Goal: Information Seeking & Learning: Find specific fact

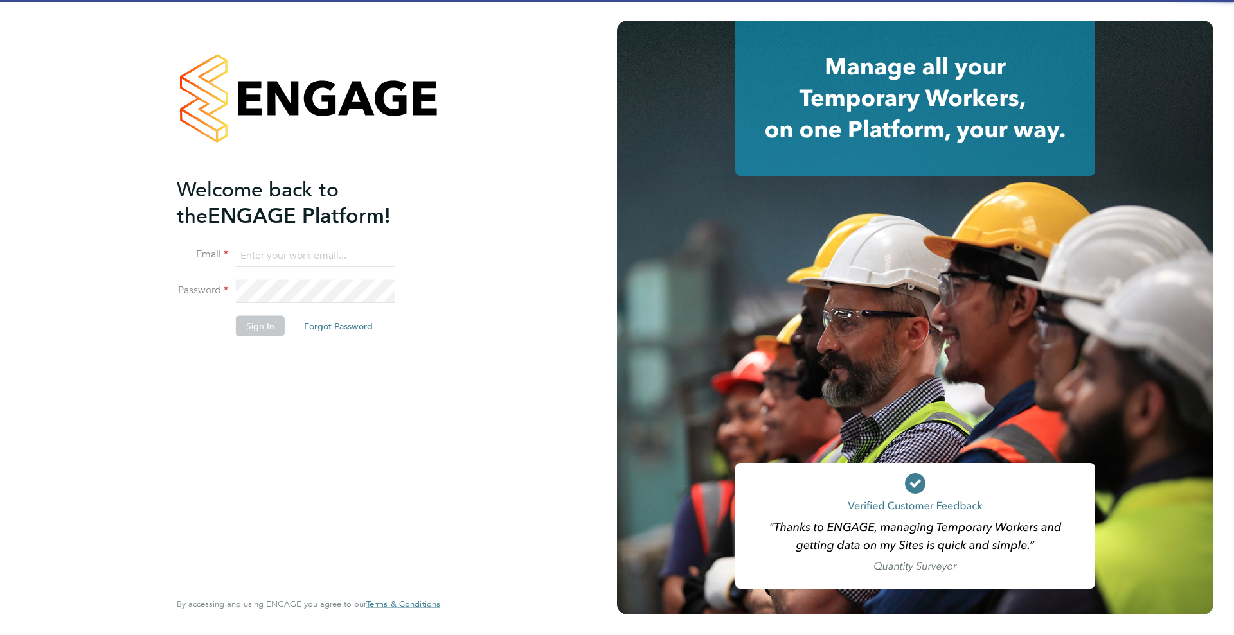
type input "helpdesk@wills-security.co.uk"
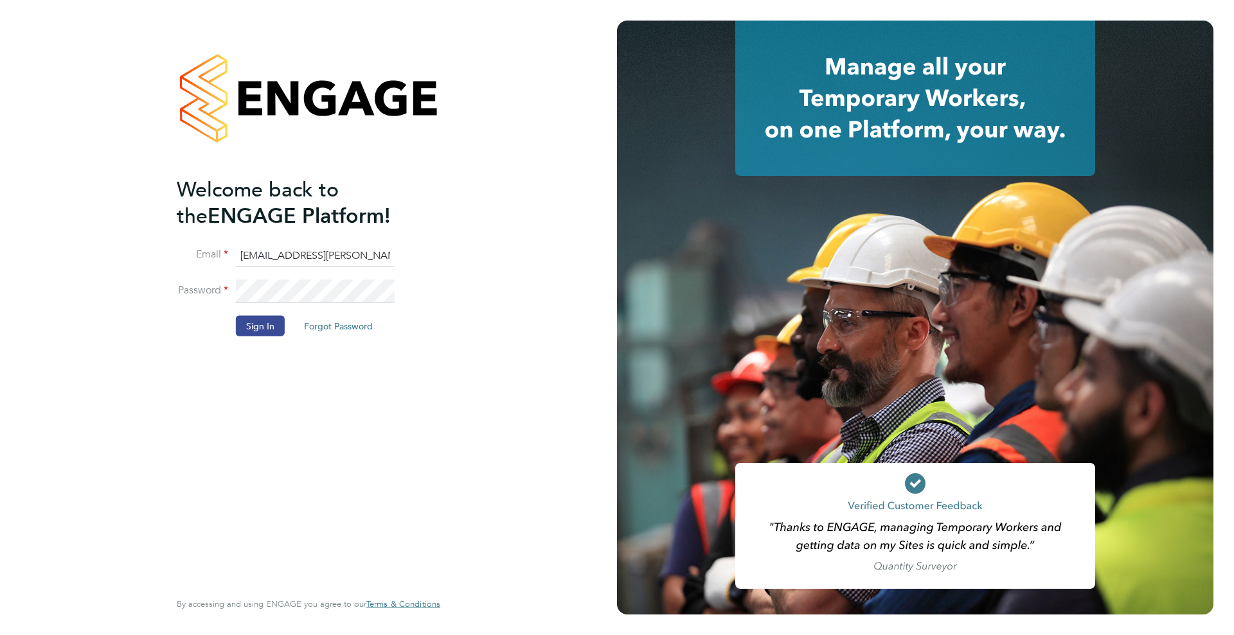
click at [277, 249] on input "helpdesk@wills-security.co.uk" at bounding box center [315, 255] width 159 height 23
click at [261, 321] on button "Sign In" at bounding box center [260, 326] width 49 height 21
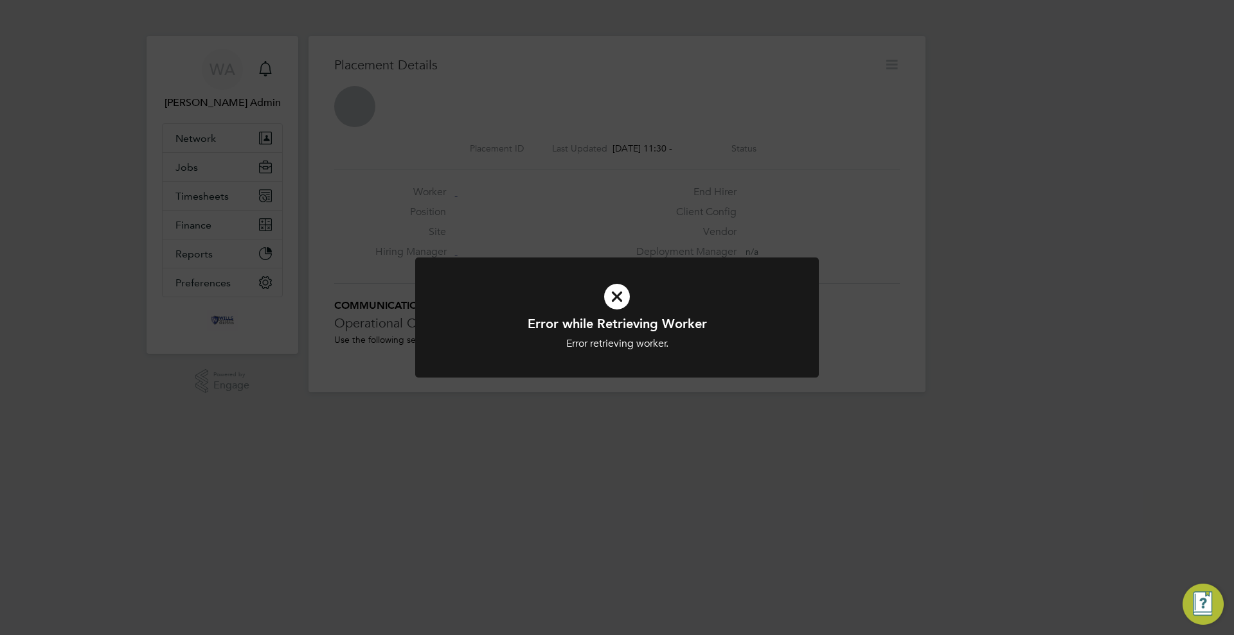
click at [477, 192] on div "Error while Retrieving Worker Error retrieving worker. Cancel Okay" at bounding box center [617, 317] width 1234 height 635
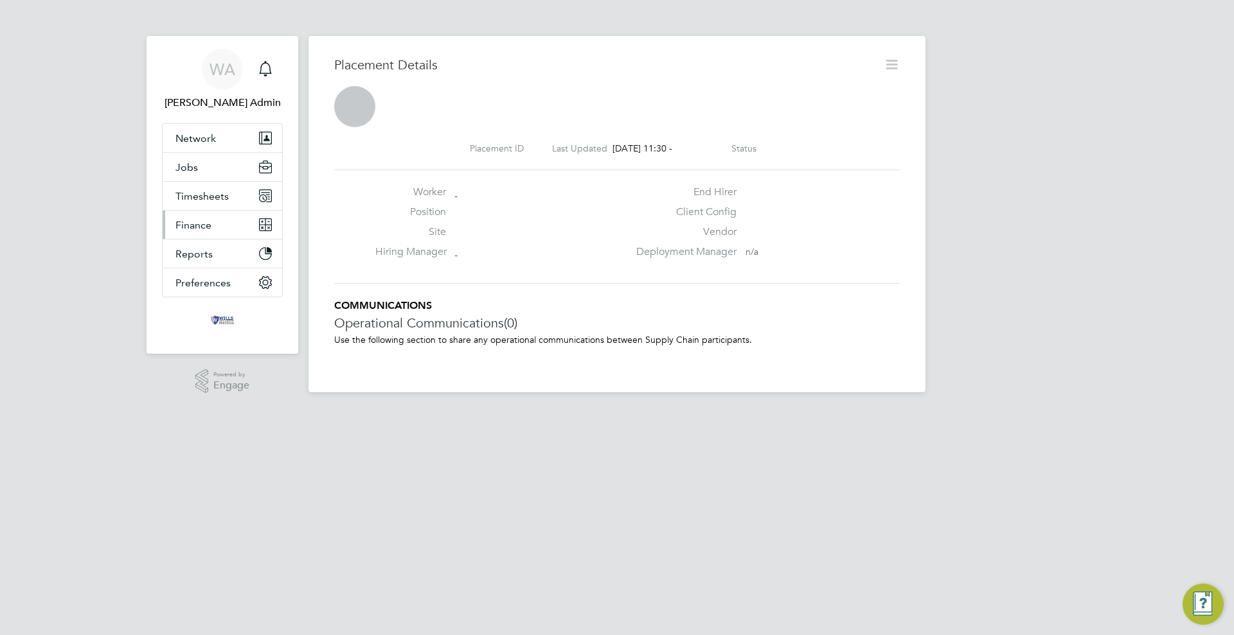
click at [202, 227] on span "Finance" at bounding box center [193, 225] width 36 height 12
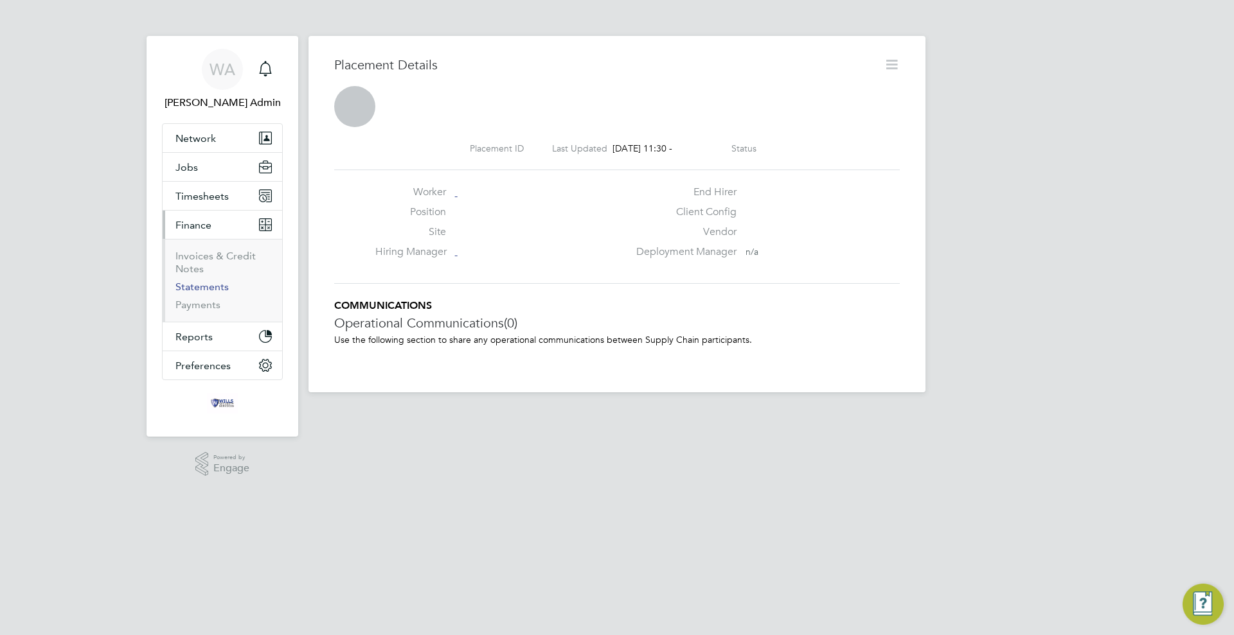
click at [200, 287] on link "Statements" at bounding box center [201, 287] width 53 height 12
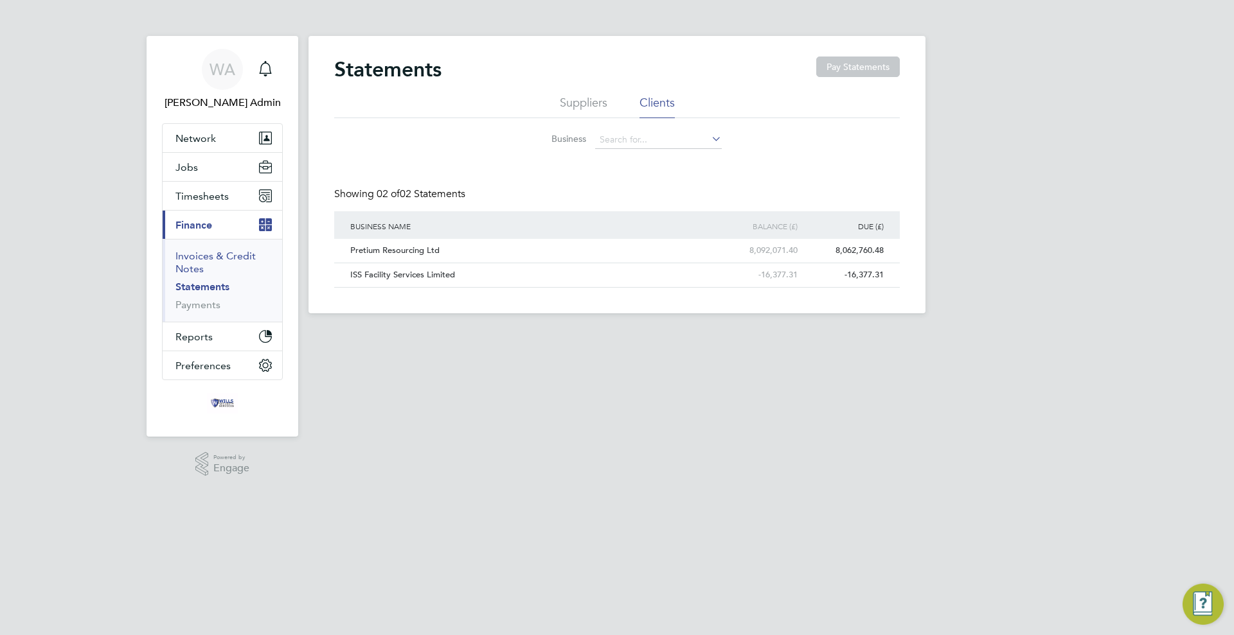
click at [202, 254] on link "Invoices & Credit Notes" at bounding box center [215, 262] width 80 height 25
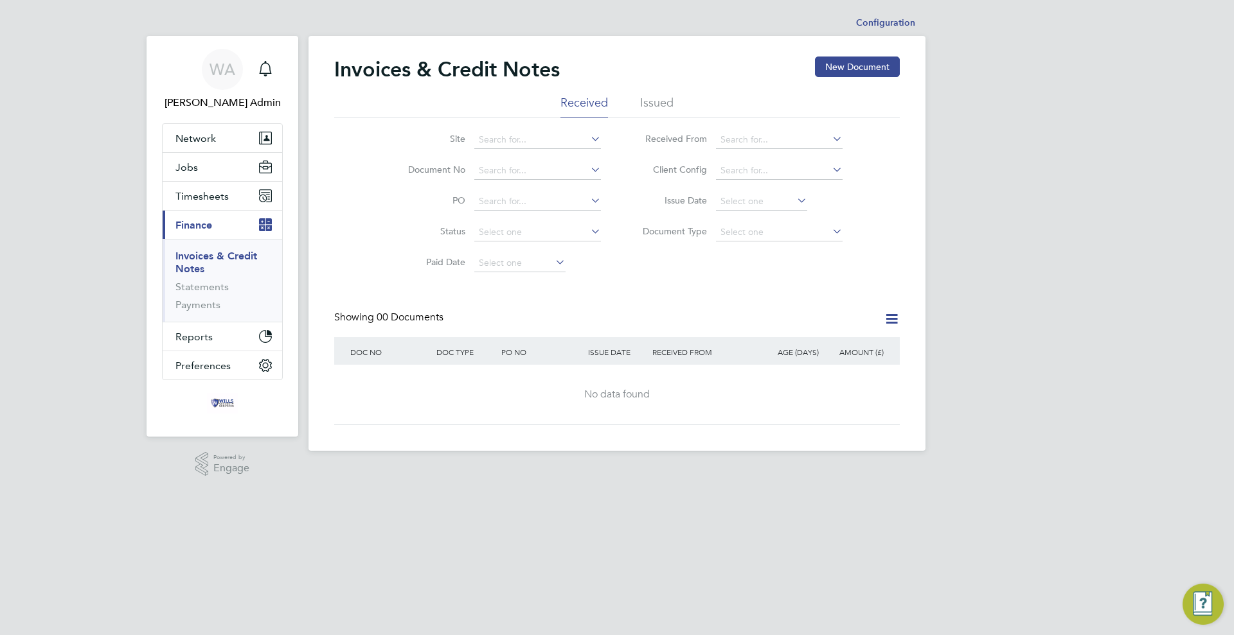
click at [671, 100] on li "Issued" at bounding box center [656, 106] width 33 height 23
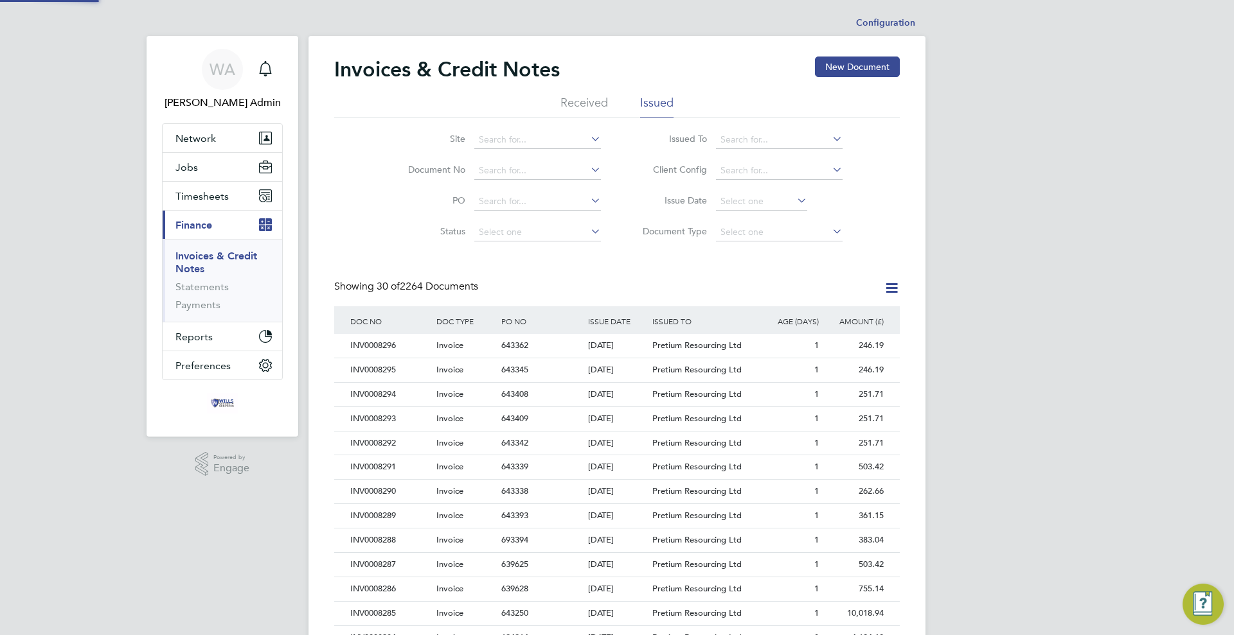
scroll to position [6, 6]
click at [518, 177] on input at bounding box center [537, 171] width 127 height 18
type input "CRN0000188"
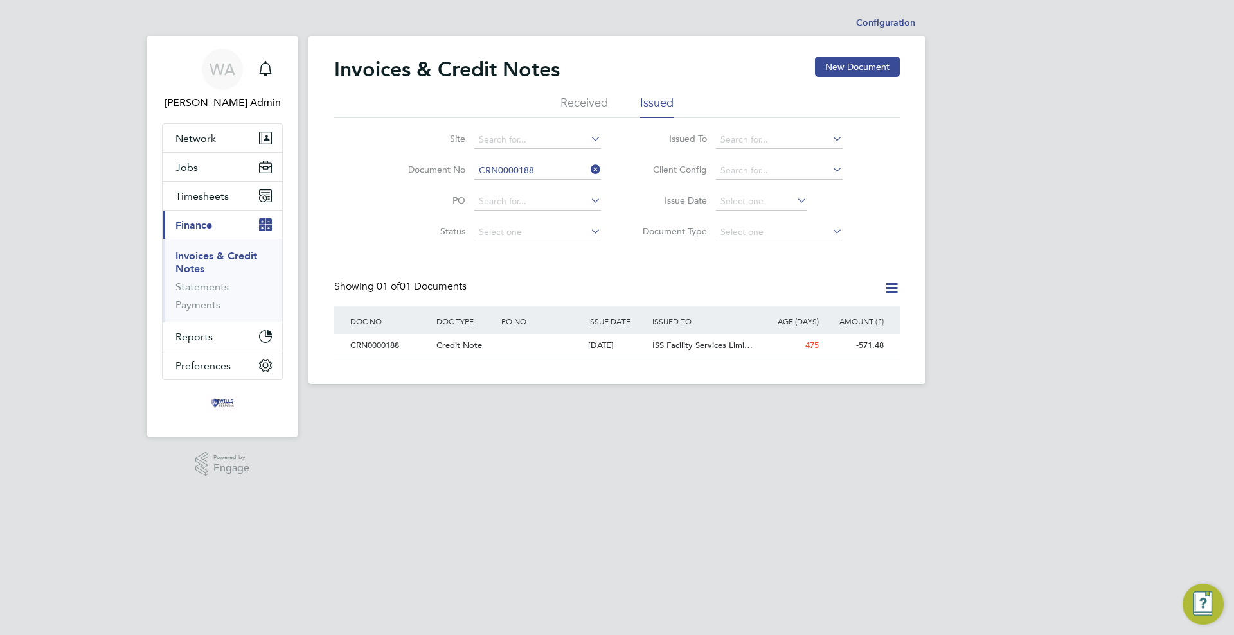
click at [588, 170] on icon at bounding box center [588, 170] width 0 height 18
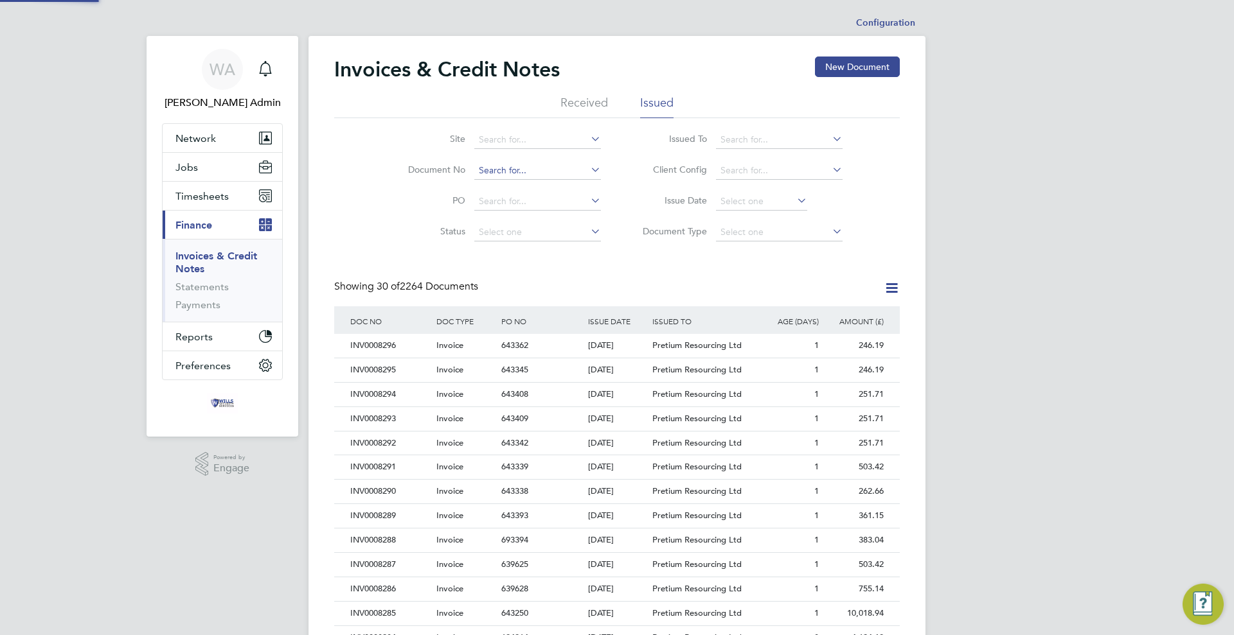
click at [535, 169] on input at bounding box center [537, 171] width 127 height 18
click at [539, 187] on li "INV000 8190" at bounding box center [538, 188] width 128 height 17
type input "INV0008190"
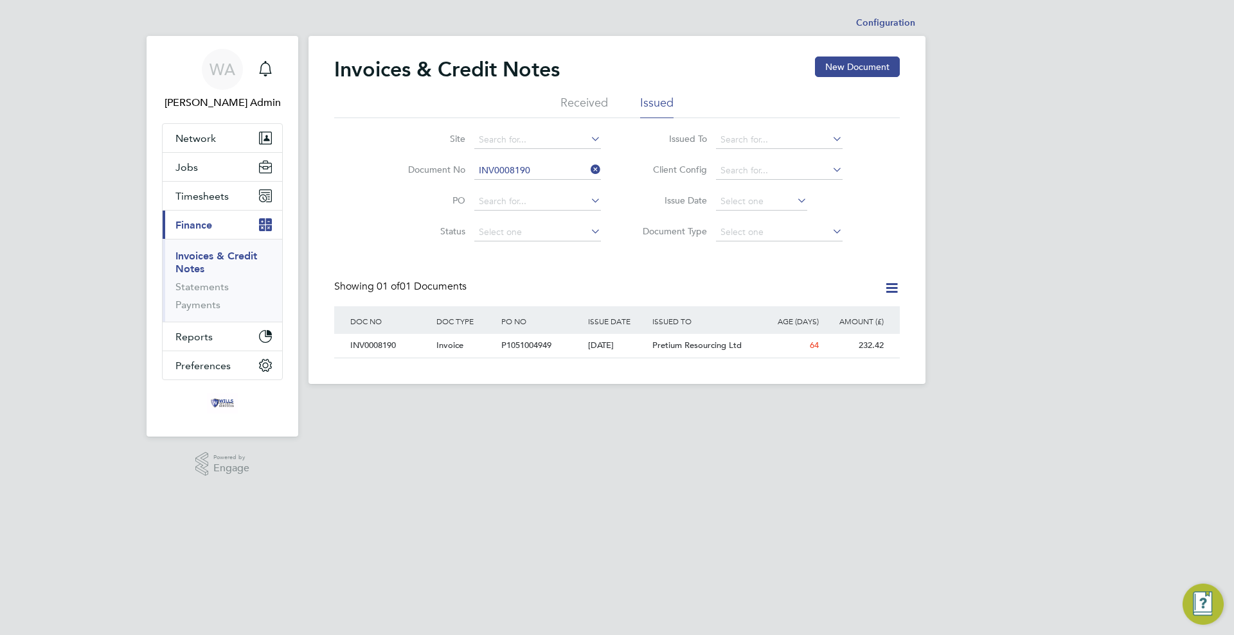
click at [533, 164] on input "INV0008190" at bounding box center [537, 171] width 127 height 18
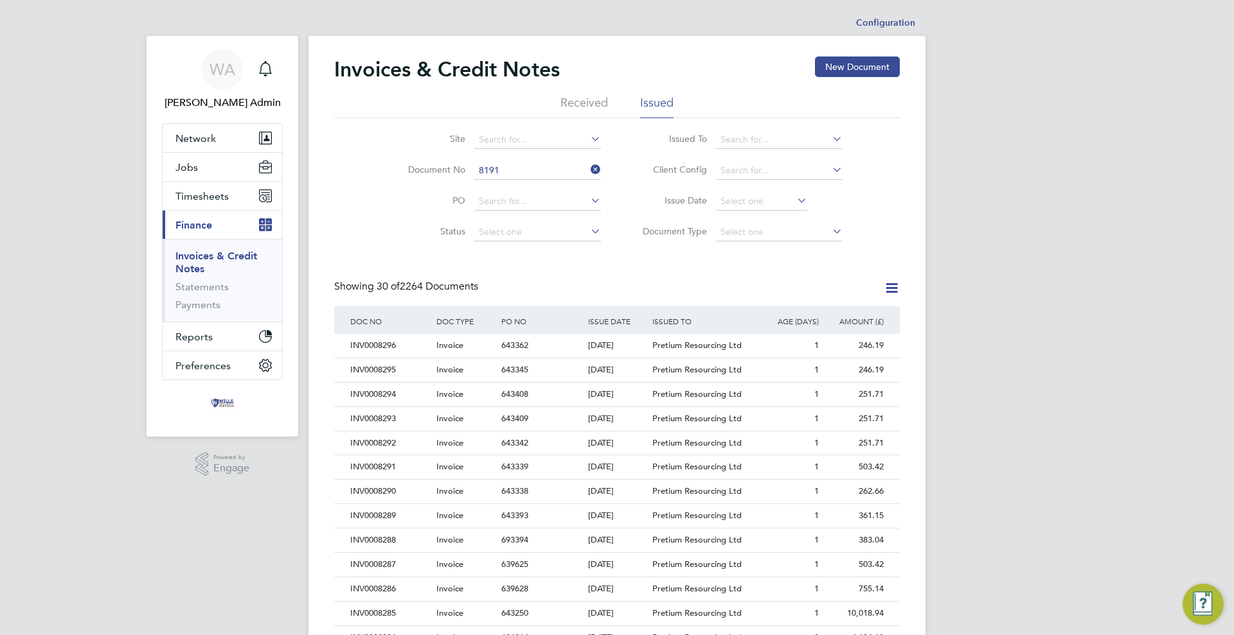
click at [531, 190] on li "INV000 8191" at bounding box center [538, 188] width 128 height 17
type input "INV0008191"
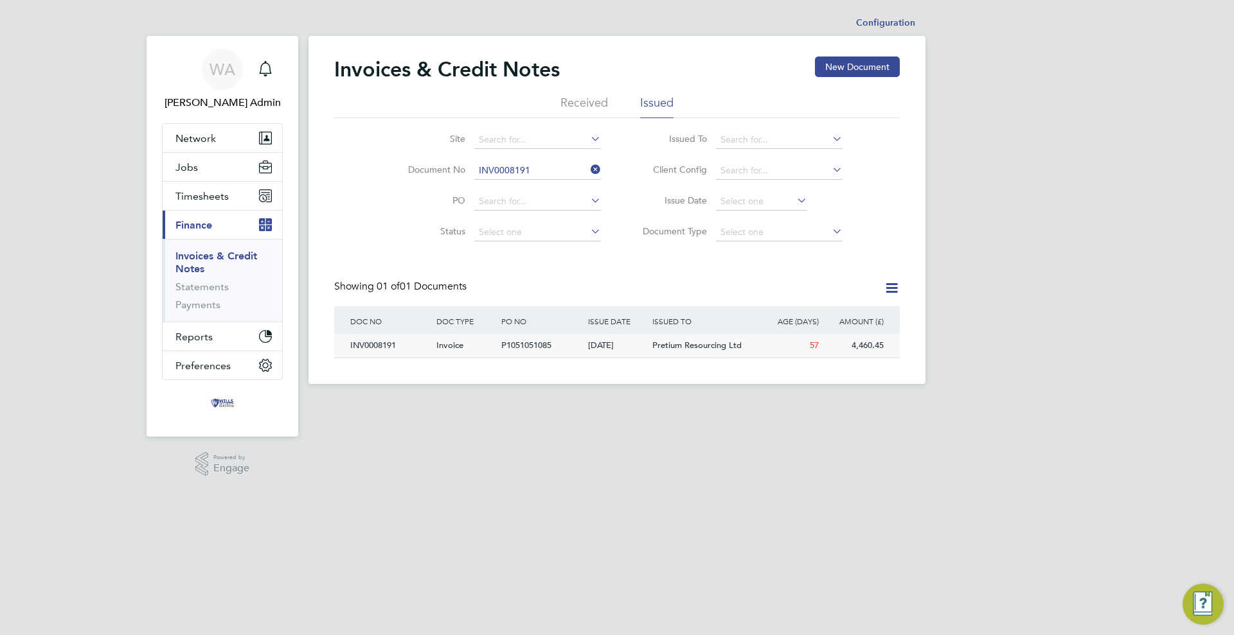
click at [710, 348] on span "Pretium Resourcing Ltd" at bounding box center [696, 345] width 89 height 11
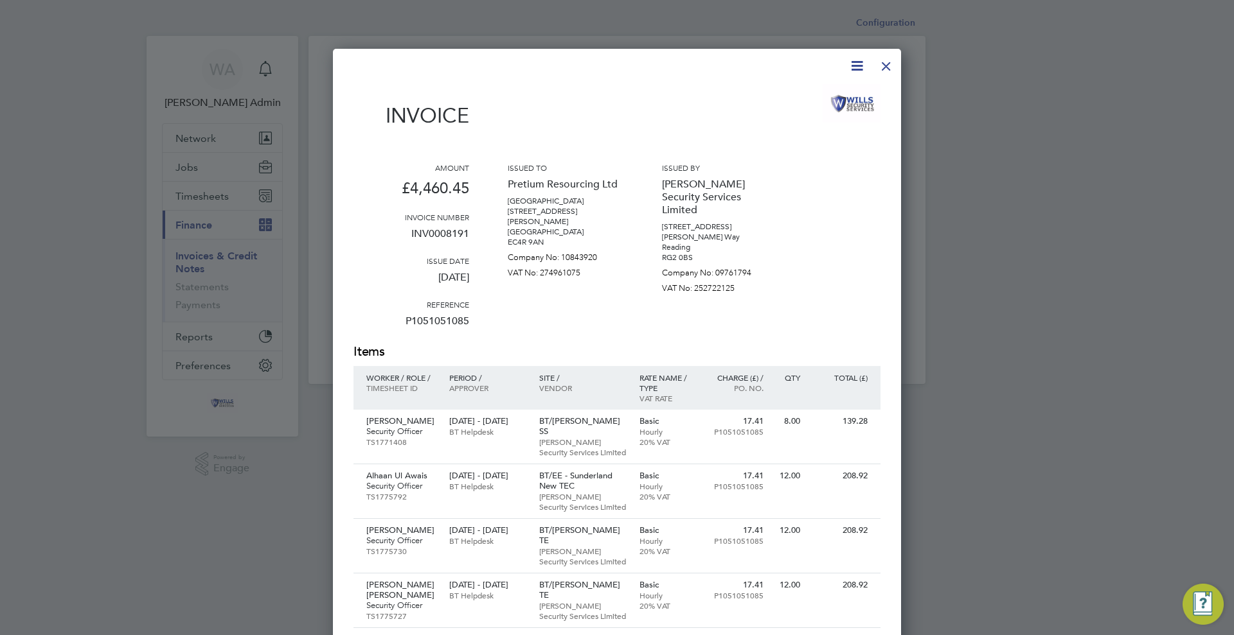
click at [890, 62] on div at bounding box center [885, 62] width 23 height 23
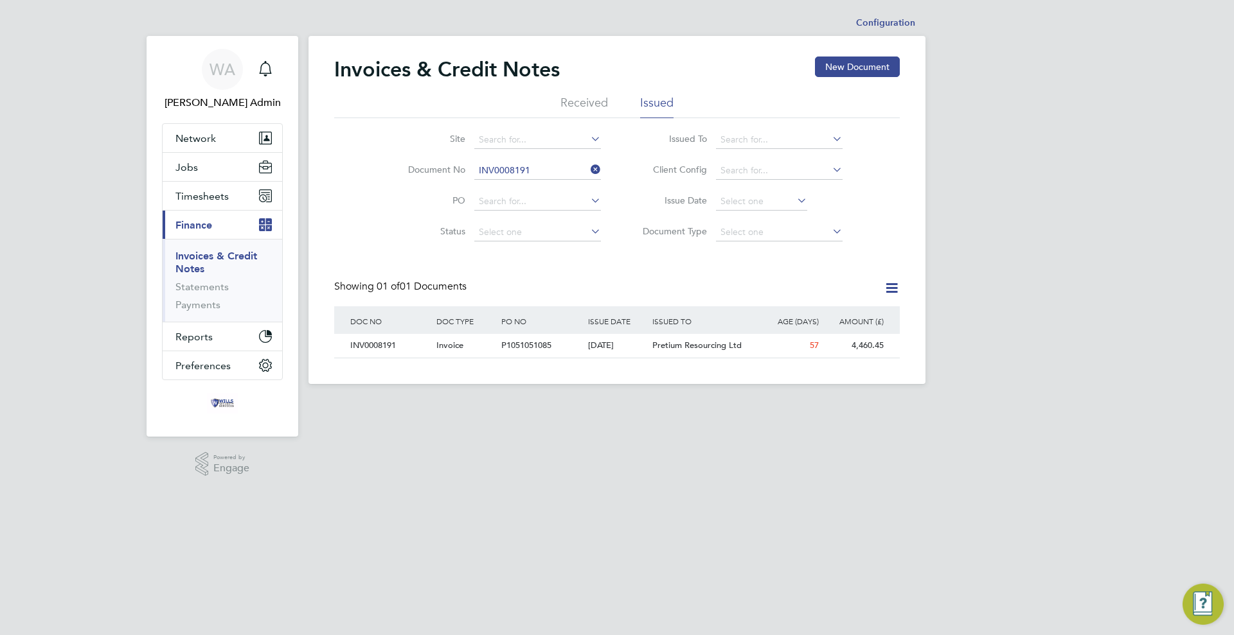
click at [829, 171] on icon at bounding box center [829, 170] width 0 height 18
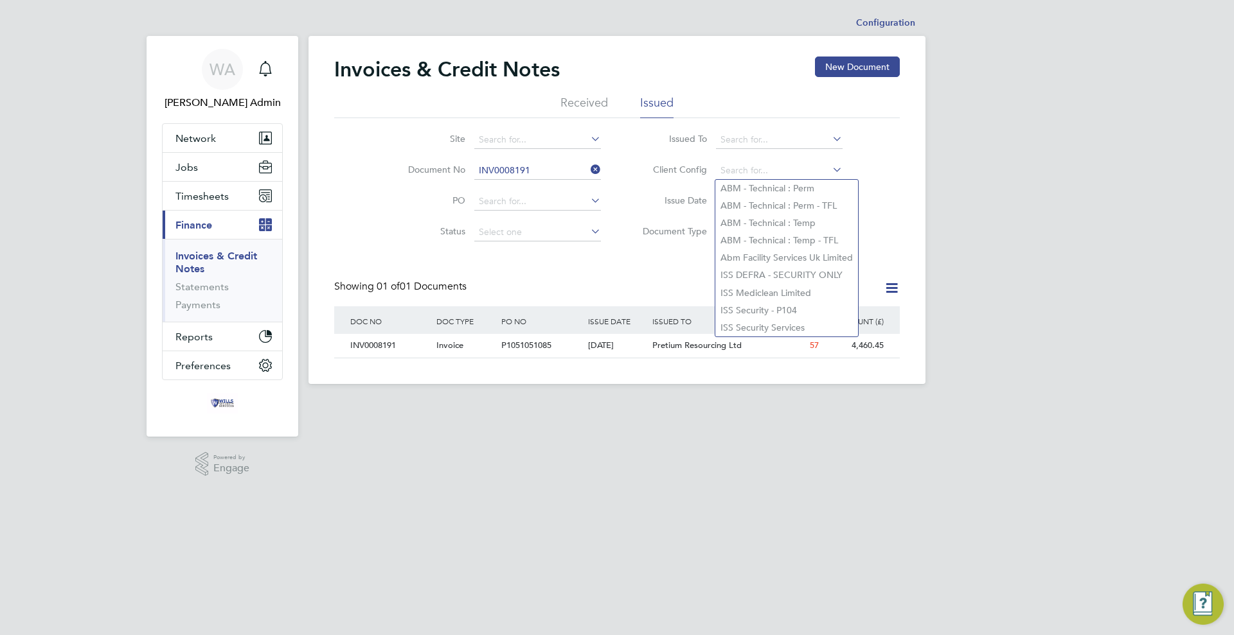
click at [656, 261] on div "Invoices & Credit Notes New Document Received Issued Site Document No INV000819…" at bounding box center [616, 208] width 565 height 302
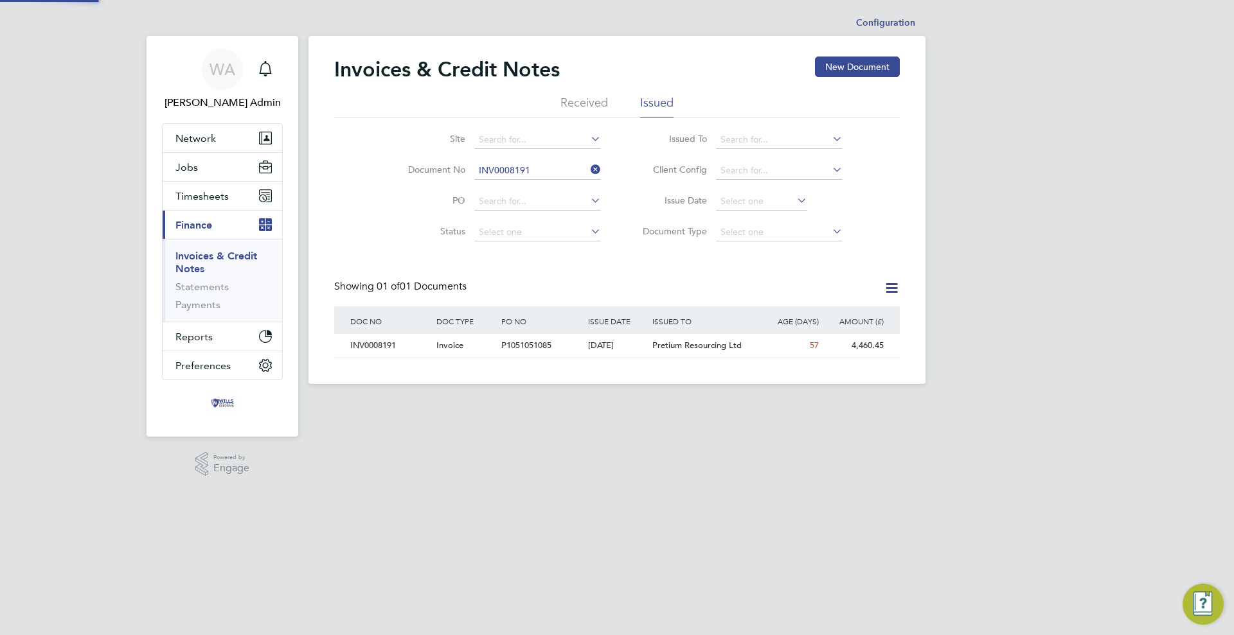
scroll to position [24, 109]
click at [648, 348] on div "[DATE]" at bounding box center [617, 346] width 65 height 24
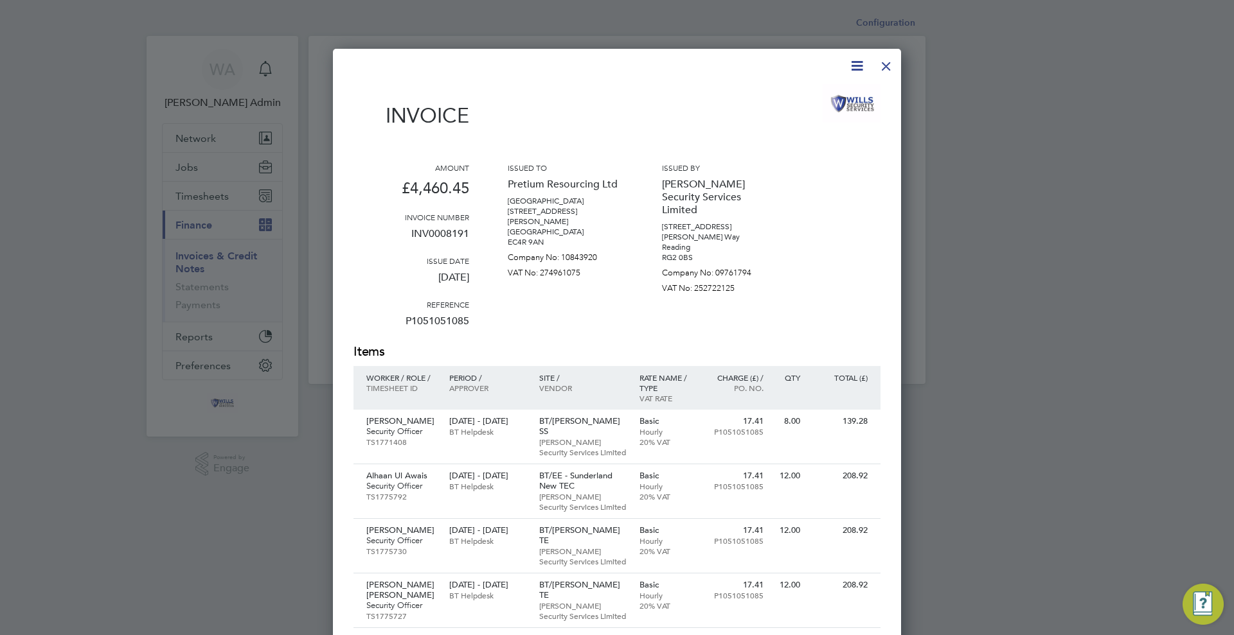
click at [889, 64] on div at bounding box center [885, 62] width 23 height 23
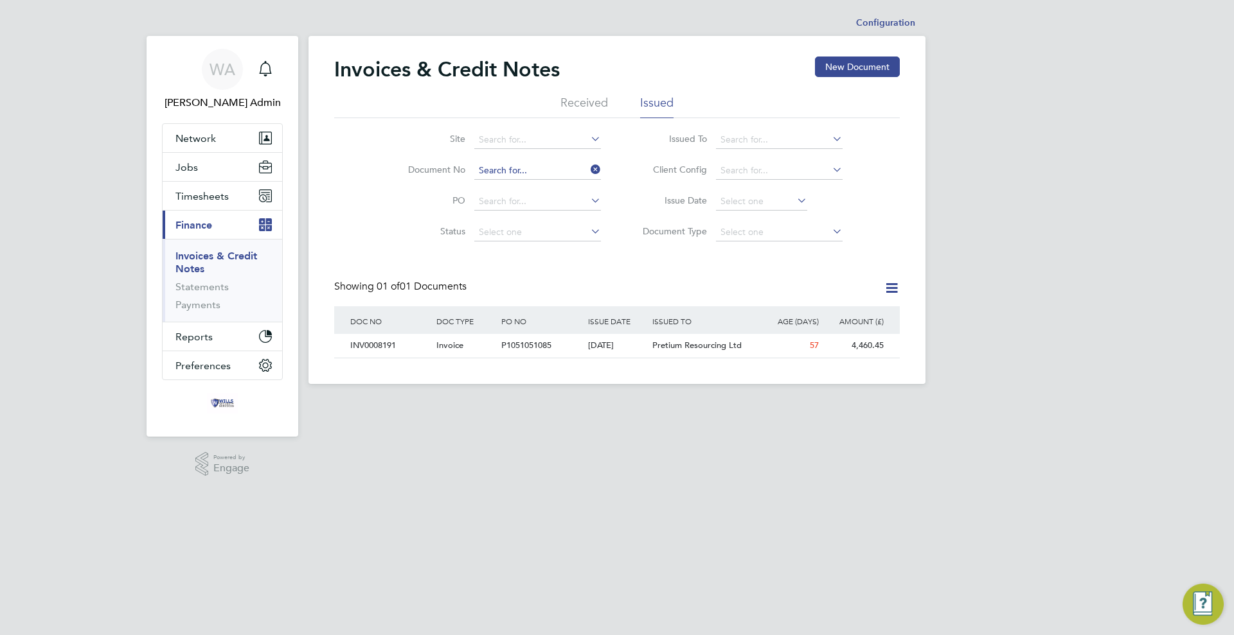
click at [542, 169] on input at bounding box center [537, 171] width 127 height 18
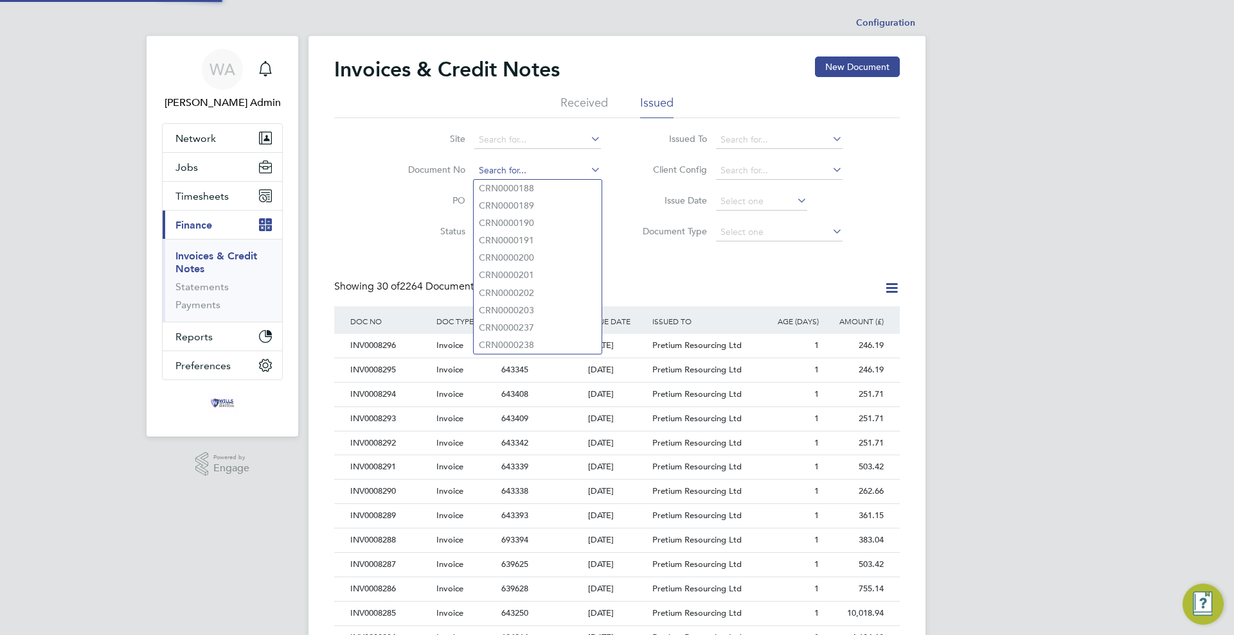
scroll to position [24, 87]
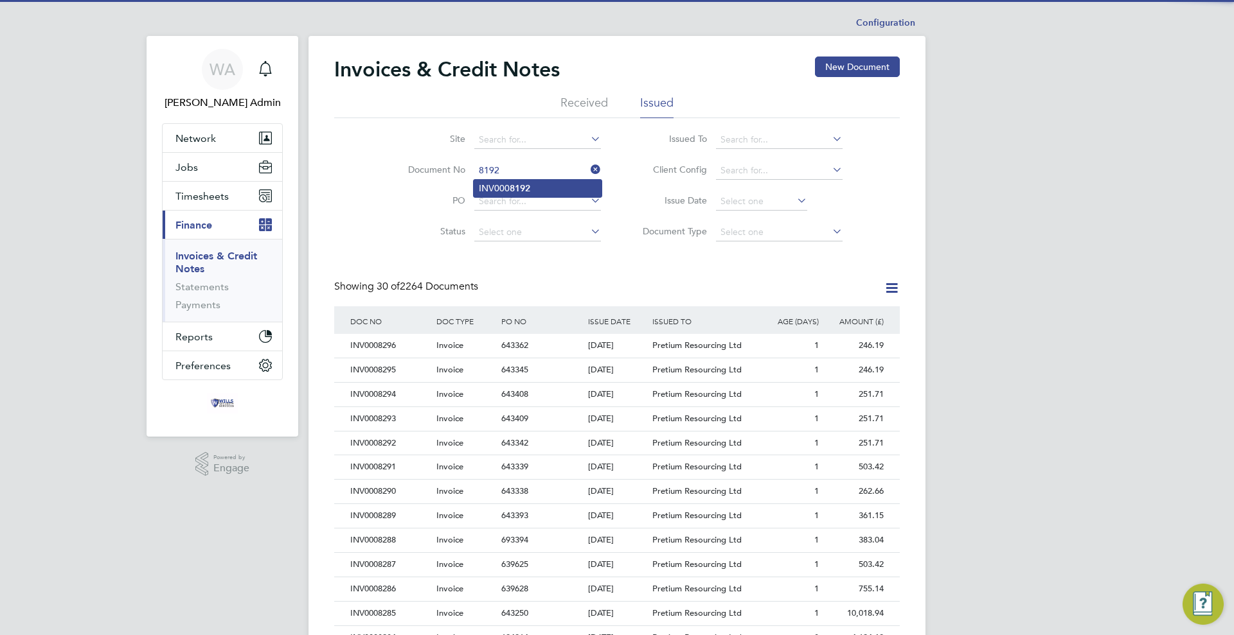
click at [547, 186] on li "INV000 8192" at bounding box center [538, 188] width 128 height 17
type input "INV0008192"
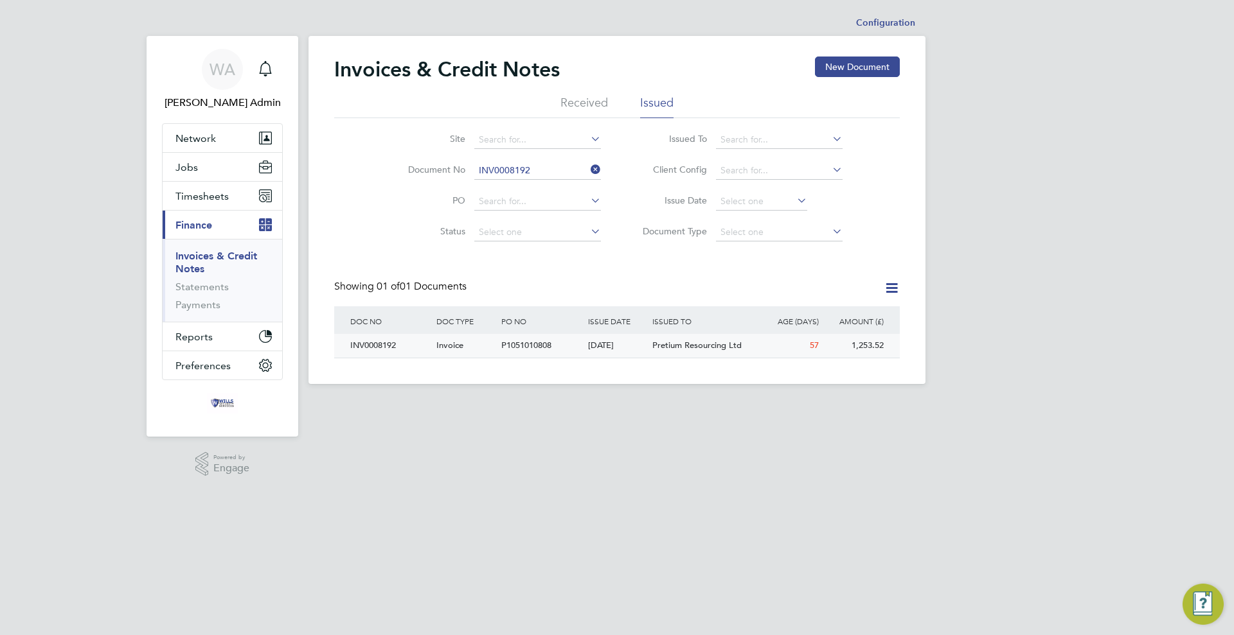
click at [645, 348] on div "[DATE]" at bounding box center [617, 346] width 65 height 24
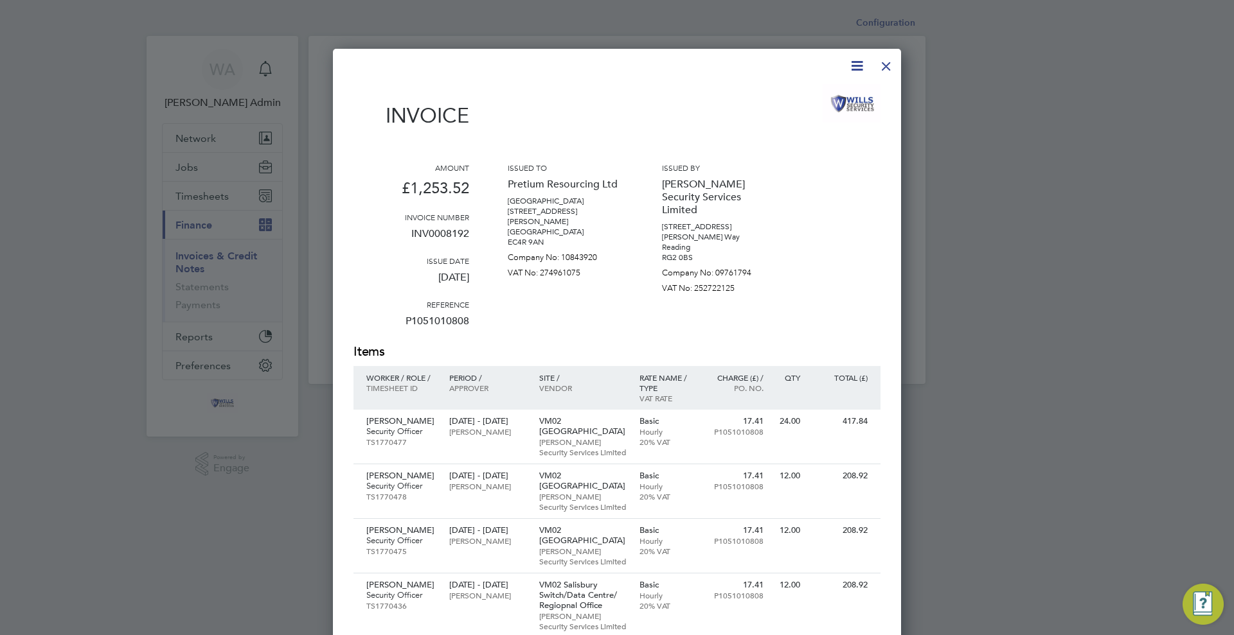
click at [884, 66] on div at bounding box center [885, 62] width 23 height 23
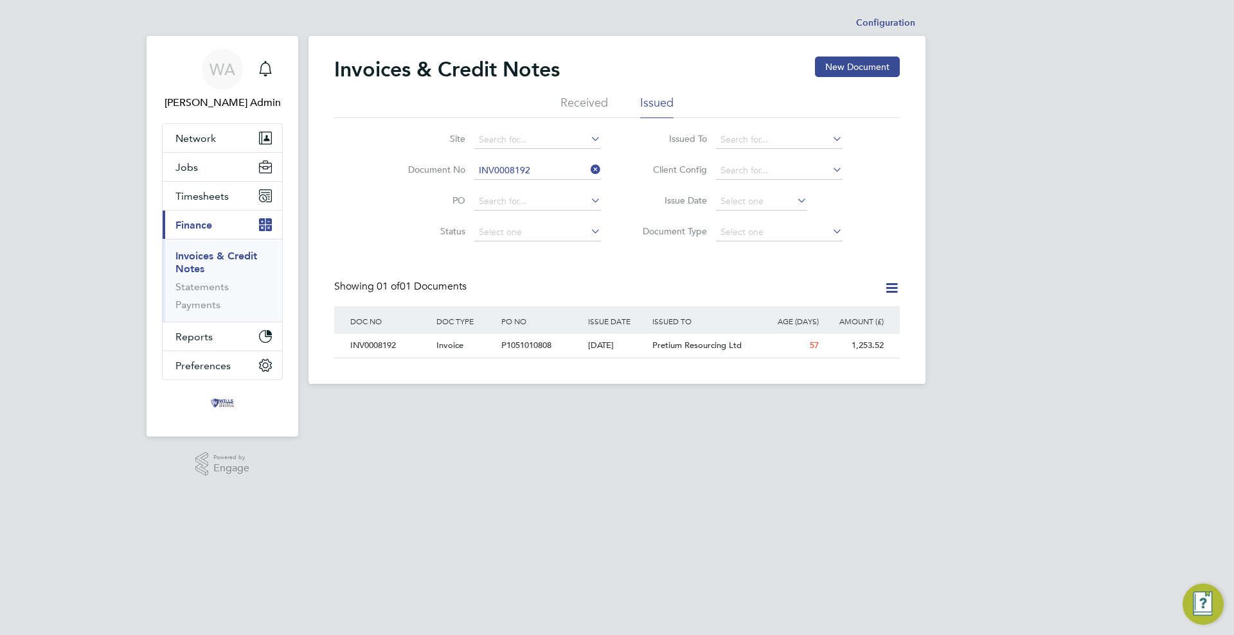
click at [588, 172] on icon at bounding box center [588, 170] width 0 height 18
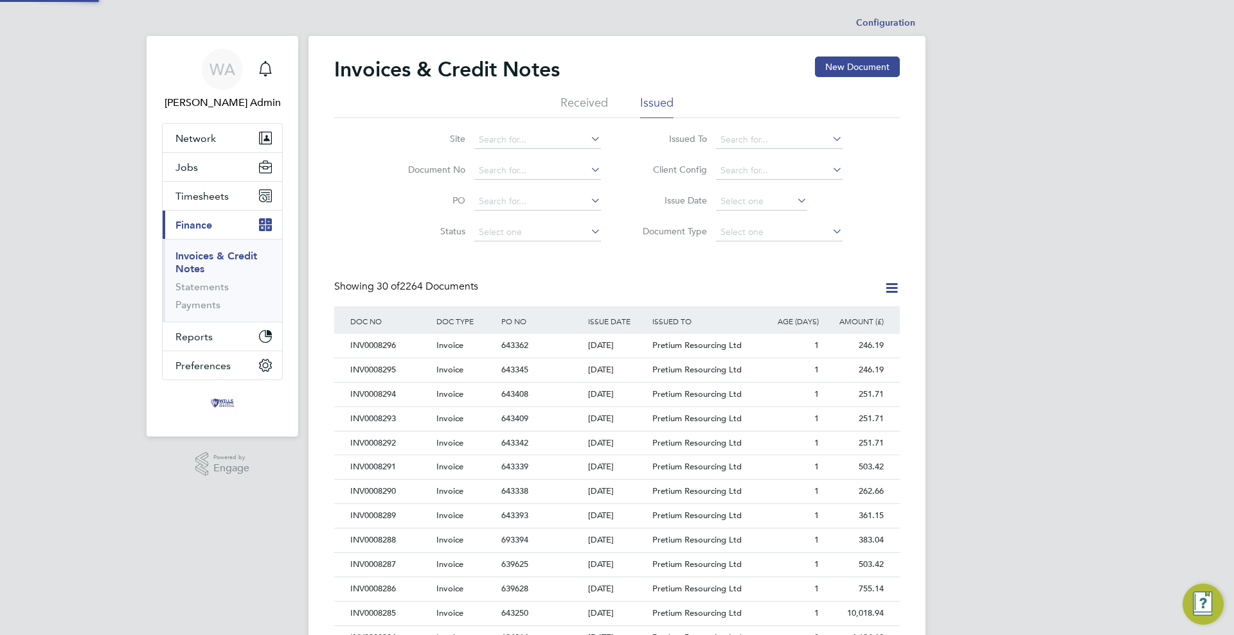
scroll to position [24, 109]
click at [537, 173] on input at bounding box center [537, 171] width 127 height 18
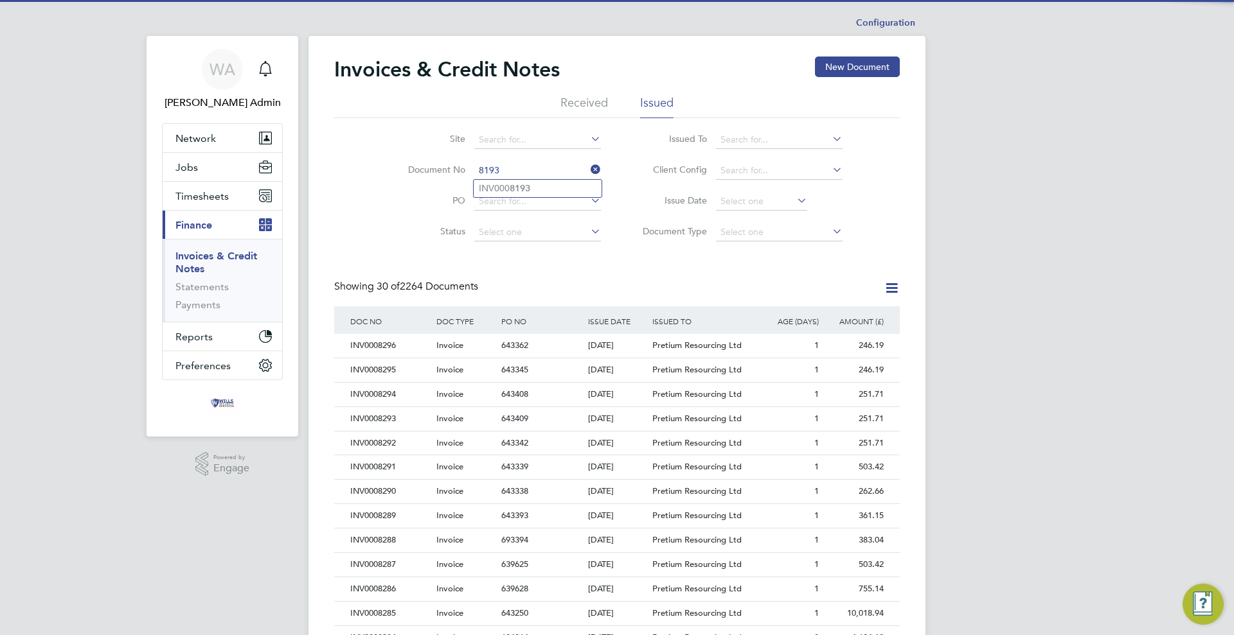
type input "INV0008193"
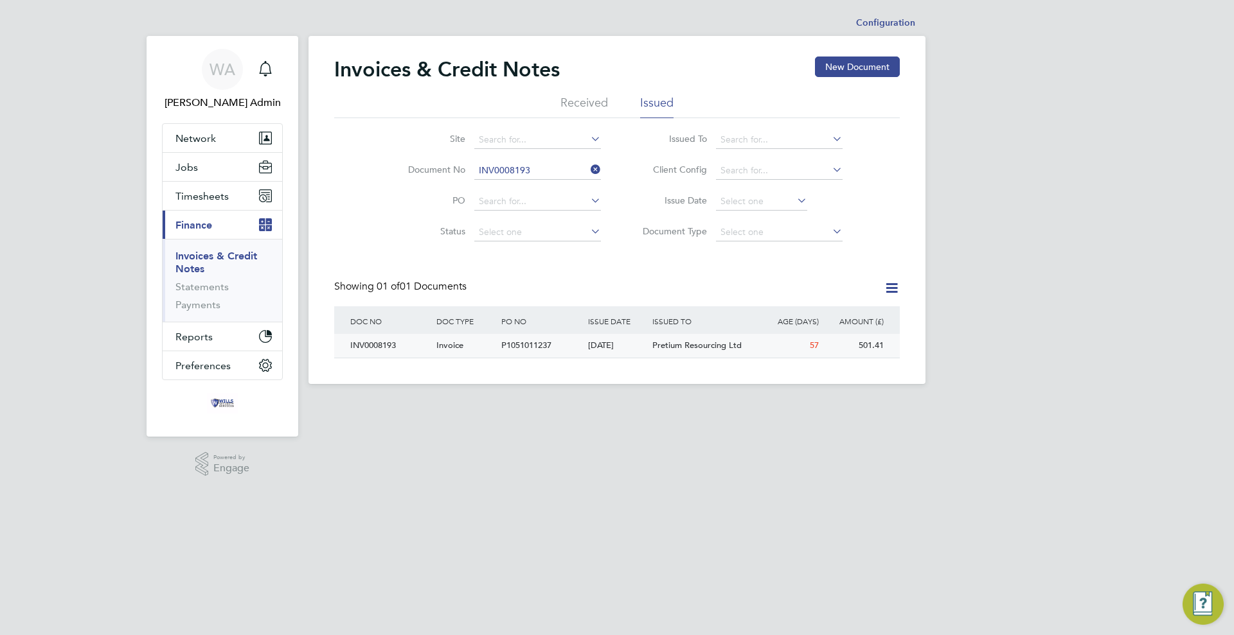
click at [623, 342] on div "[DATE]" at bounding box center [617, 346] width 65 height 24
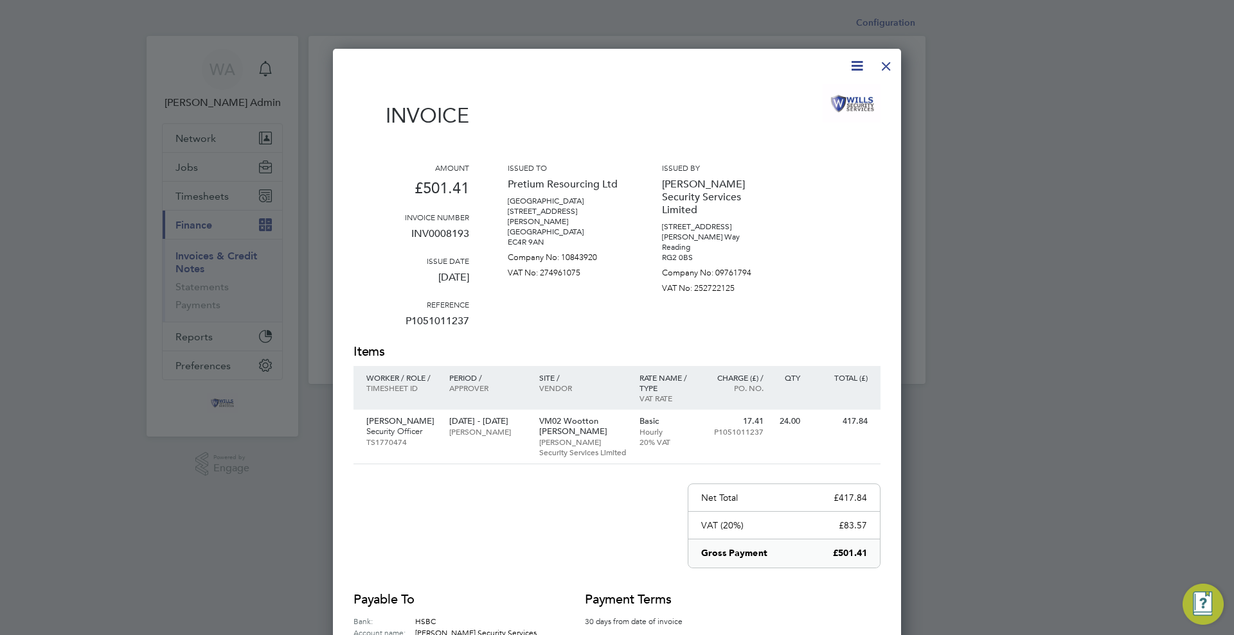
click at [885, 65] on div at bounding box center [885, 62] width 23 height 23
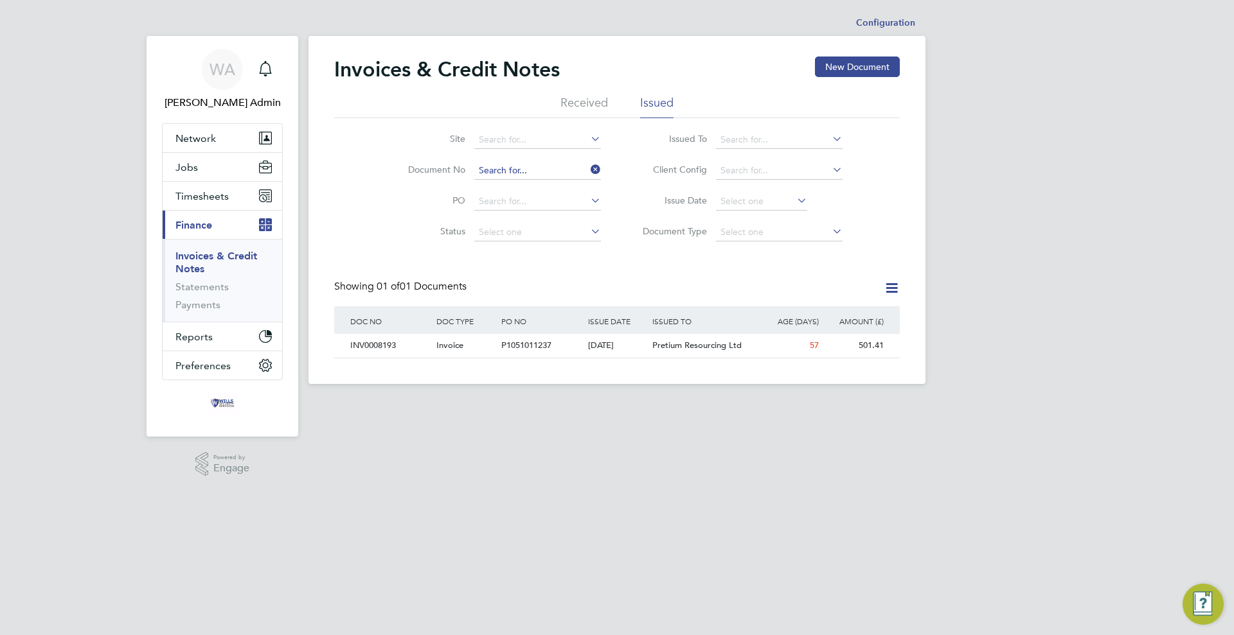
click at [531, 167] on input at bounding box center [537, 171] width 127 height 18
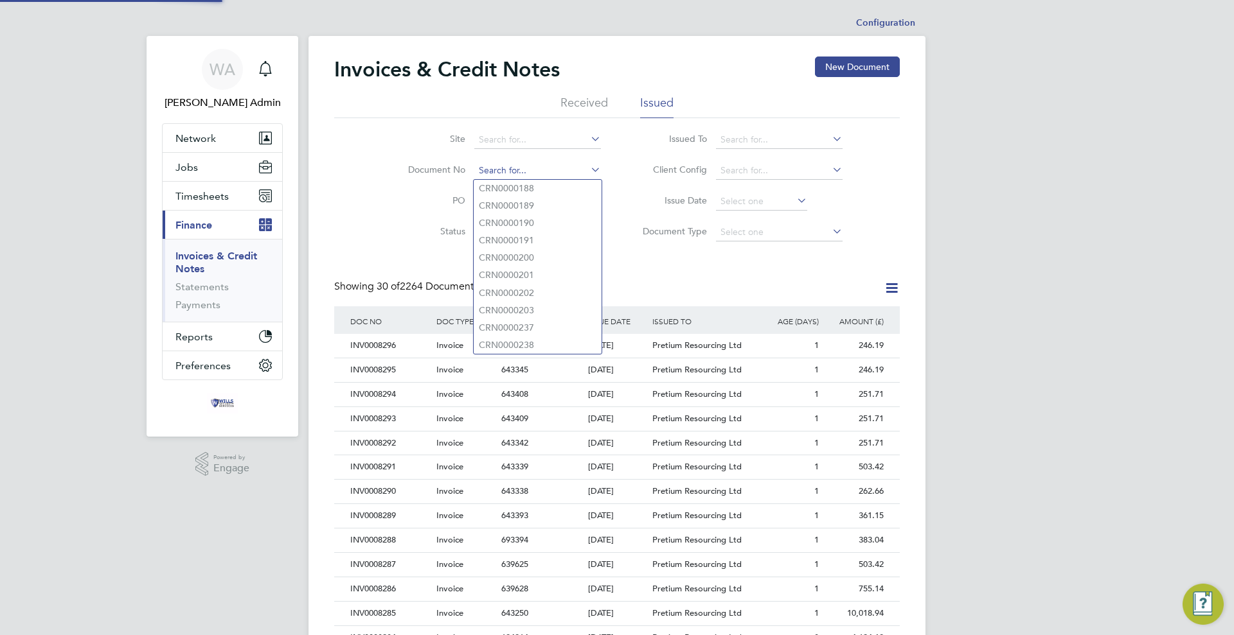
scroll to position [24, 87]
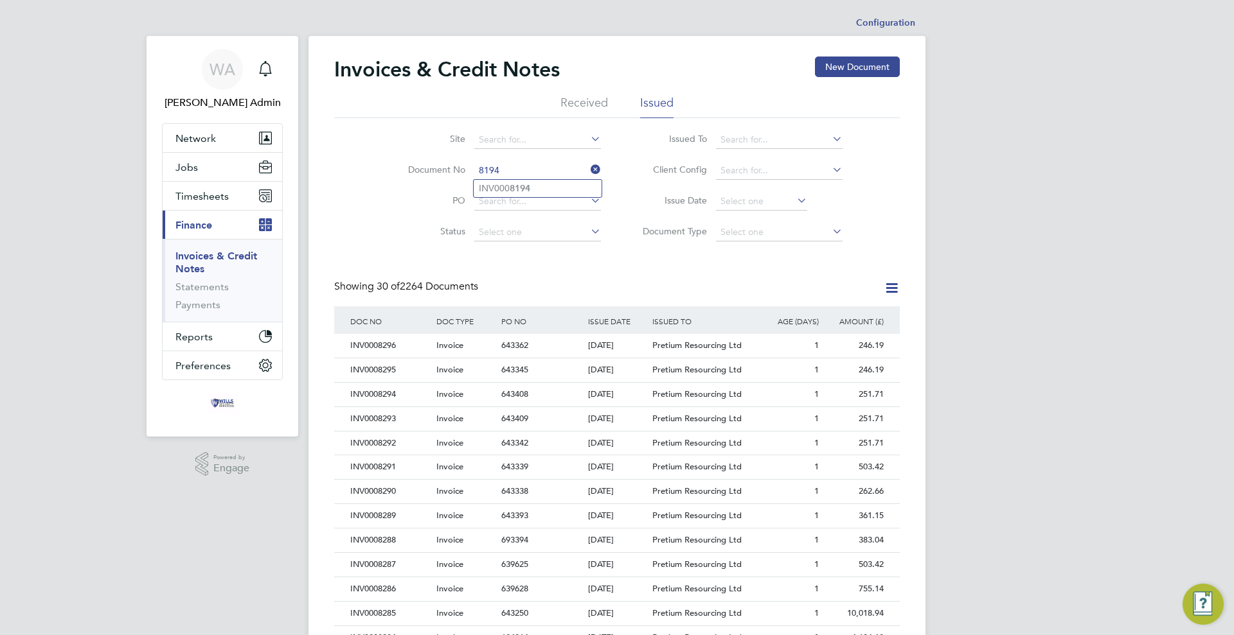
type input "INV0008194"
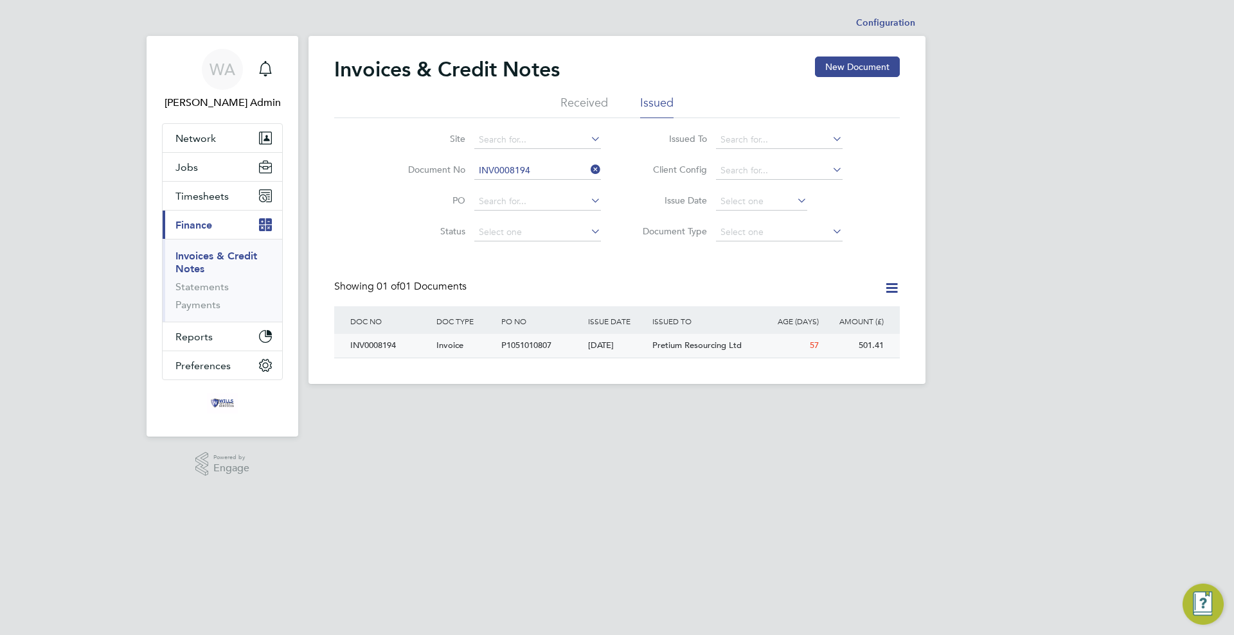
click at [579, 350] on div "P1051010807" at bounding box center [541, 346] width 86 height 24
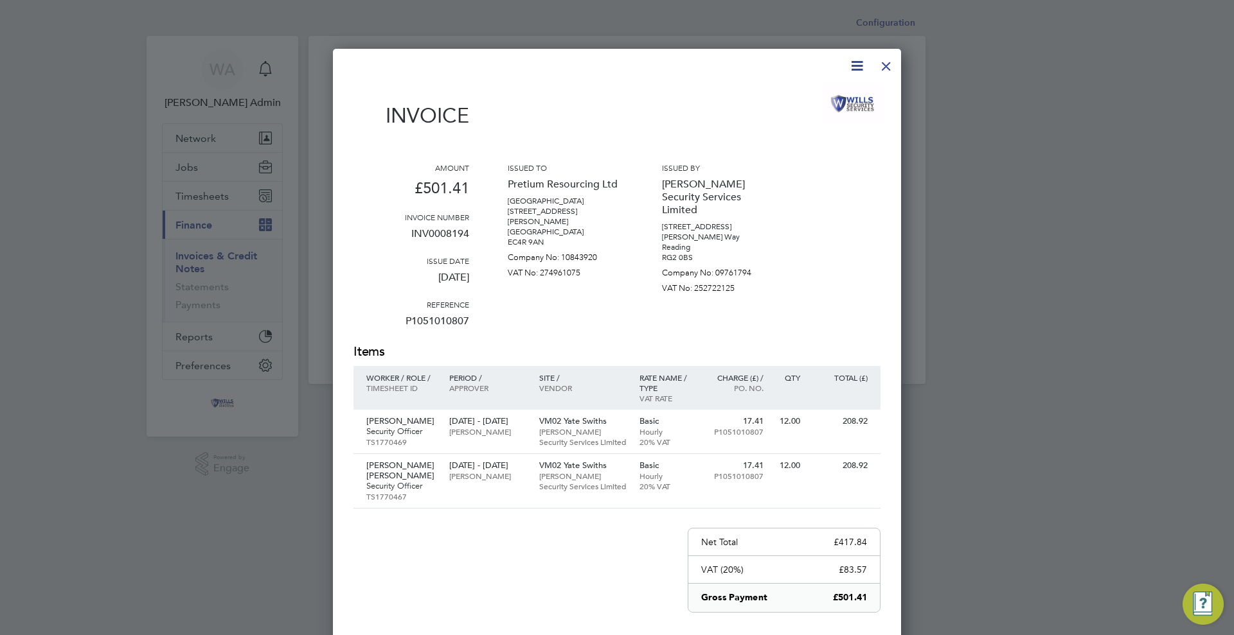
click at [885, 62] on div at bounding box center [885, 62] width 23 height 23
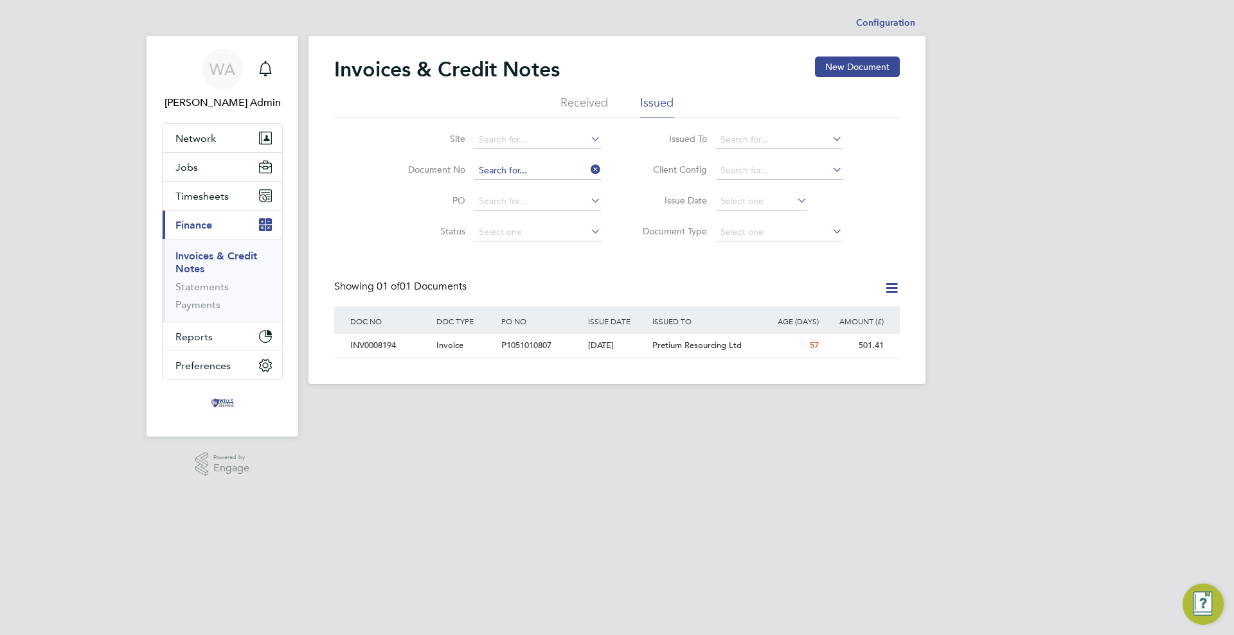
click at [525, 175] on input at bounding box center [537, 171] width 127 height 18
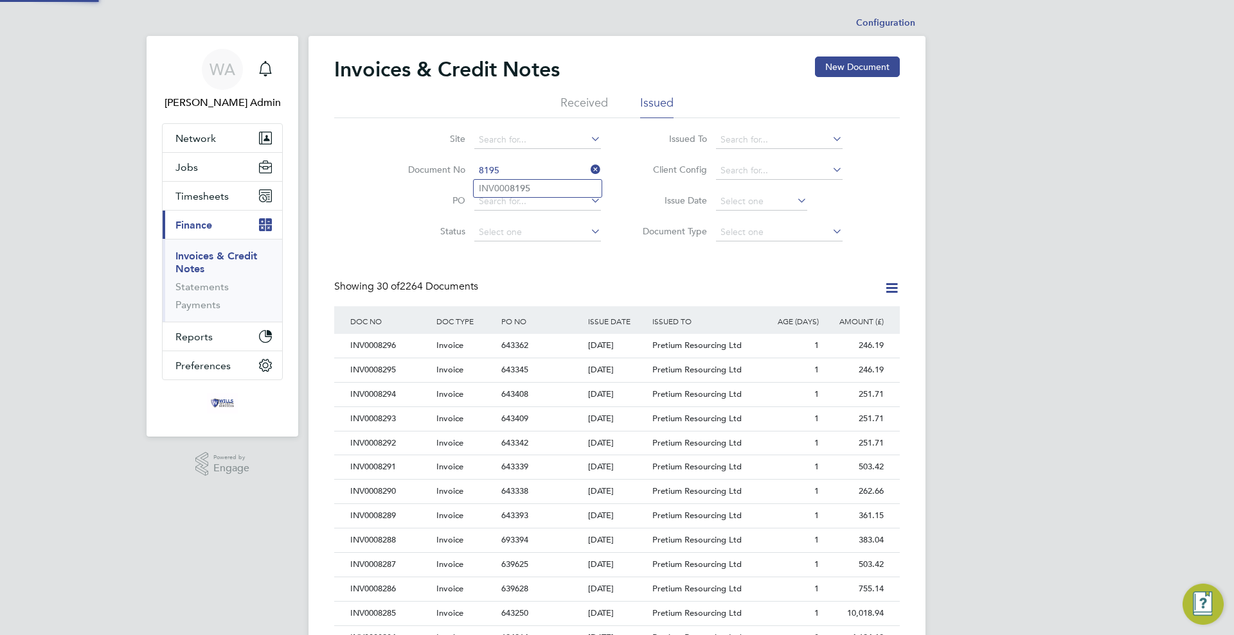
type input "INV0008195"
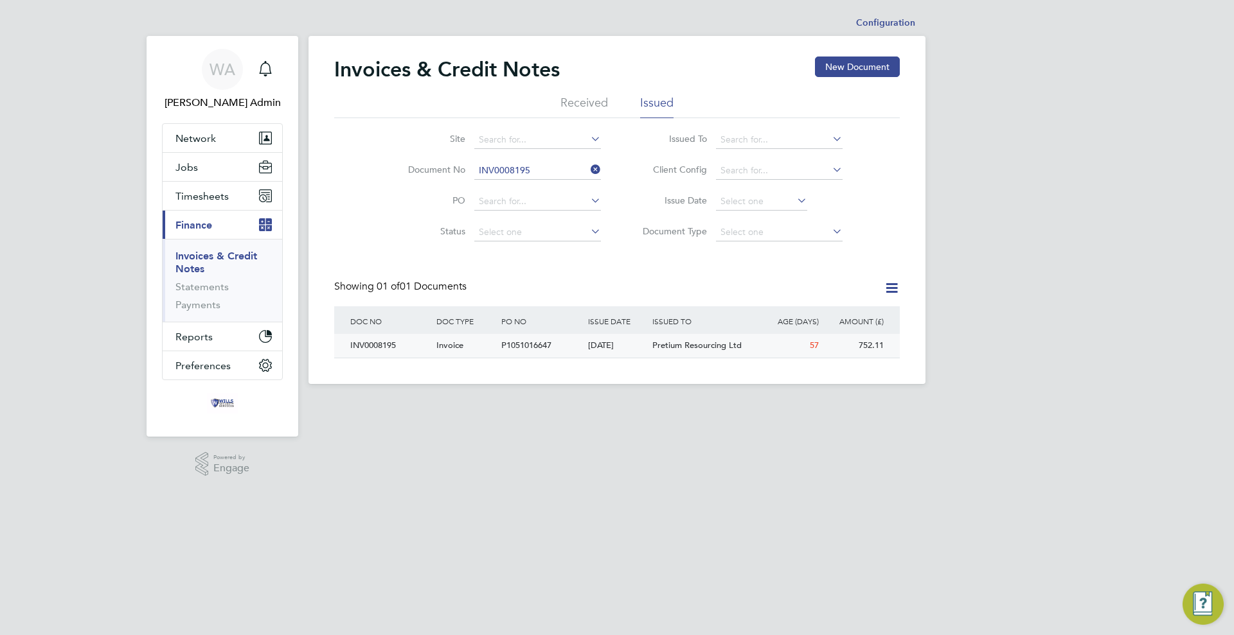
click at [613, 348] on div "[DATE]" at bounding box center [617, 346] width 65 height 24
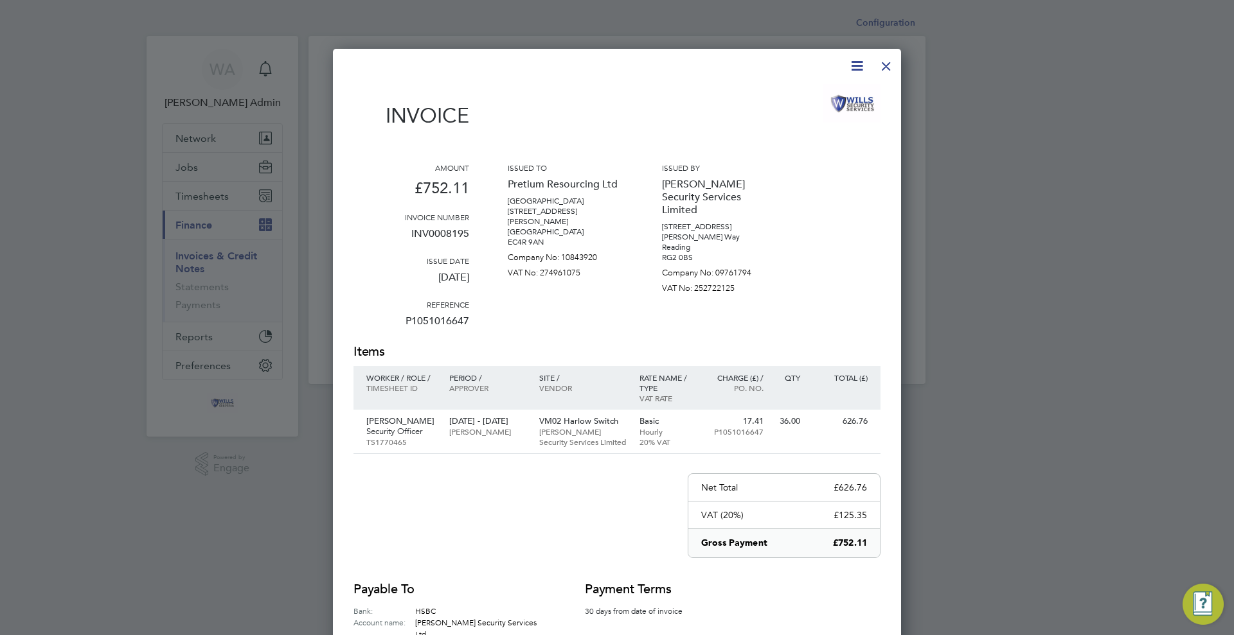
click at [888, 64] on div at bounding box center [885, 62] width 23 height 23
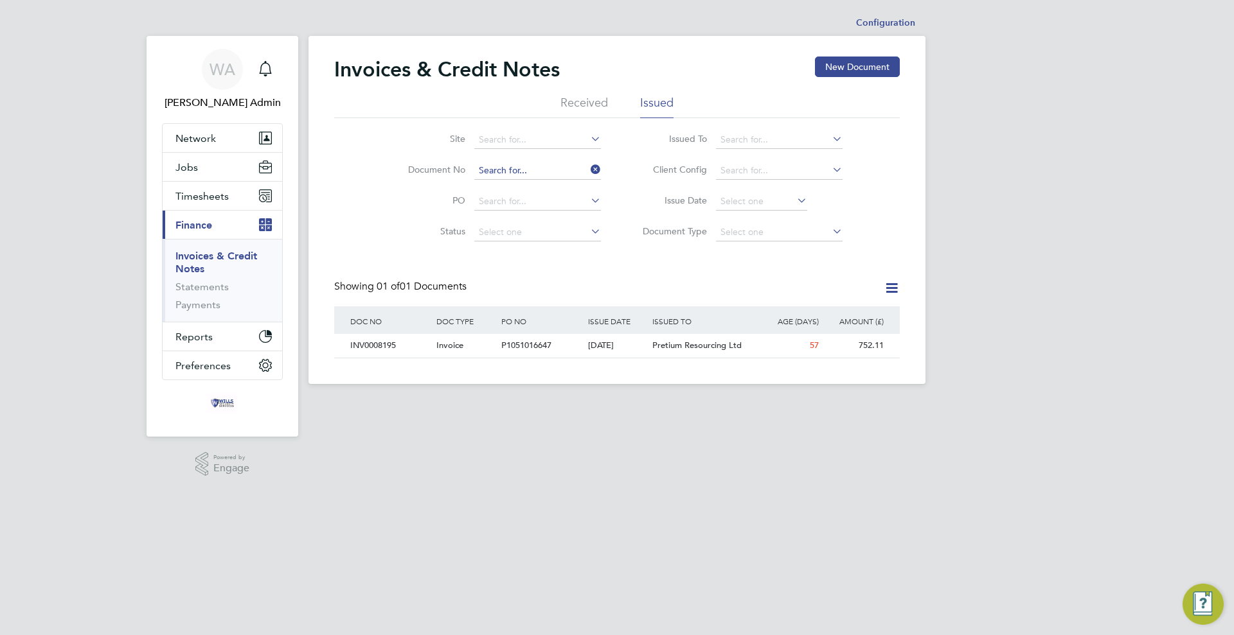
click at [553, 171] on input at bounding box center [537, 171] width 127 height 18
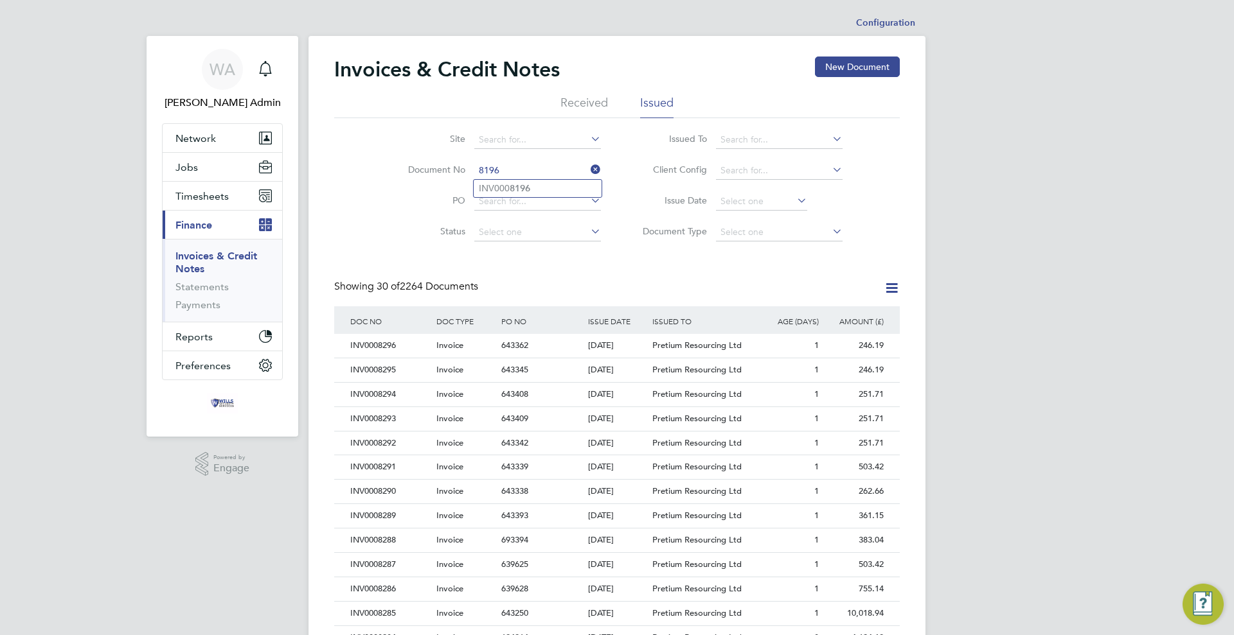
type input "INV0008196"
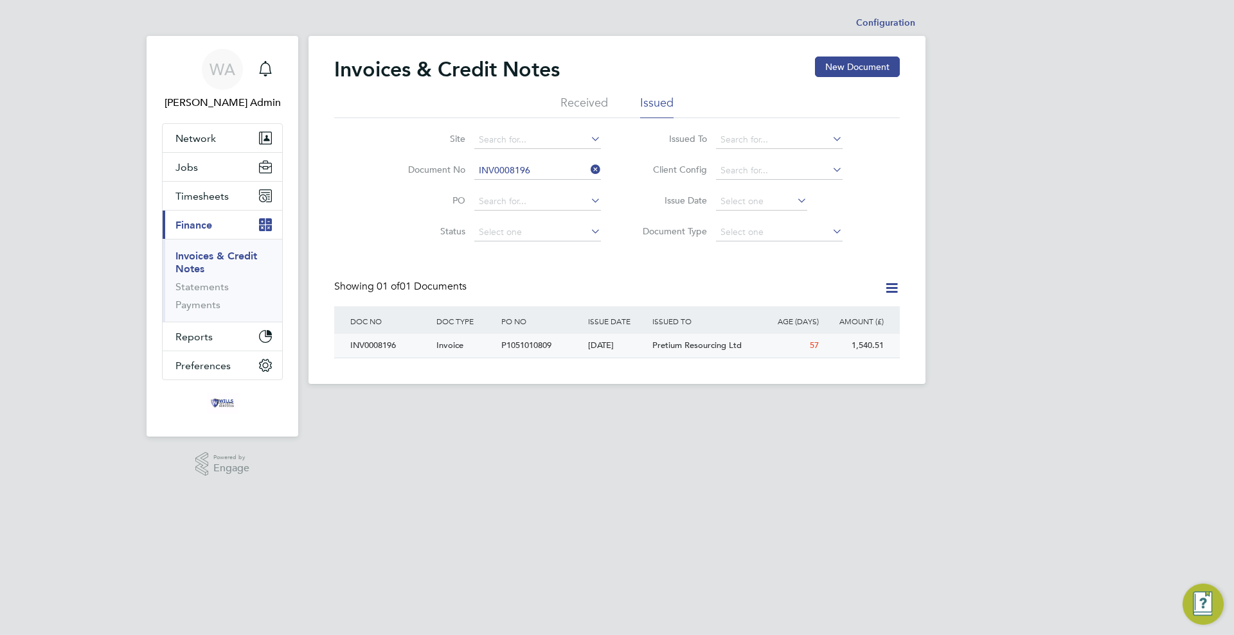
click at [626, 344] on div "[DATE]" at bounding box center [617, 346] width 65 height 24
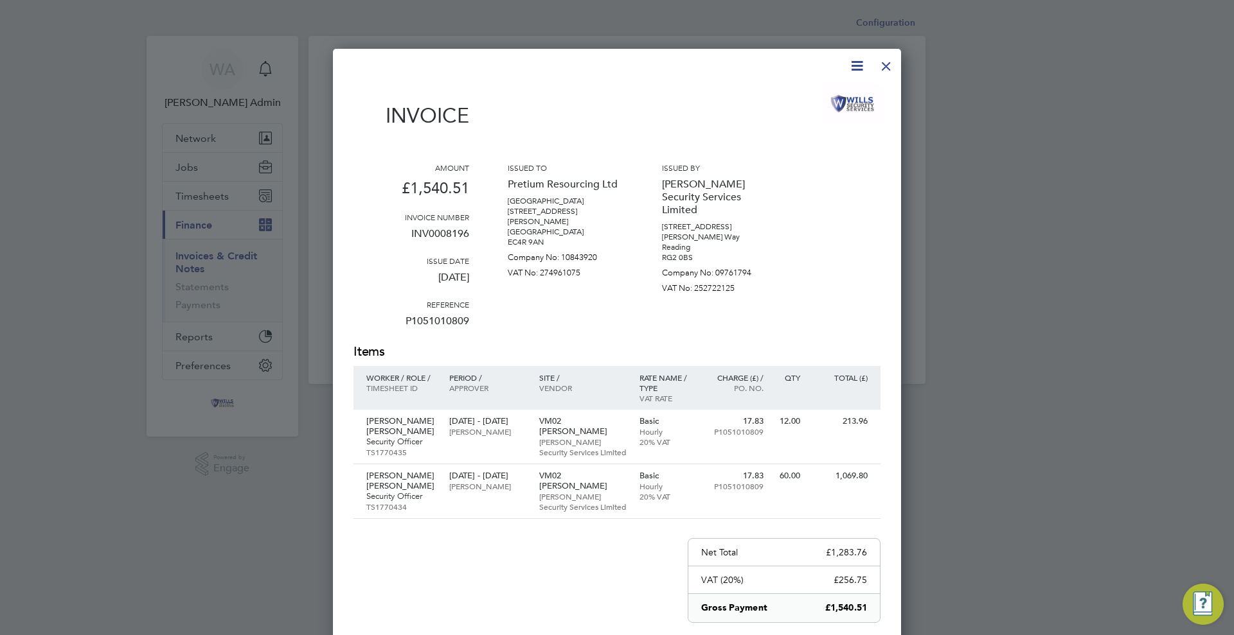
click at [883, 66] on div at bounding box center [885, 62] width 23 height 23
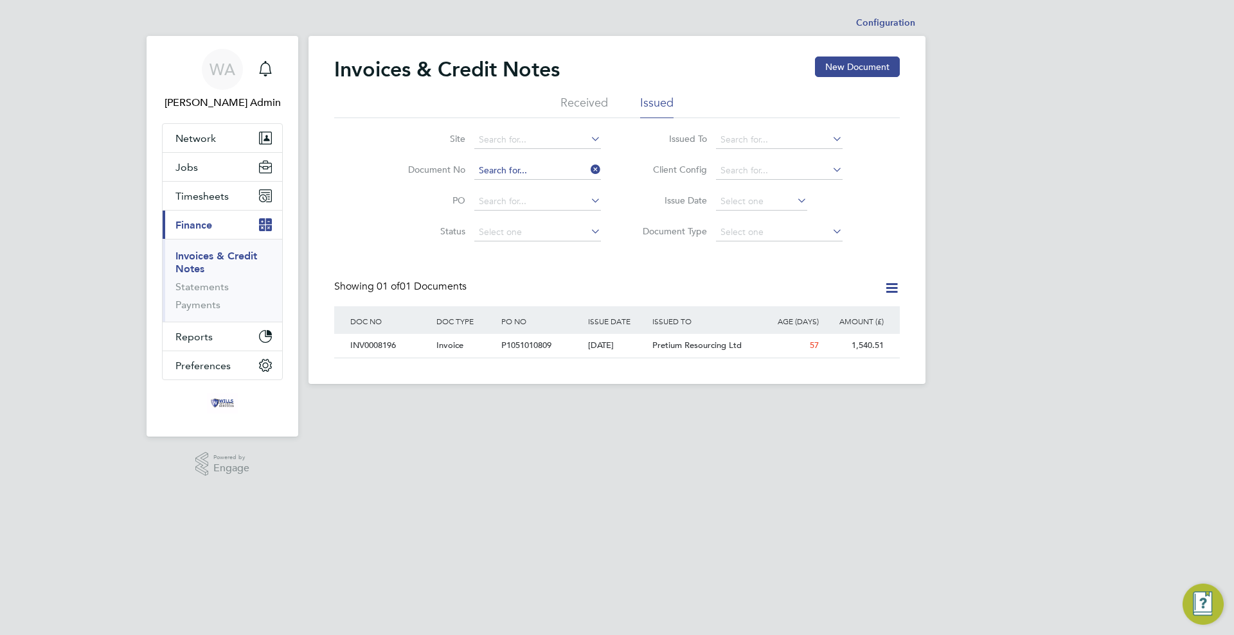
click at [531, 173] on input at bounding box center [537, 171] width 127 height 18
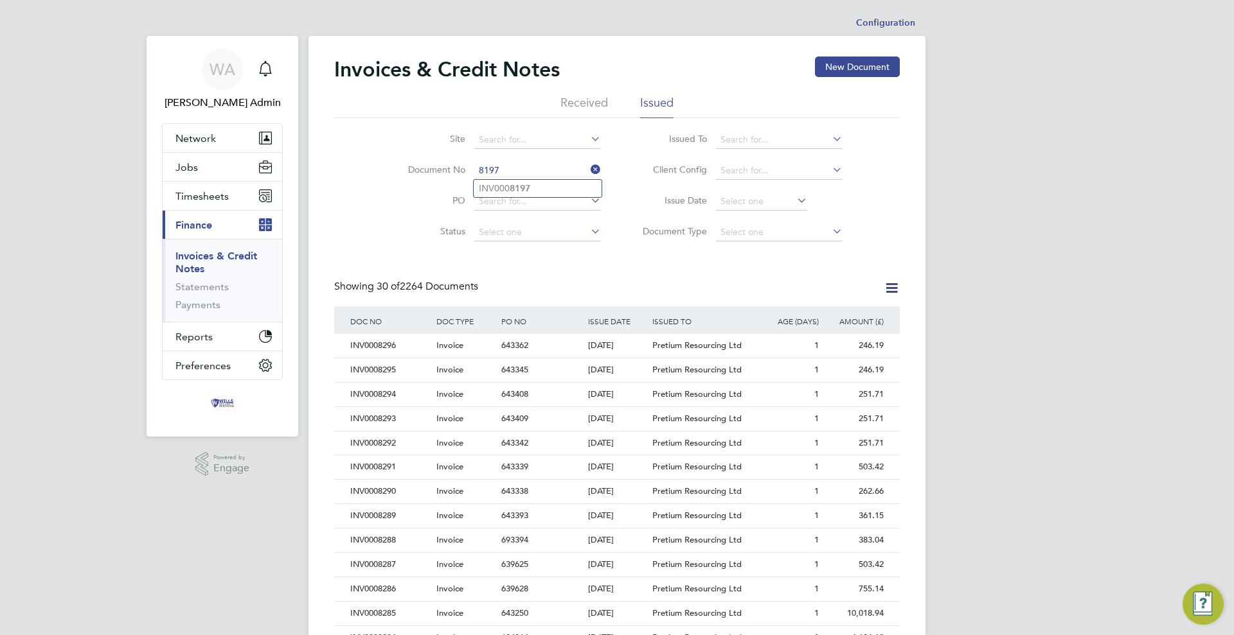
type input "INV0008197"
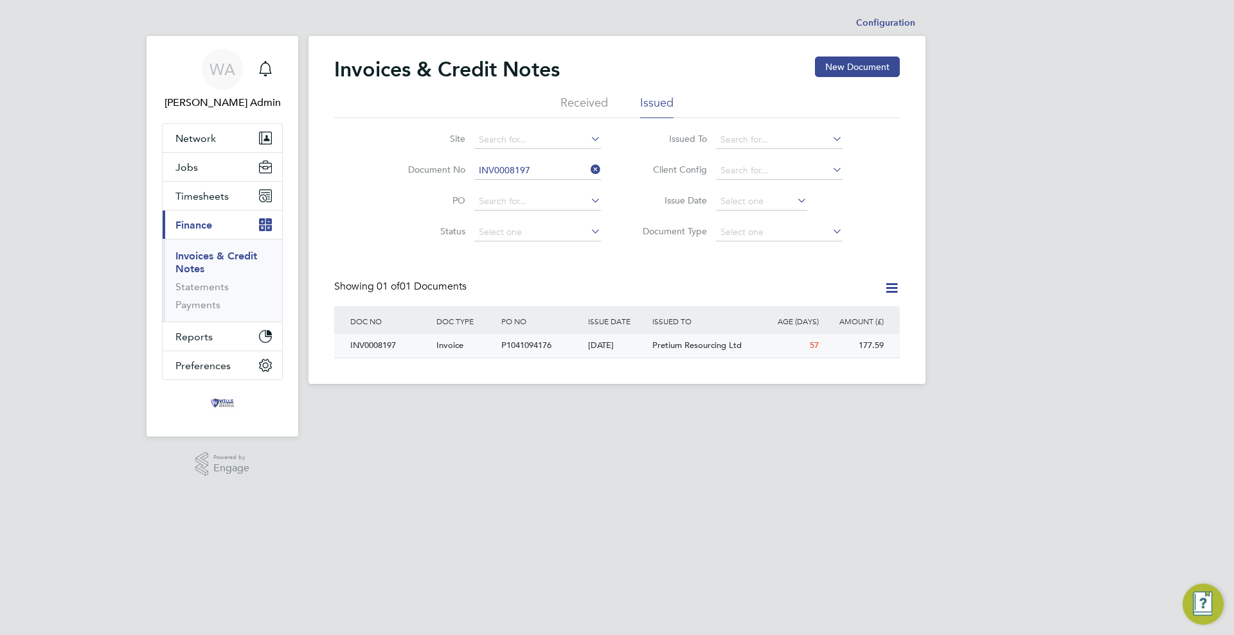
click at [623, 351] on div "[DATE]" at bounding box center [617, 346] width 65 height 24
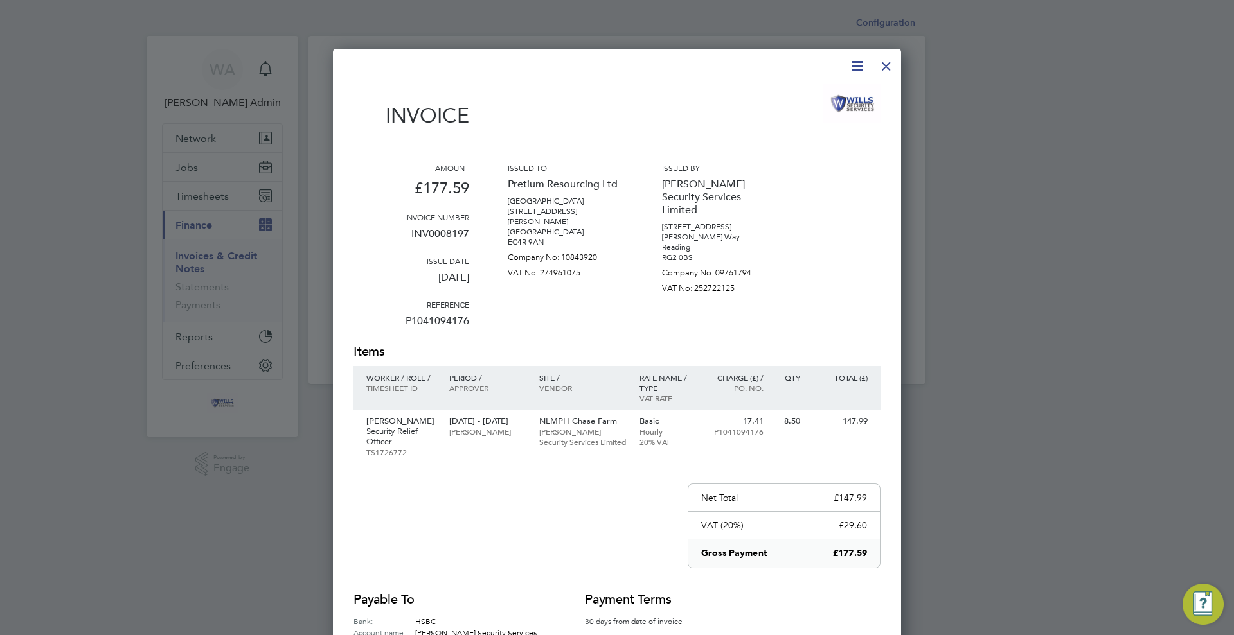
click at [881, 61] on div at bounding box center [885, 62] width 23 height 23
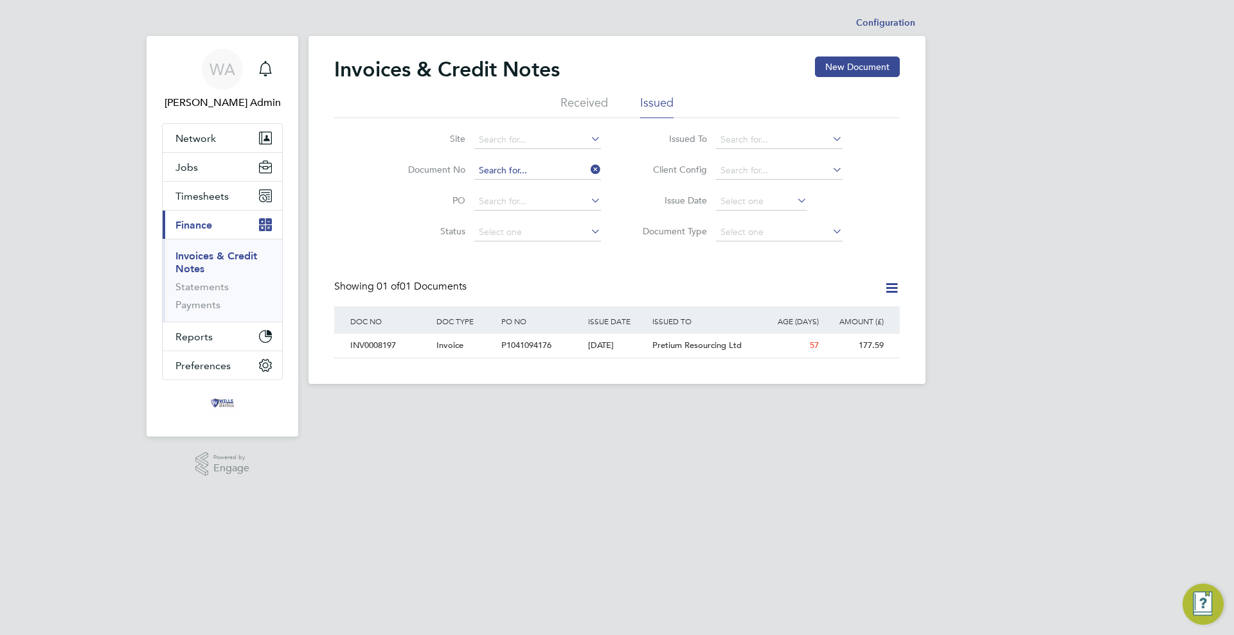
click at [529, 165] on input at bounding box center [537, 171] width 127 height 18
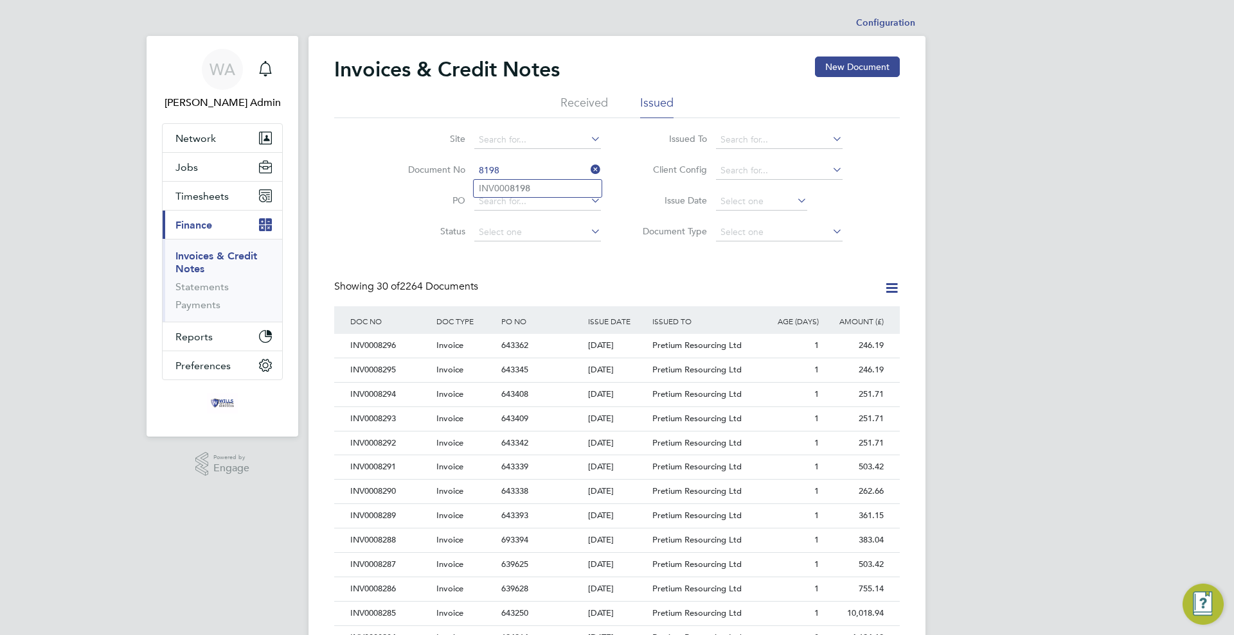
type input "INV0008198"
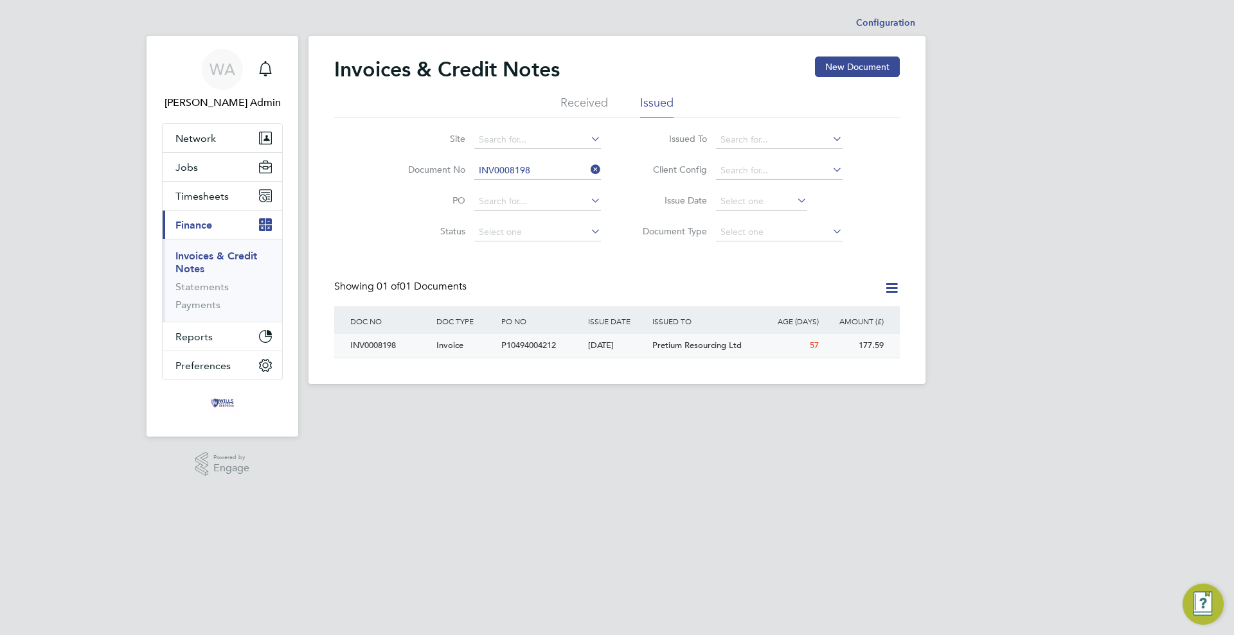
click at [608, 354] on div "[DATE]" at bounding box center [617, 346] width 65 height 24
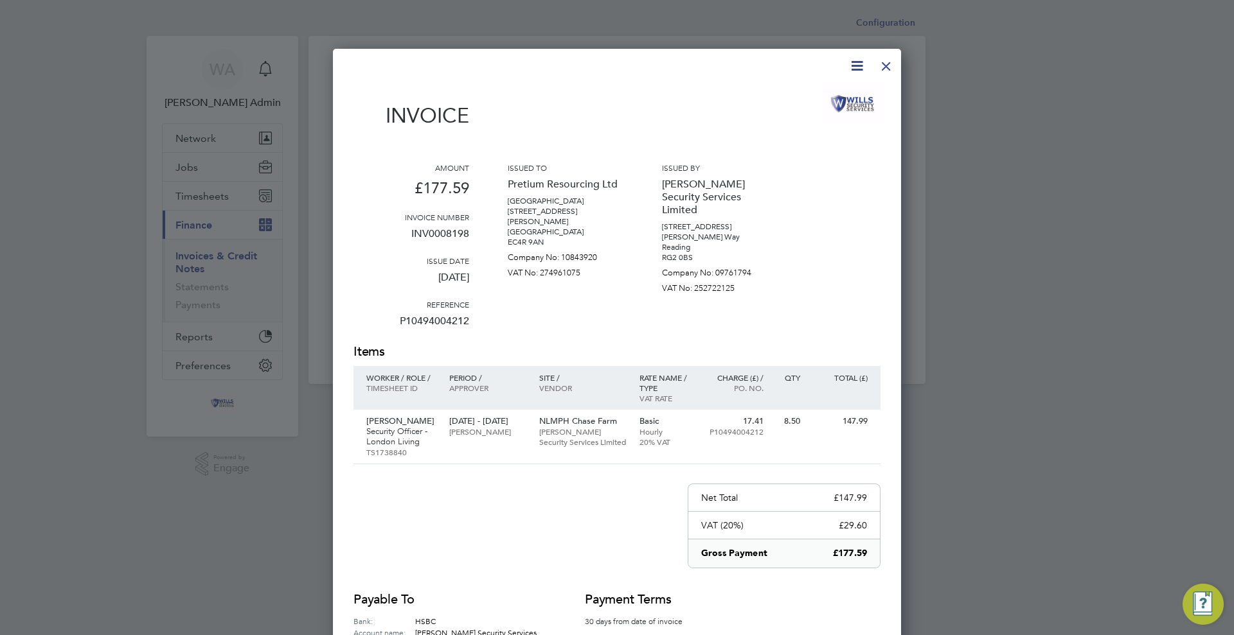
drag, startPoint x: 885, startPoint y: 62, endPoint x: 881, endPoint y: 75, distance: 13.2
click at [885, 62] on div at bounding box center [885, 62] width 23 height 23
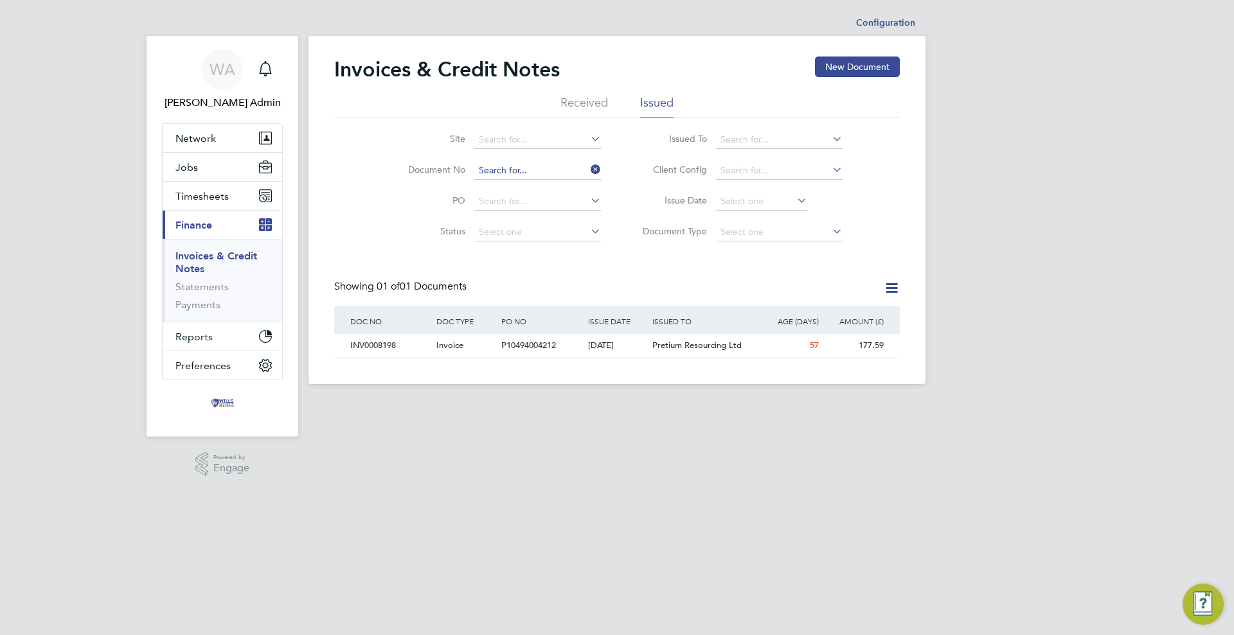
click at [548, 168] on input at bounding box center [537, 171] width 127 height 18
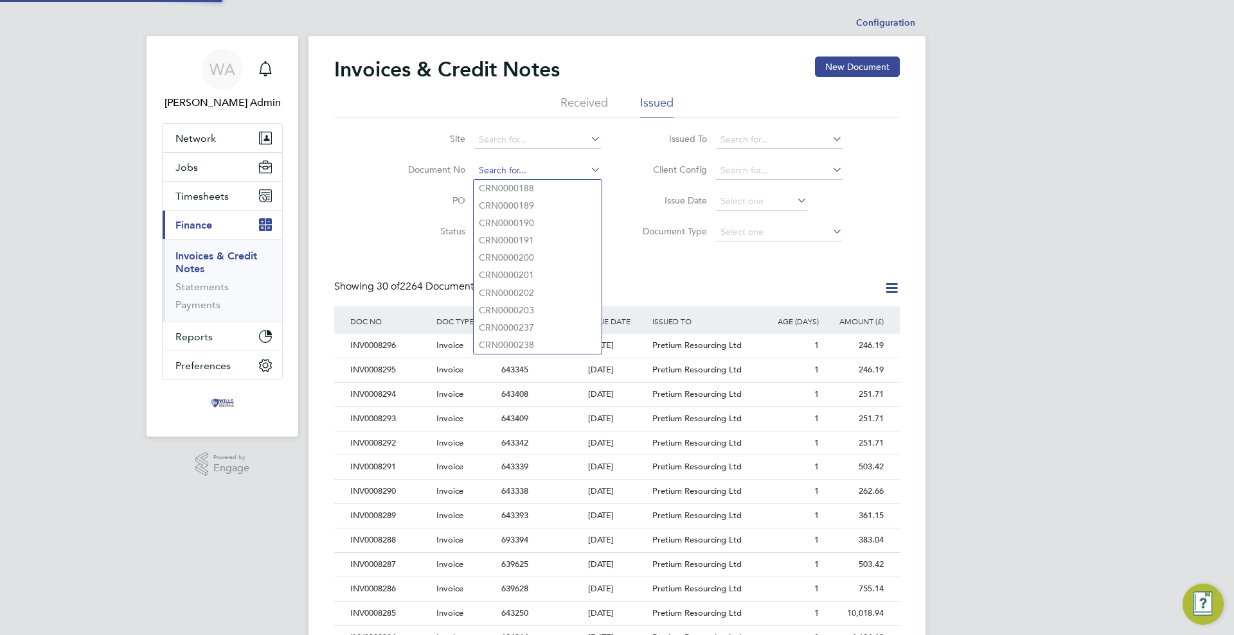
scroll to position [24, 87]
type input "CRN0000481"
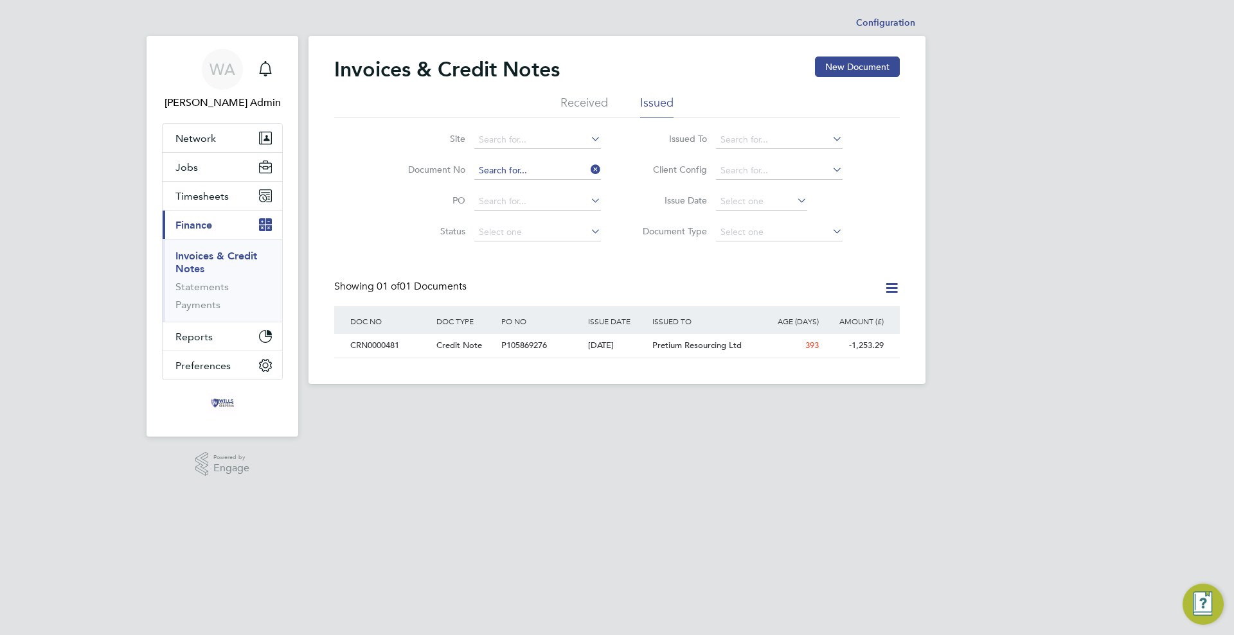
click at [548, 168] on input at bounding box center [537, 171] width 127 height 18
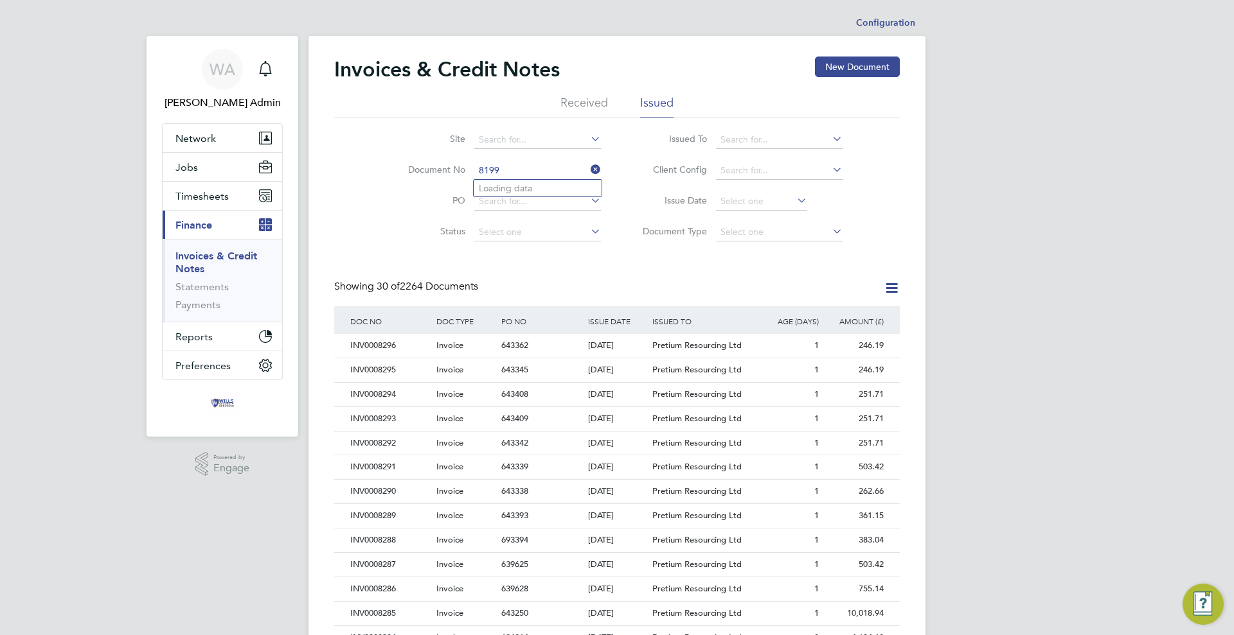
type input "CRN0000188"
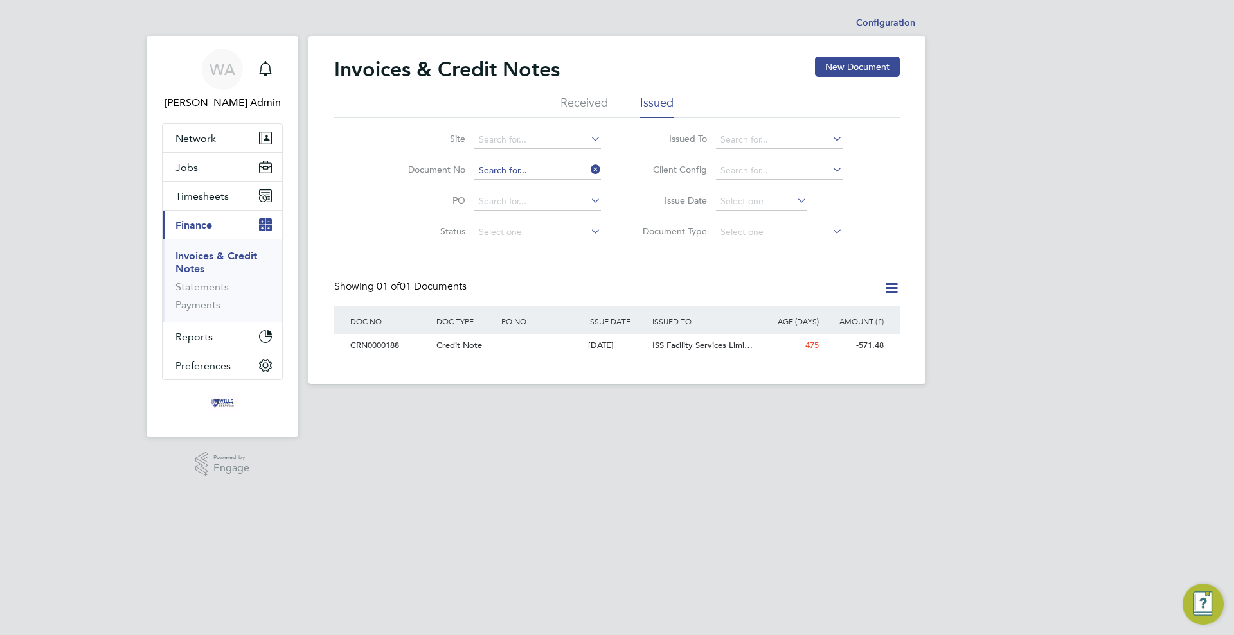
click at [548, 168] on input at bounding box center [537, 171] width 127 height 18
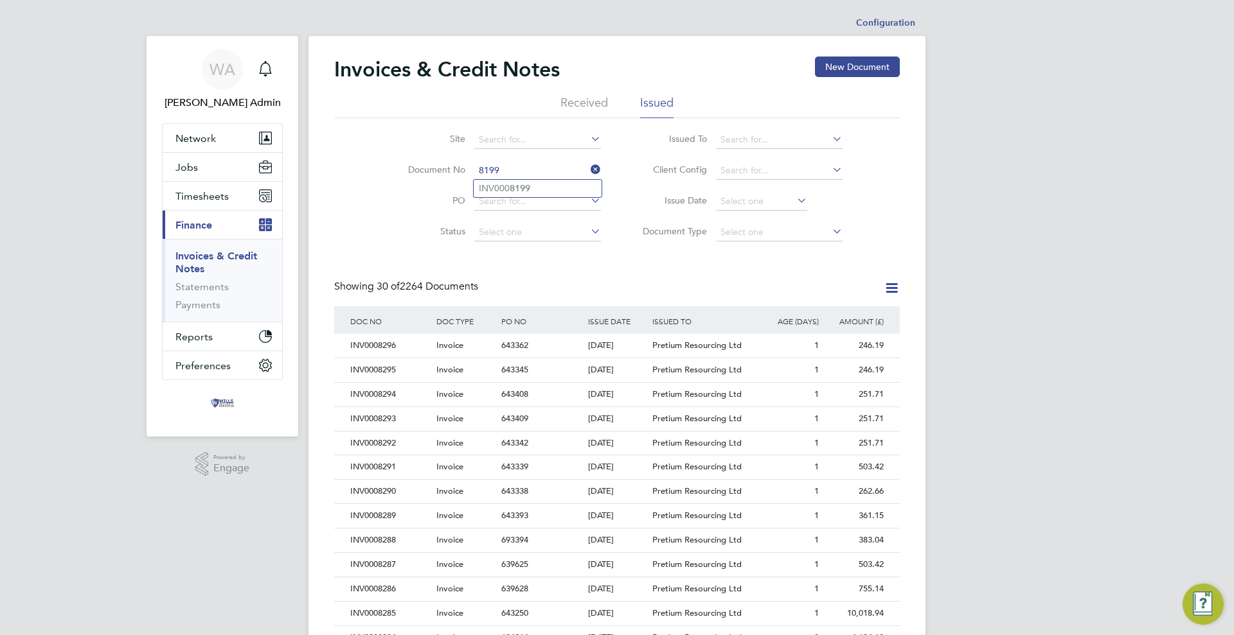
type input "INV0008199"
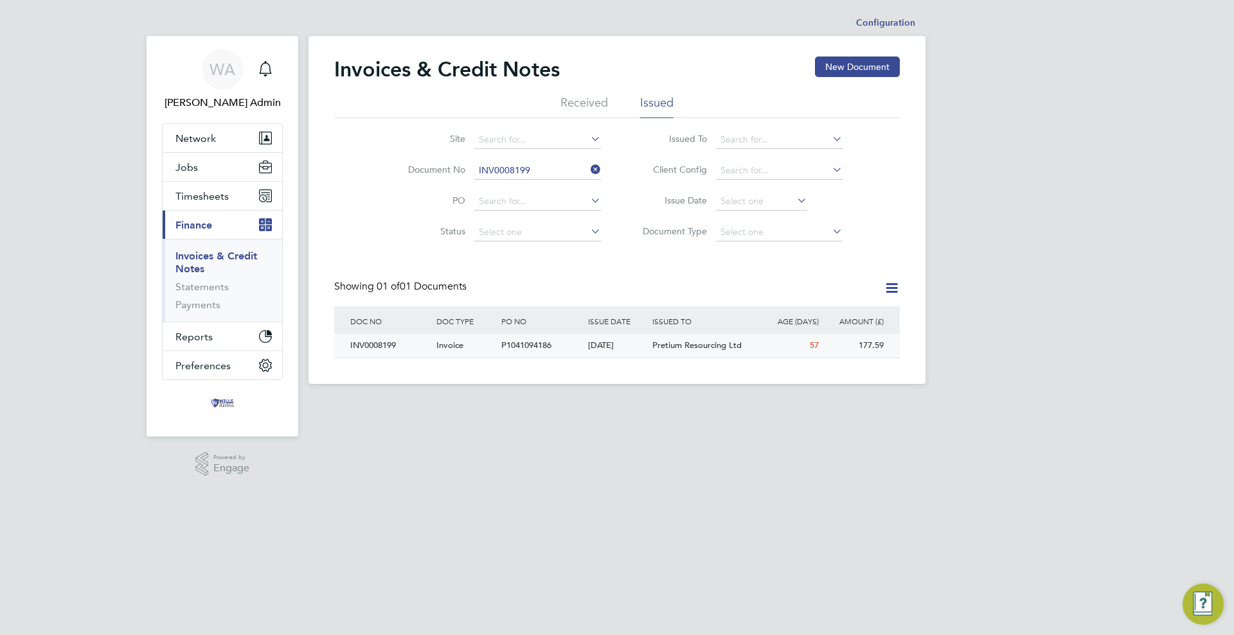
click at [599, 350] on div "[DATE]" at bounding box center [617, 346] width 65 height 24
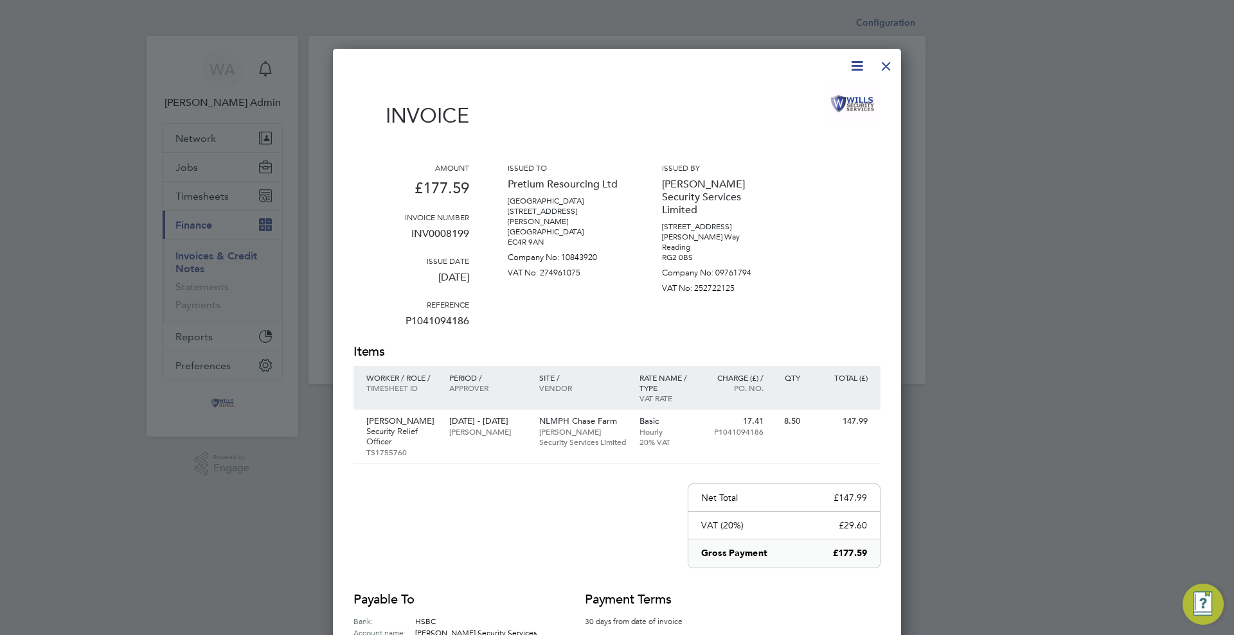
click at [887, 72] on div at bounding box center [885, 62] width 23 height 23
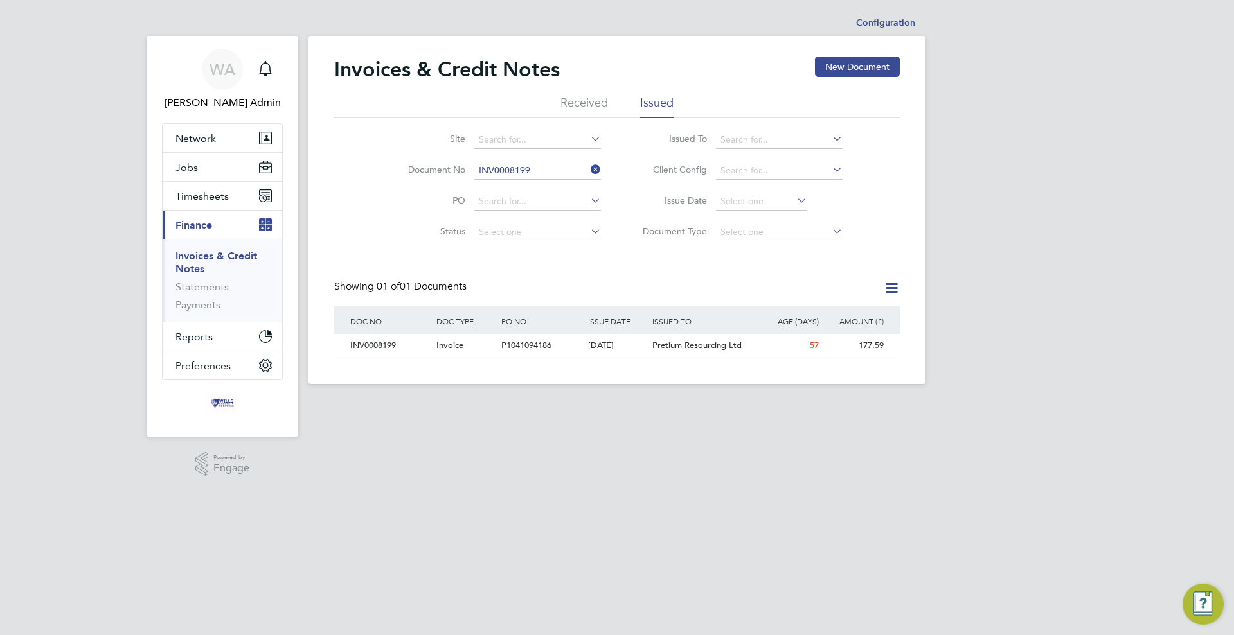
click at [588, 171] on icon at bounding box center [588, 170] width 0 height 18
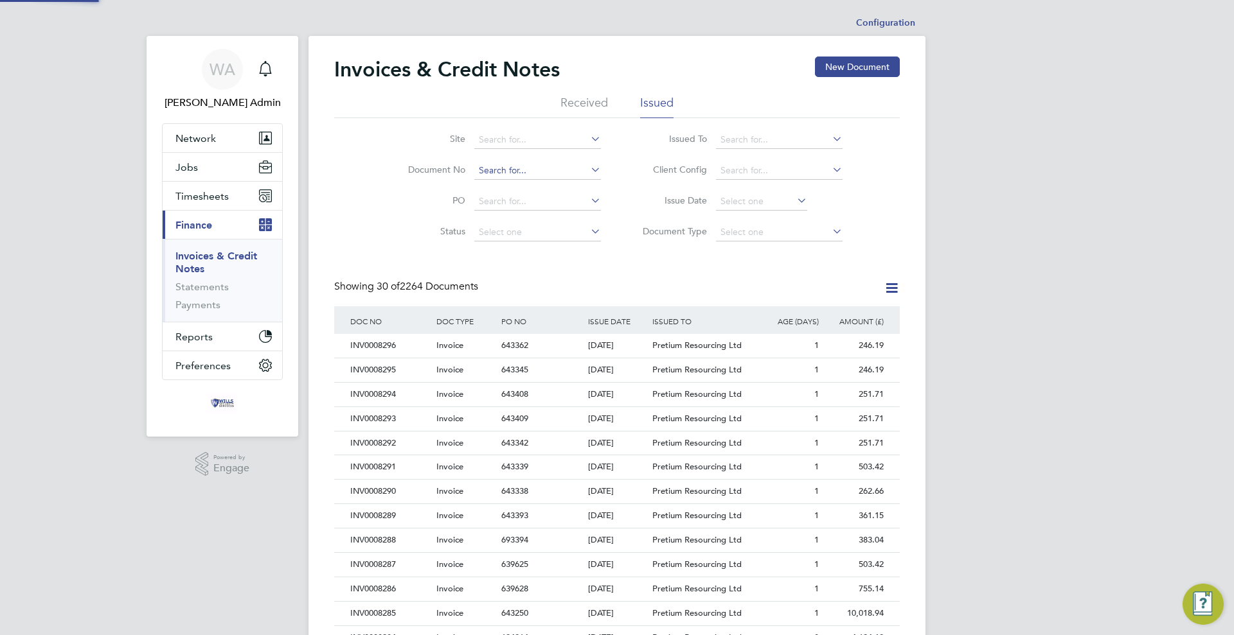
click at [570, 169] on input at bounding box center [537, 171] width 127 height 18
type input "INV0008200"
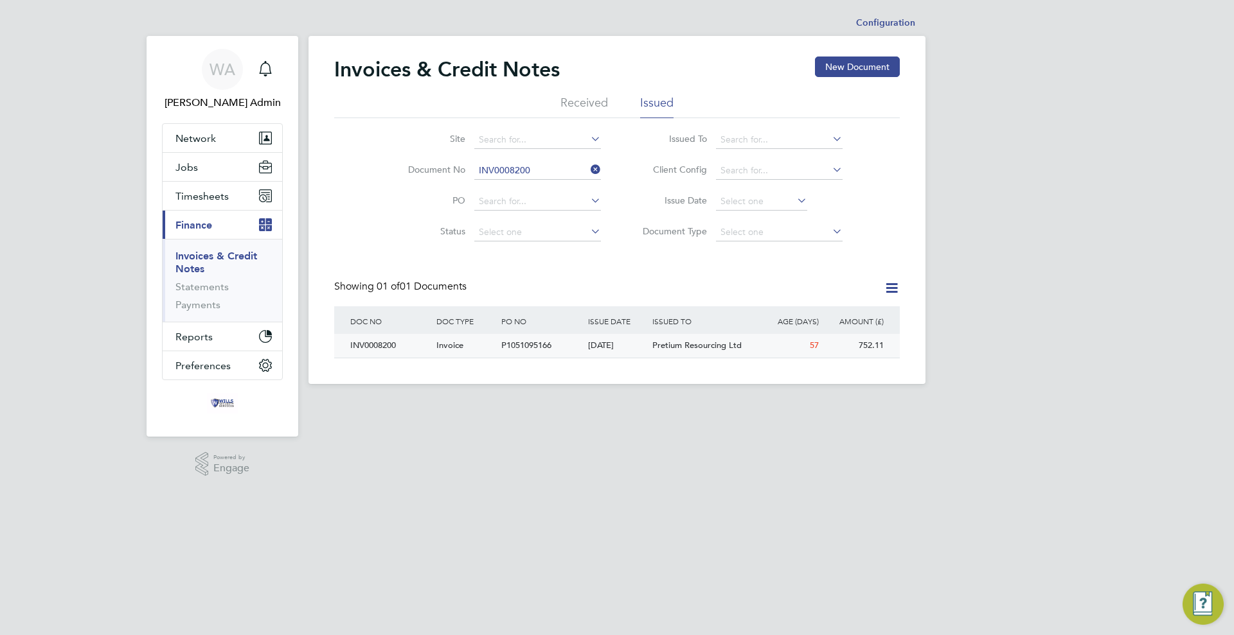
click at [613, 353] on div "[DATE]" at bounding box center [617, 346] width 65 height 24
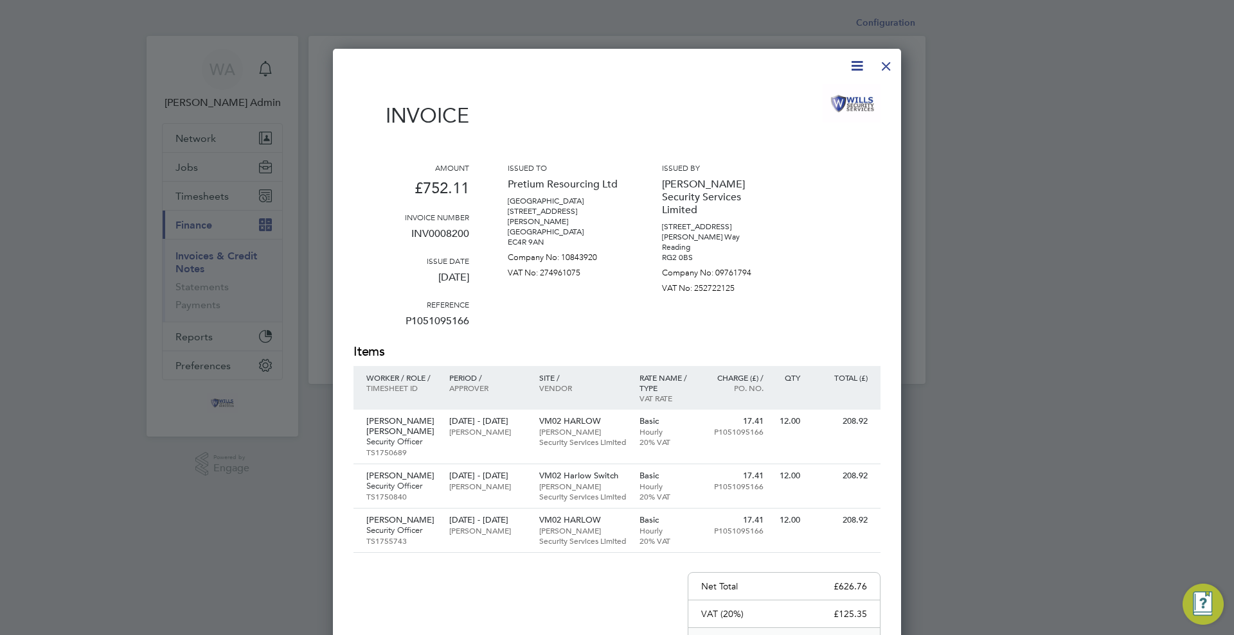
click at [881, 63] on div at bounding box center [885, 62] width 23 height 23
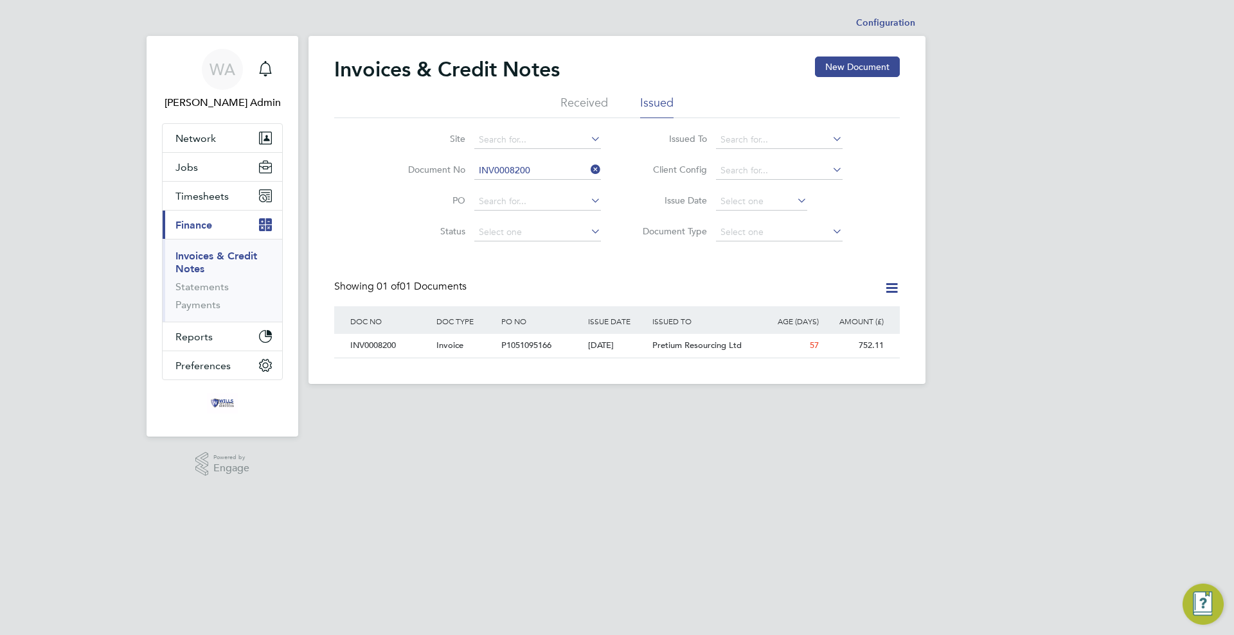
click at [588, 170] on icon at bounding box center [588, 170] width 0 height 18
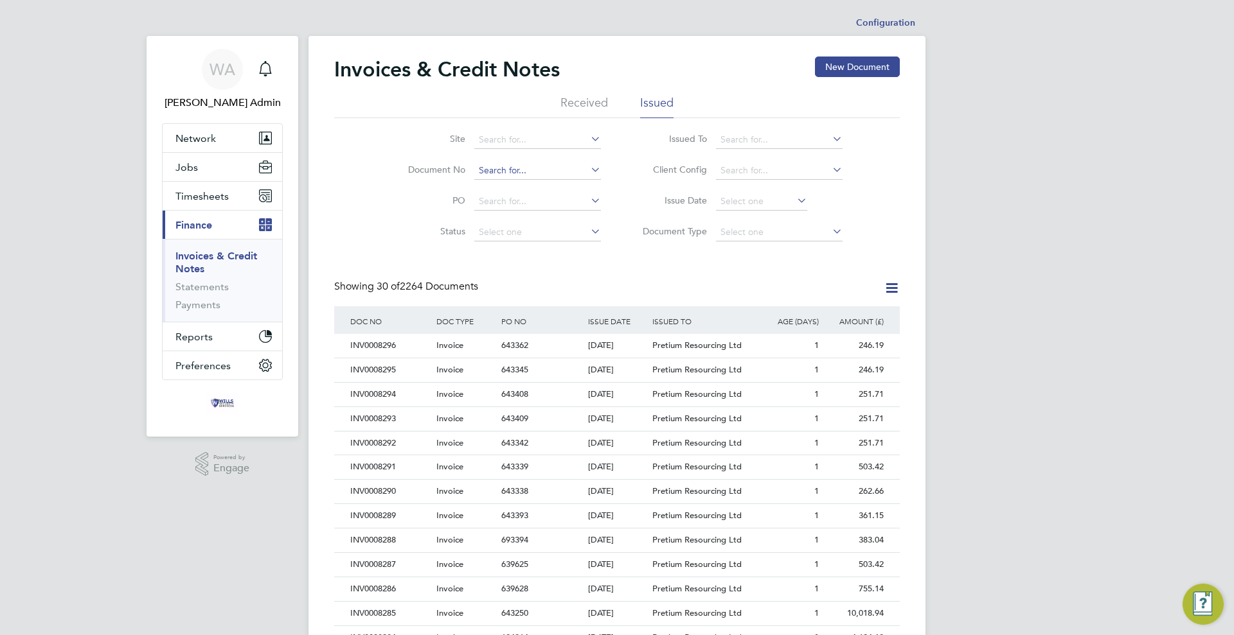
click at [568, 165] on input at bounding box center [537, 171] width 127 height 18
type input "INV0008201"
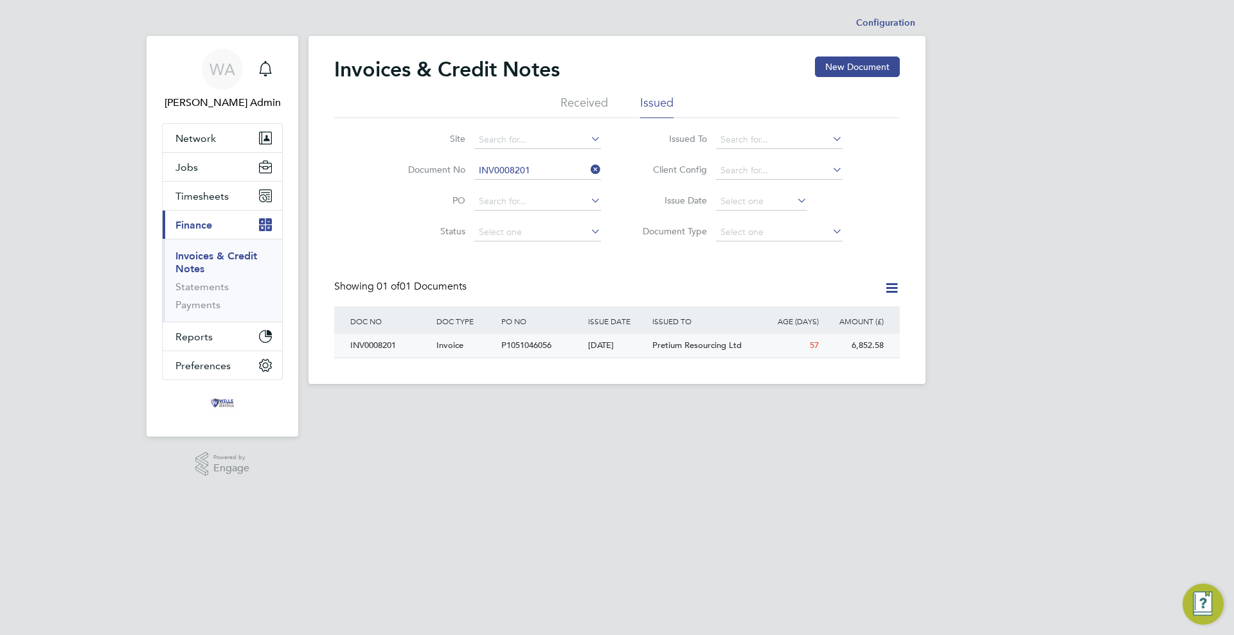
click at [597, 338] on div "[DATE]" at bounding box center [617, 346] width 65 height 24
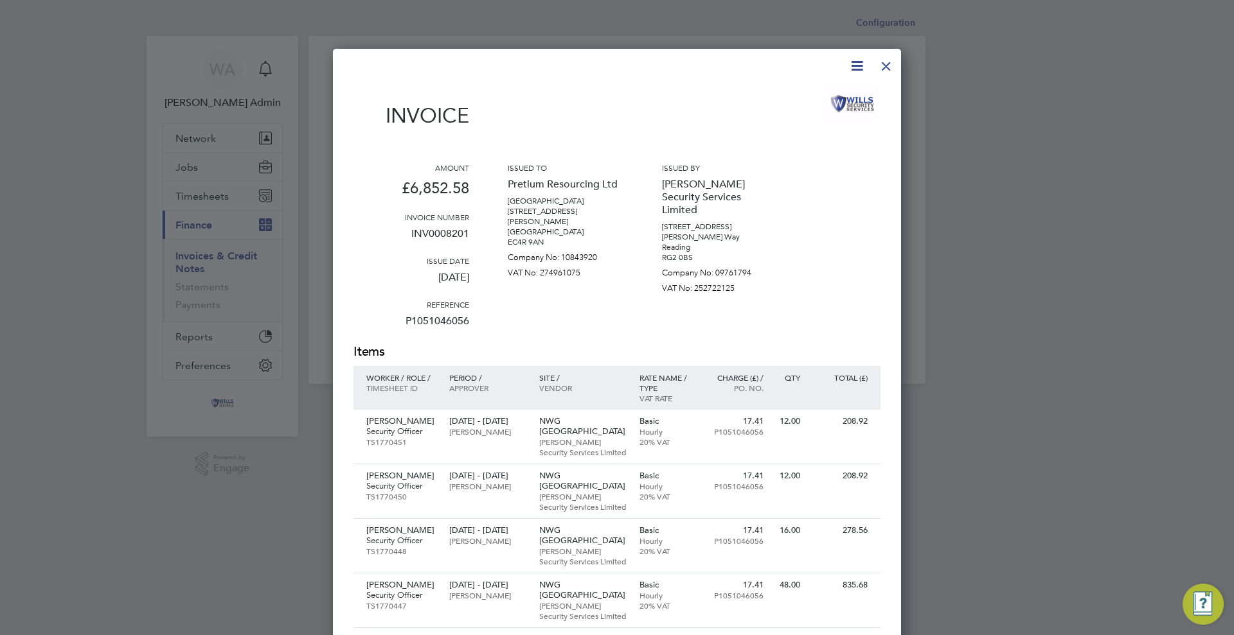
click at [885, 64] on div at bounding box center [885, 62] width 23 height 23
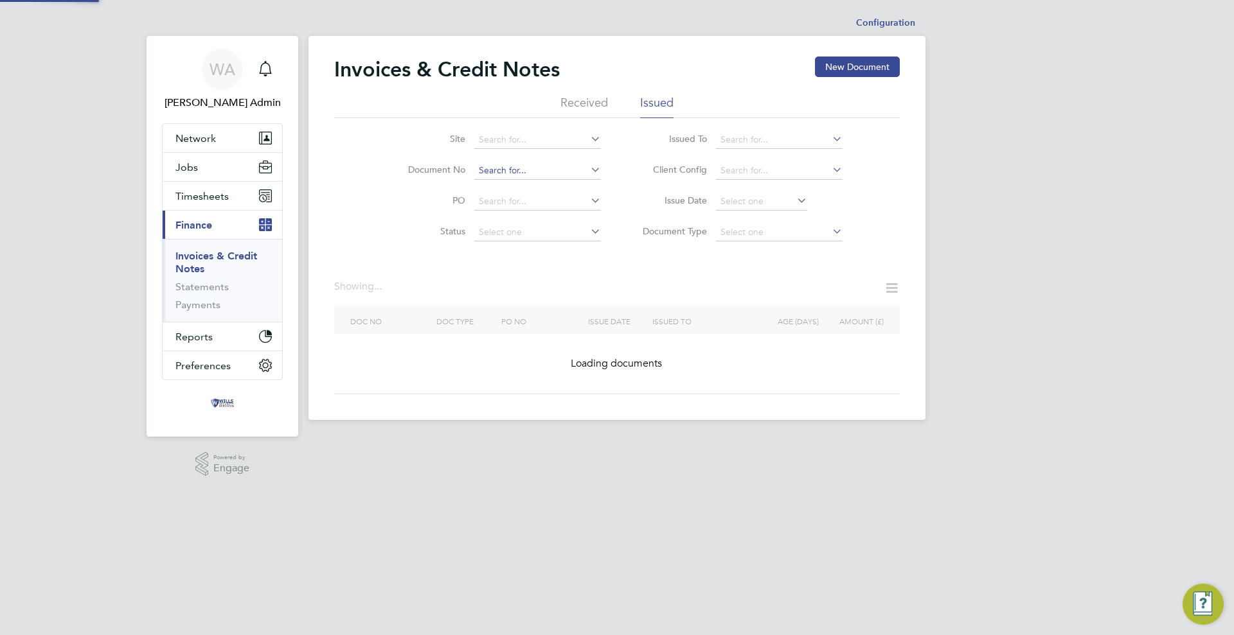
click at [564, 170] on input at bounding box center [537, 171] width 127 height 18
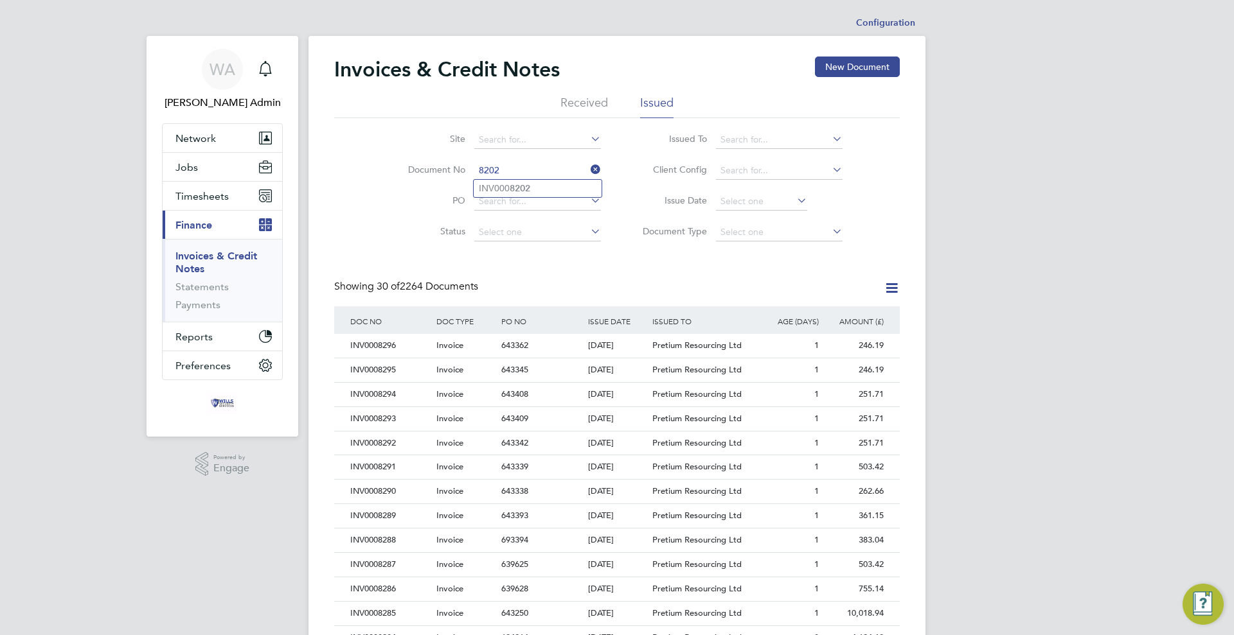
type input "INV0008202"
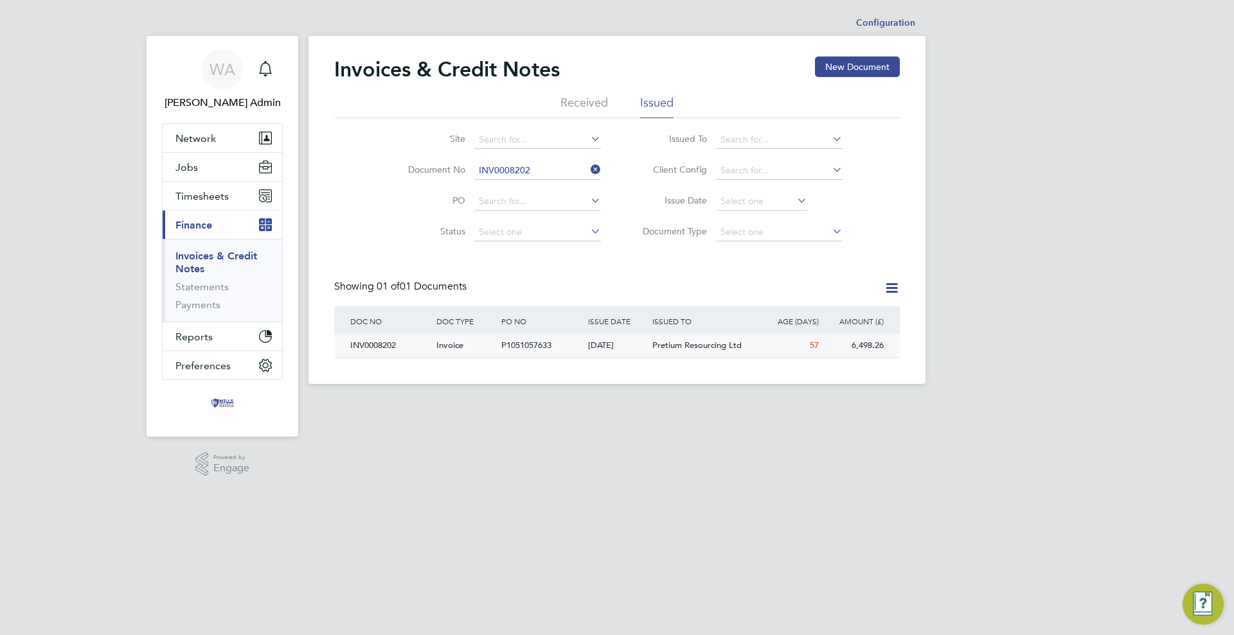
click at [567, 347] on div "P1051057633" at bounding box center [541, 346] width 86 height 24
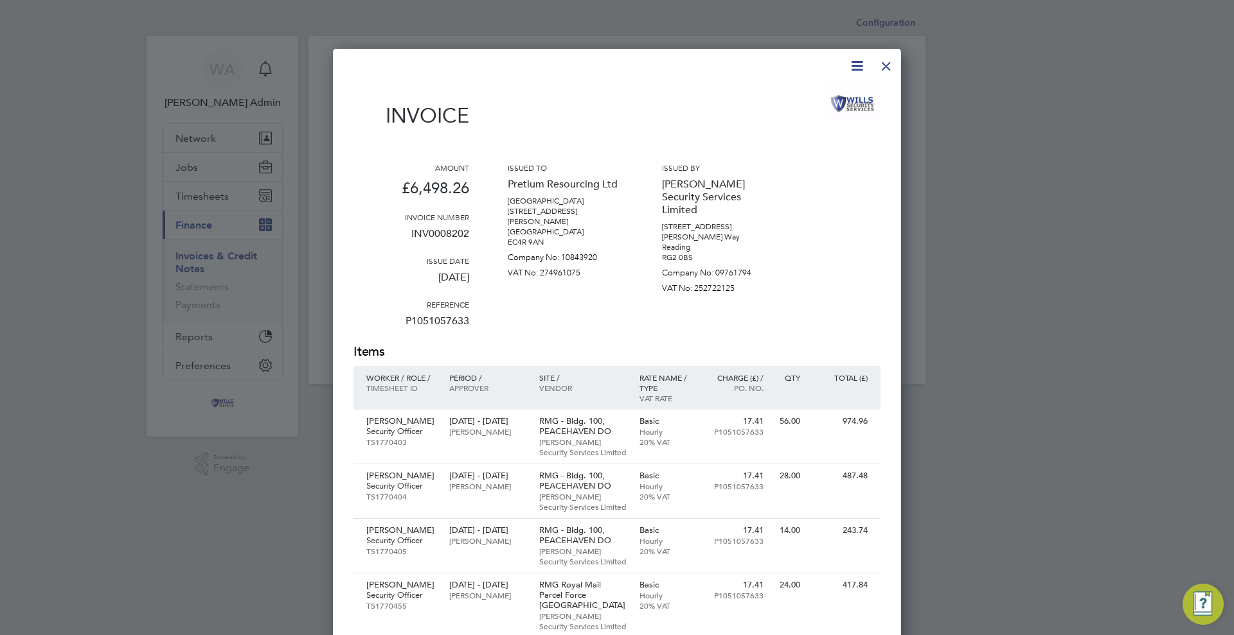
click at [886, 64] on div at bounding box center [885, 62] width 23 height 23
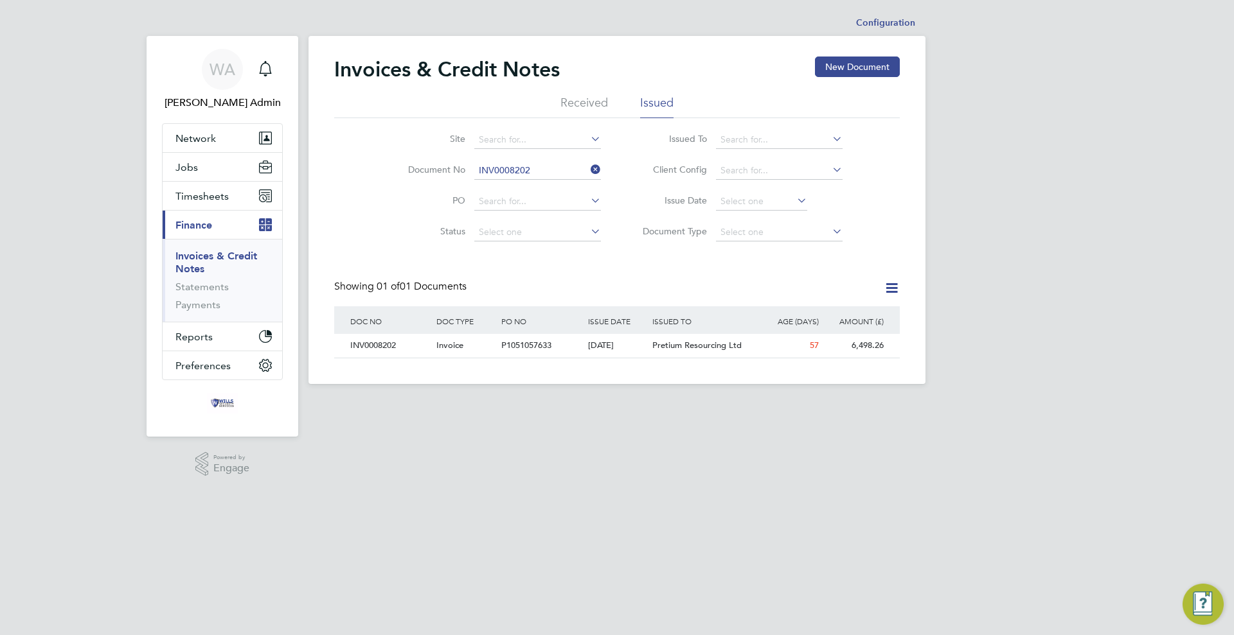
click at [555, 153] on li "Site" at bounding box center [496, 140] width 242 height 31
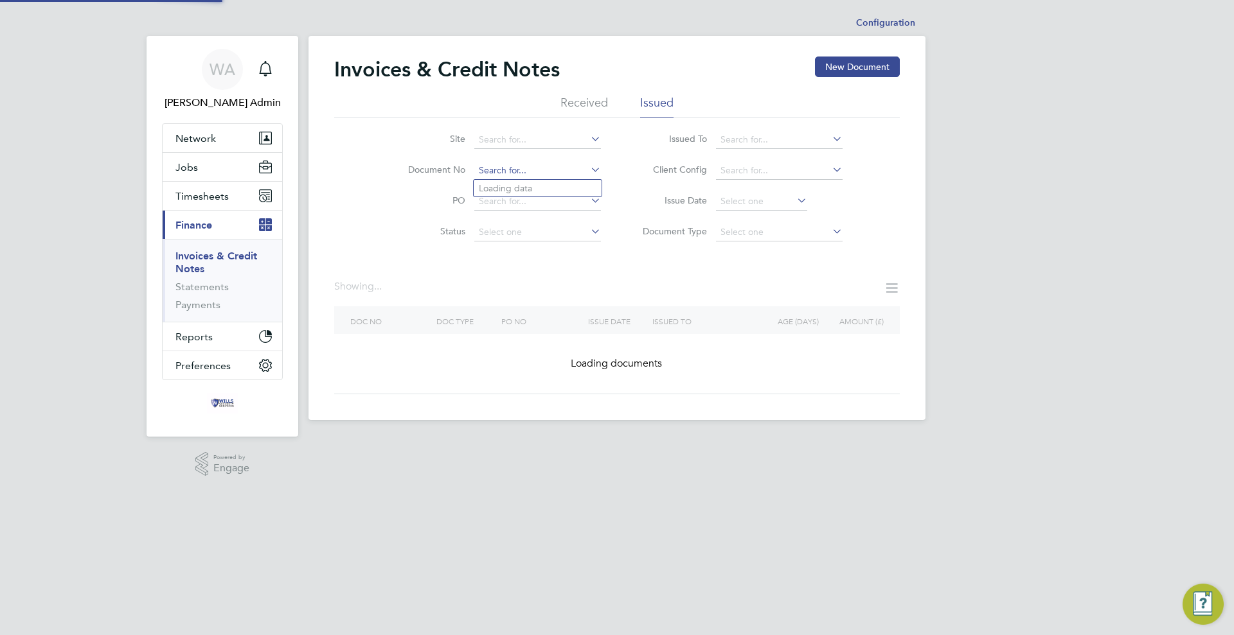
click at [557, 165] on input at bounding box center [537, 171] width 127 height 18
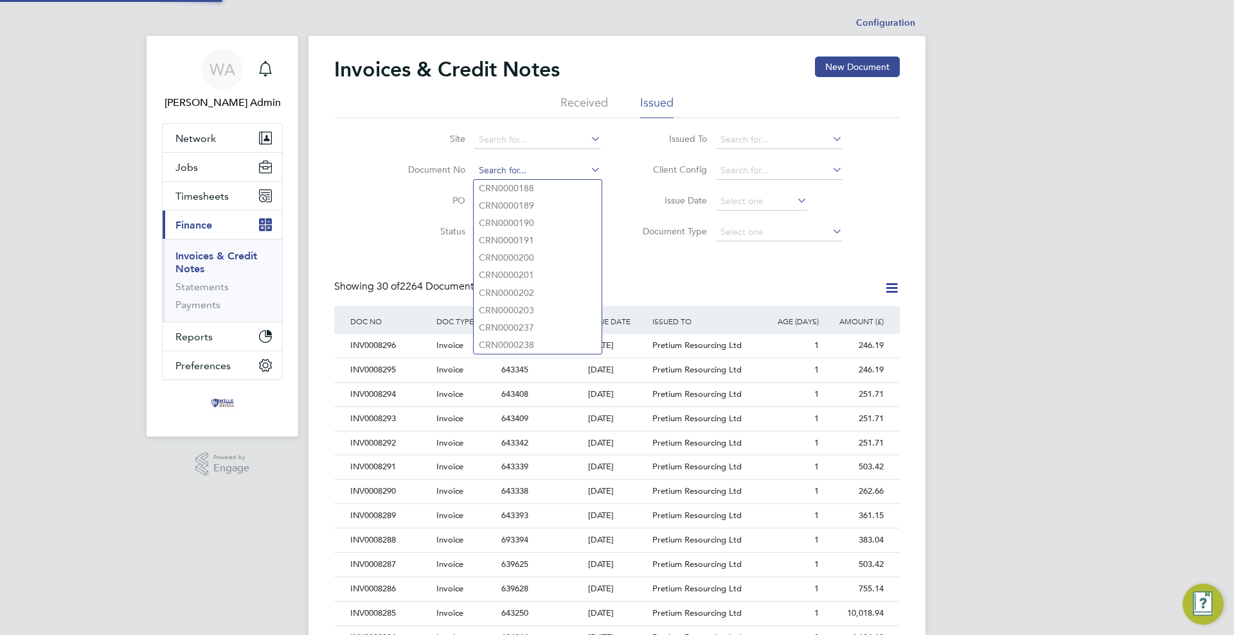
scroll to position [24, 87]
type input "INV0008203"
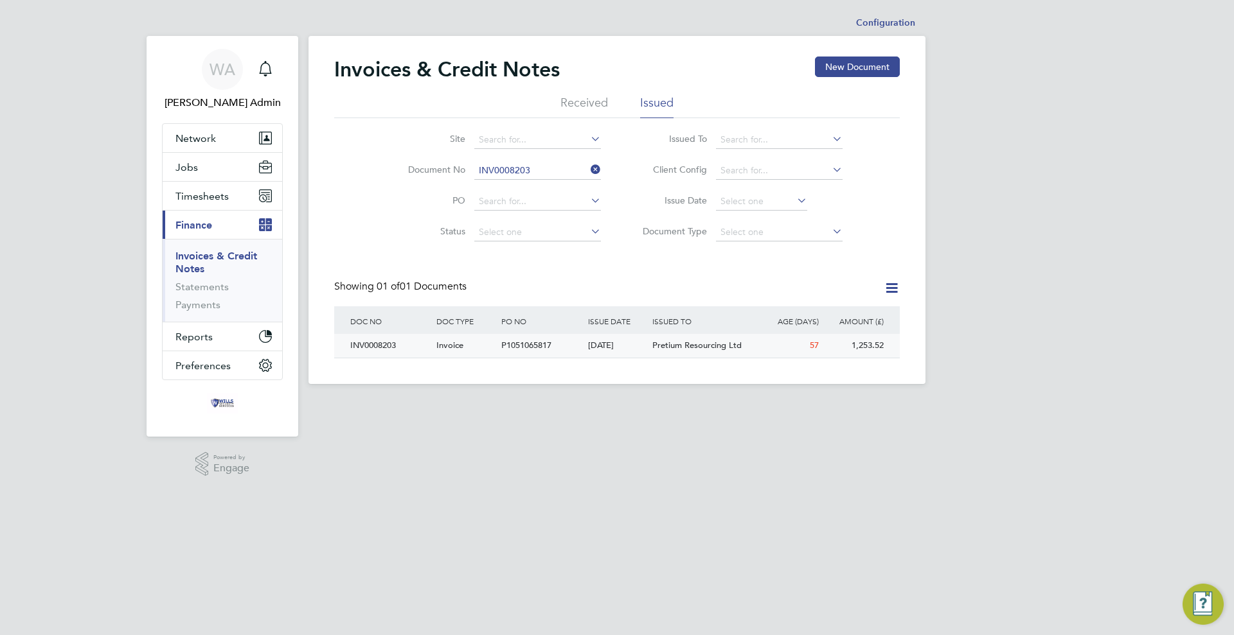
click at [590, 351] on div "[DATE]" at bounding box center [617, 346] width 65 height 24
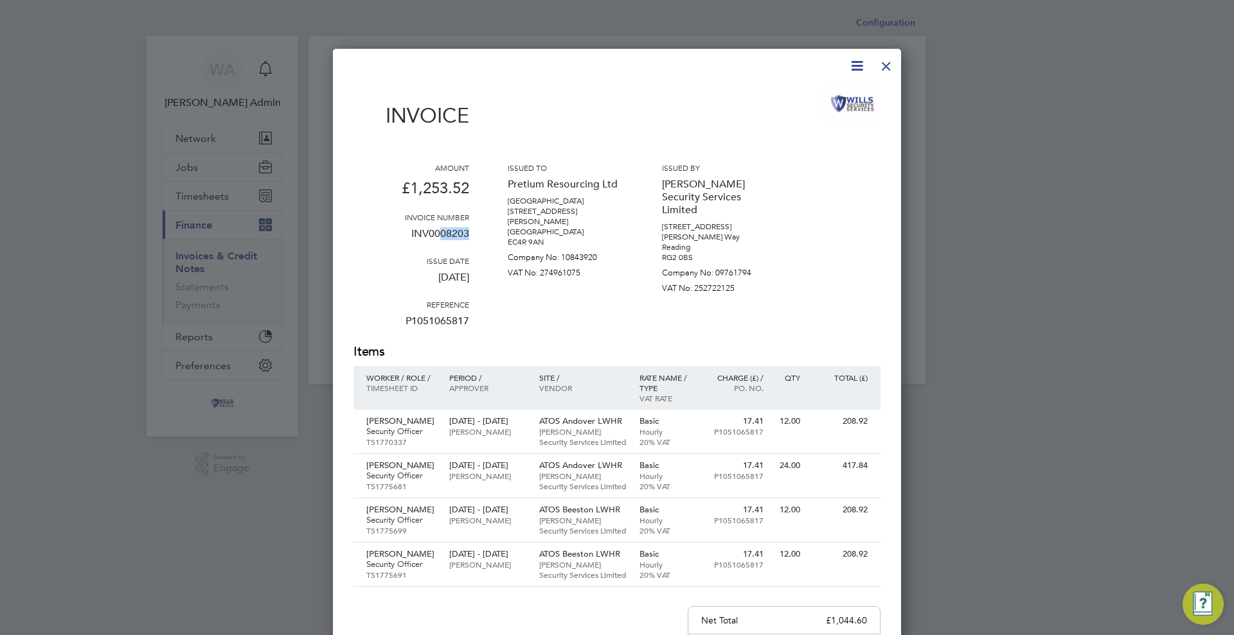
drag, startPoint x: 441, startPoint y: 237, endPoint x: 470, endPoint y: 238, distance: 28.9
click at [470, 238] on div "Amount £1,253.52 Invoice number INV0008203 Issue date [DATE] Reference P1051065…" at bounding box center [616, 253] width 527 height 181
click at [884, 65] on div at bounding box center [885, 62] width 23 height 23
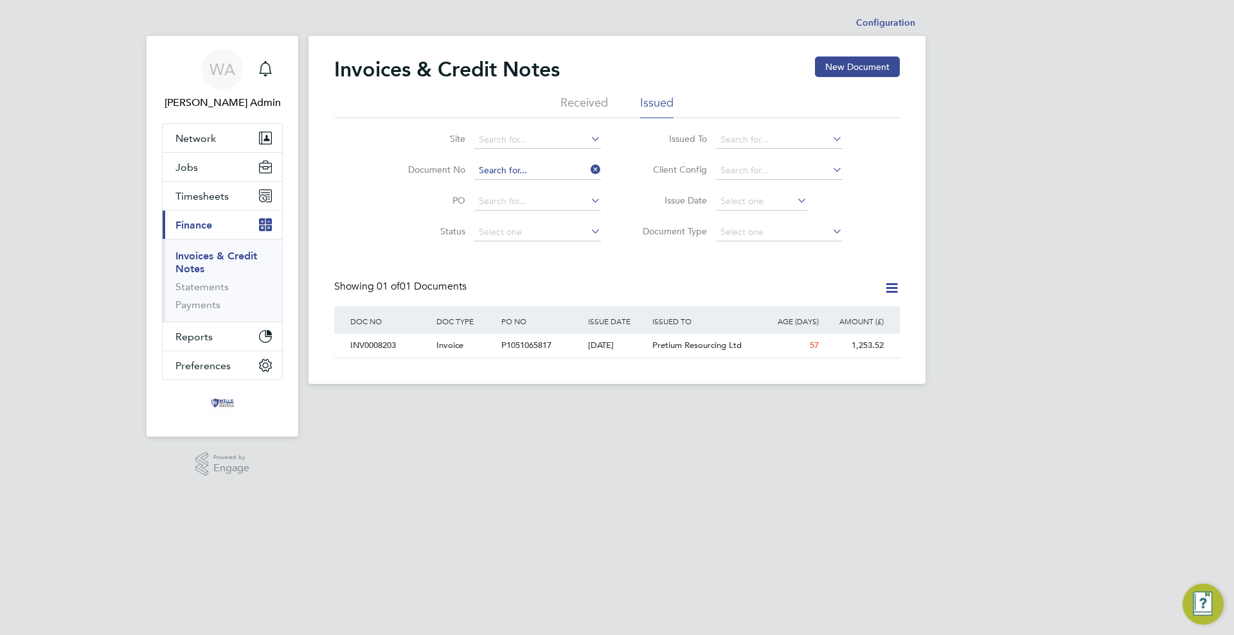
click at [572, 170] on input at bounding box center [537, 171] width 127 height 18
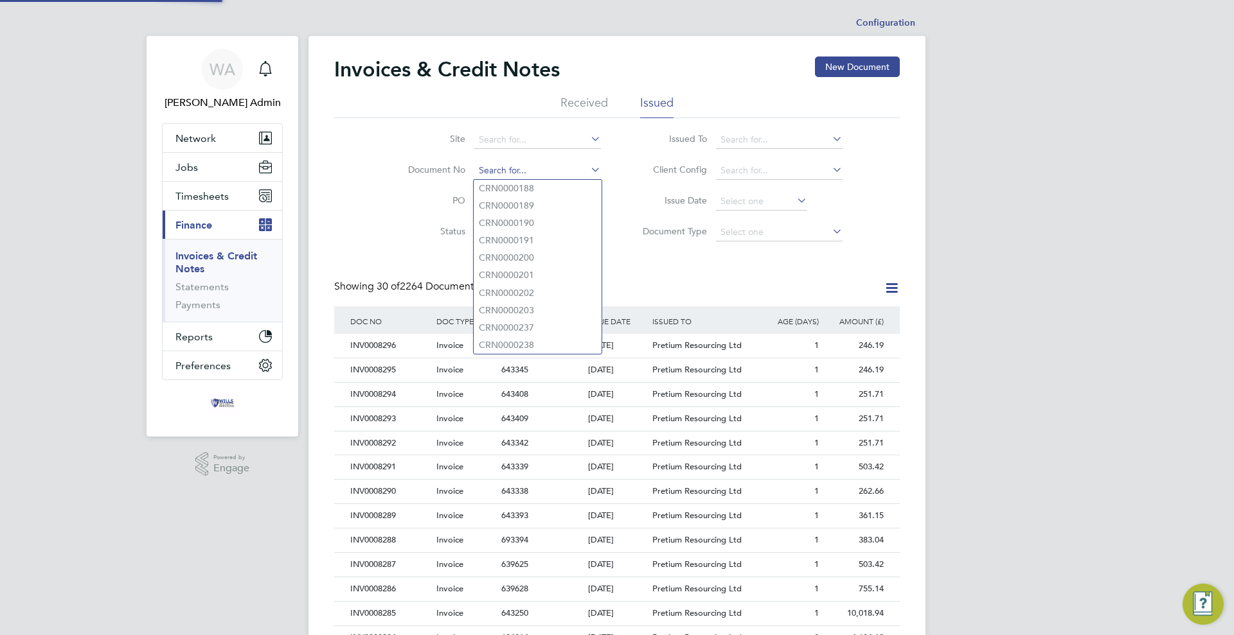
scroll to position [24, 87]
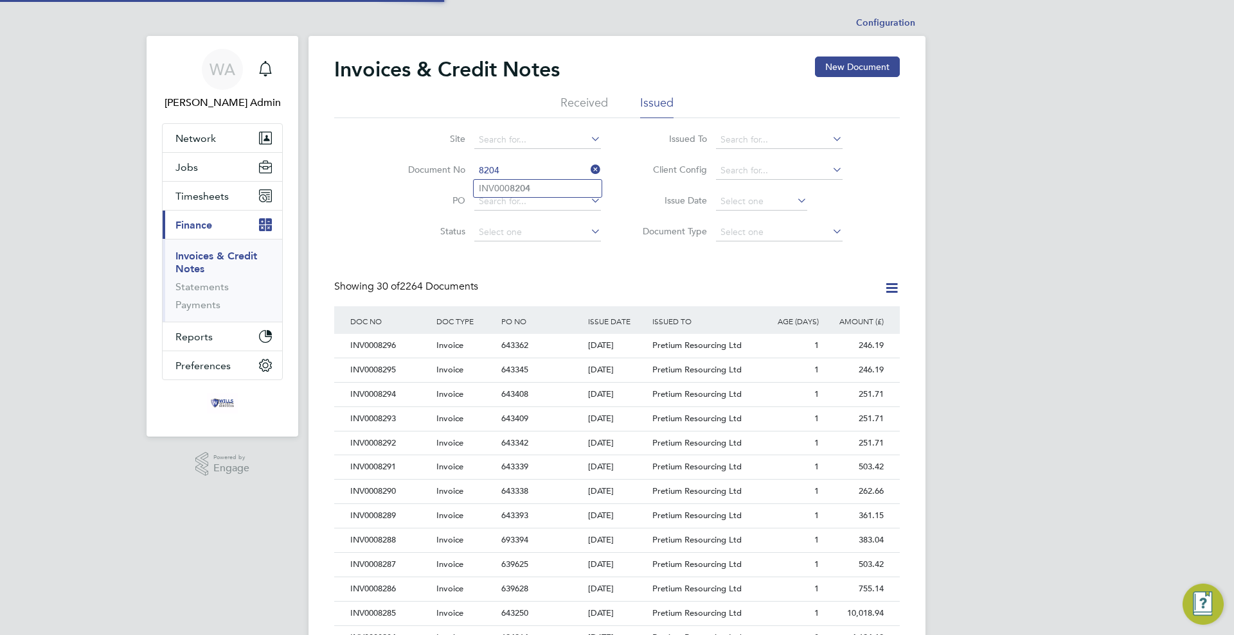
type input "INV0008204"
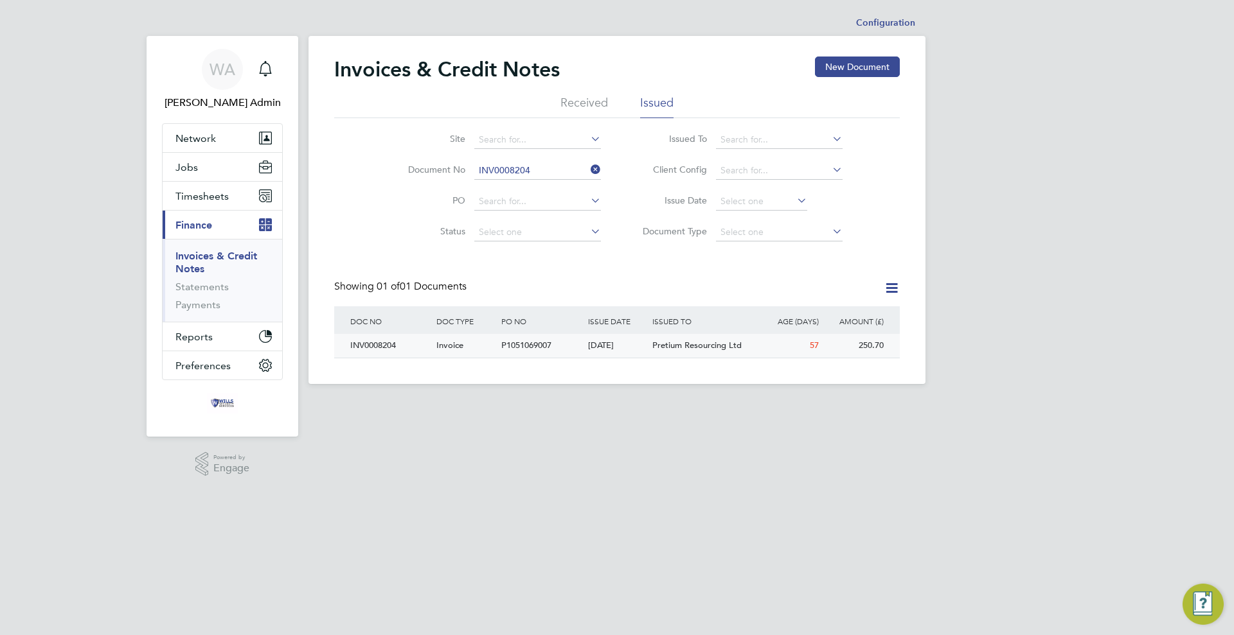
click at [624, 337] on div "[DATE]" at bounding box center [617, 346] width 65 height 24
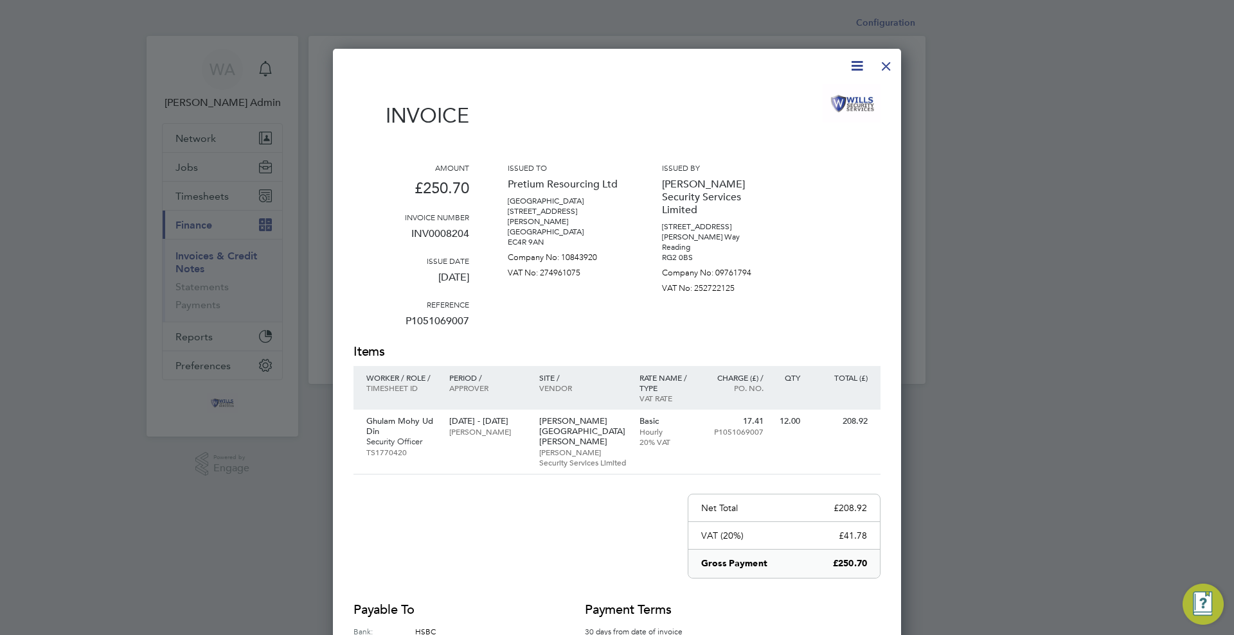
click at [888, 63] on div at bounding box center [885, 62] width 23 height 23
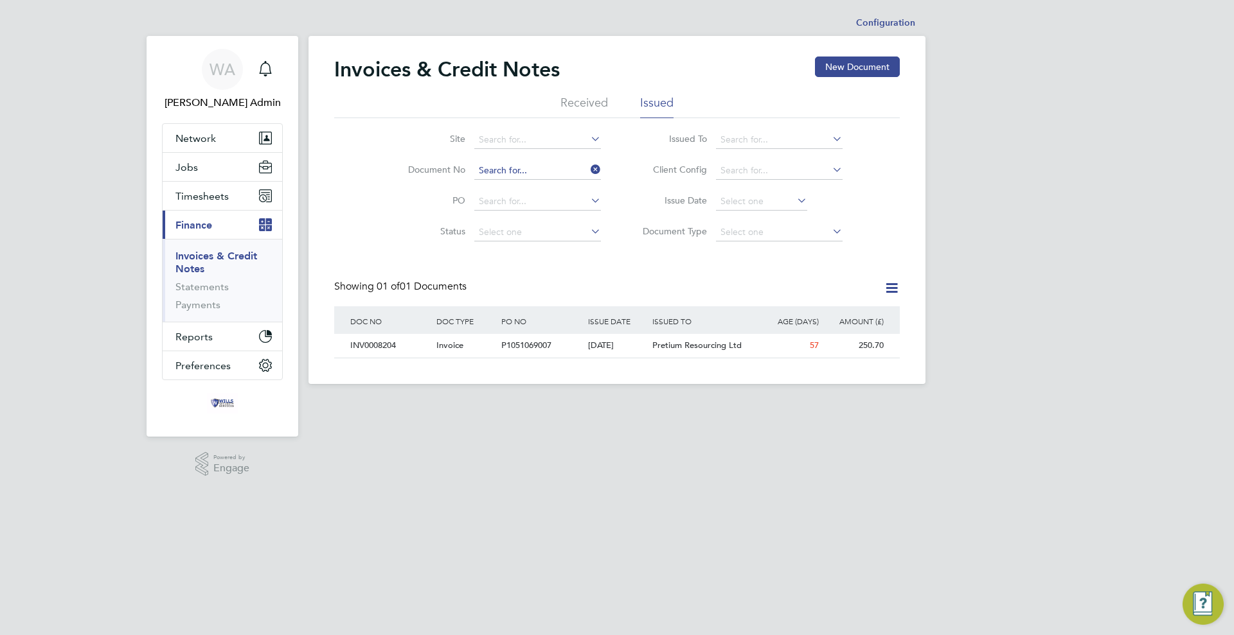
click at [575, 162] on input at bounding box center [537, 171] width 127 height 18
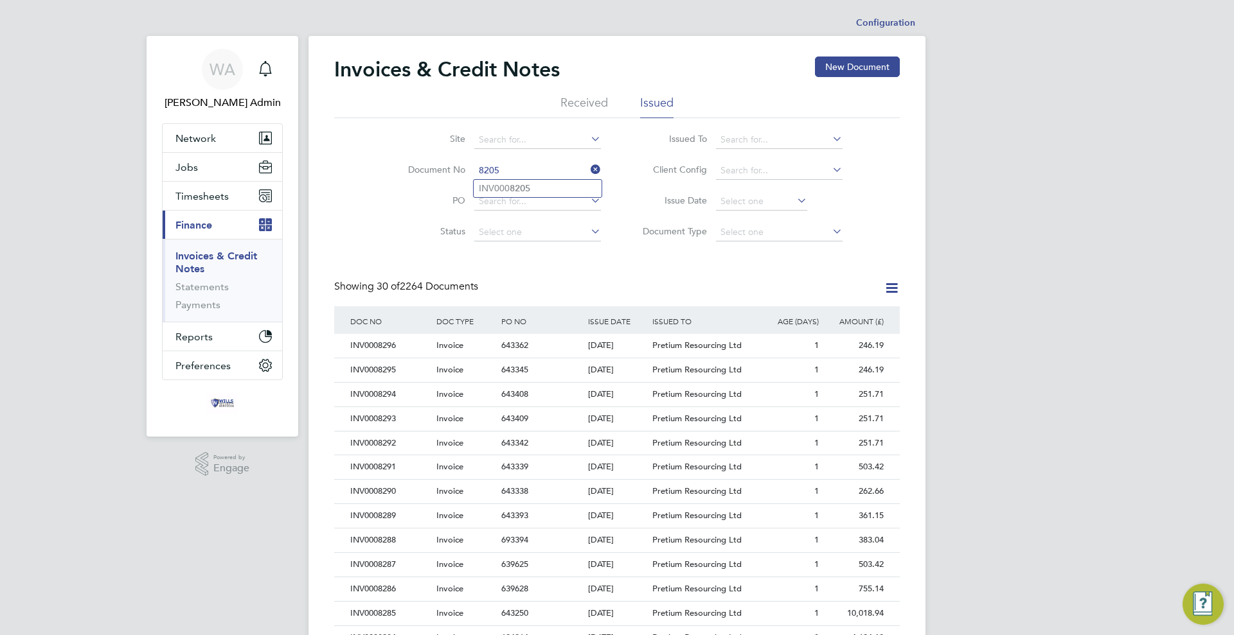
type input "INV0008205"
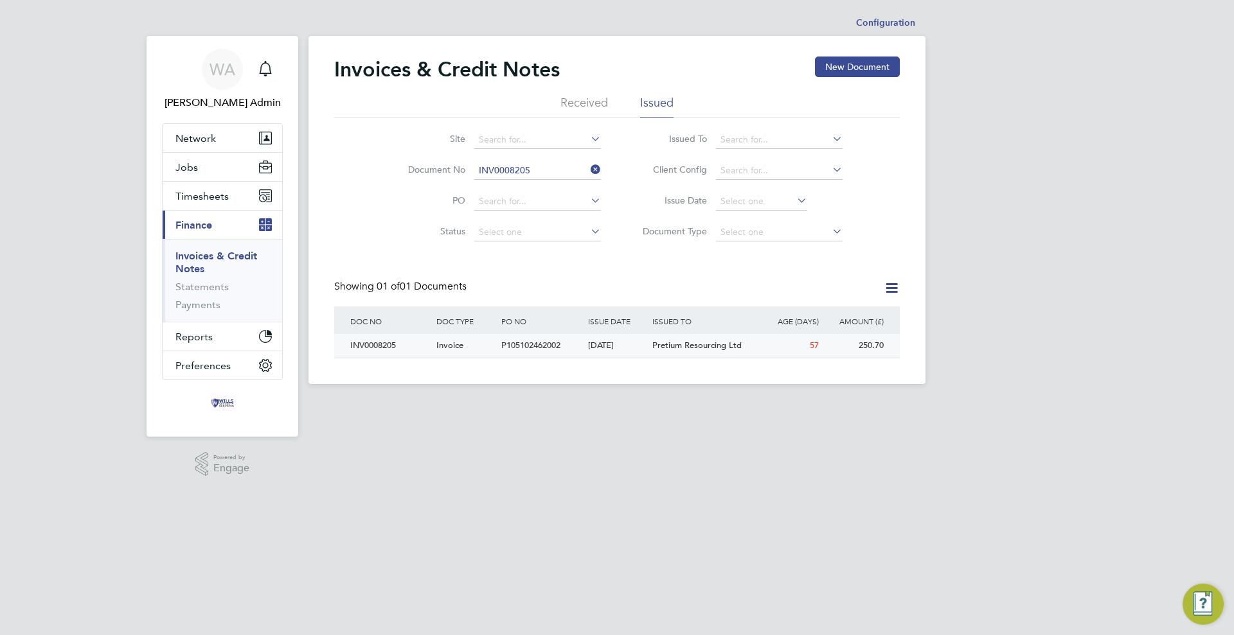
click at [612, 351] on div "[DATE]" at bounding box center [617, 346] width 65 height 24
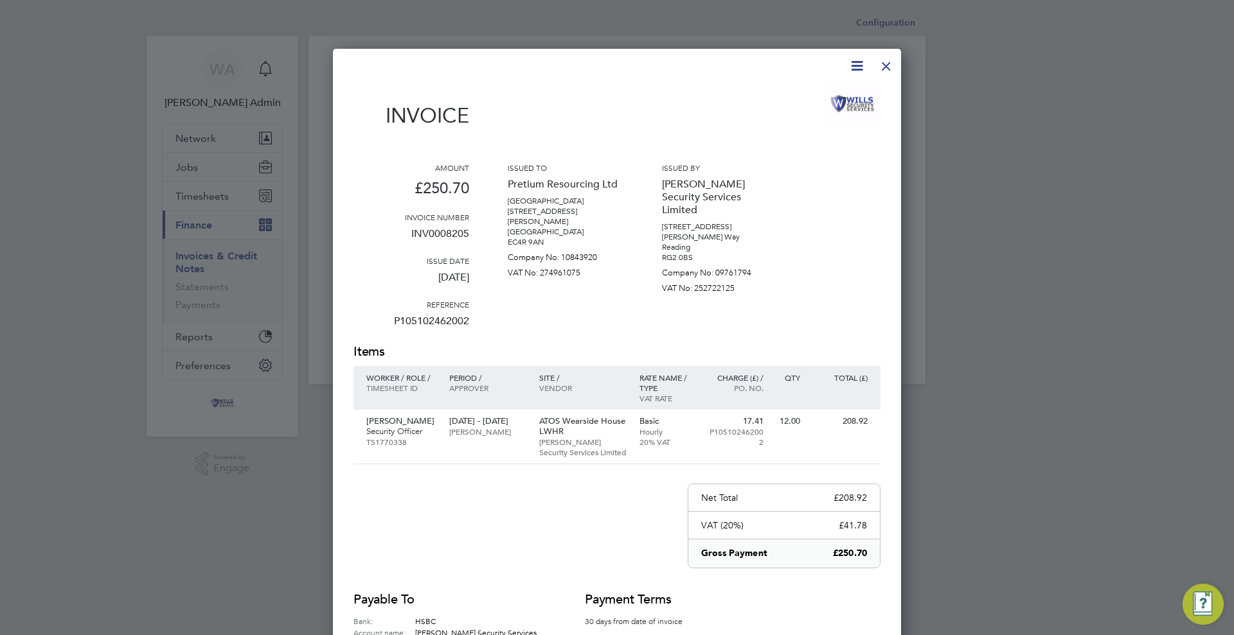
click at [884, 67] on div at bounding box center [885, 62] width 23 height 23
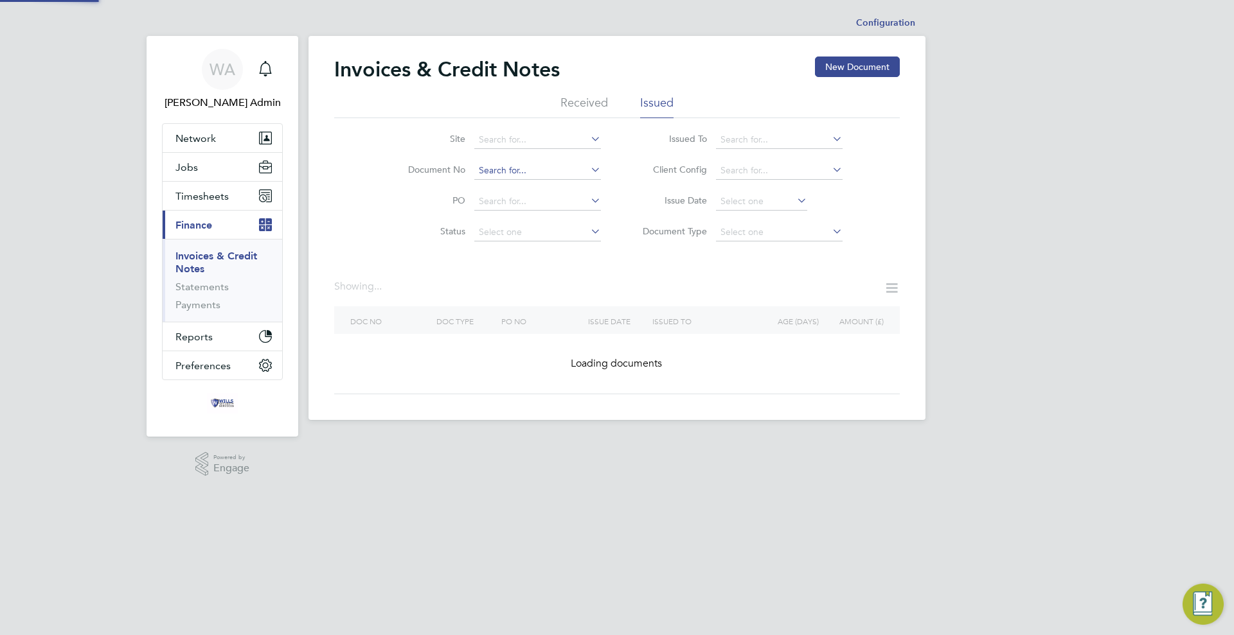
click at [547, 164] on input at bounding box center [537, 171] width 127 height 18
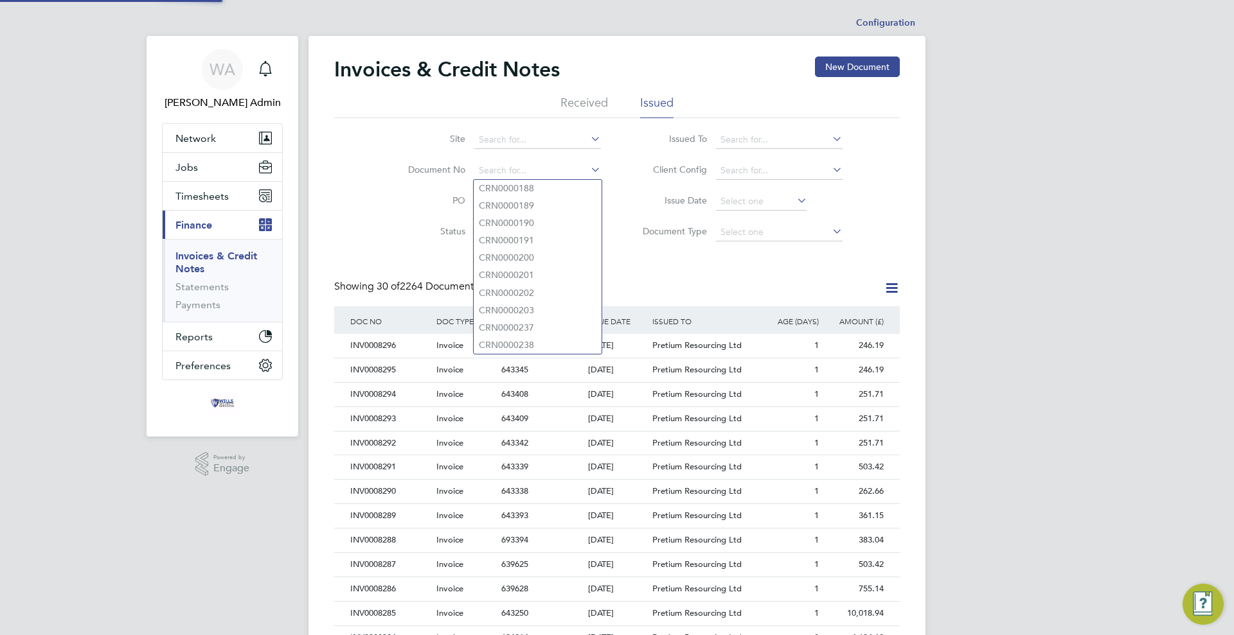
scroll to position [24, 87]
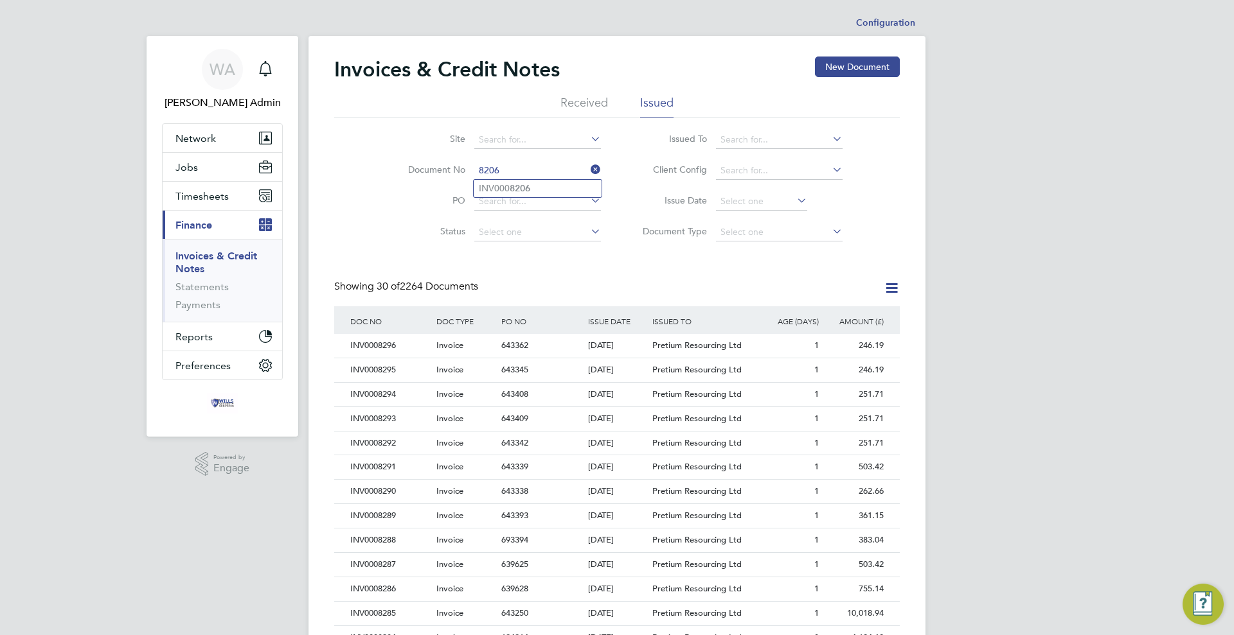
type input "INV0008206"
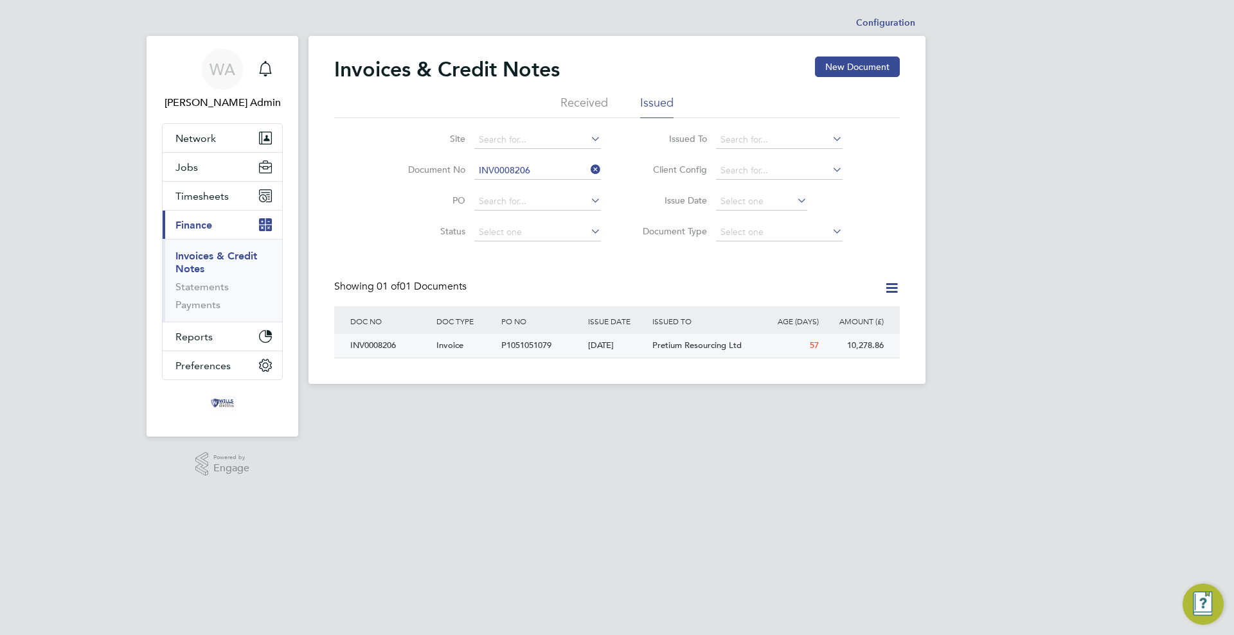
click at [624, 342] on div "[DATE]" at bounding box center [617, 346] width 65 height 24
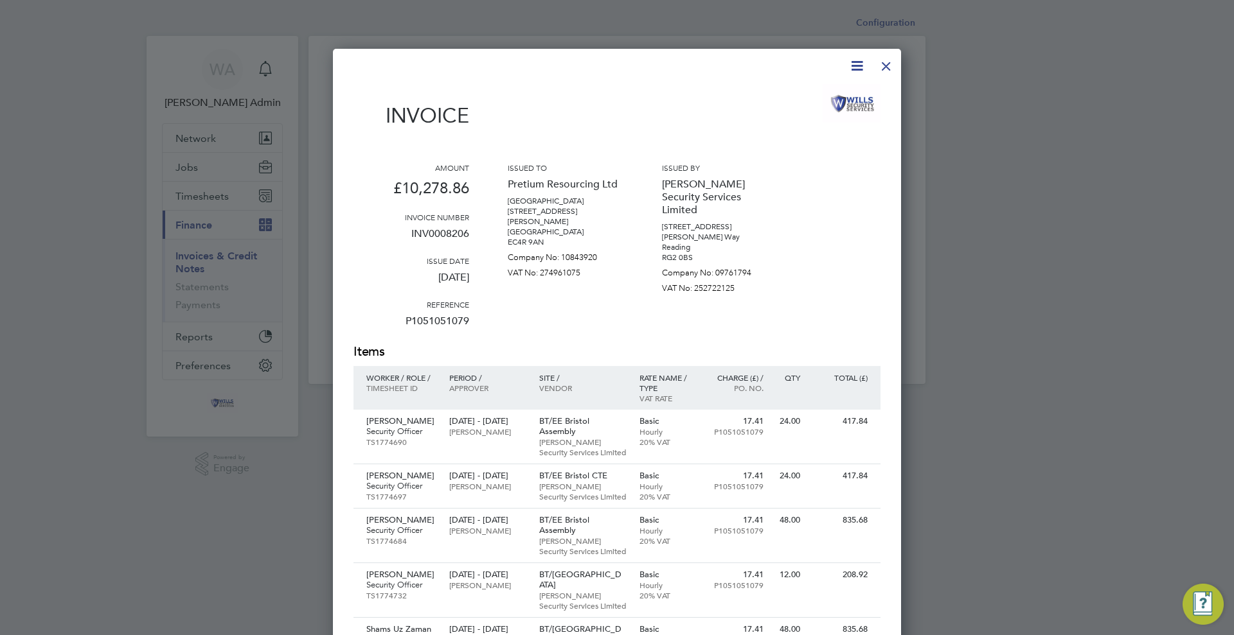
click at [881, 62] on div at bounding box center [885, 62] width 23 height 23
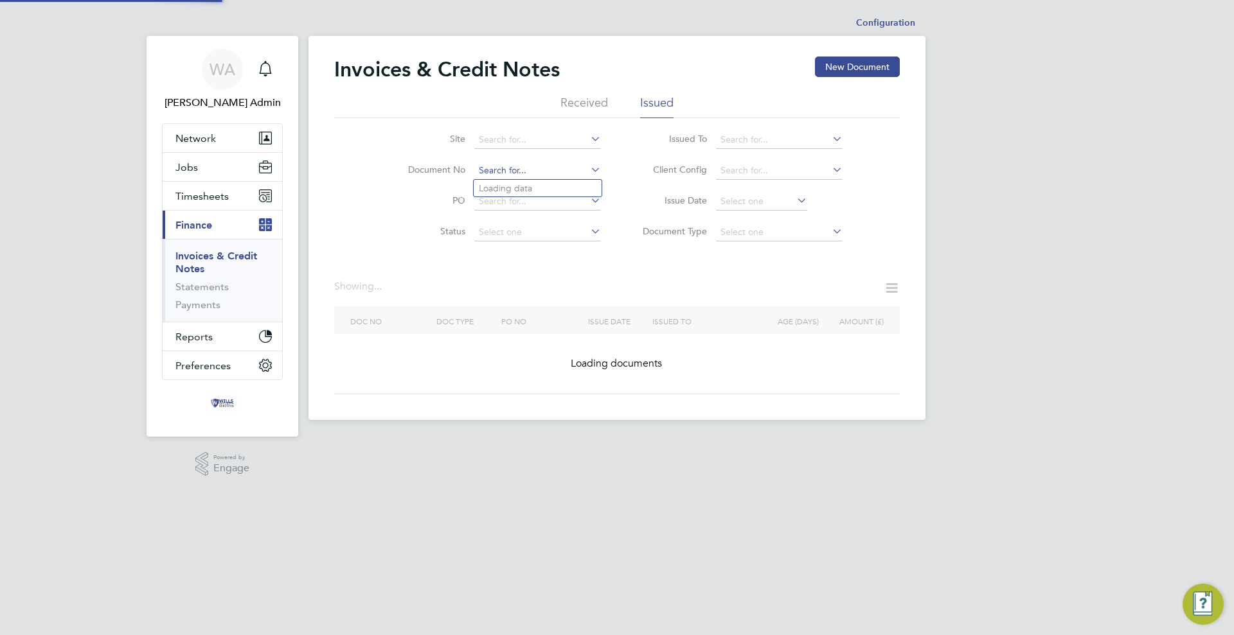
click at [544, 173] on input at bounding box center [537, 171] width 127 height 18
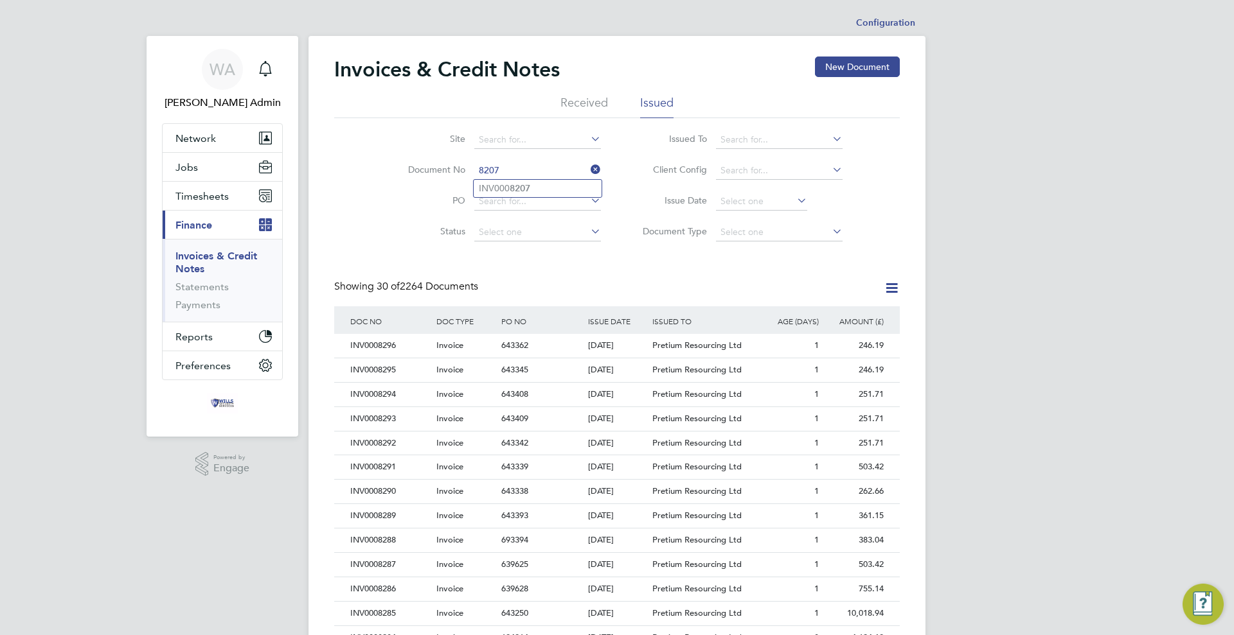
type input "INV0008207"
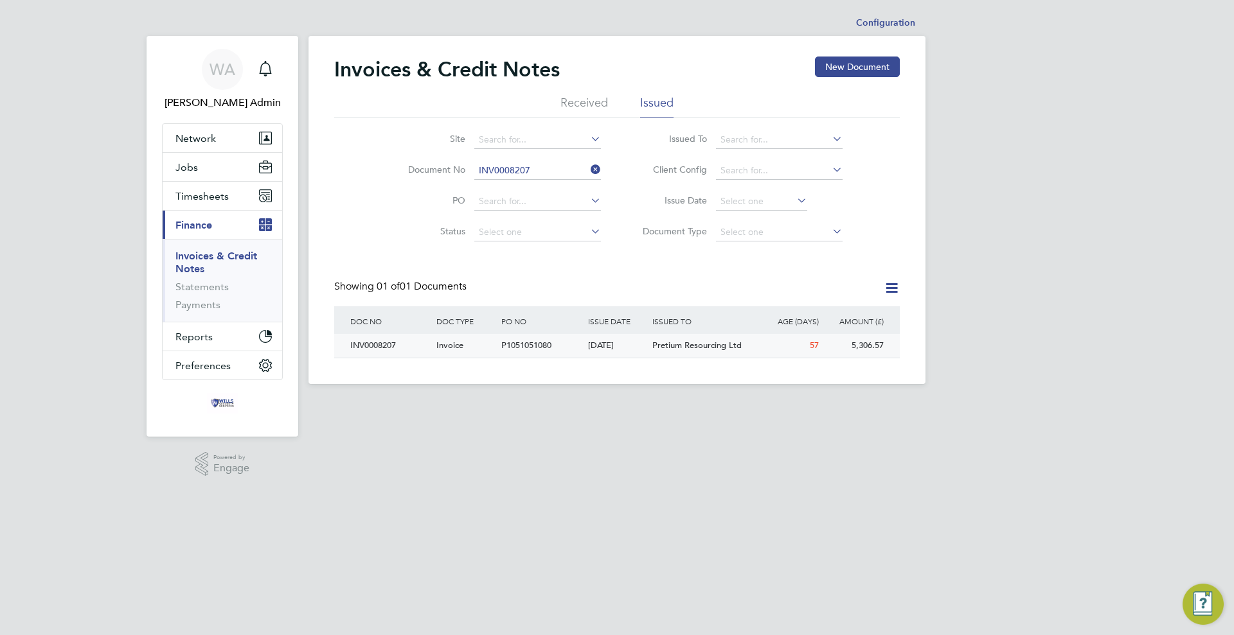
click at [598, 343] on div "[DATE]" at bounding box center [617, 346] width 65 height 24
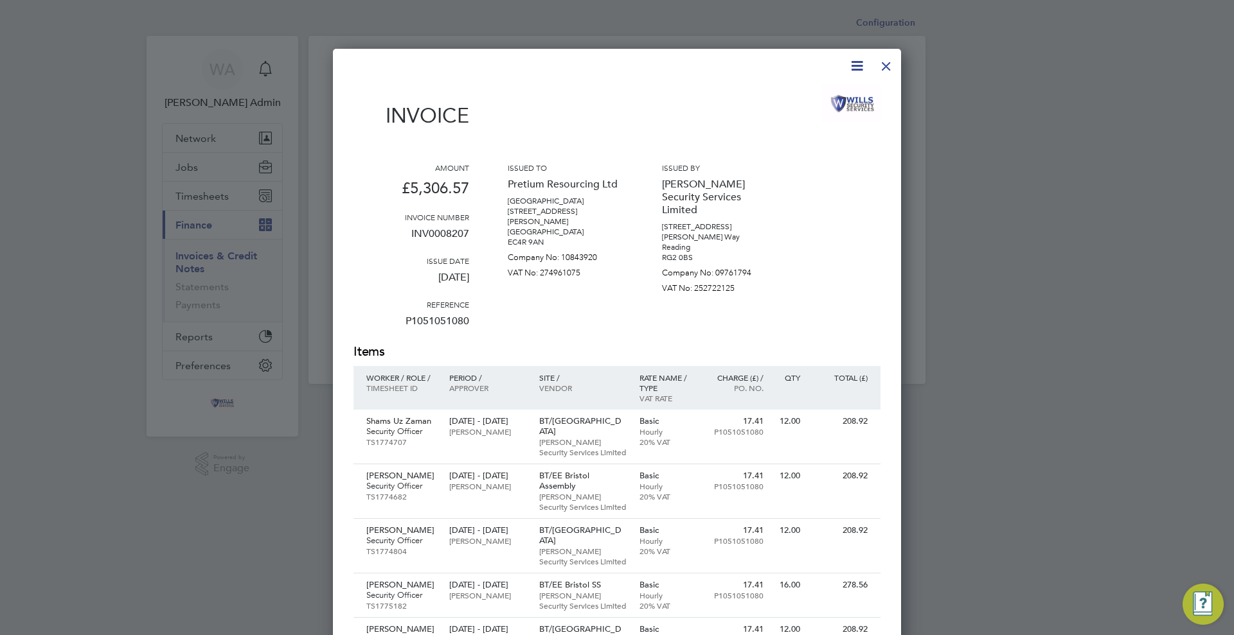
click at [886, 62] on div at bounding box center [885, 62] width 23 height 23
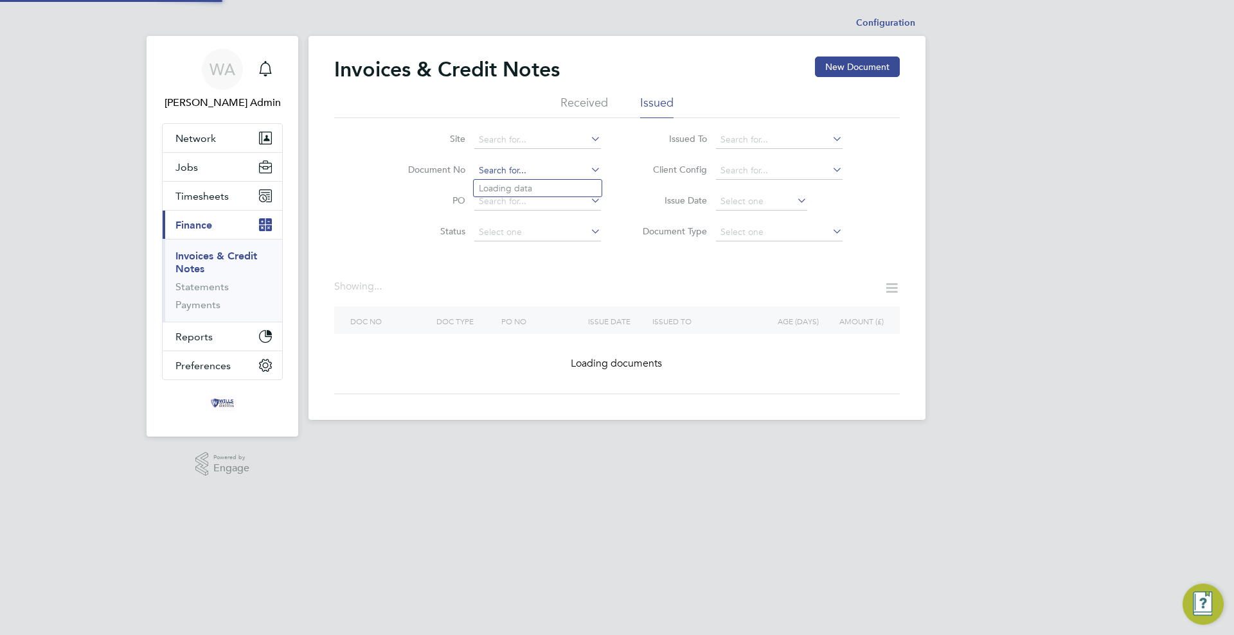
click at [535, 163] on input at bounding box center [537, 171] width 127 height 18
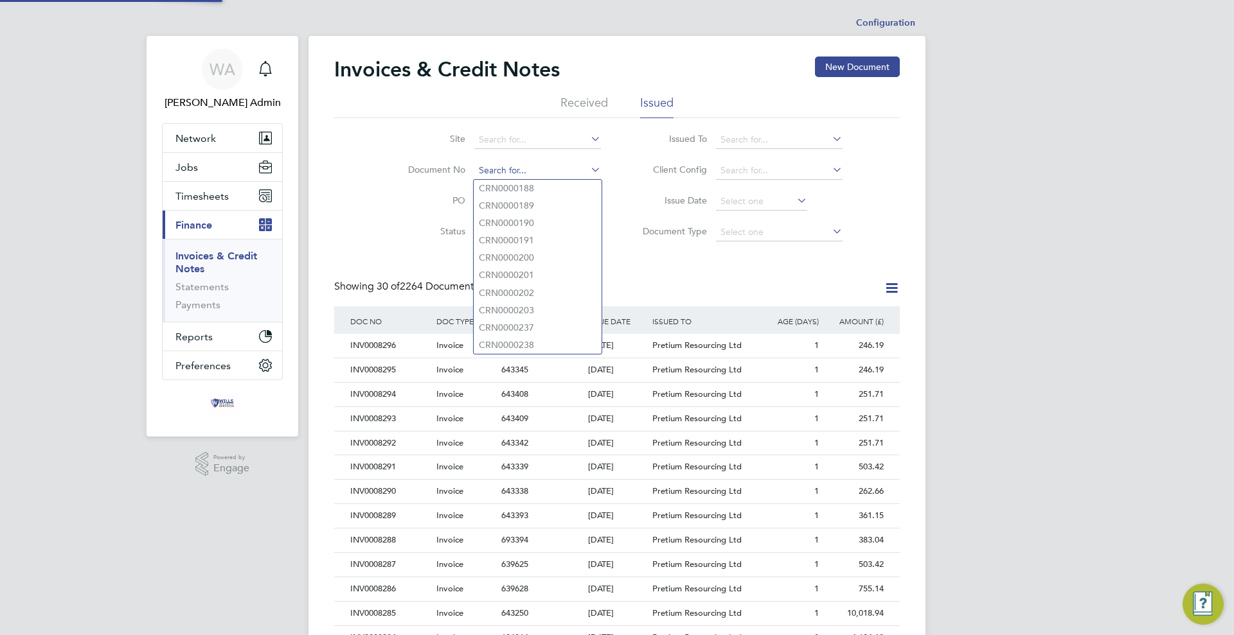
scroll to position [24, 87]
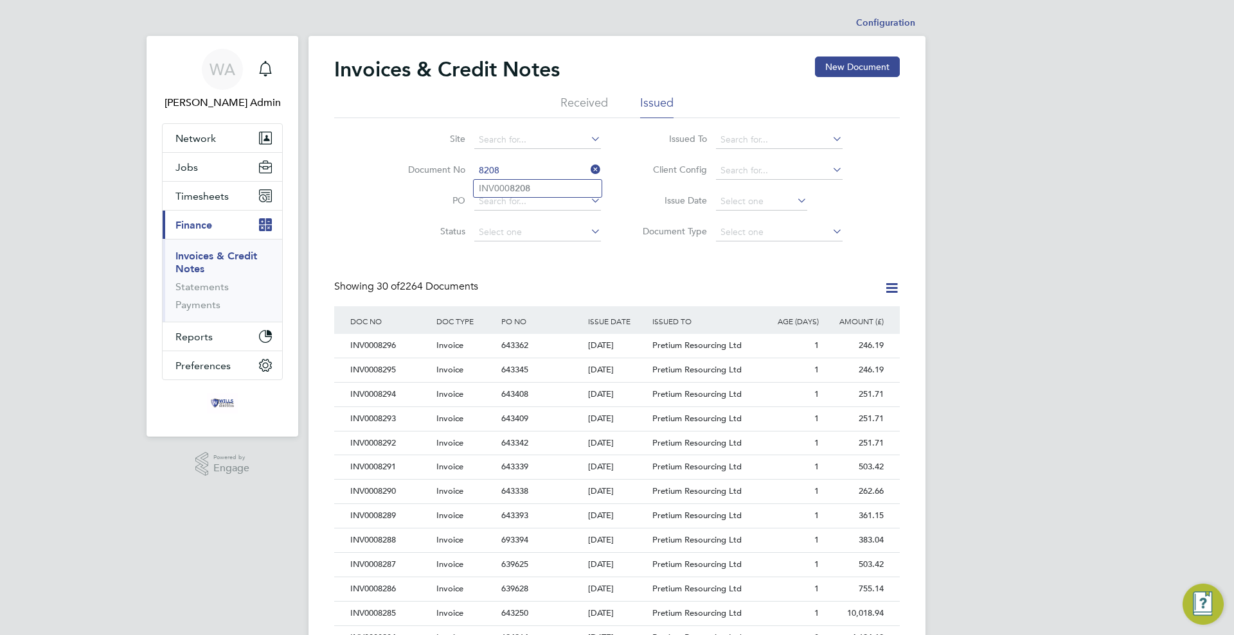
type input "INV0008208"
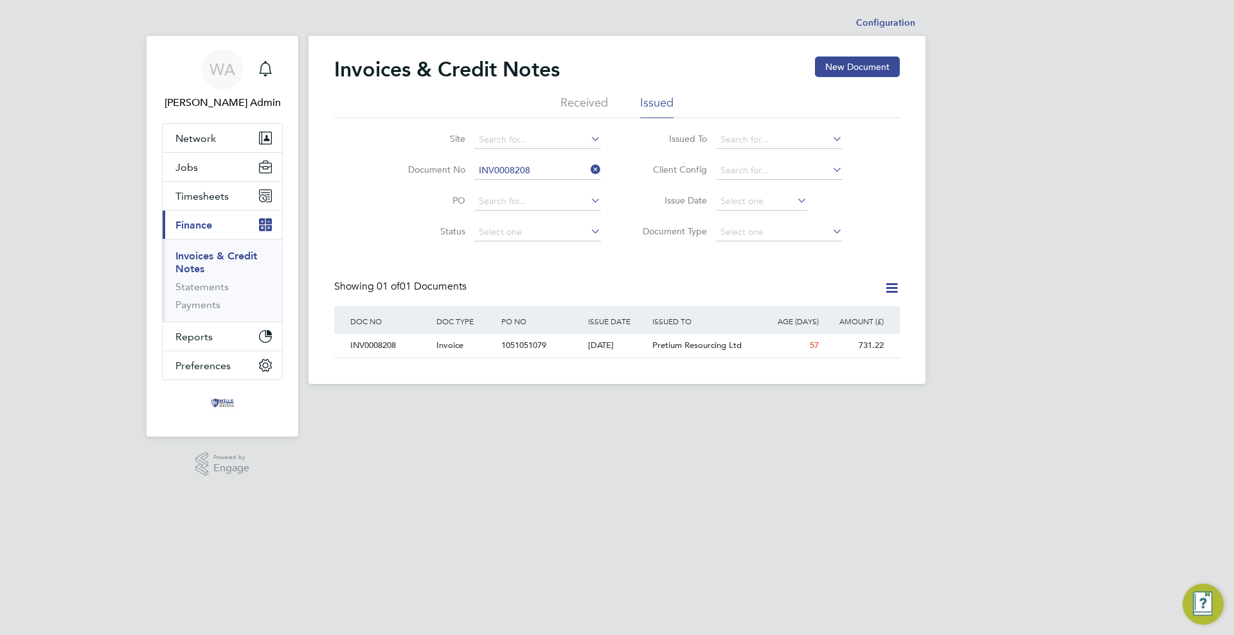
click at [535, 358] on div "DOC NO DOC TYPE PO NO ISSUE DATE ISSUED TO RECEIVED FROM AGE (DAYS) AMOUNT (£) …" at bounding box center [616, 332] width 565 height 52
click at [535, 355] on div "1051051079" at bounding box center [541, 346] width 86 height 24
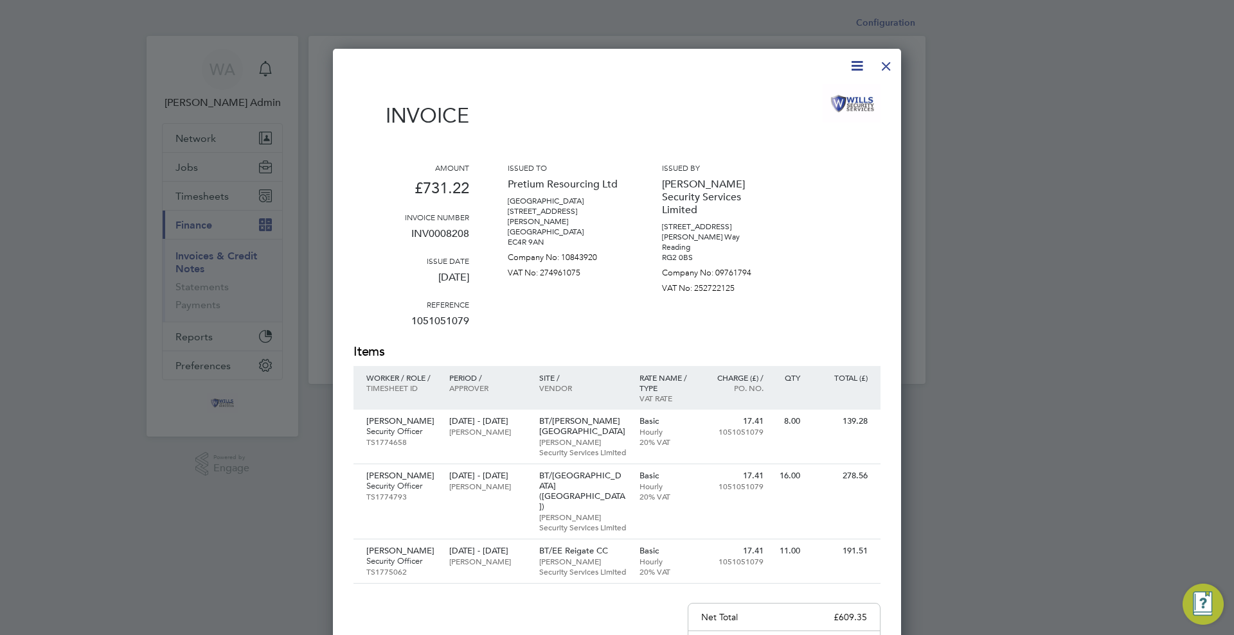
click at [883, 64] on div at bounding box center [885, 62] width 23 height 23
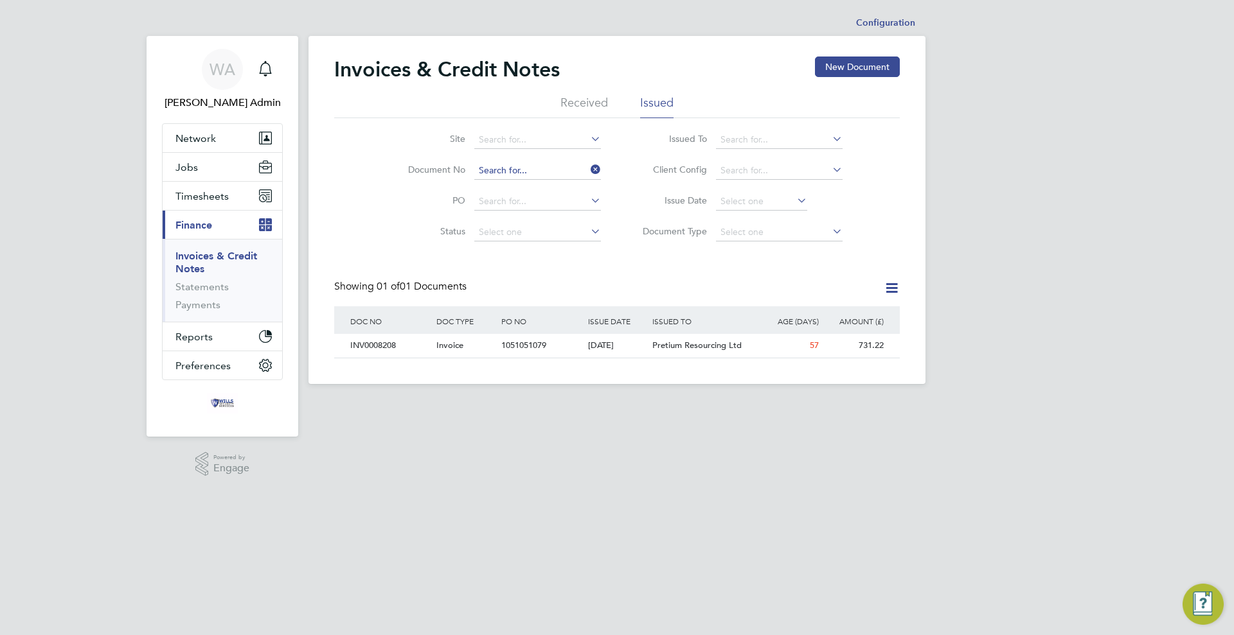
click at [578, 165] on input at bounding box center [537, 171] width 127 height 18
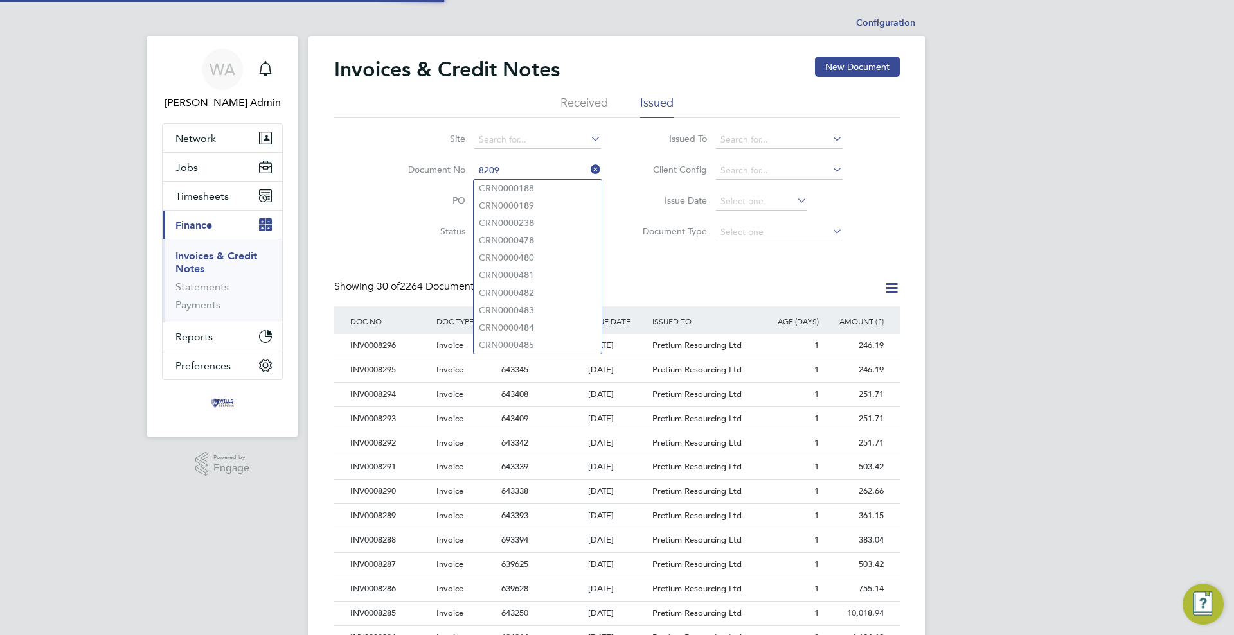
type input "CRN0000188"
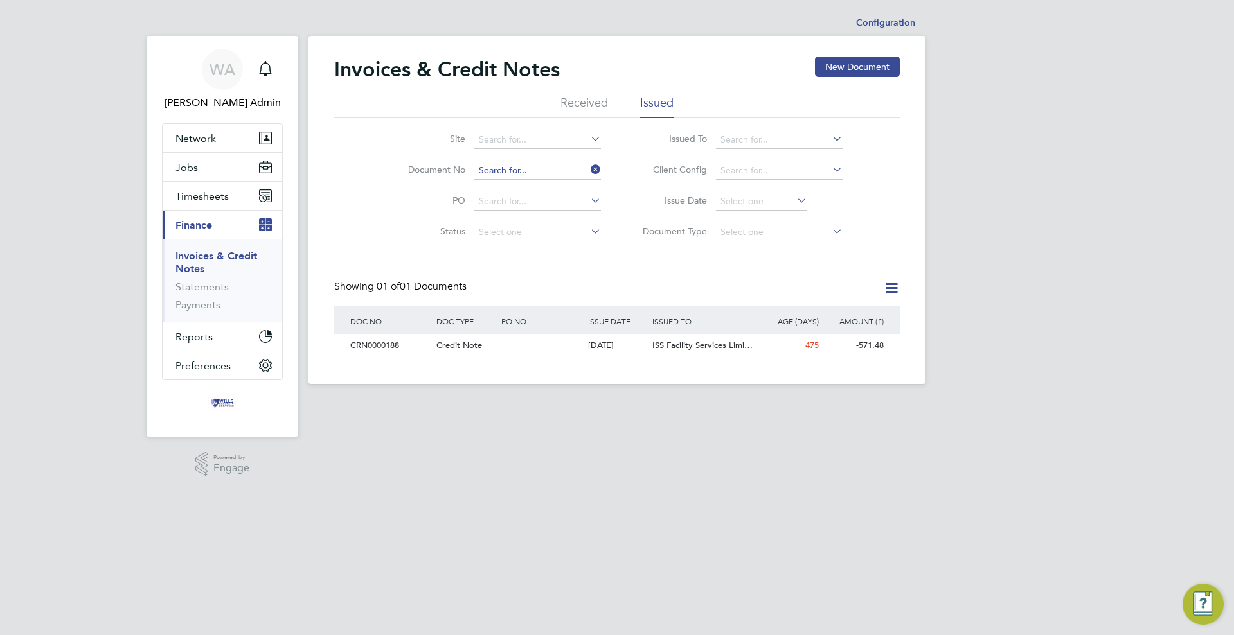
click at [578, 165] on input at bounding box center [537, 171] width 127 height 18
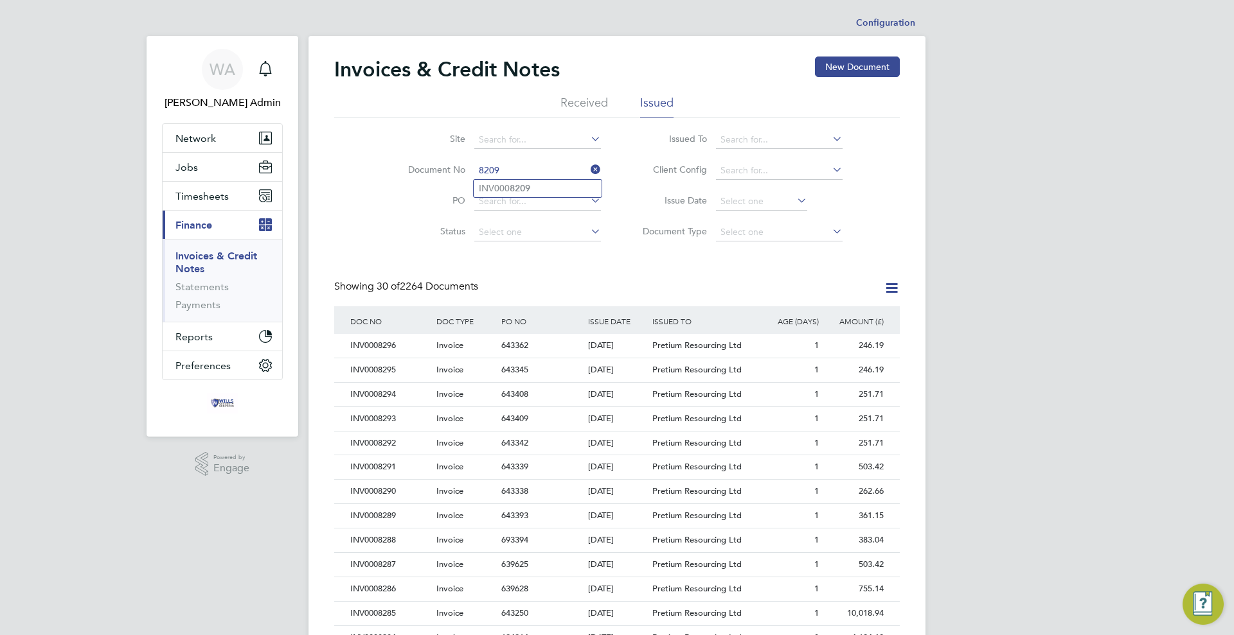
type input "INV0008209"
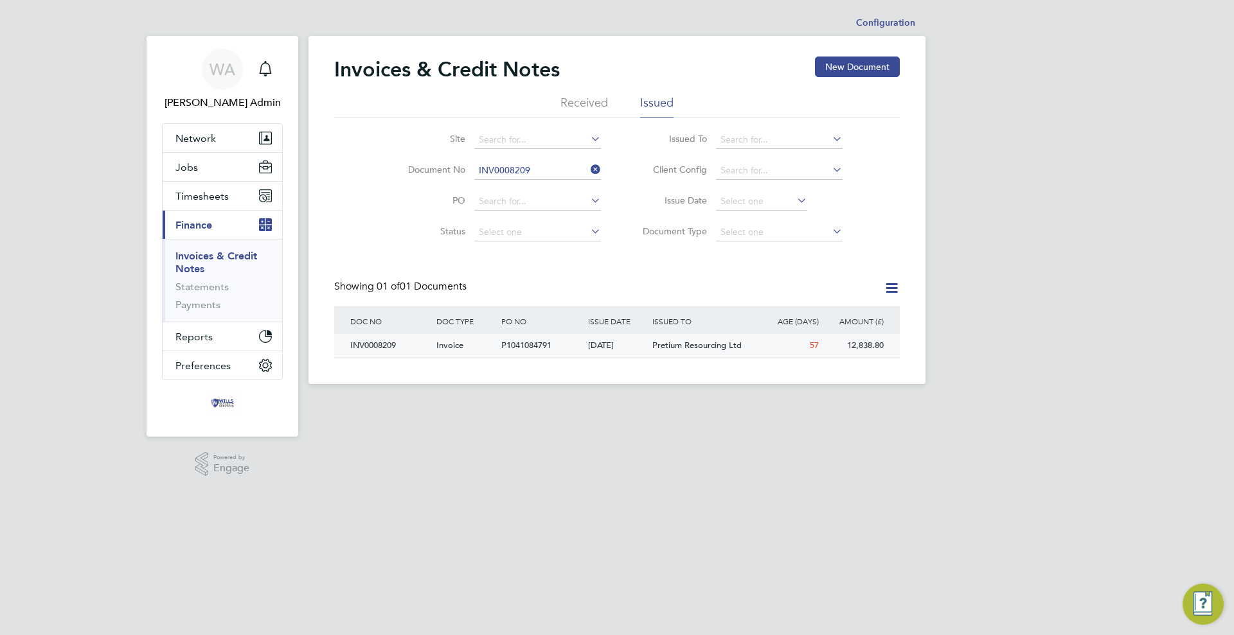
click at [585, 351] on div "[DATE]" at bounding box center [617, 346] width 65 height 24
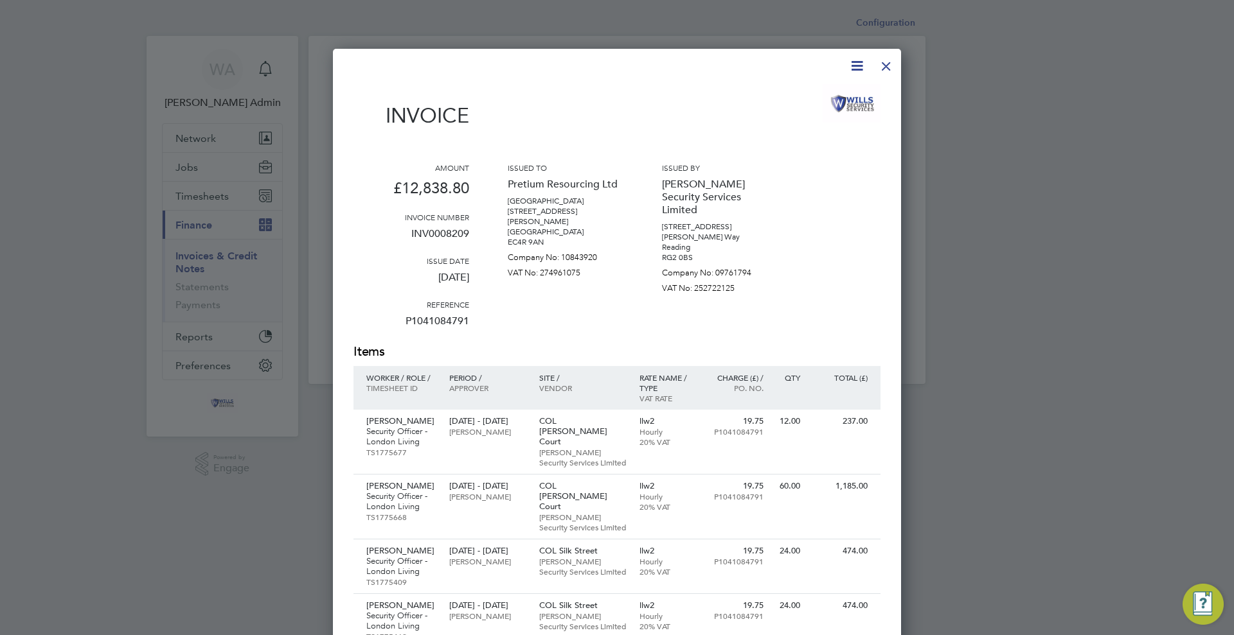
click at [885, 67] on div at bounding box center [885, 62] width 23 height 23
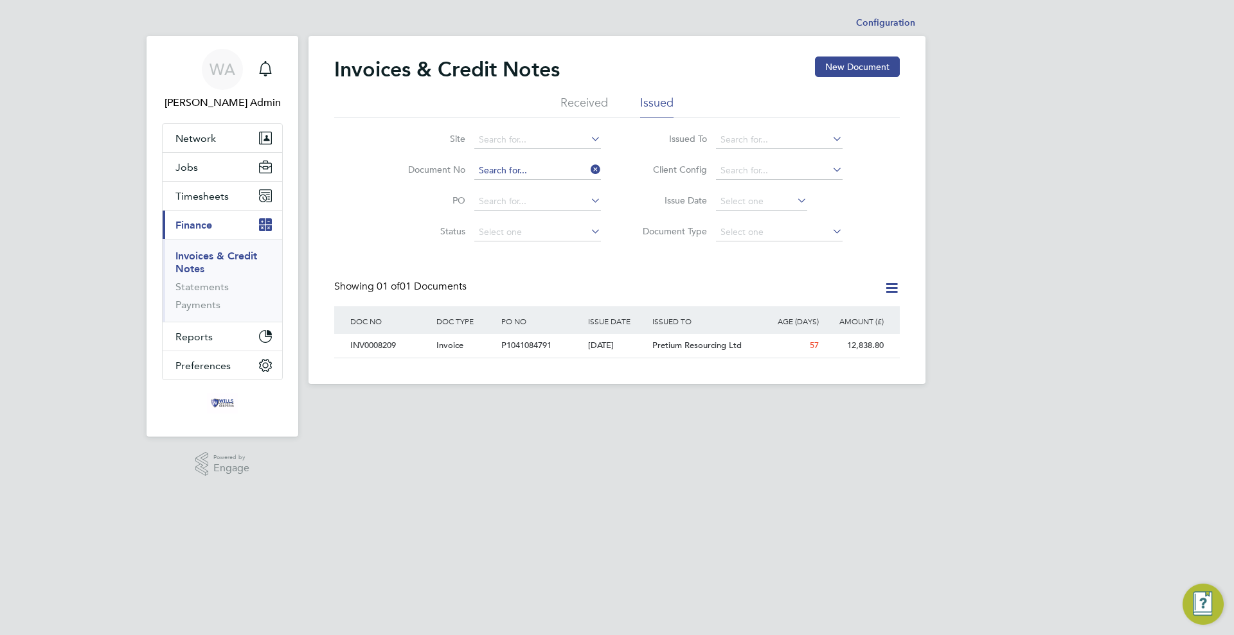
click at [563, 170] on input at bounding box center [537, 171] width 127 height 18
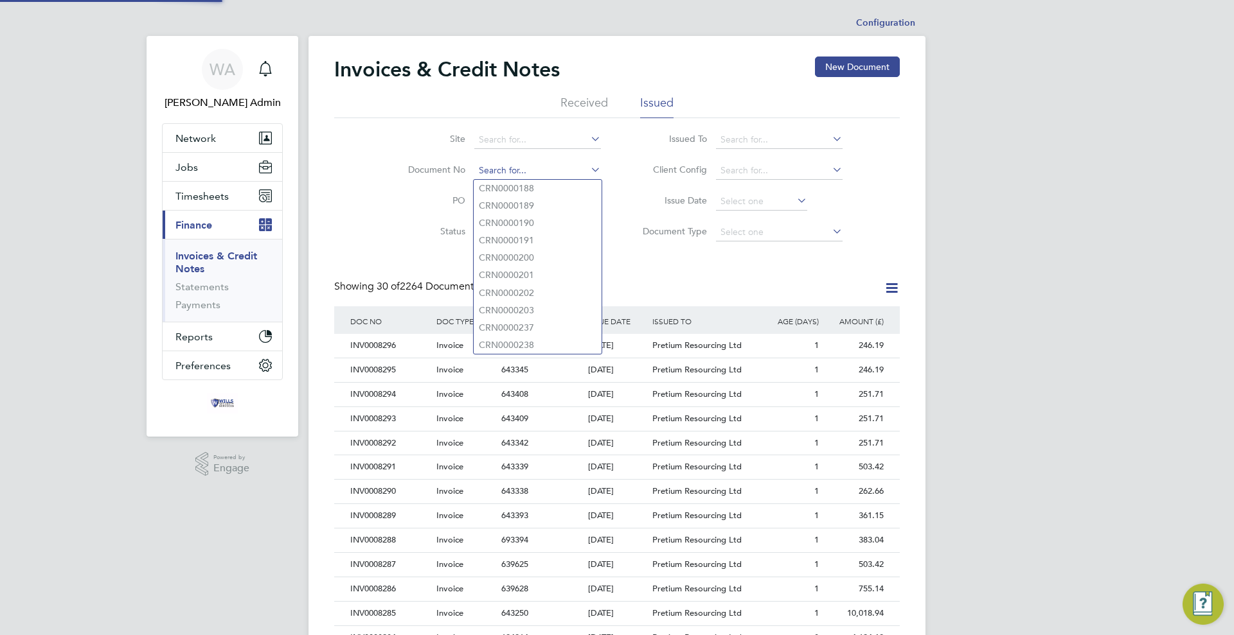
scroll to position [24, 87]
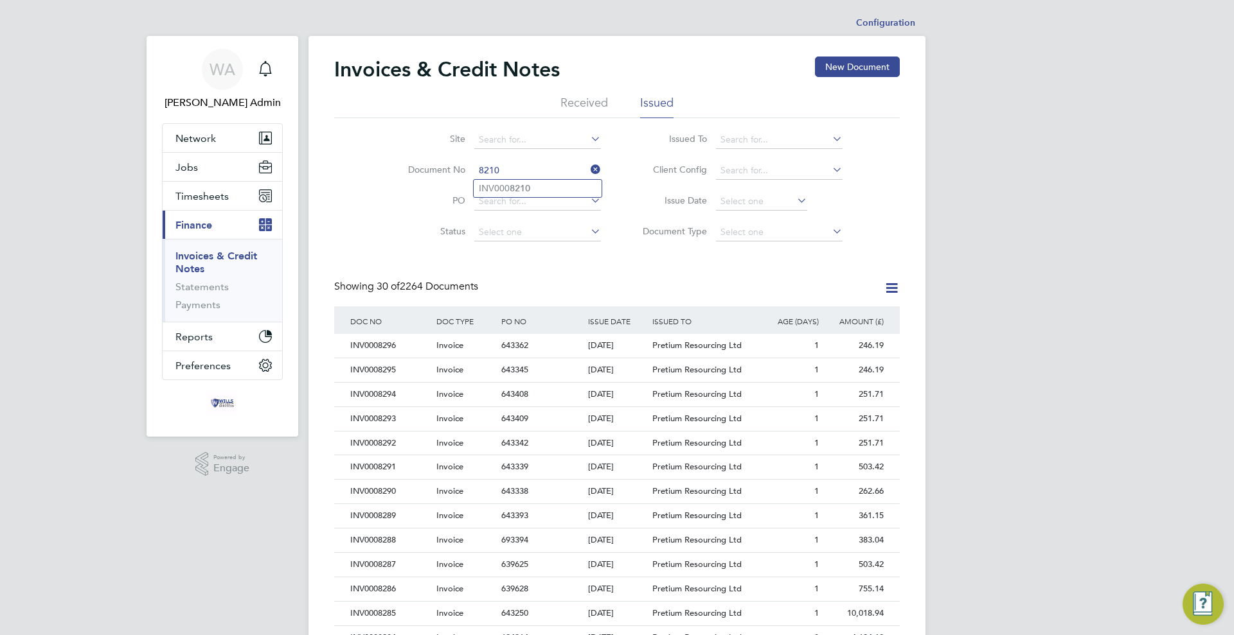
type input "INV0008210"
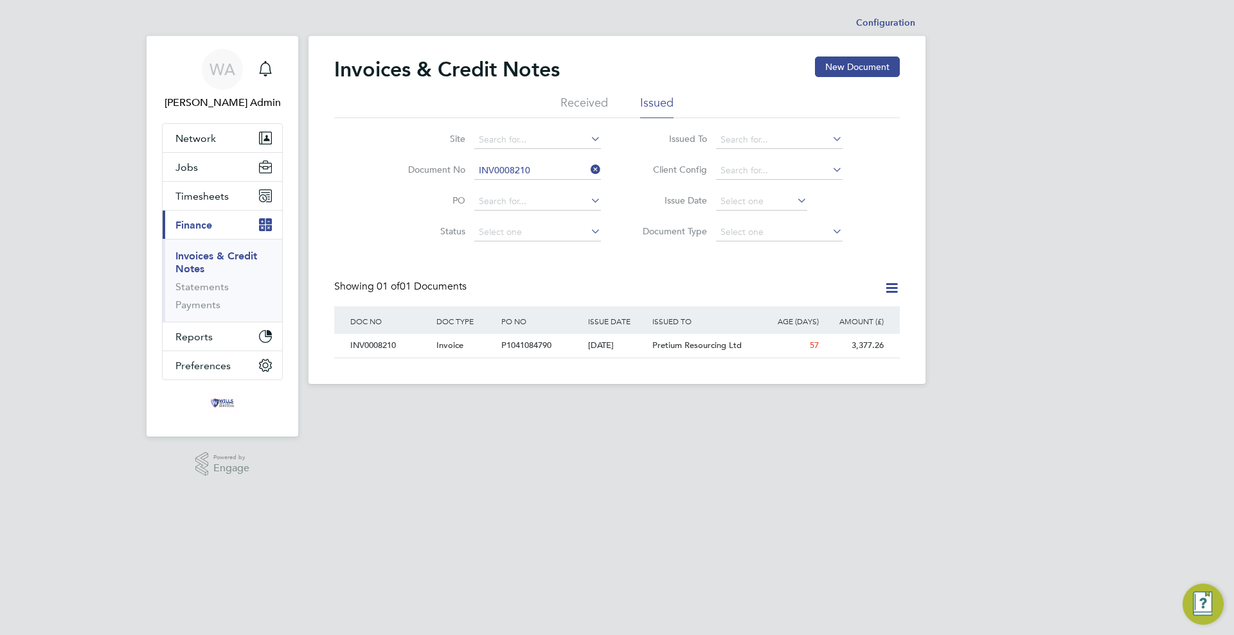
click at [578, 358] on div "Invoices & Credit Notes New Document Received Issued Site Document No INV000821…" at bounding box center [616, 210] width 617 height 348
click at [587, 353] on div "[DATE]" at bounding box center [617, 346] width 65 height 24
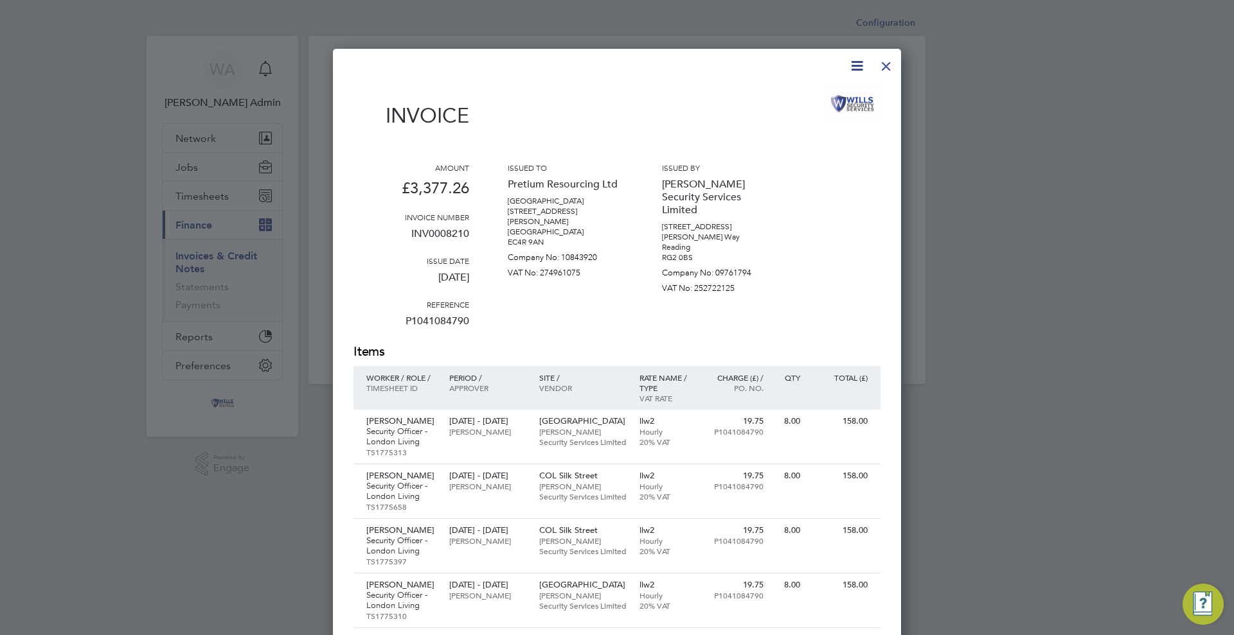
click at [890, 66] on div at bounding box center [885, 62] width 23 height 23
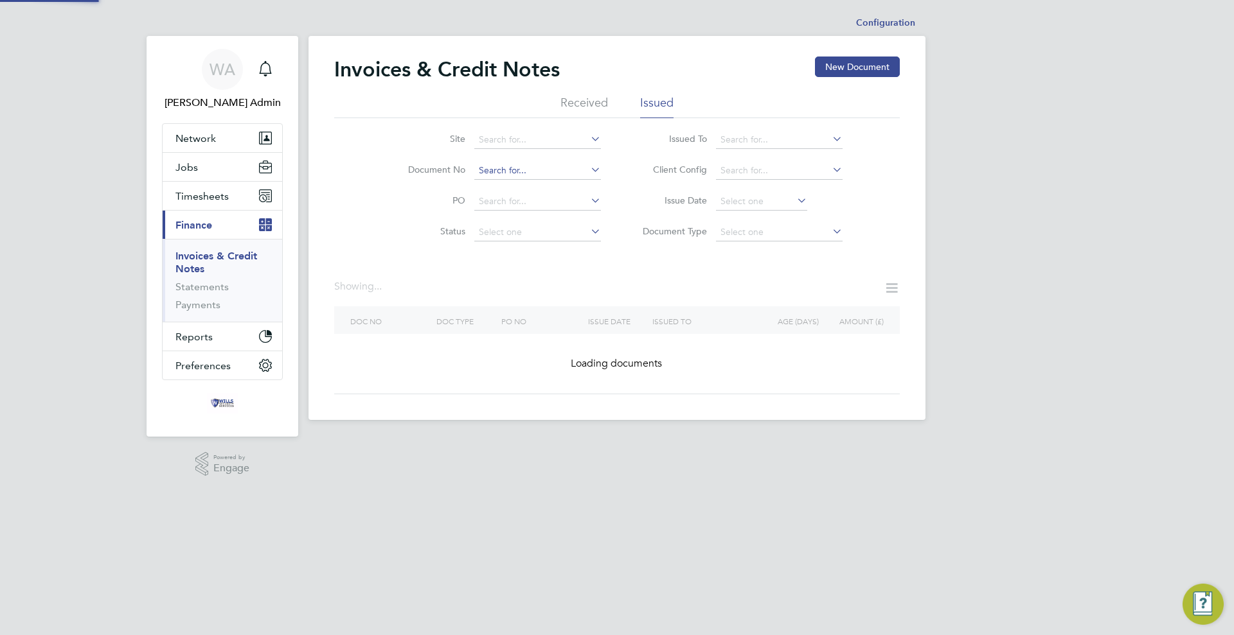
click at [571, 170] on input at bounding box center [537, 171] width 127 height 18
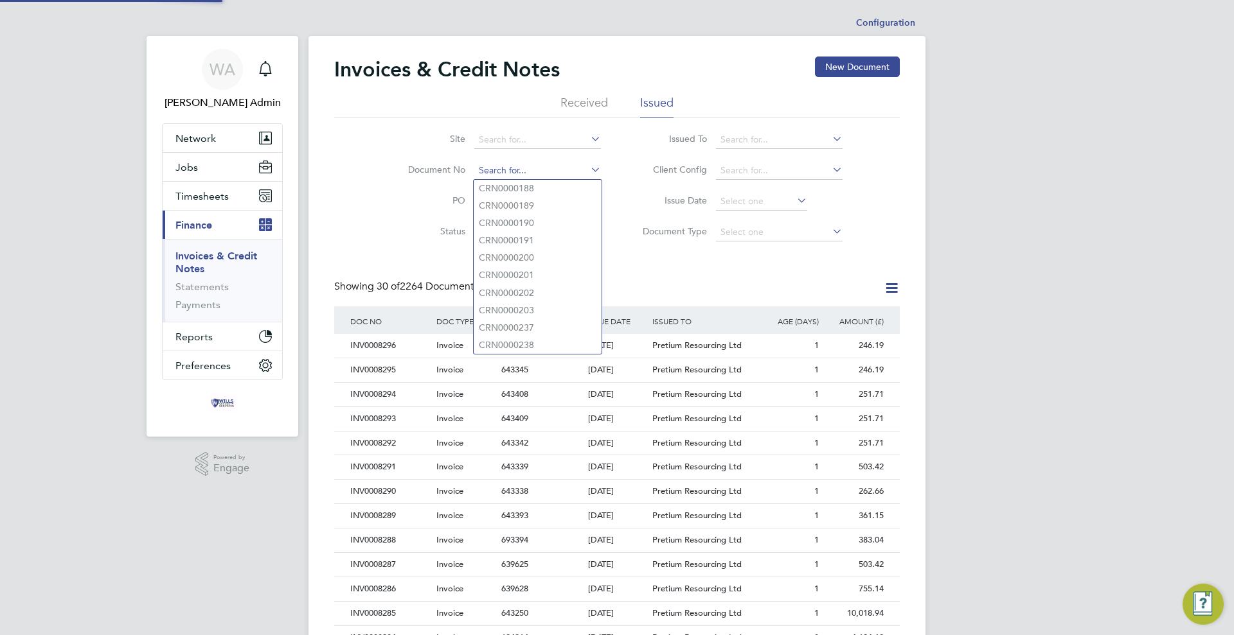
scroll to position [24, 87]
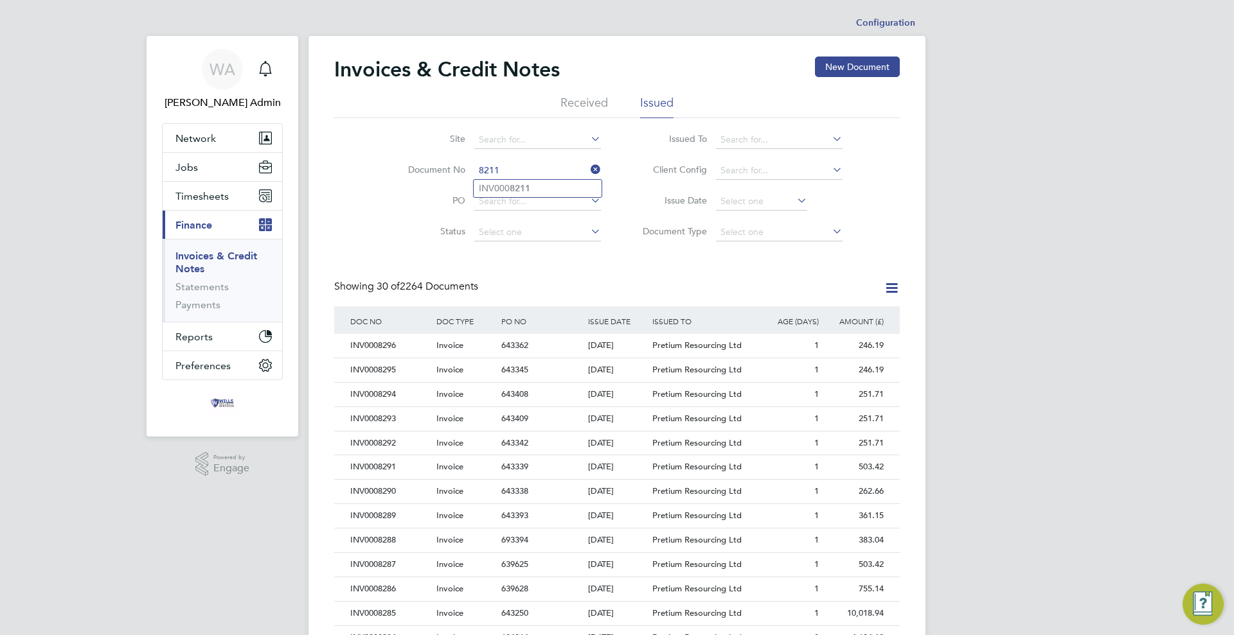
type input "INV0008211"
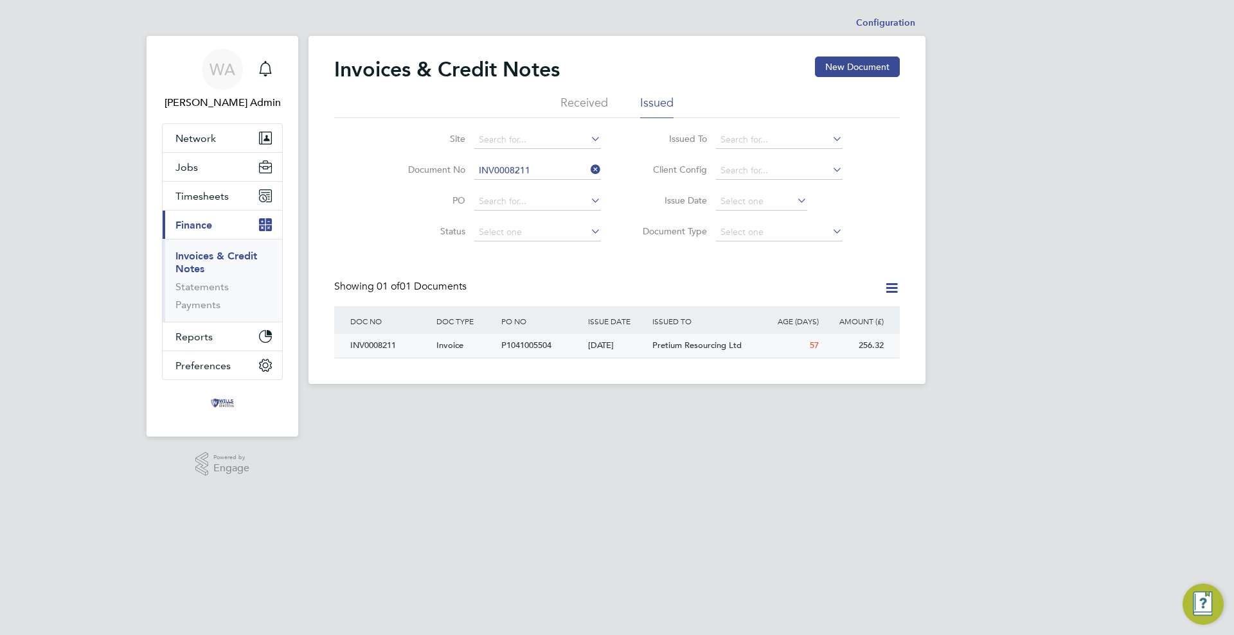
click at [592, 352] on div "[DATE]" at bounding box center [617, 346] width 65 height 24
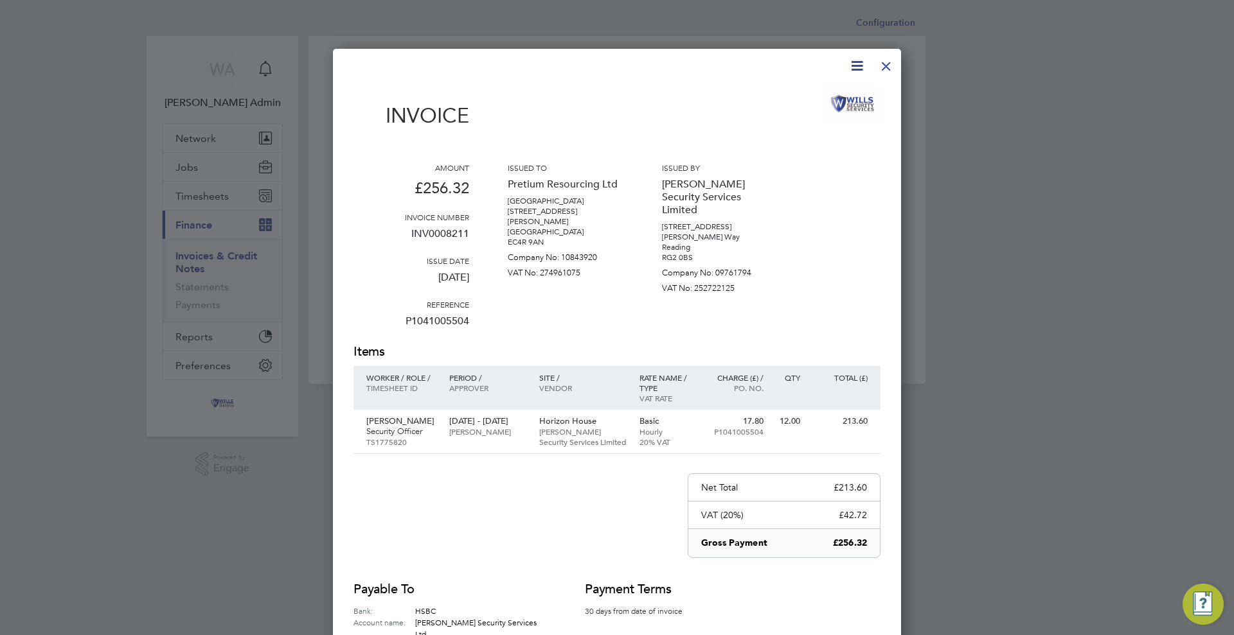
click at [892, 67] on div at bounding box center [885, 62] width 23 height 23
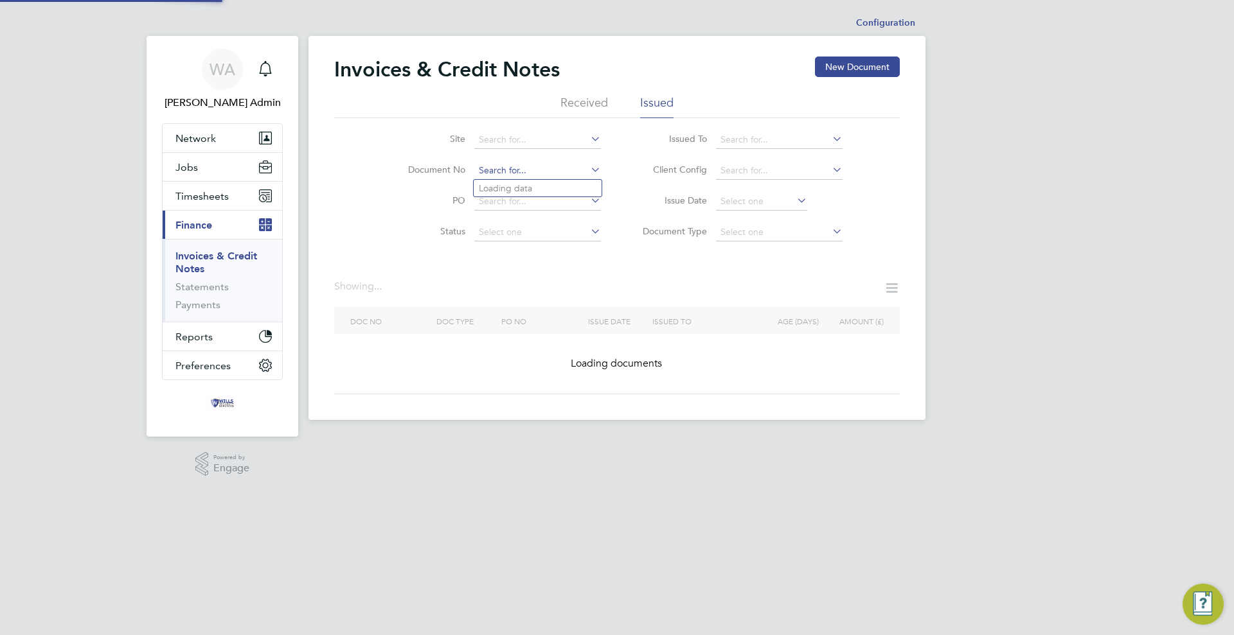
click at [567, 173] on input at bounding box center [537, 171] width 127 height 18
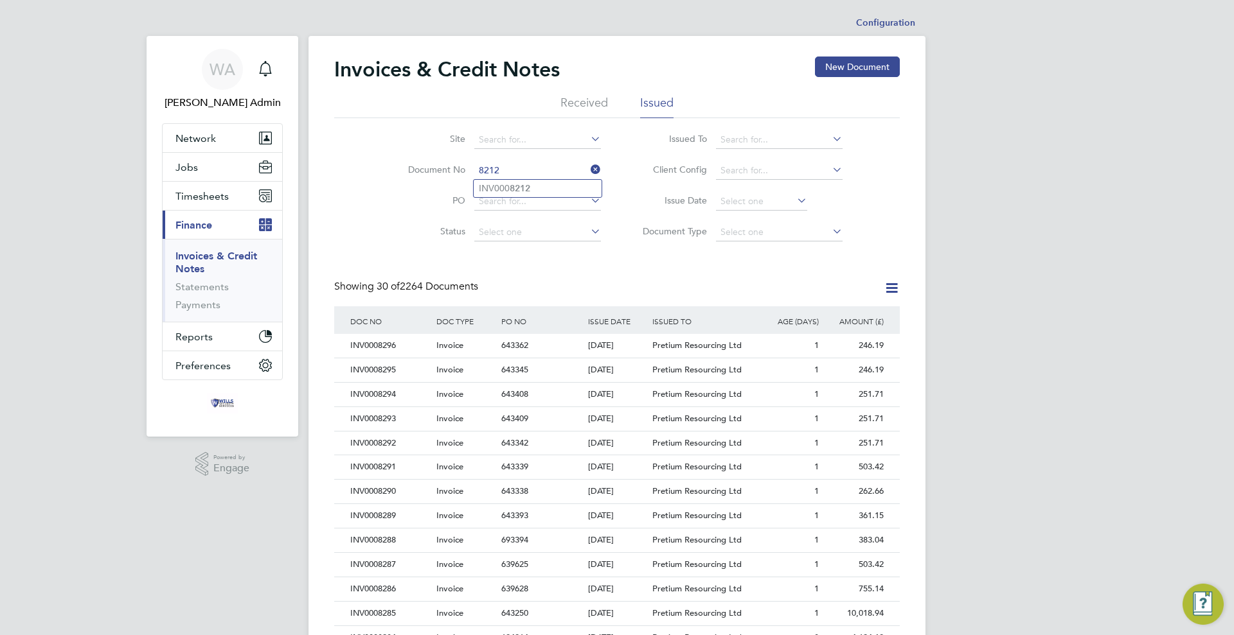
type input "INV0008212"
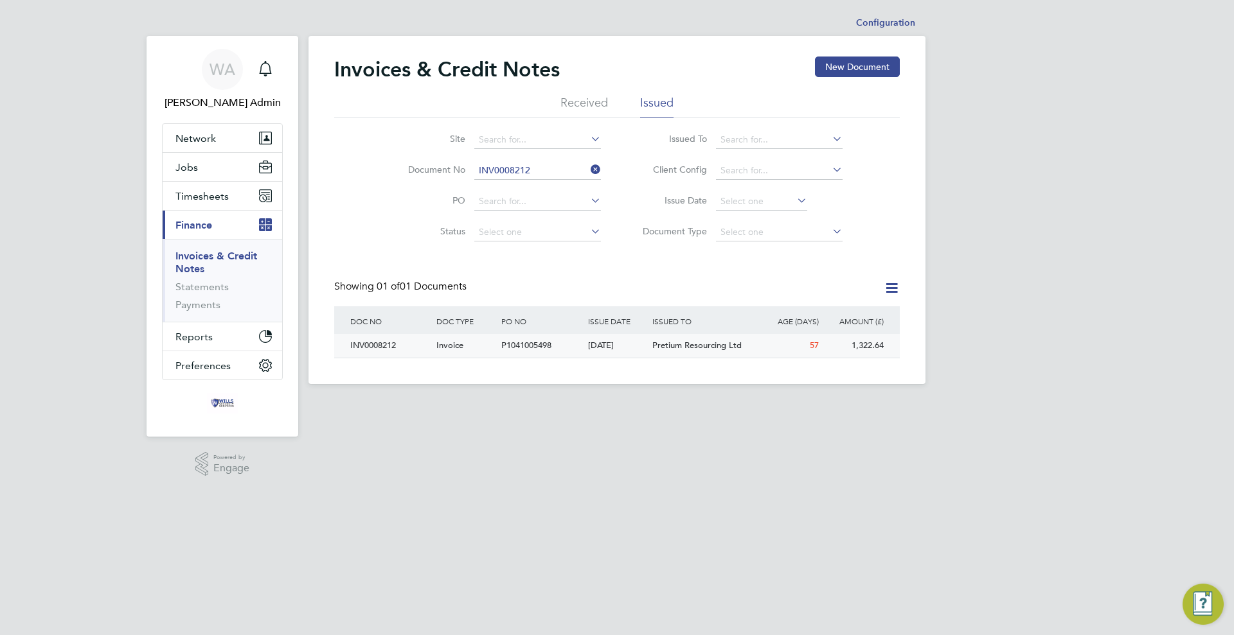
click at [617, 345] on div "[DATE]" at bounding box center [617, 346] width 65 height 24
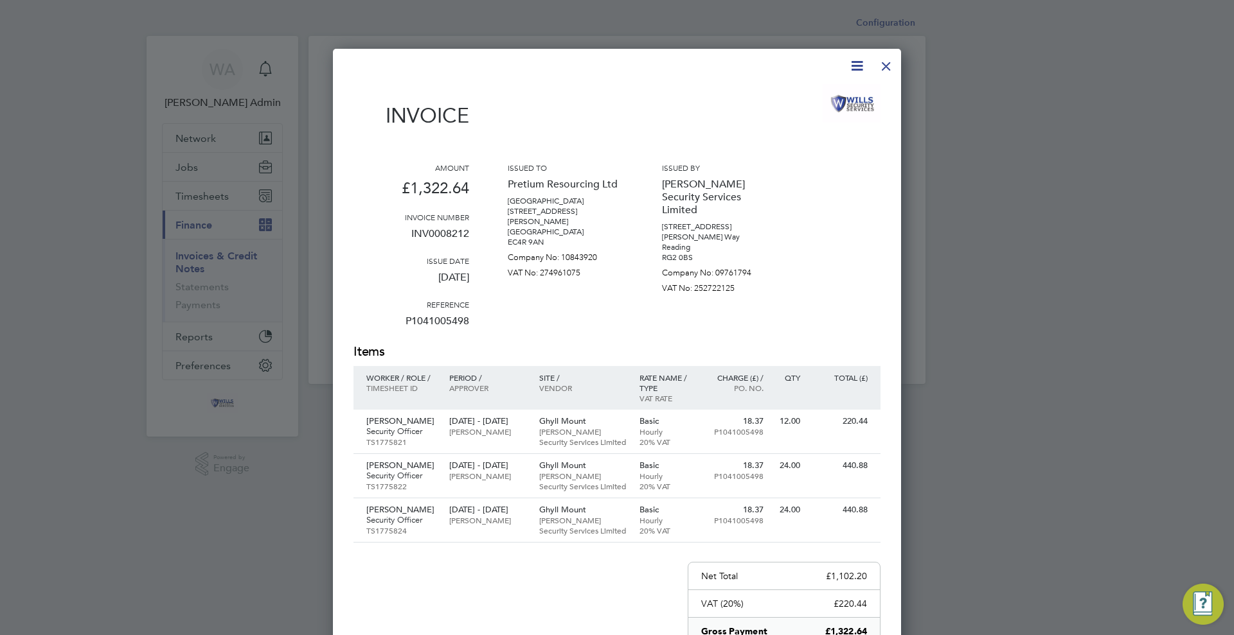
click at [887, 70] on div at bounding box center [885, 62] width 23 height 23
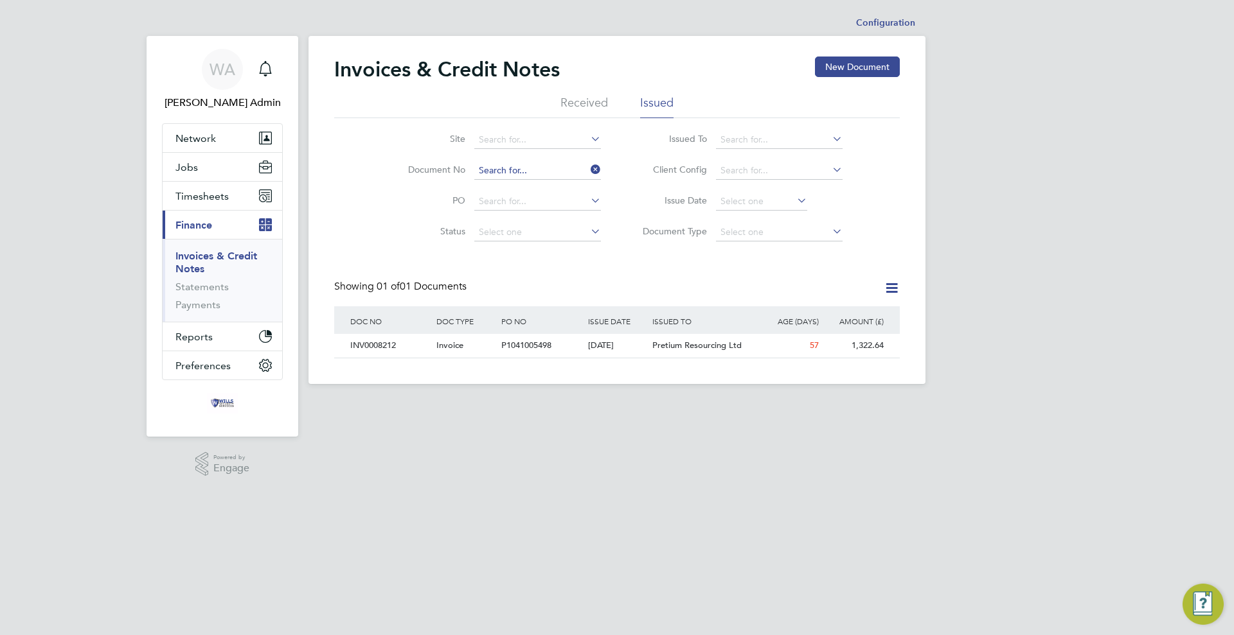
click at [531, 170] on input at bounding box center [537, 171] width 127 height 18
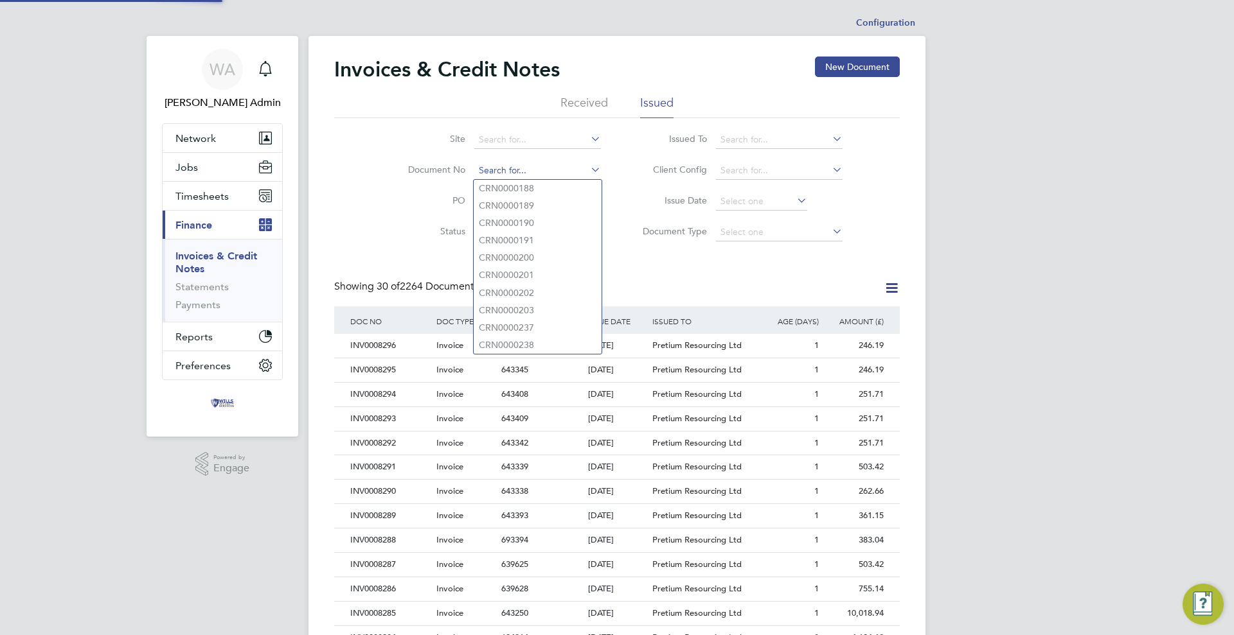
scroll to position [24, 87]
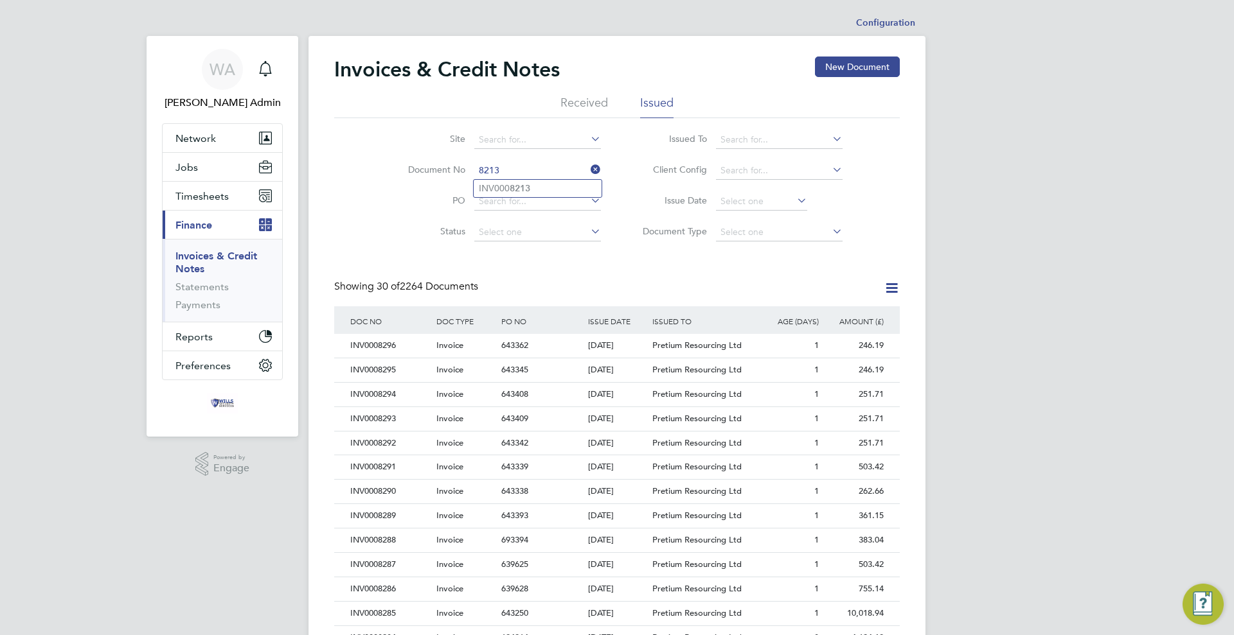
type input "INV0008213"
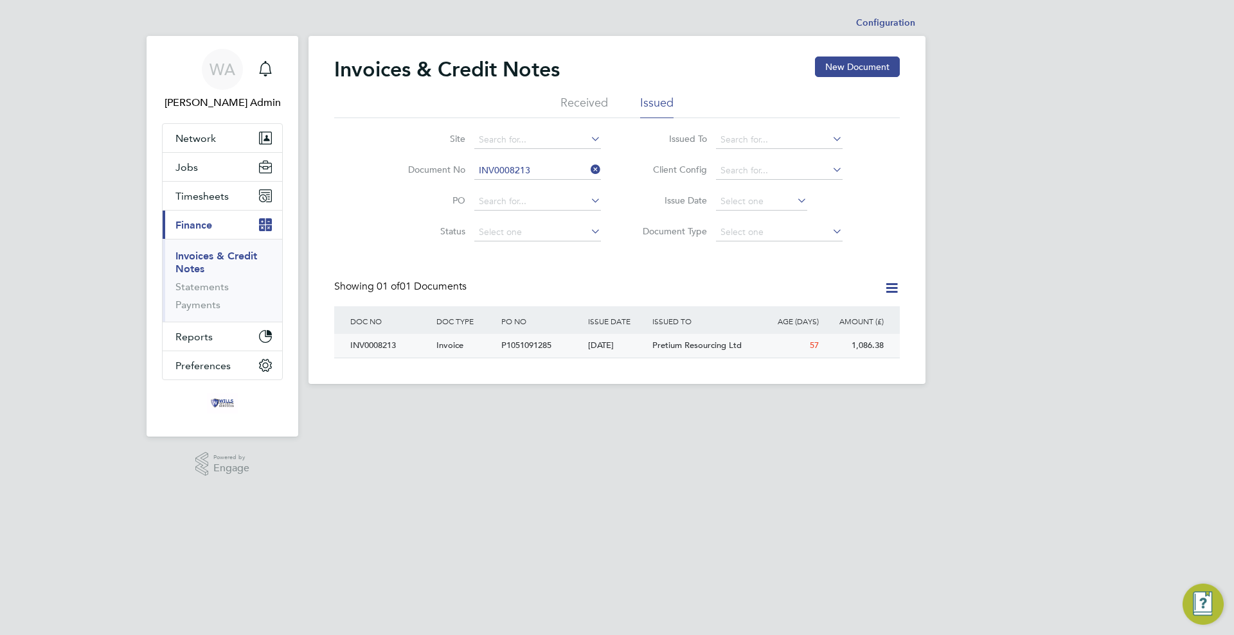
drag, startPoint x: 678, startPoint y: 350, endPoint x: 686, endPoint y: 315, distance: 36.2
click at [678, 350] on span "Pretium Resourcing Ltd" at bounding box center [696, 345] width 89 height 11
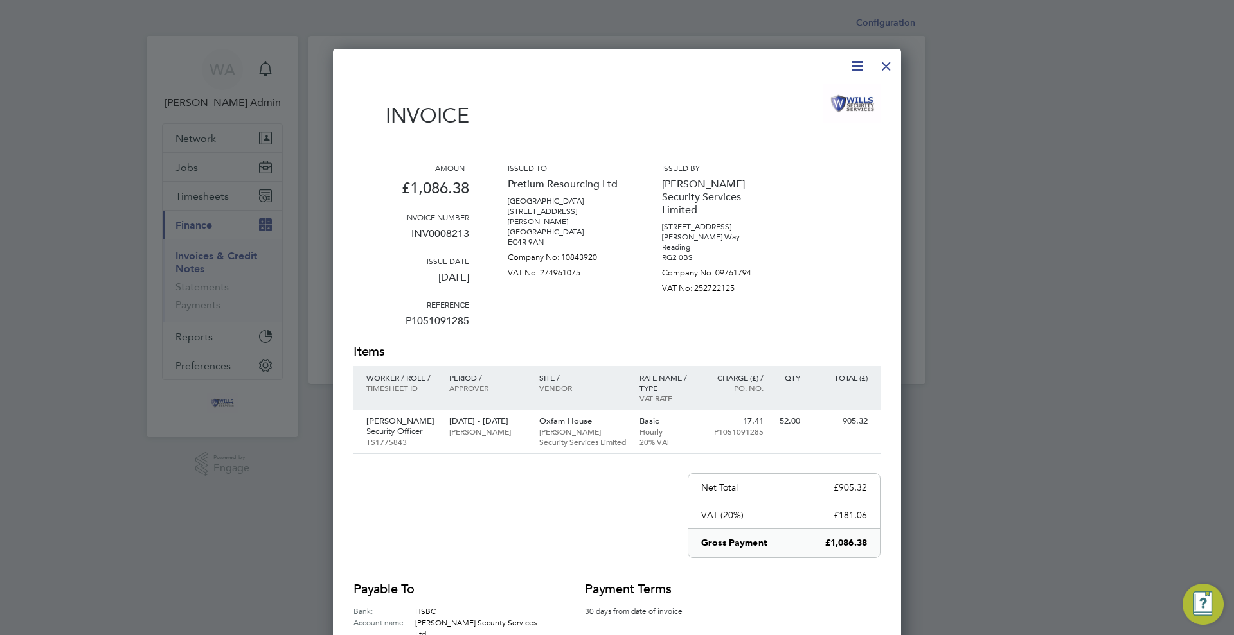
click at [883, 67] on div at bounding box center [885, 62] width 23 height 23
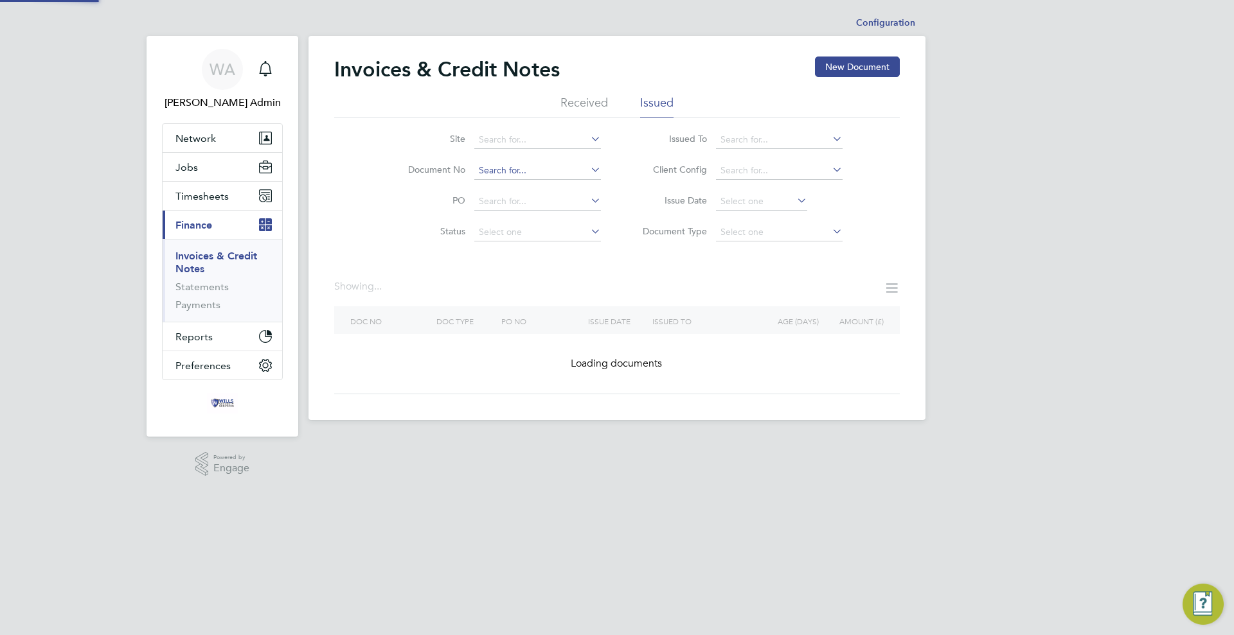
click at [559, 166] on input at bounding box center [537, 171] width 127 height 18
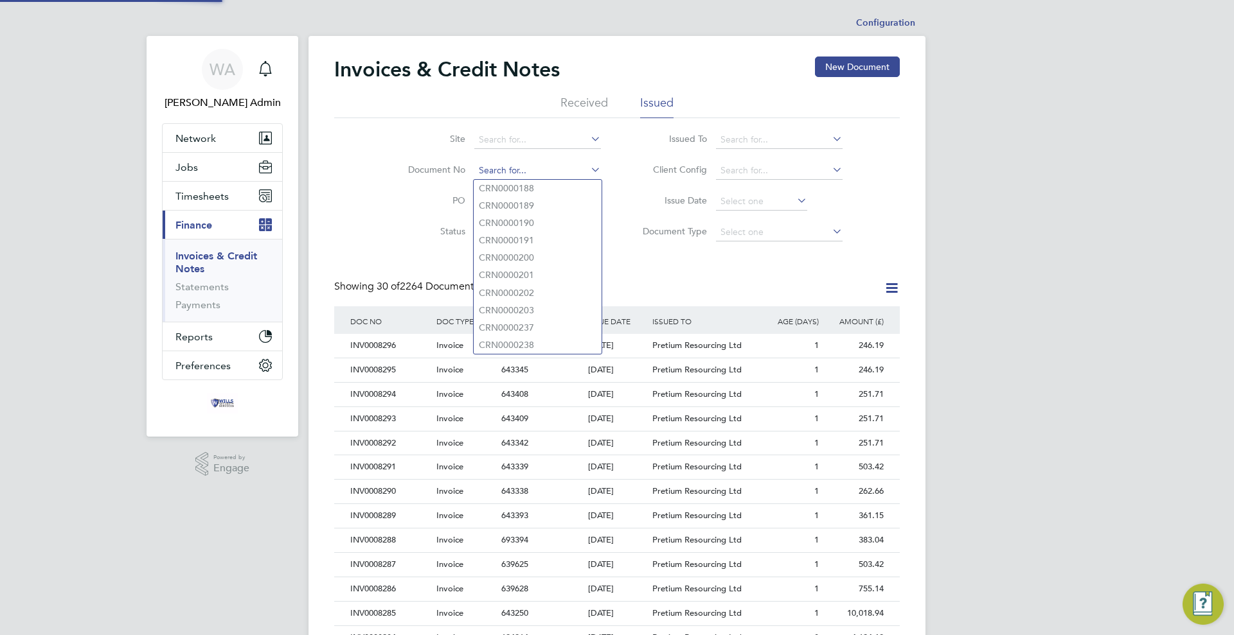
scroll to position [24, 87]
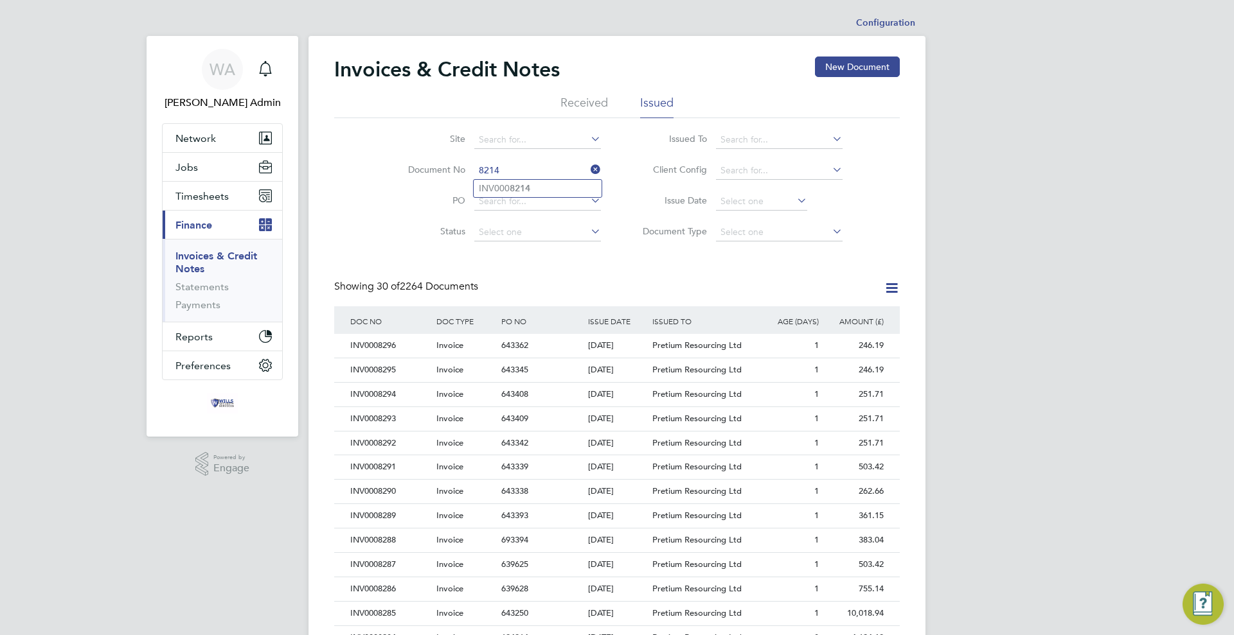
type input "INV0008214"
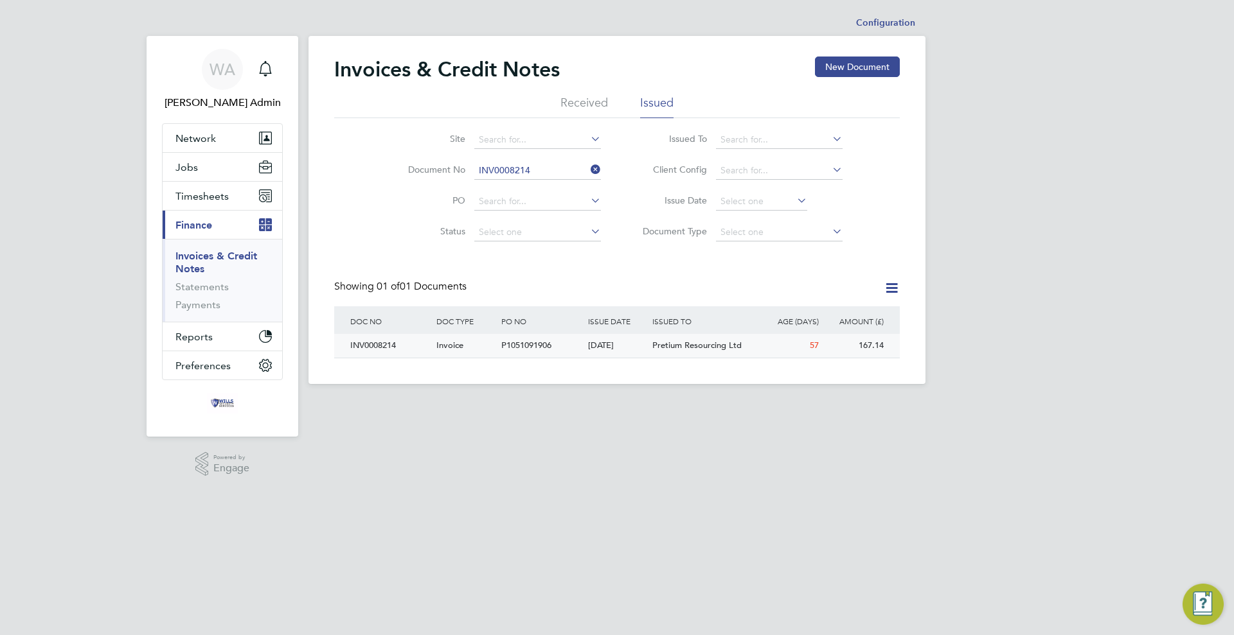
click at [510, 344] on span "P1051091906" at bounding box center [526, 345] width 50 height 11
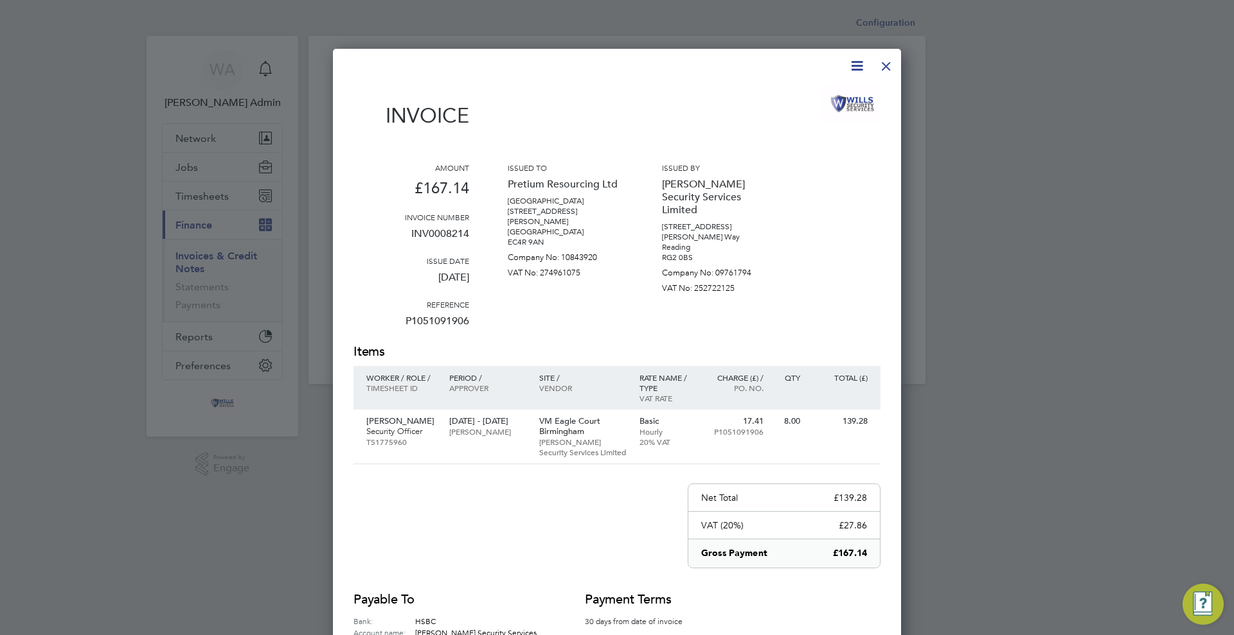
drag, startPoint x: 885, startPoint y: 64, endPoint x: 907, endPoint y: 107, distance: 48.3
click at [885, 64] on div at bounding box center [885, 62] width 23 height 23
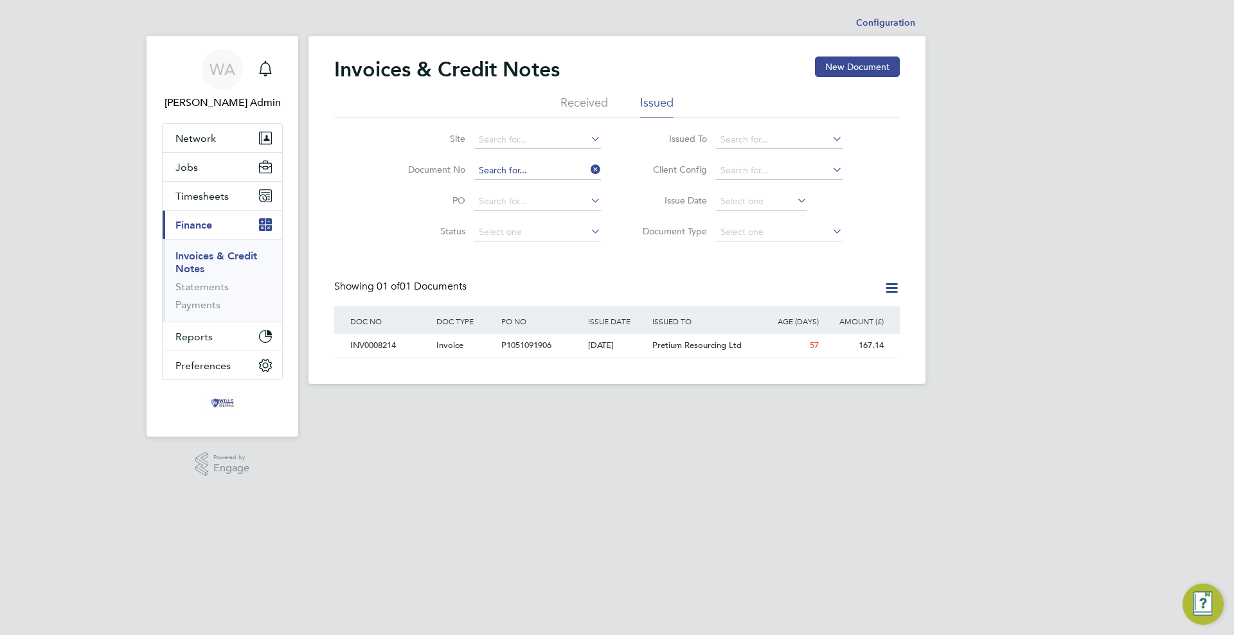
click at [571, 170] on input at bounding box center [537, 171] width 127 height 18
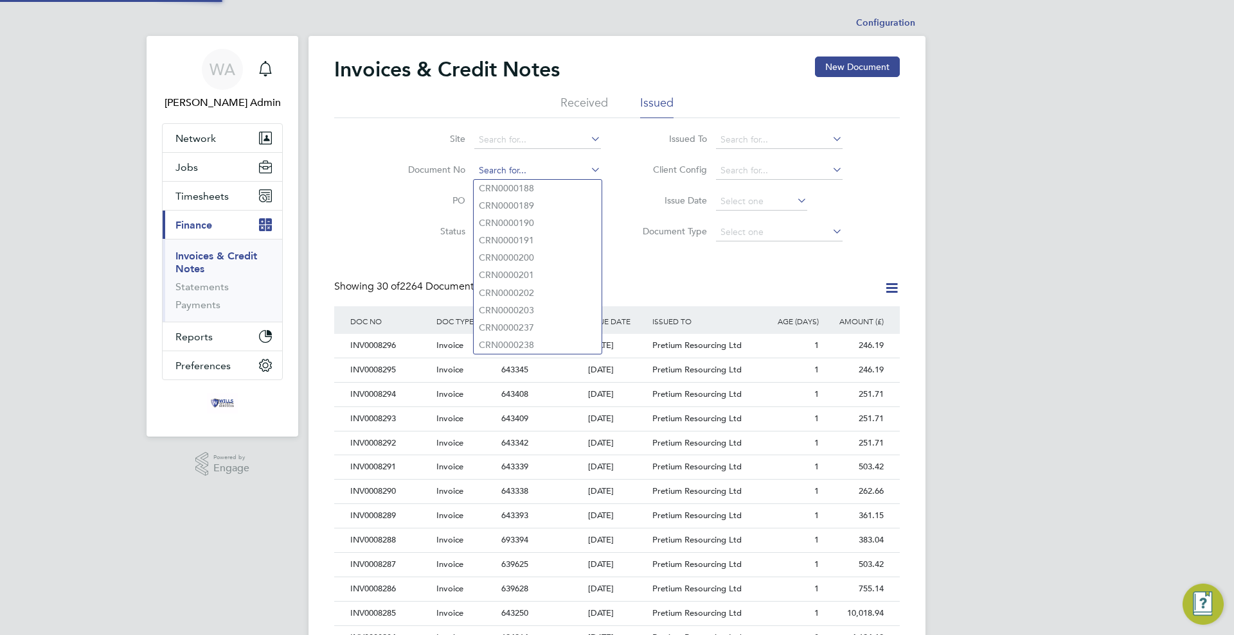
scroll to position [24, 87]
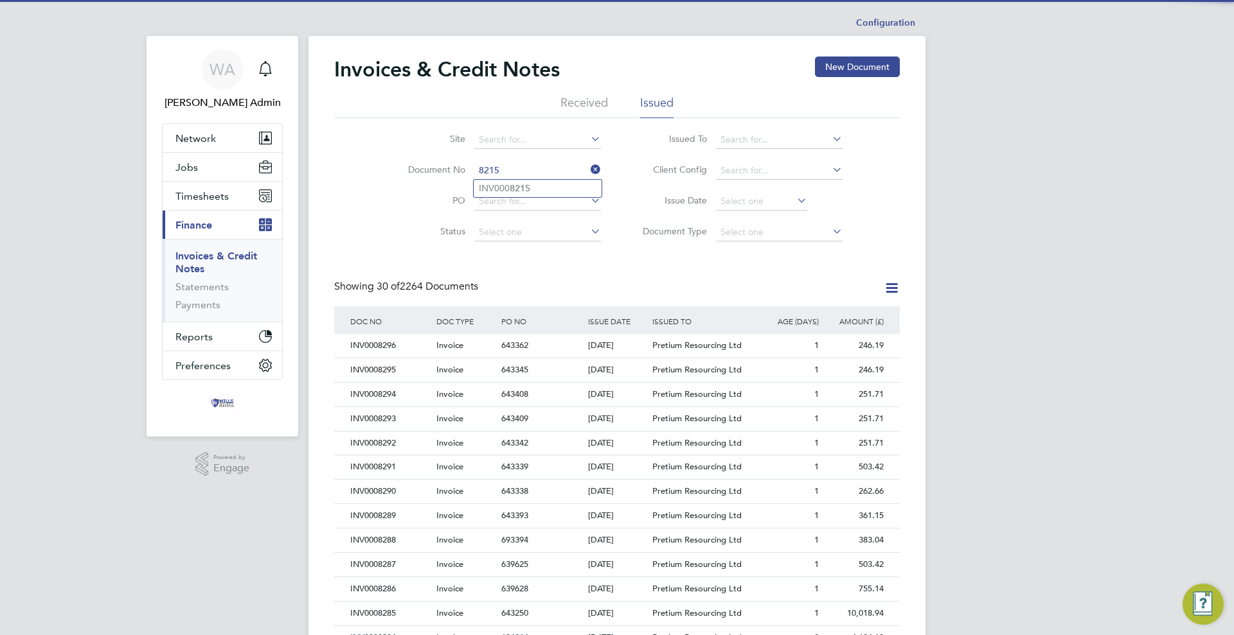
type input "INV0008215"
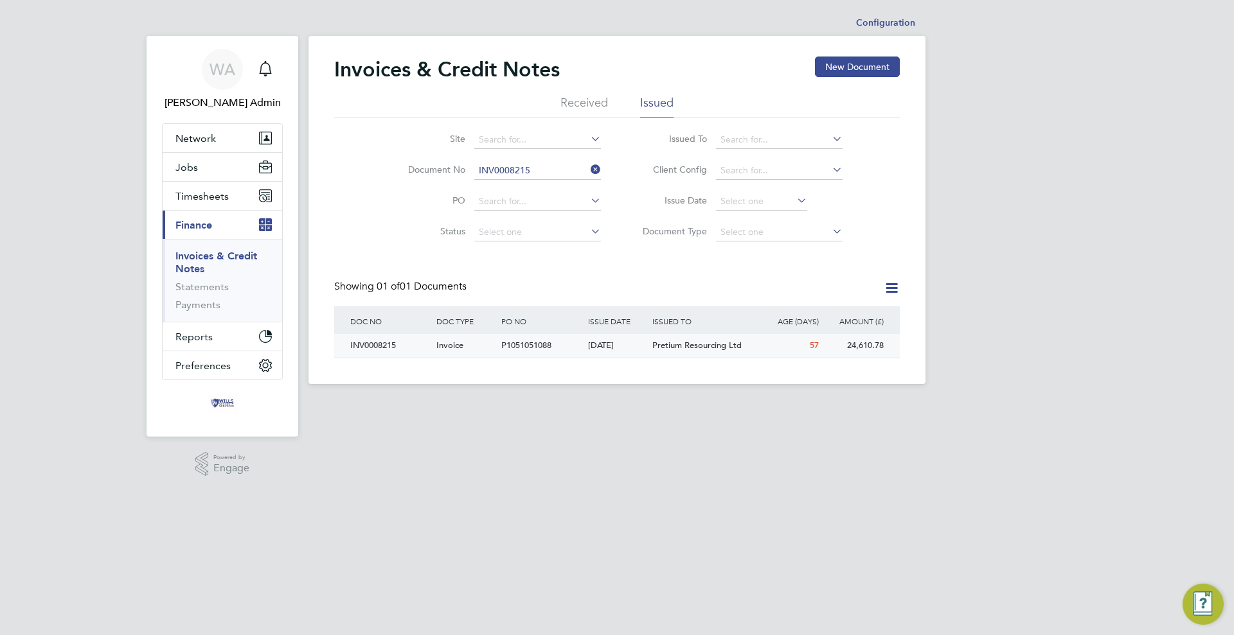
click at [589, 346] on div "[DATE]" at bounding box center [617, 346] width 65 height 24
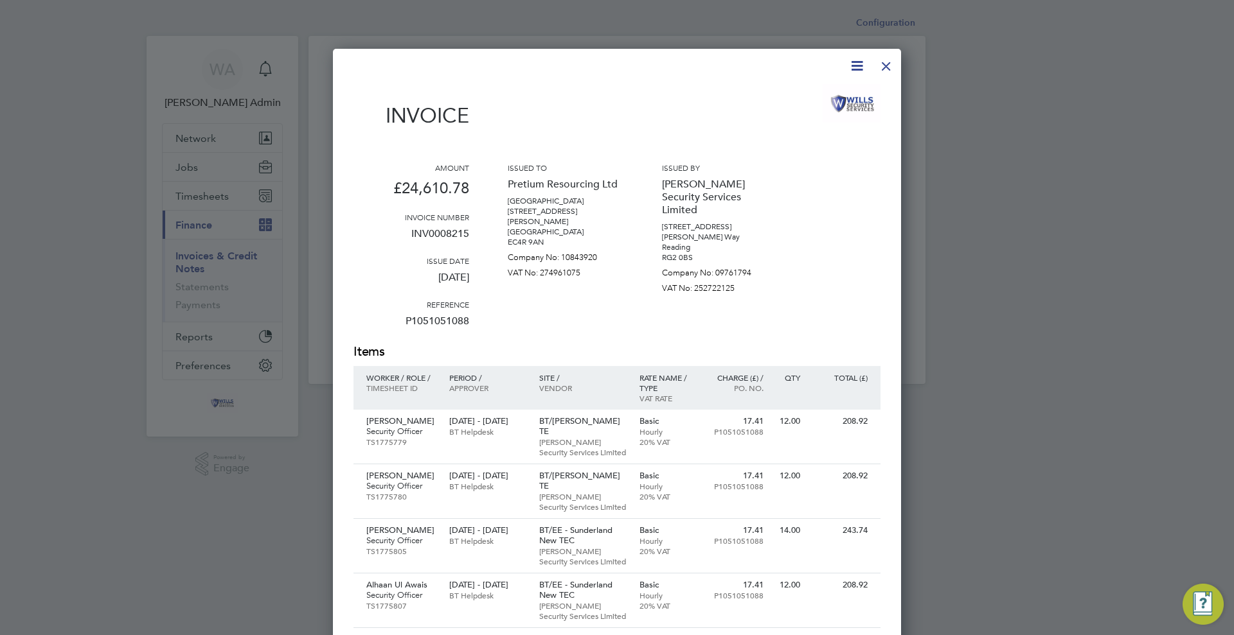
click at [890, 70] on div at bounding box center [885, 62] width 23 height 23
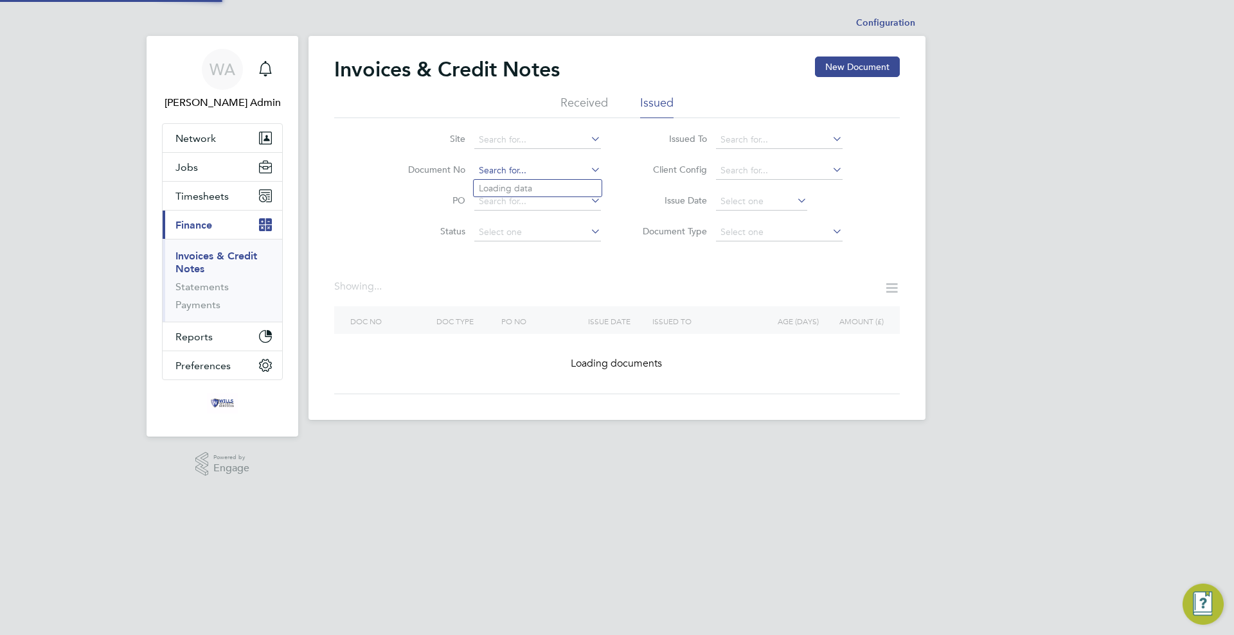
click at [569, 167] on input at bounding box center [537, 171] width 127 height 18
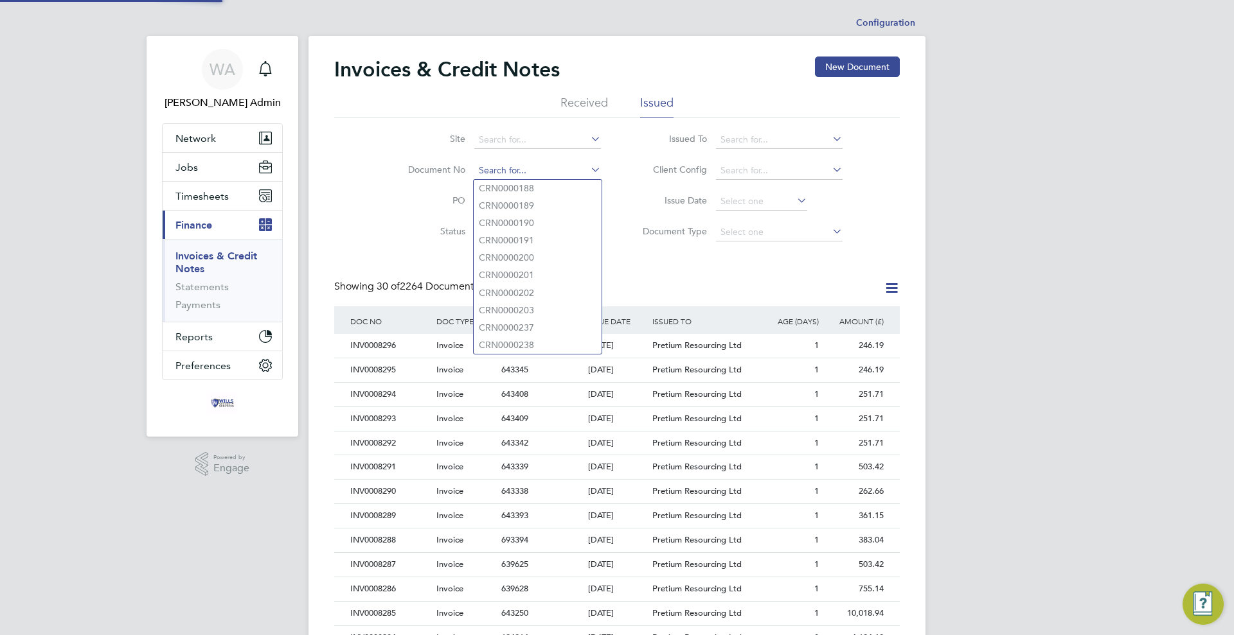
scroll to position [24, 87]
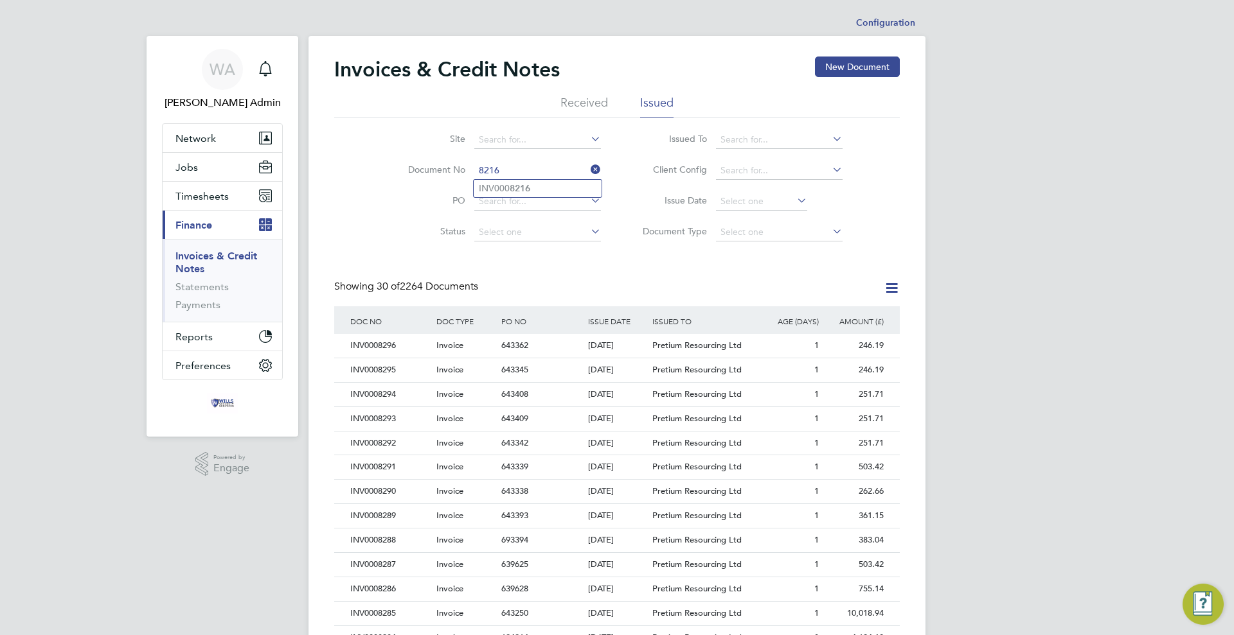
type input "INV0008216"
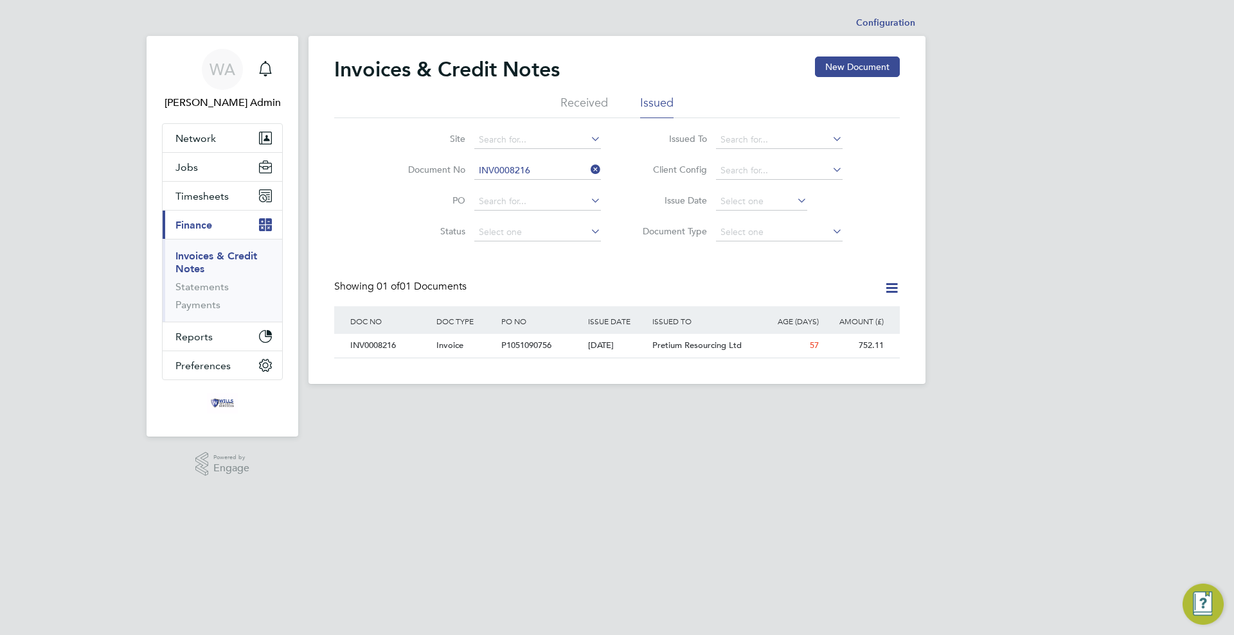
drag, startPoint x: 548, startPoint y: 345, endPoint x: 576, endPoint y: 400, distance: 61.8
click at [548, 354] on div "P1051090756" at bounding box center [541, 346] width 86 height 24
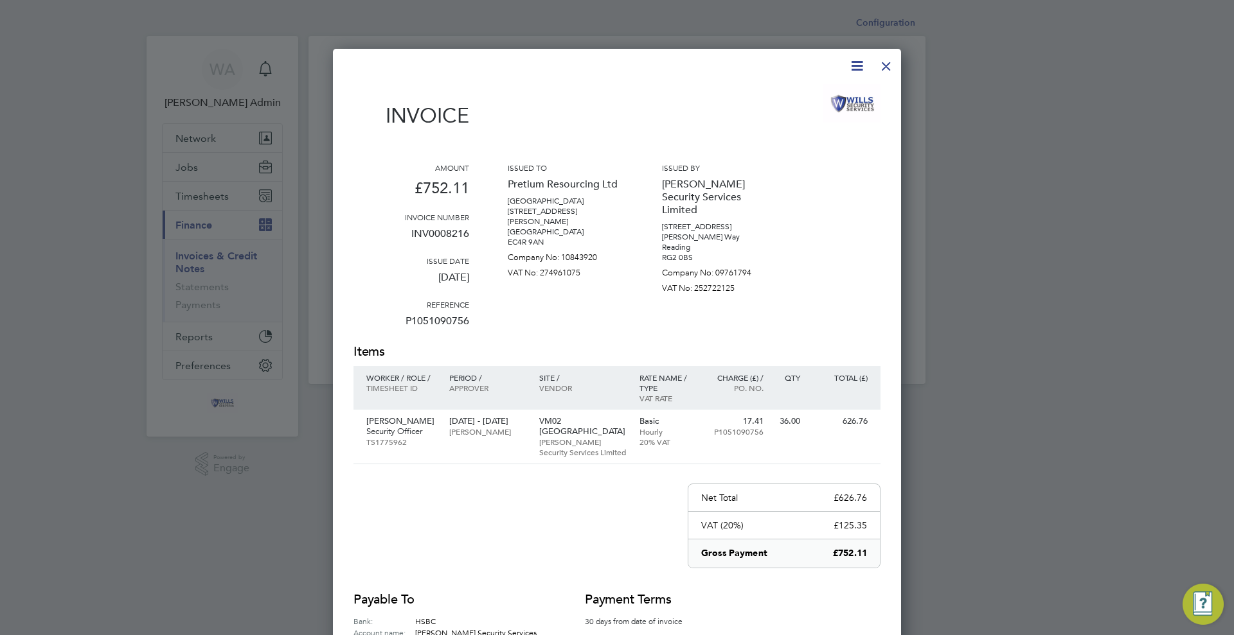
click at [885, 66] on div at bounding box center [885, 62] width 23 height 23
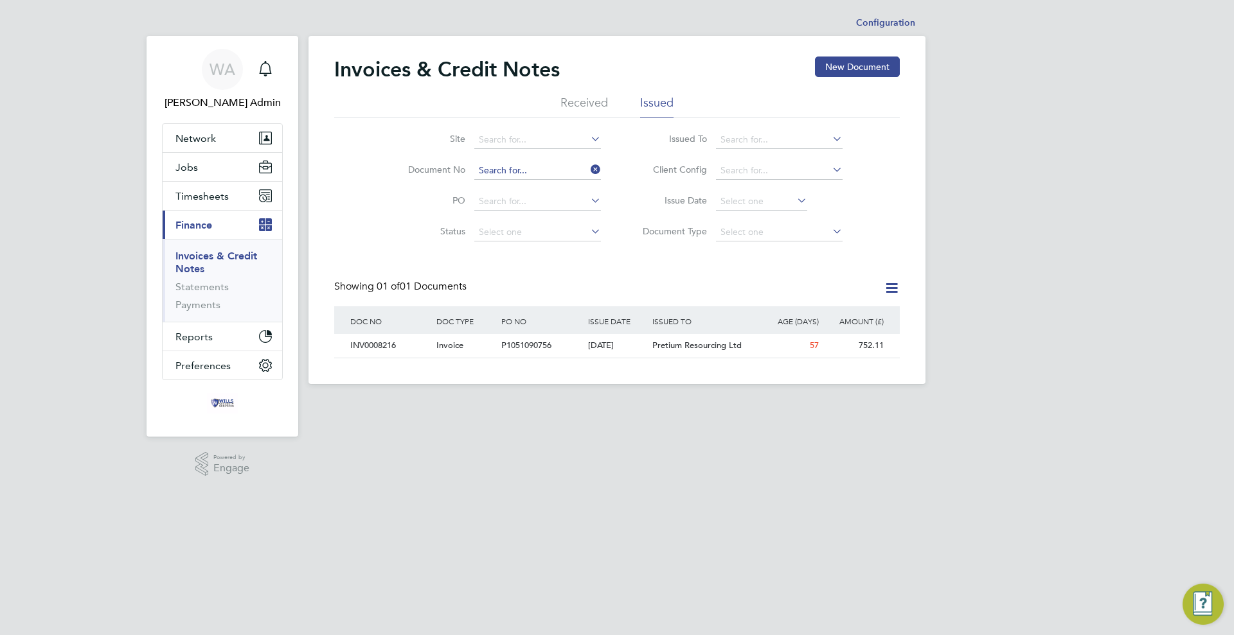
click at [544, 173] on input at bounding box center [537, 171] width 127 height 18
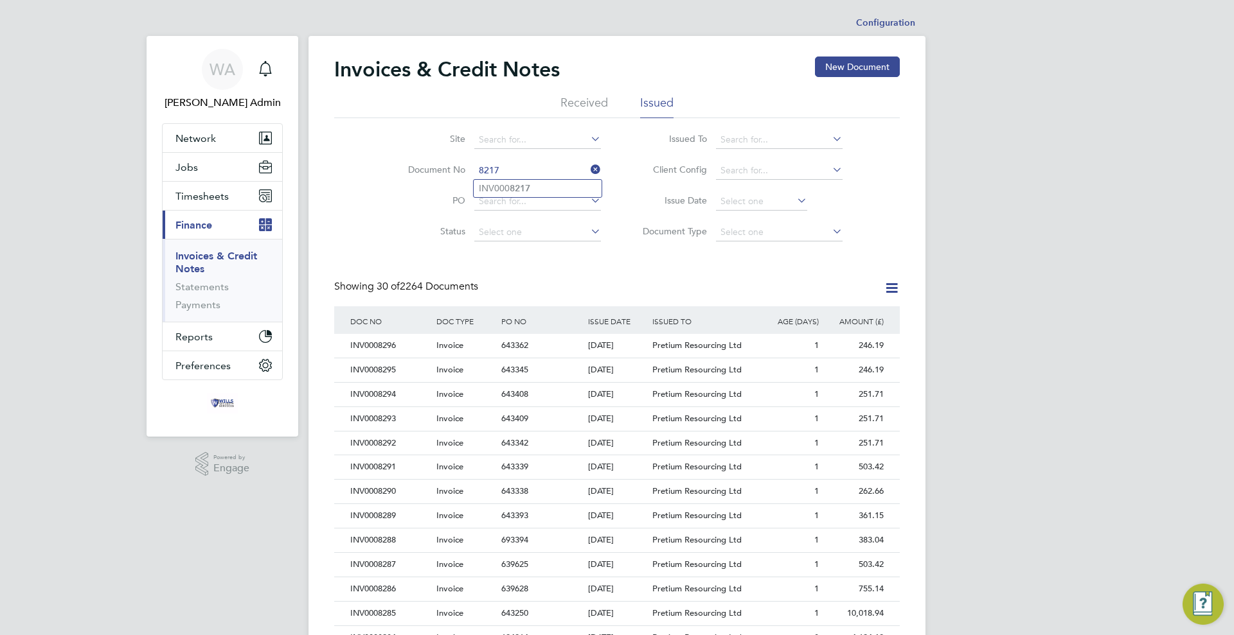
type input "INV0008217"
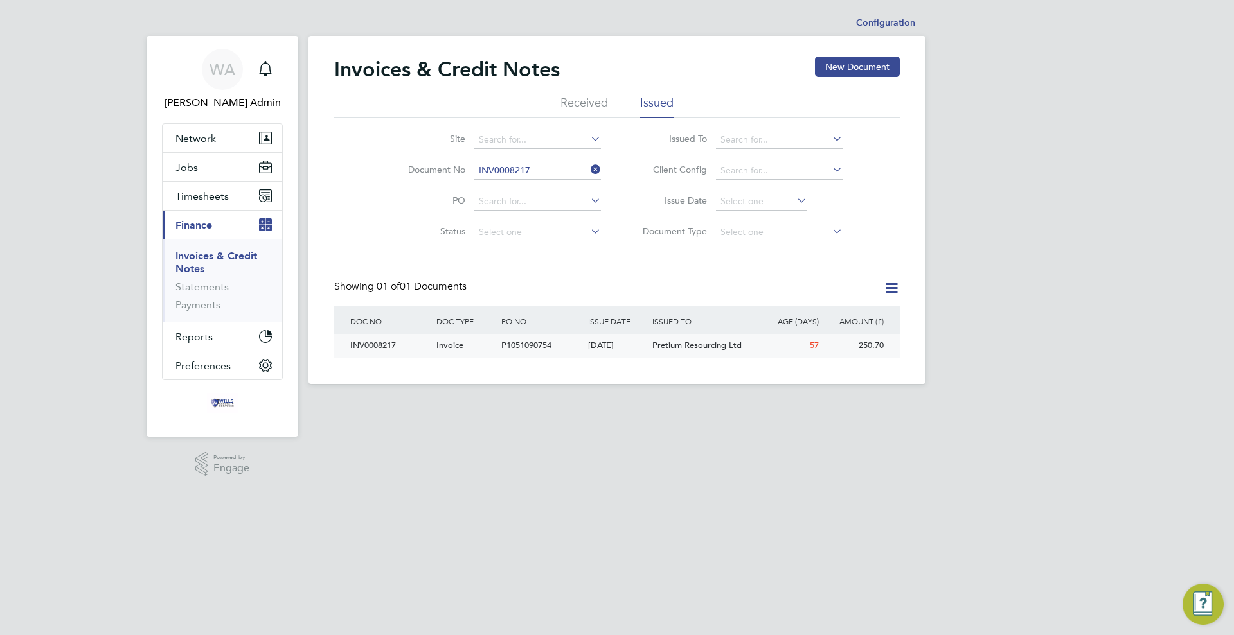
click at [642, 347] on div "[DATE]" at bounding box center [617, 346] width 65 height 24
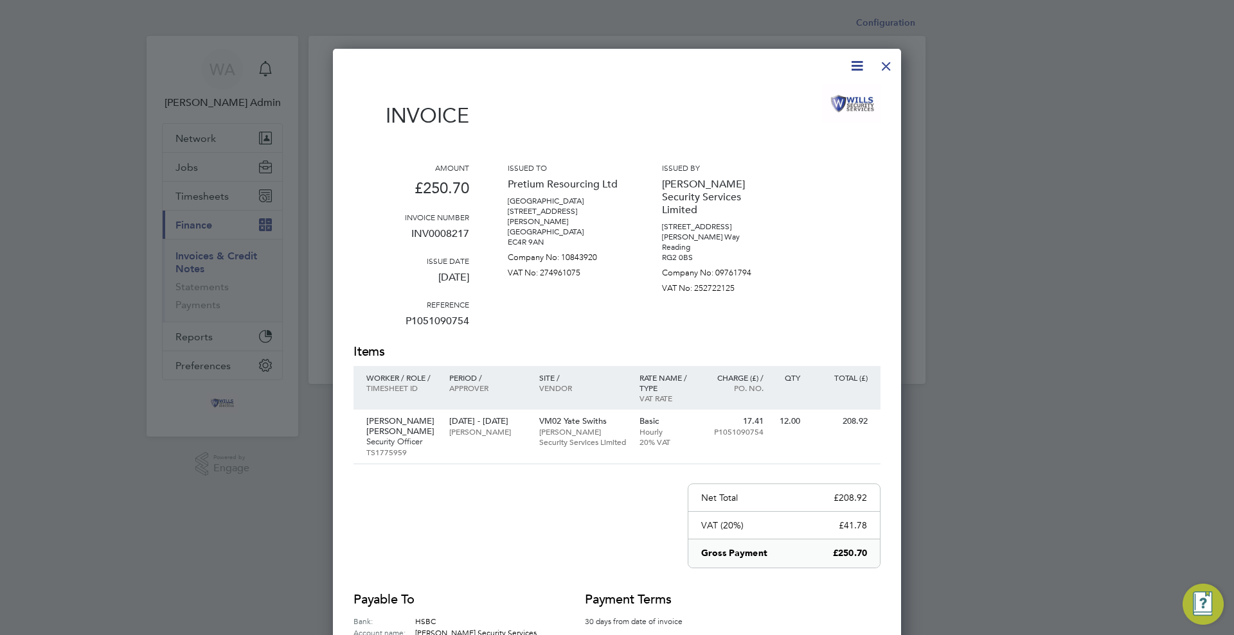
click at [881, 65] on div at bounding box center [885, 62] width 23 height 23
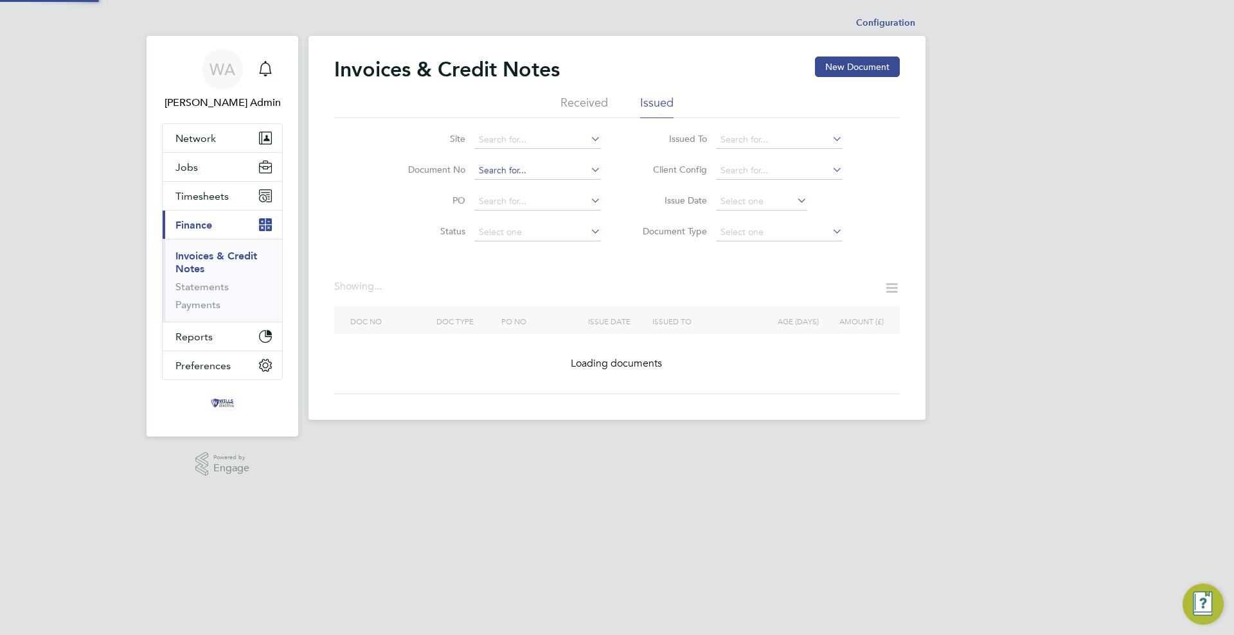
click at [539, 163] on input at bounding box center [537, 171] width 127 height 18
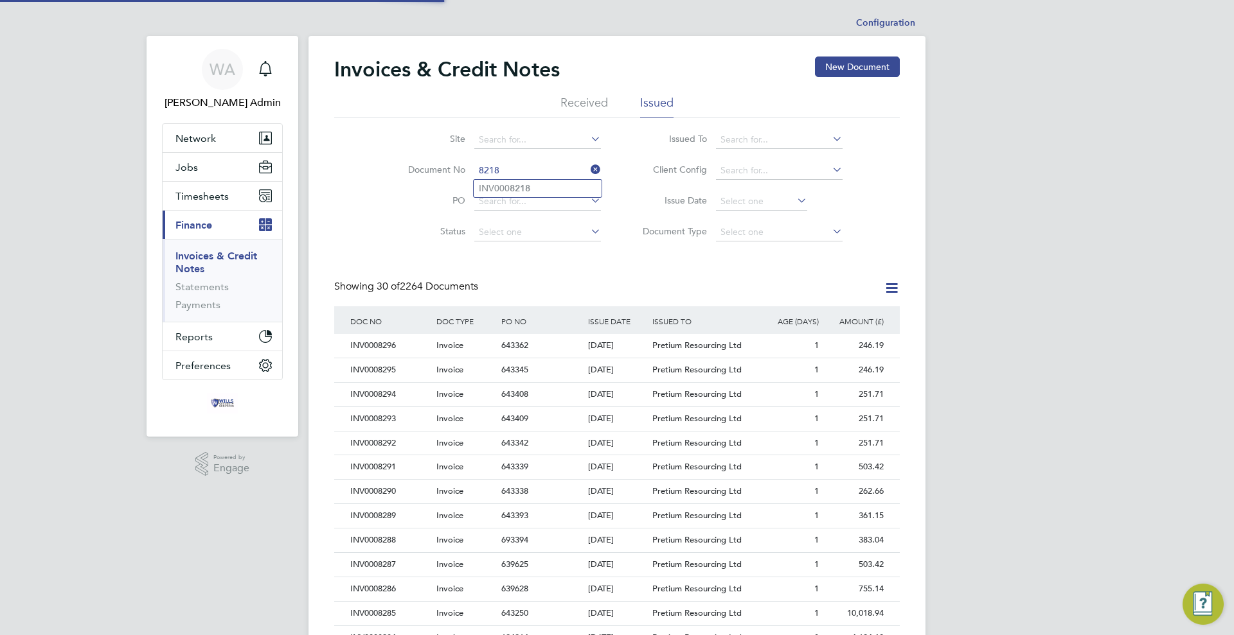
type input "INV0008218"
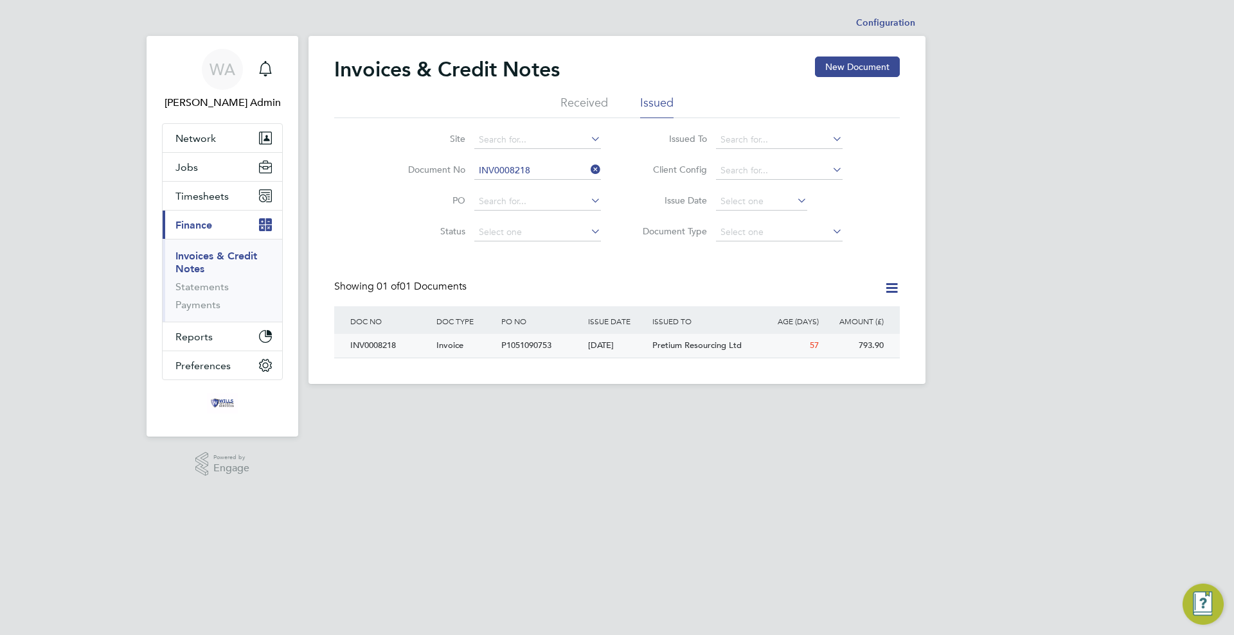
click at [618, 356] on div "[DATE]" at bounding box center [617, 346] width 65 height 24
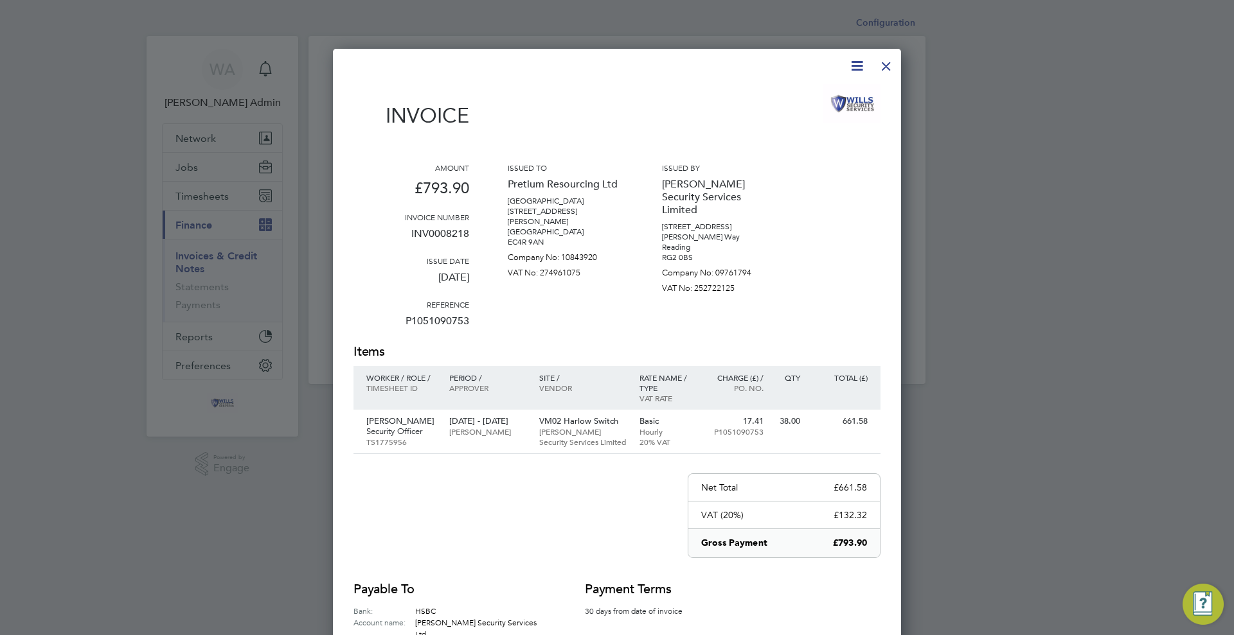
click at [889, 70] on div at bounding box center [885, 62] width 23 height 23
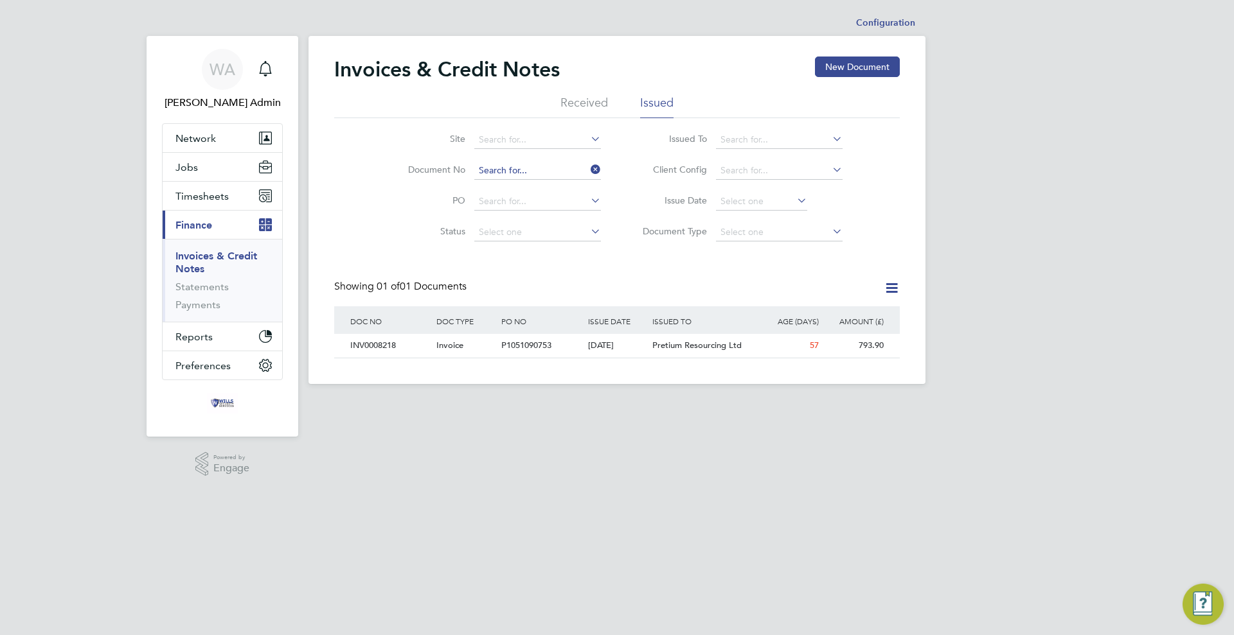
click at [533, 175] on input at bounding box center [537, 171] width 127 height 18
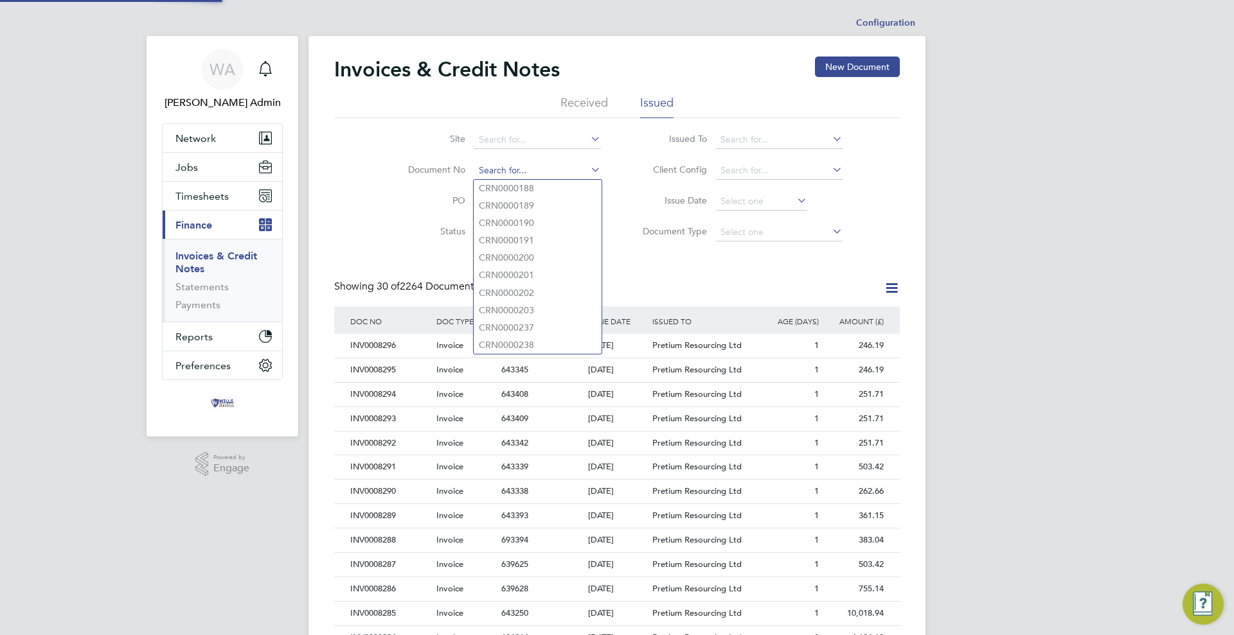
scroll to position [24, 87]
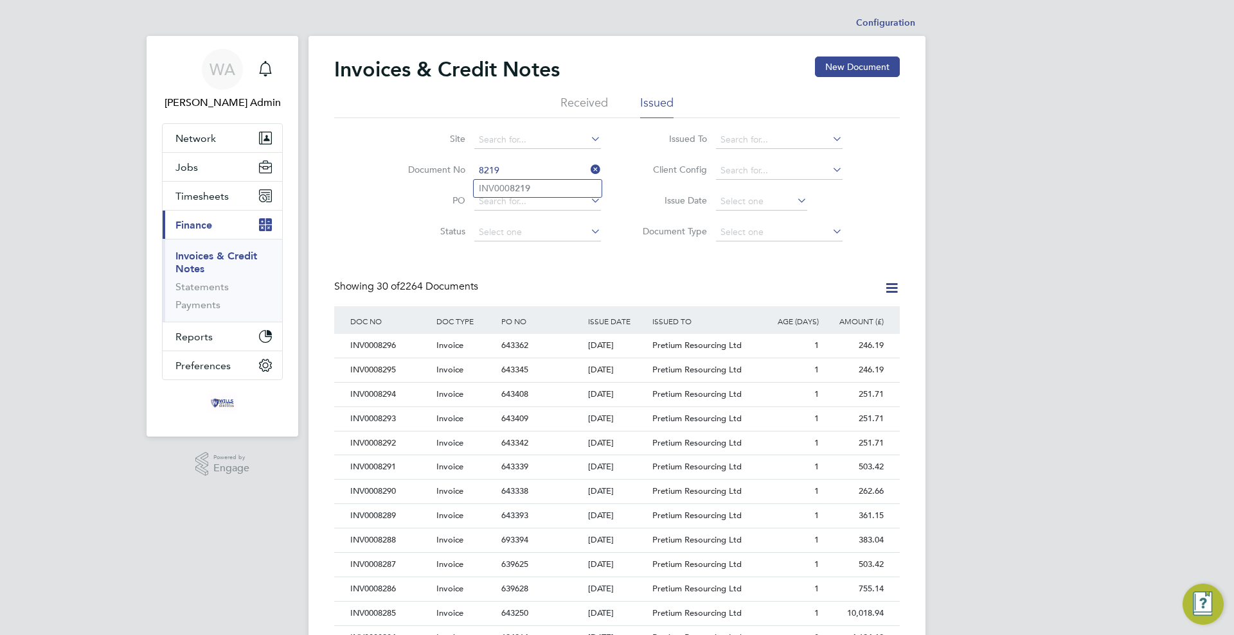
type input "INV0008219"
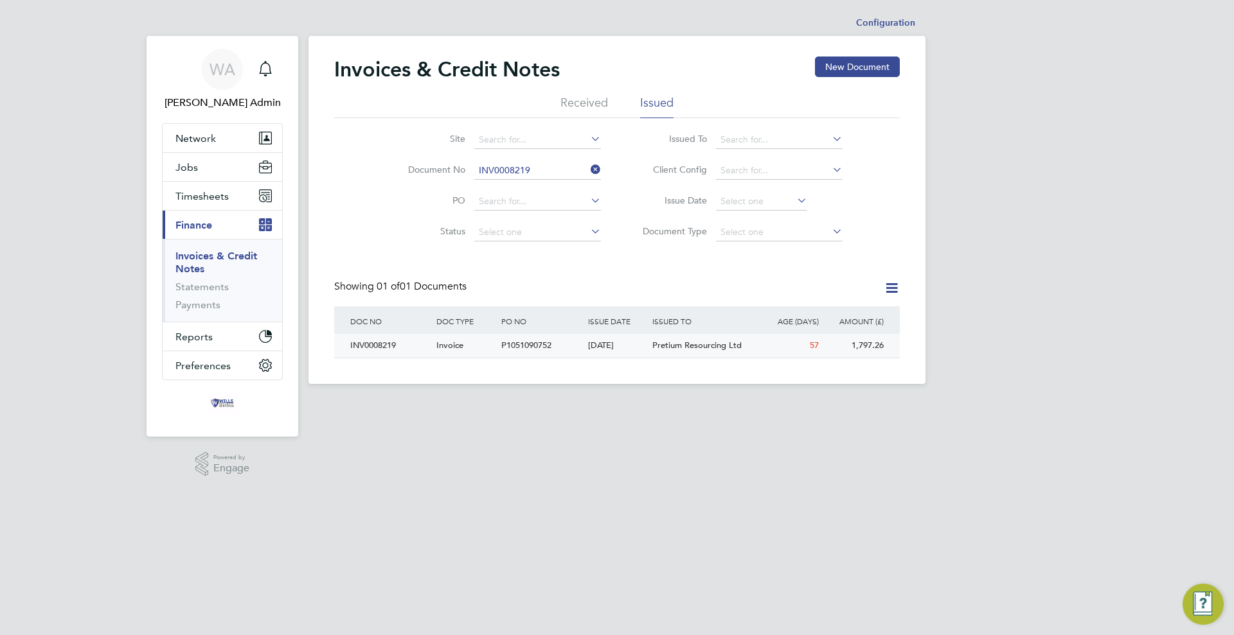
click at [564, 351] on div "P1051090752" at bounding box center [541, 346] width 86 height 24
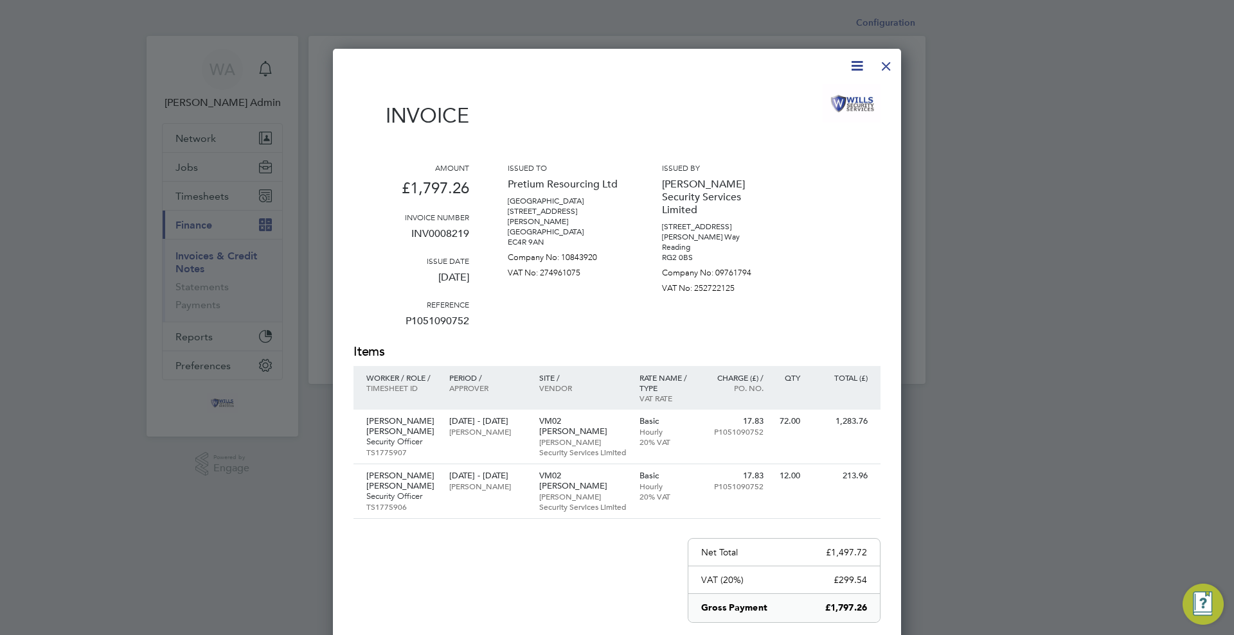
click at [887, 60] on div at bounding box center [885, 62] width 23 height 23
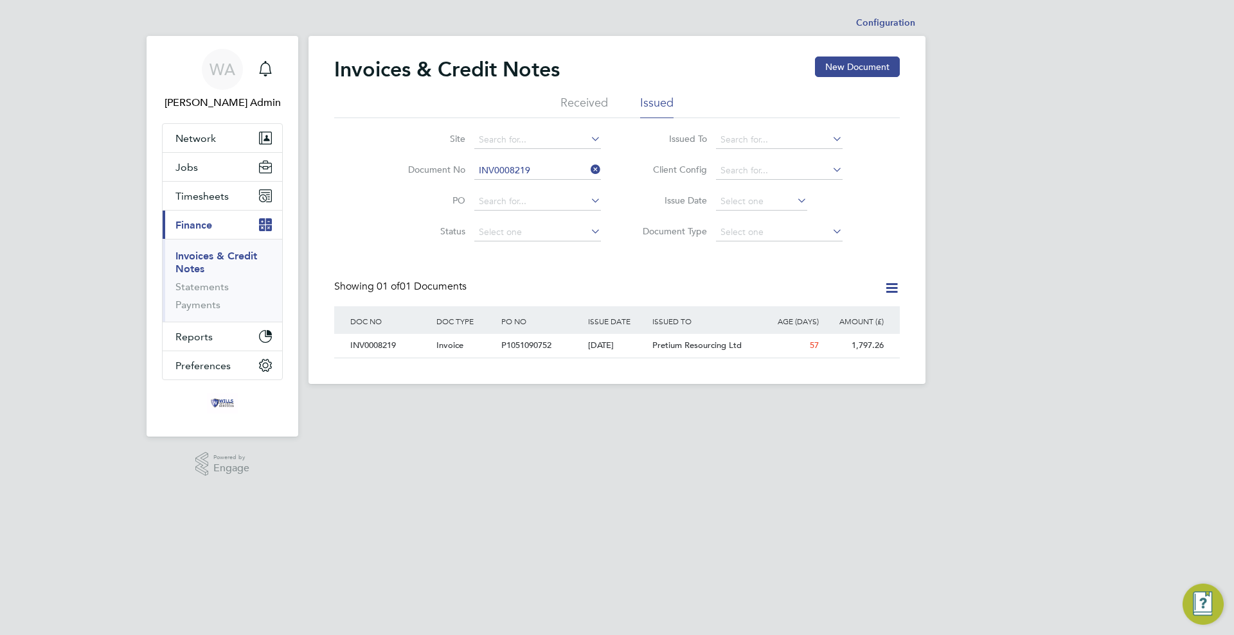
click at [553, 159] on li "Document No INV0008219" at bounding box center [496, 170] width 242 height 31
click at [542, 165] on input at bounding box center [537, 171] width 127 height 18
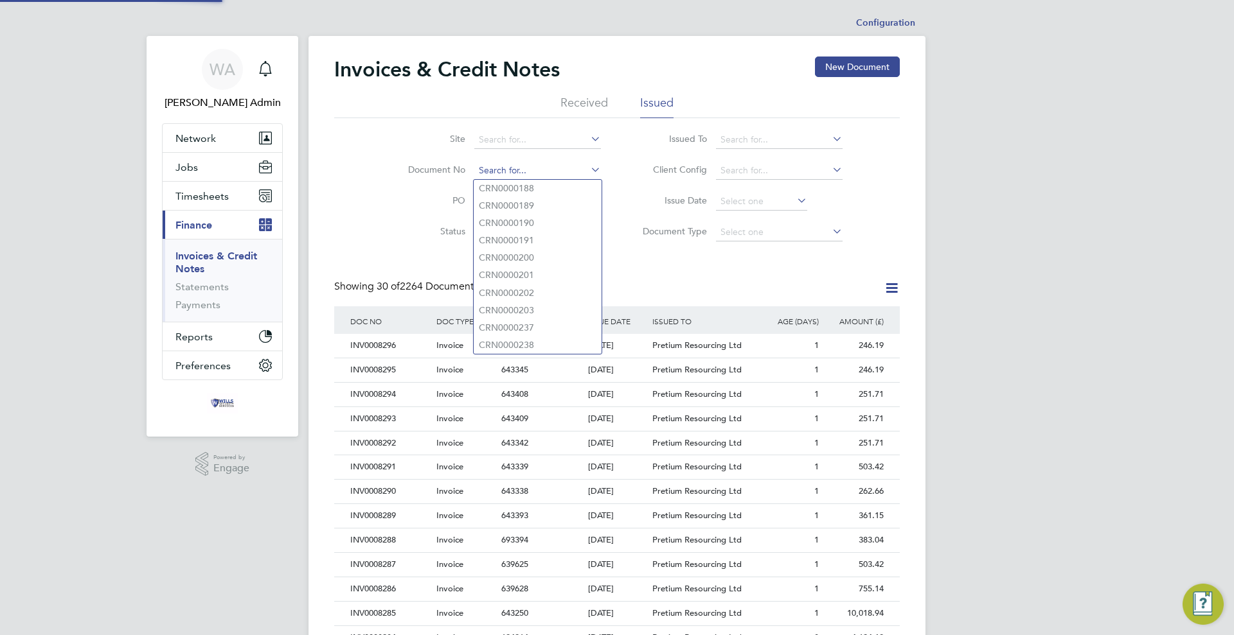
scroll to position [24, 87]
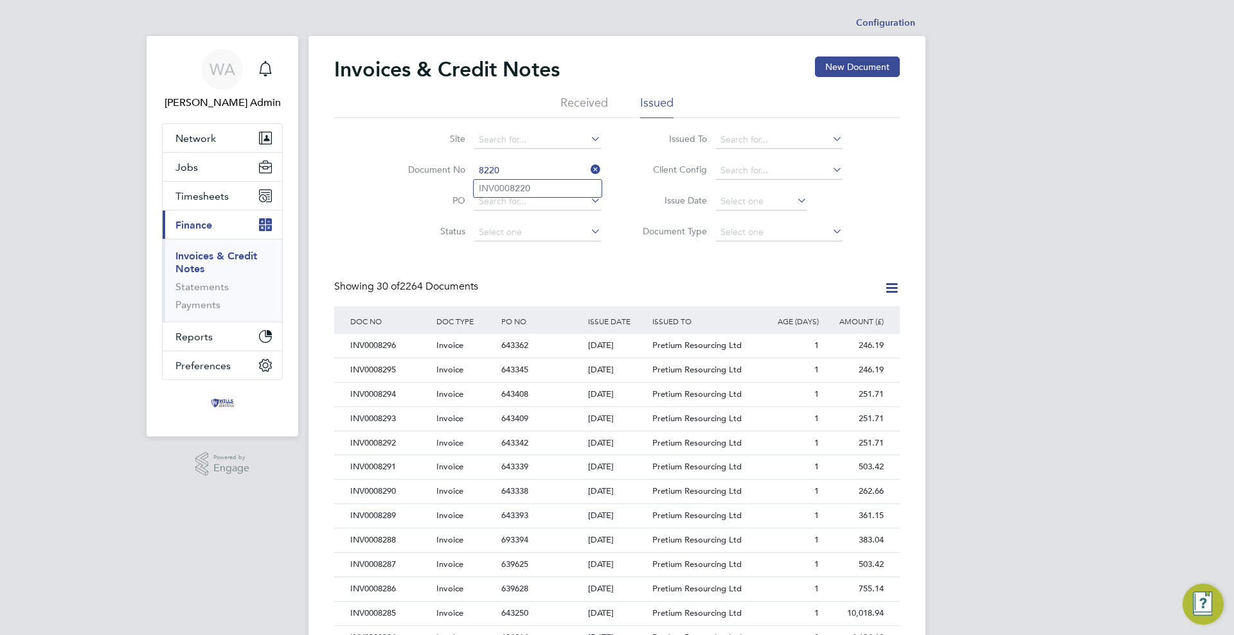
type input "INV0008220"
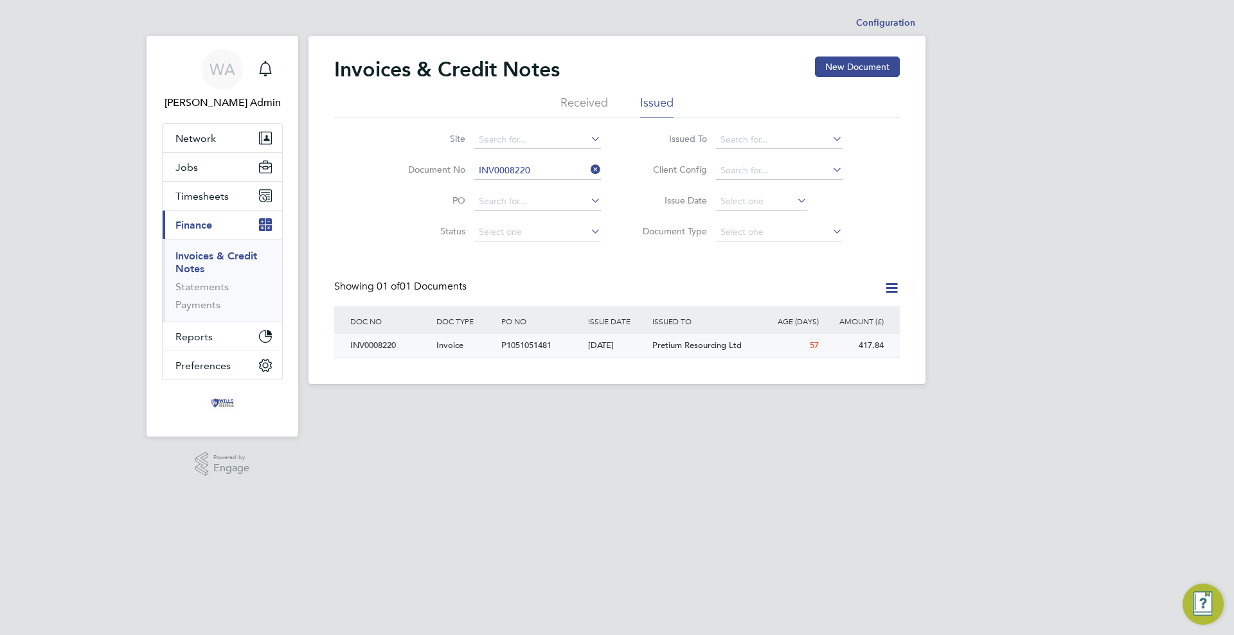
click at [554, 347] on div "P1051051481" at bounding box center [541, 346] width 86 height 24
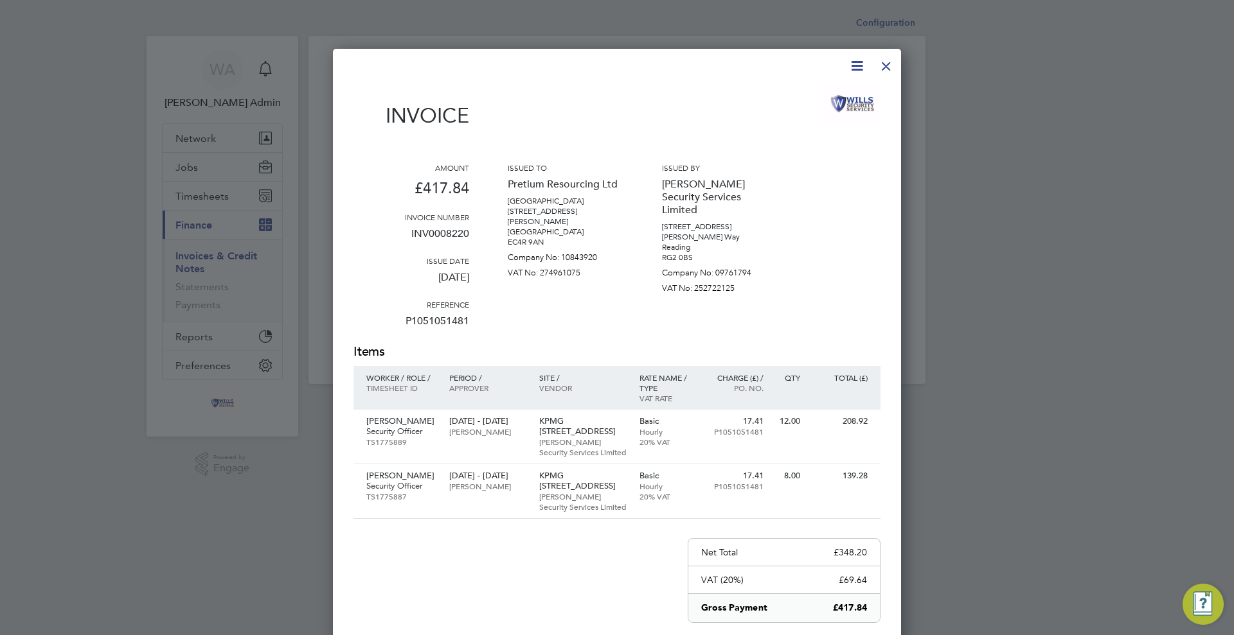
click at [429, 224] on p "INV0008220" at bounding box center [411, 238] width 116 height 33
drag, startPoint x: 446, startPoint y: 233, endPoint x: 472, endPoint y: 235, distance: 26.5
click at [472, 235] on div "Amount £417.84 Invoice number INV0008220 Issue date [DATE] Reference P105105148…" at bounding box center [616, 253] width 527 height 181
click at [887, 64] on div at bounding box center [885, 62] width 23 height 23
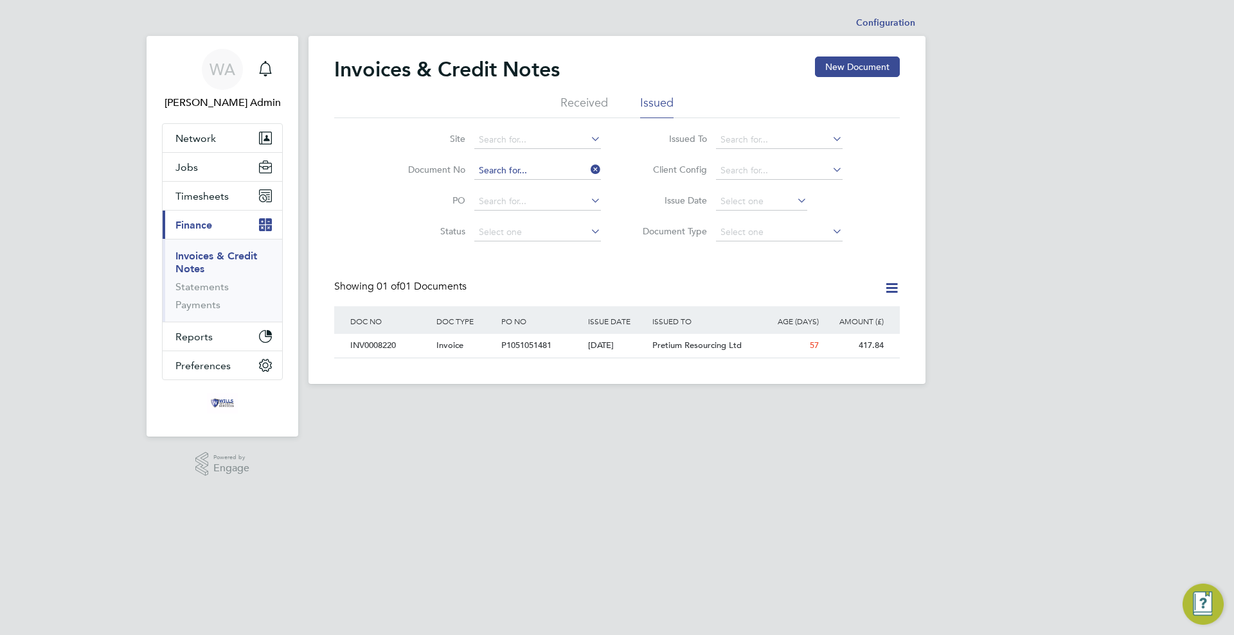
click at [524, 175] on input at bounding box center [537, 171] width 127 height 18
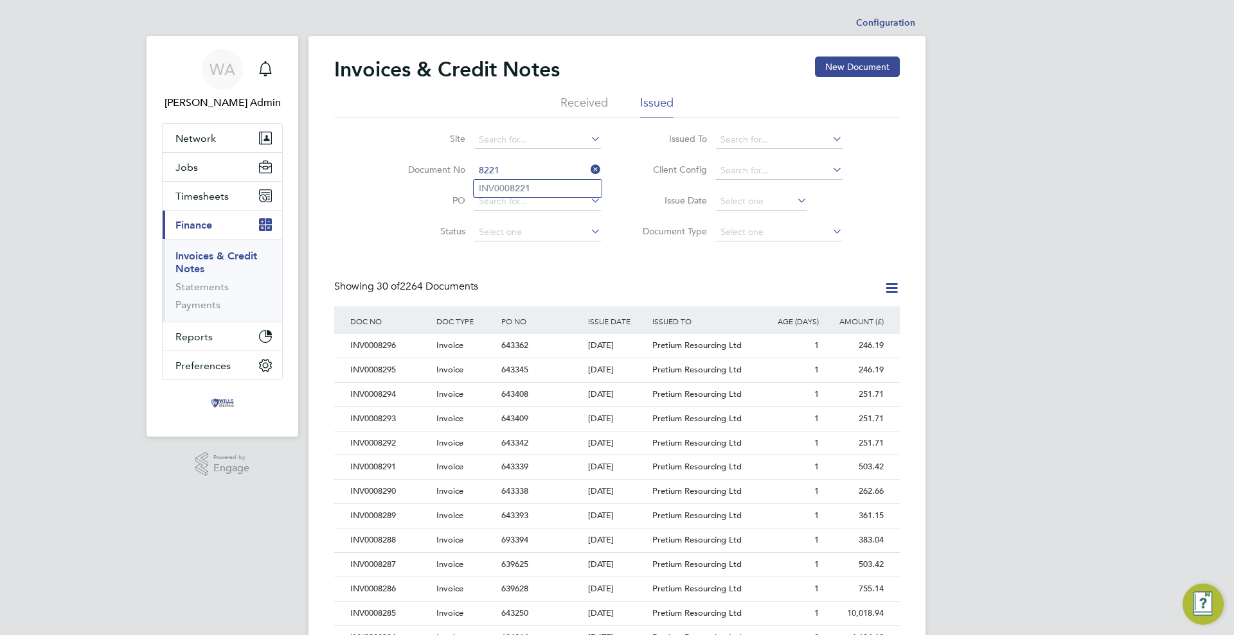
type input "INV0008221"
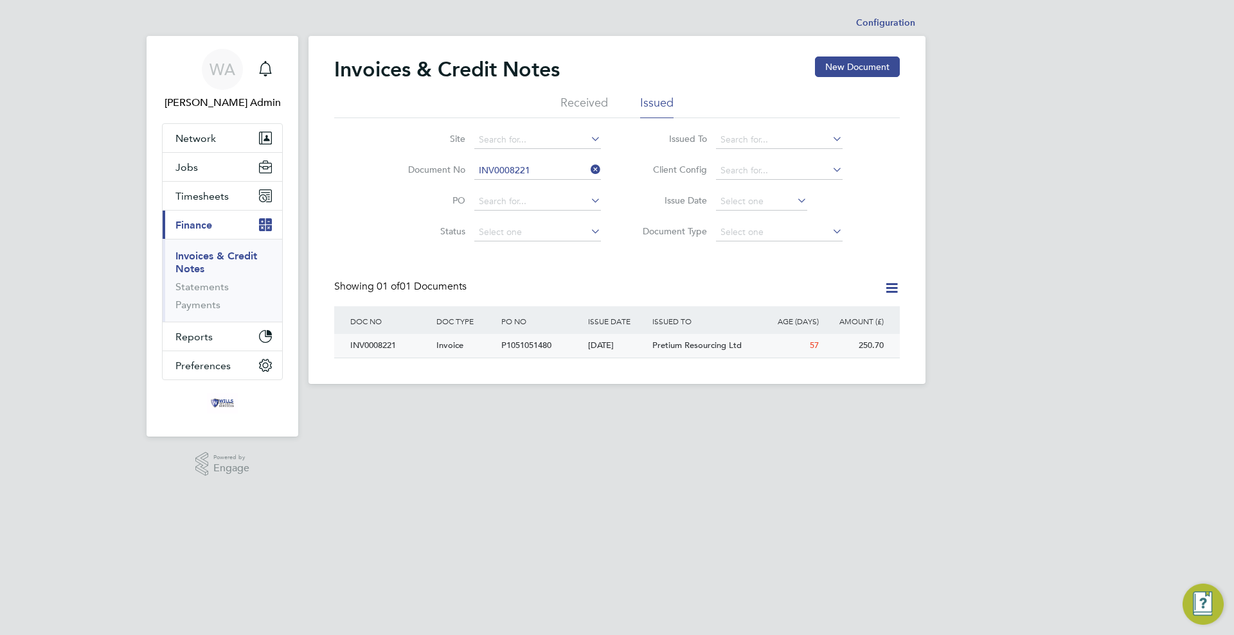
click at [595, 342] on div "[DATE]" at bounding box center [617, 346] width 65 height 24
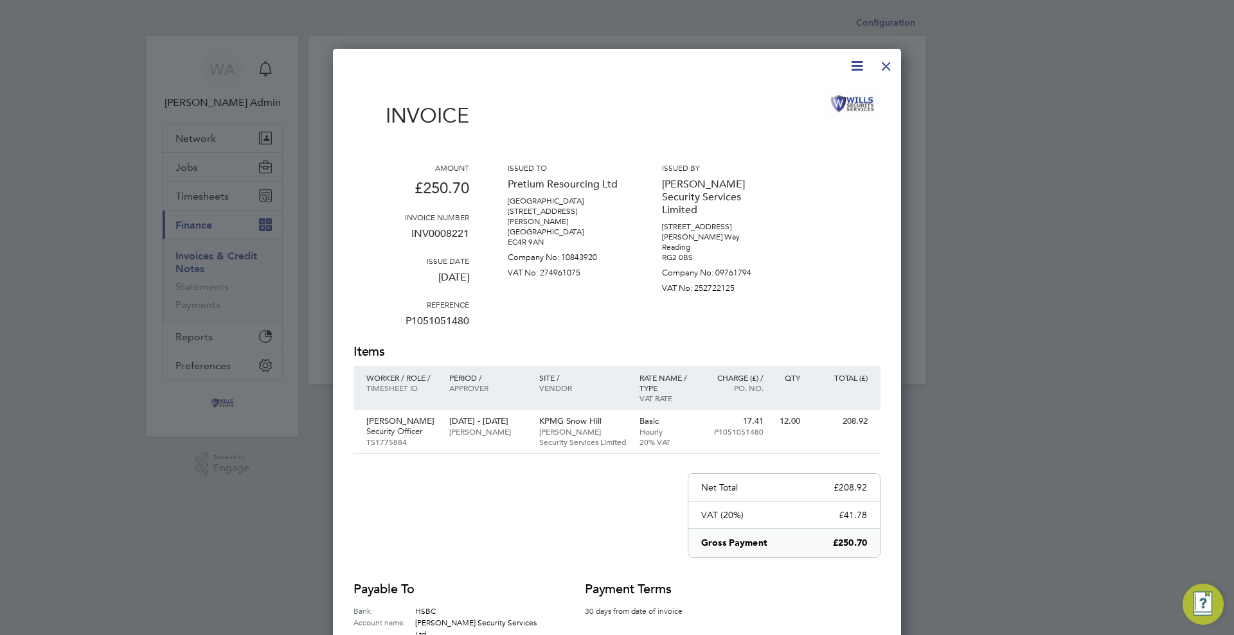
click at [889, 62] on div at bounding box center [885, 62] width 23 height 23
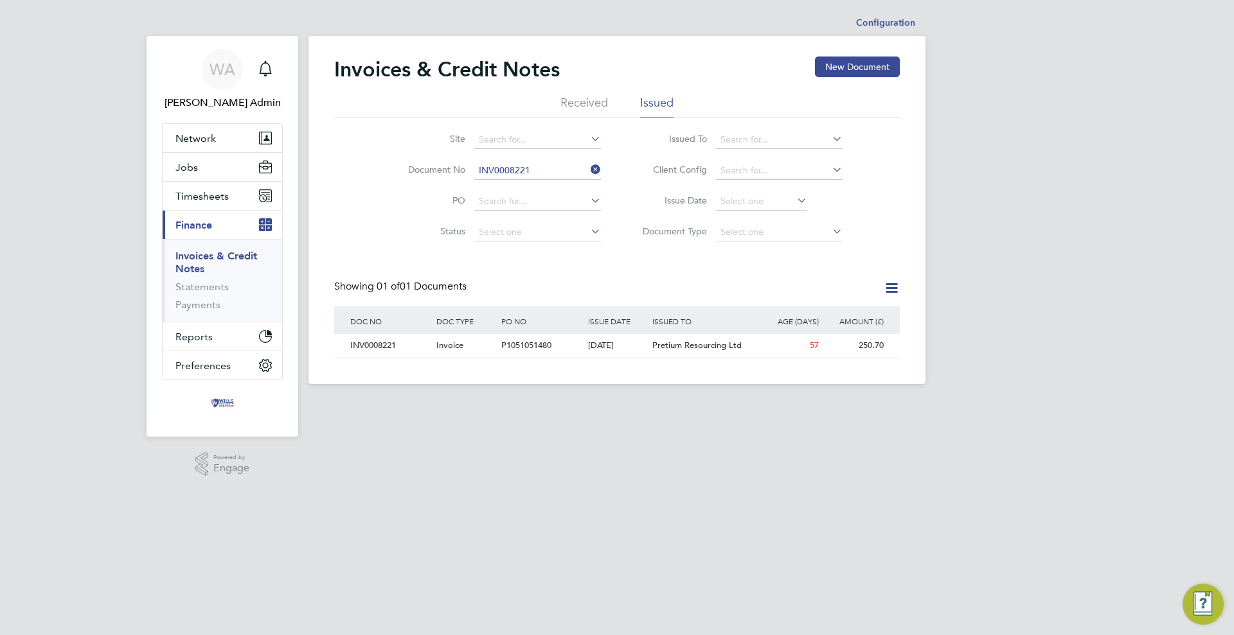
click at [578, 158] on li "Document No INV0008221" at bounding box center [496, 170] width 242 height 31
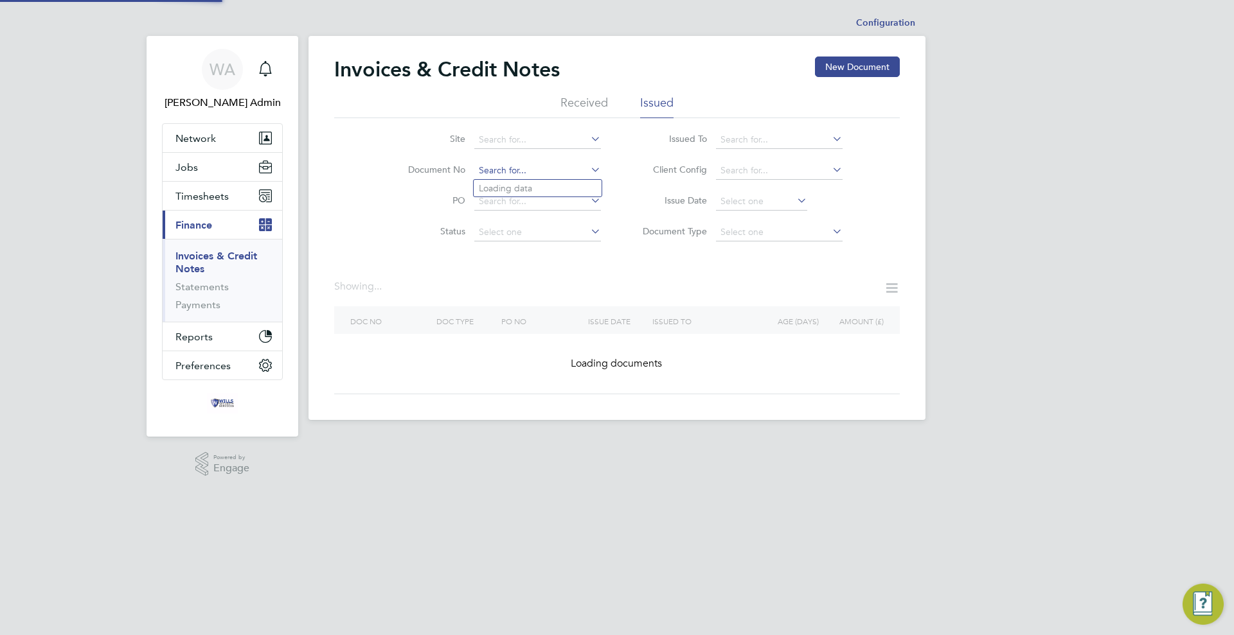
click at [576, 164] on input at bounding box center [537, 171] width 127 height 18
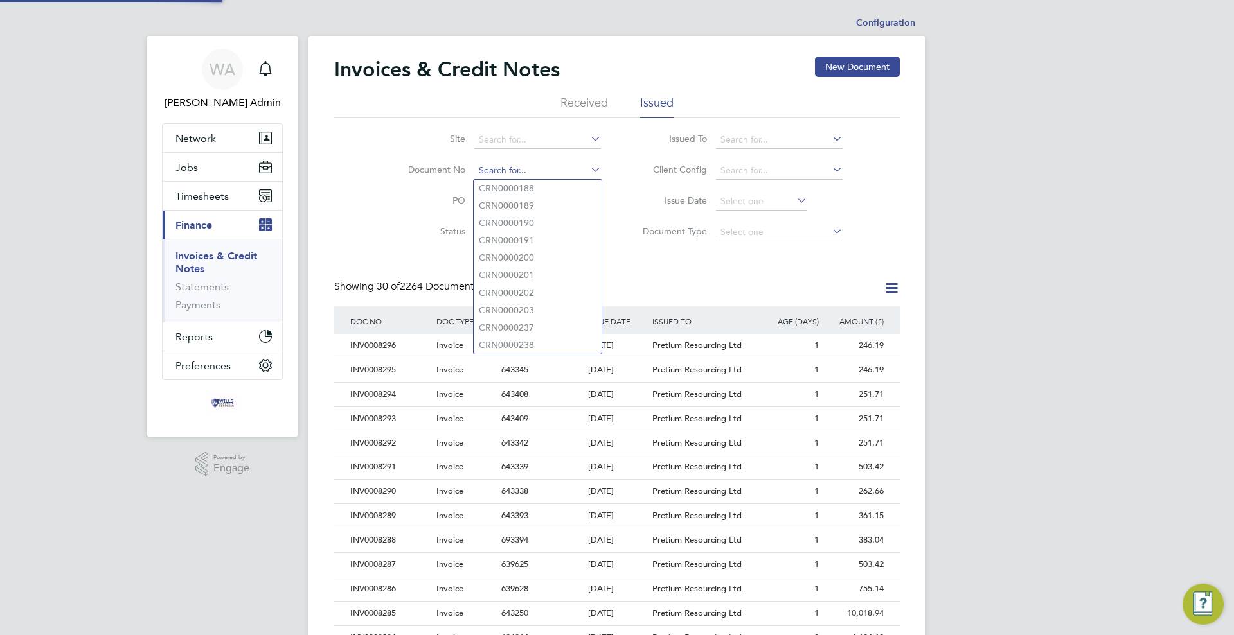
scroll to position [24, 109]
type input "INV0008222"
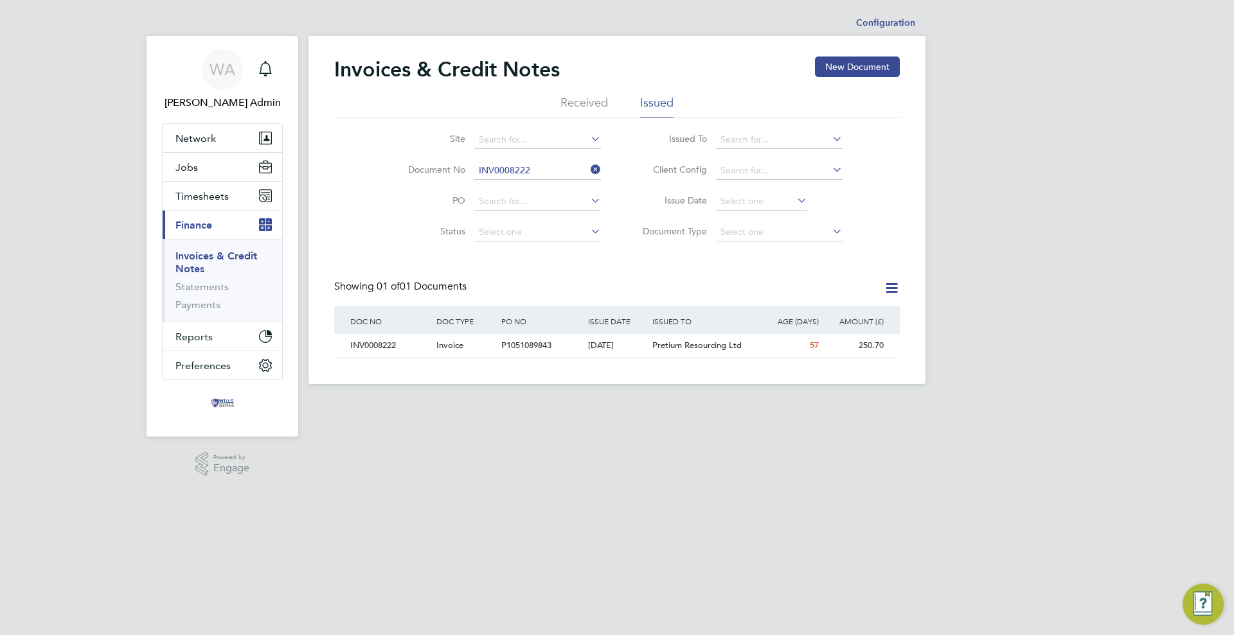
drag, startPoint x: 554, startPoint y: 347, endPoint x: 546, endPoint y: 361, distance: 16.4
click at [553, 349] on div "P1051089843" at bounding box center [541, 346] width 86 height 24
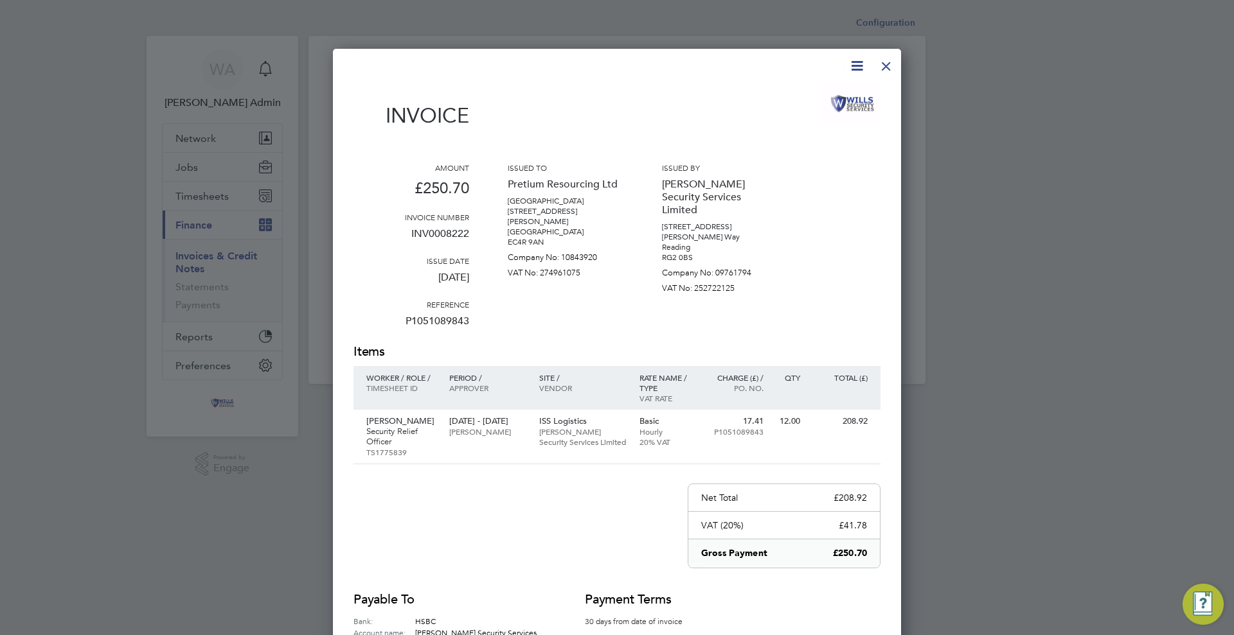
click at [892, 64] on div at bounding box center [885, 62] width 23 height 23
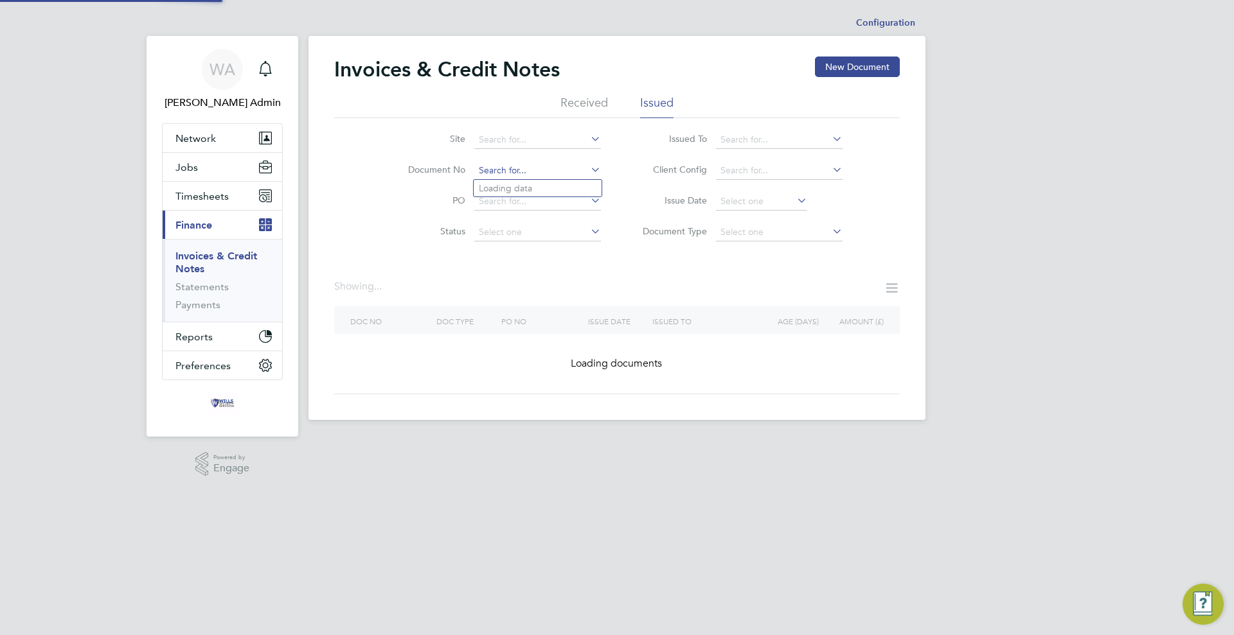
click at [564, 177] on input at bounding box center [537, 171] width 127 height 18
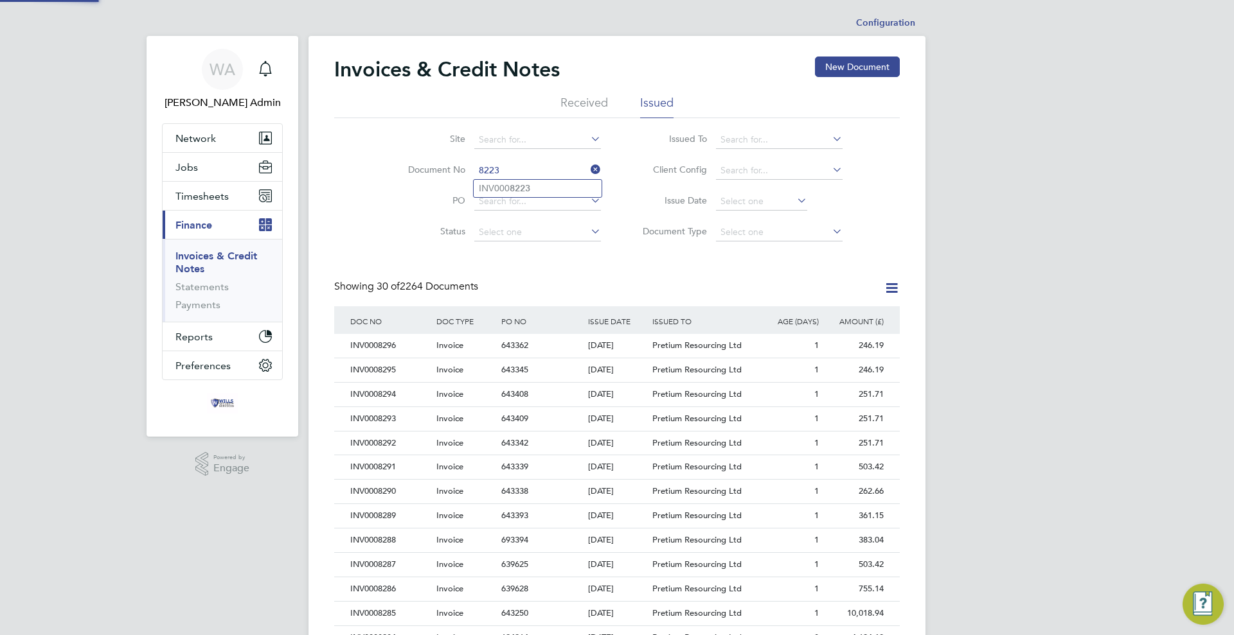
type input "INV0008223"
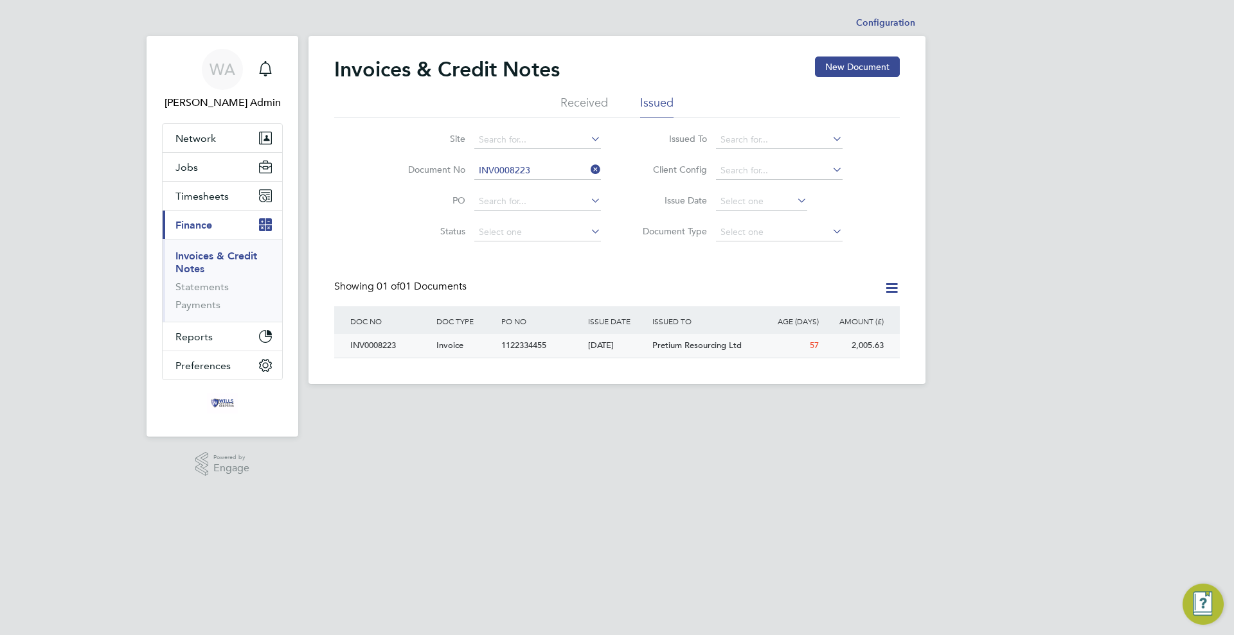
click at [576, 337] on div "1122334455" at bounding box center [541, 346] width 86 height 24
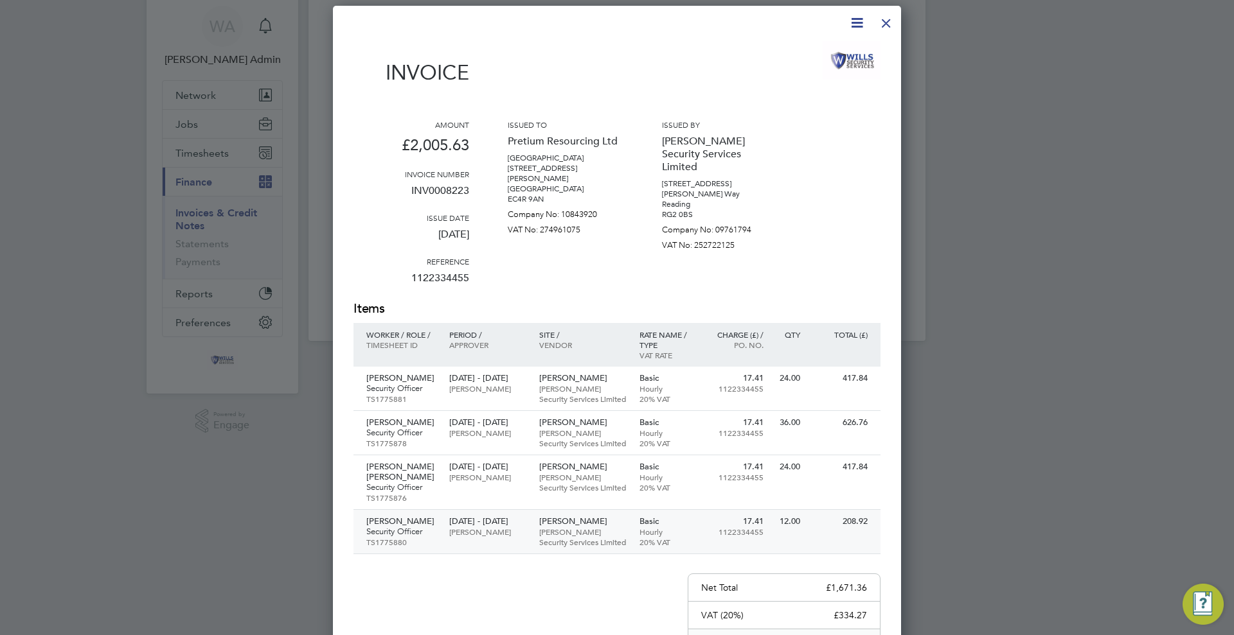
scroll to position [8, 0]
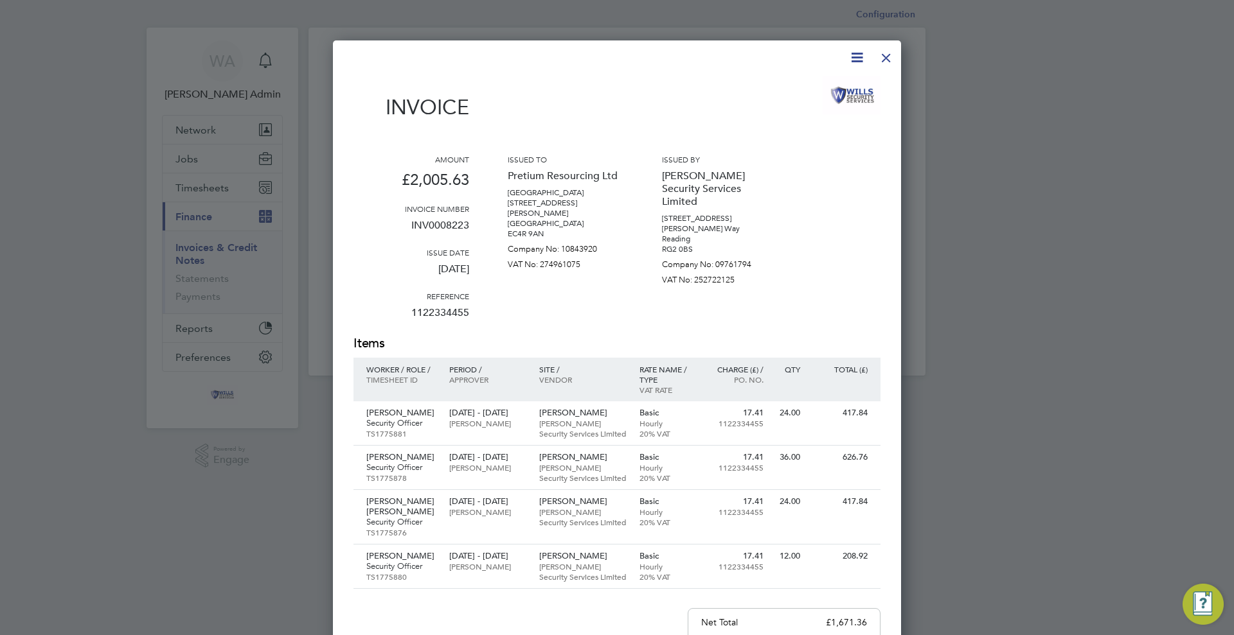
click at [882, 55] on div at bounding box center [885, 54] width 23 height 23
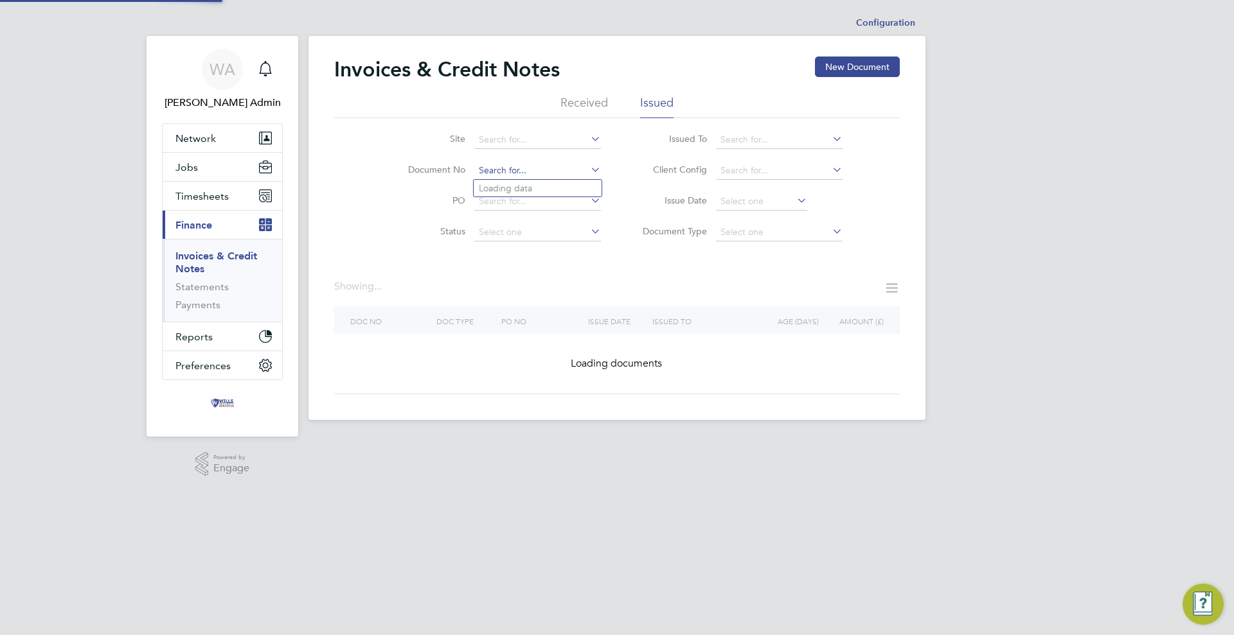
click at [549, 165] on input at bounding box center [537, 171] width 127 height 18
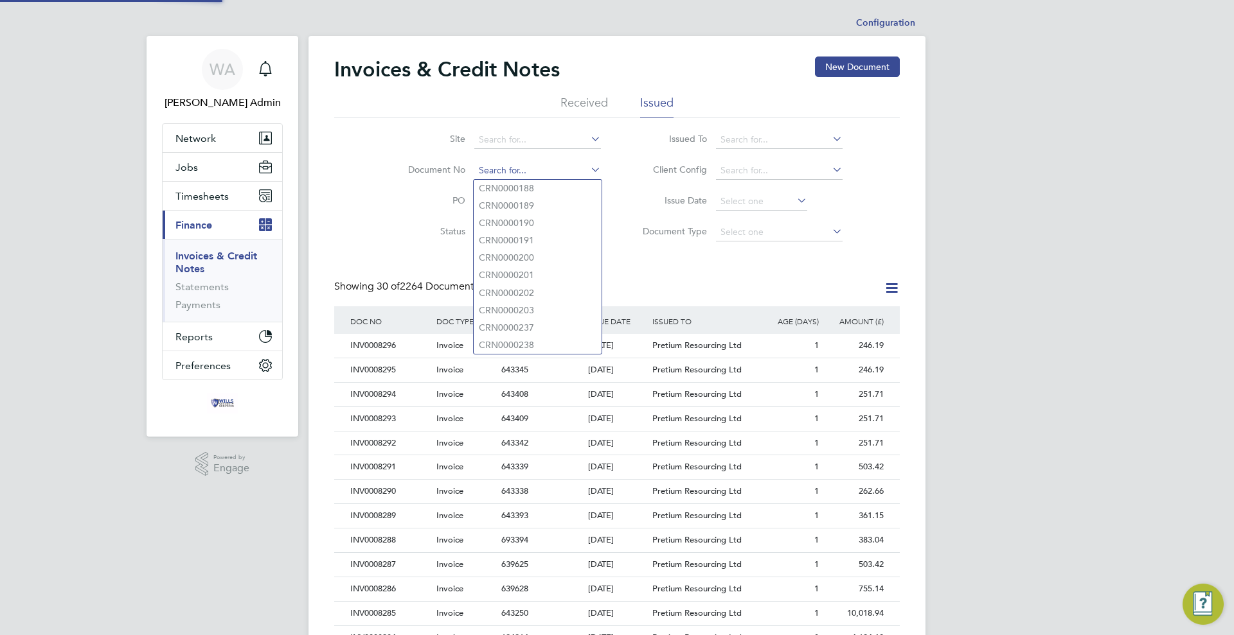
scroll to position [24, 87]
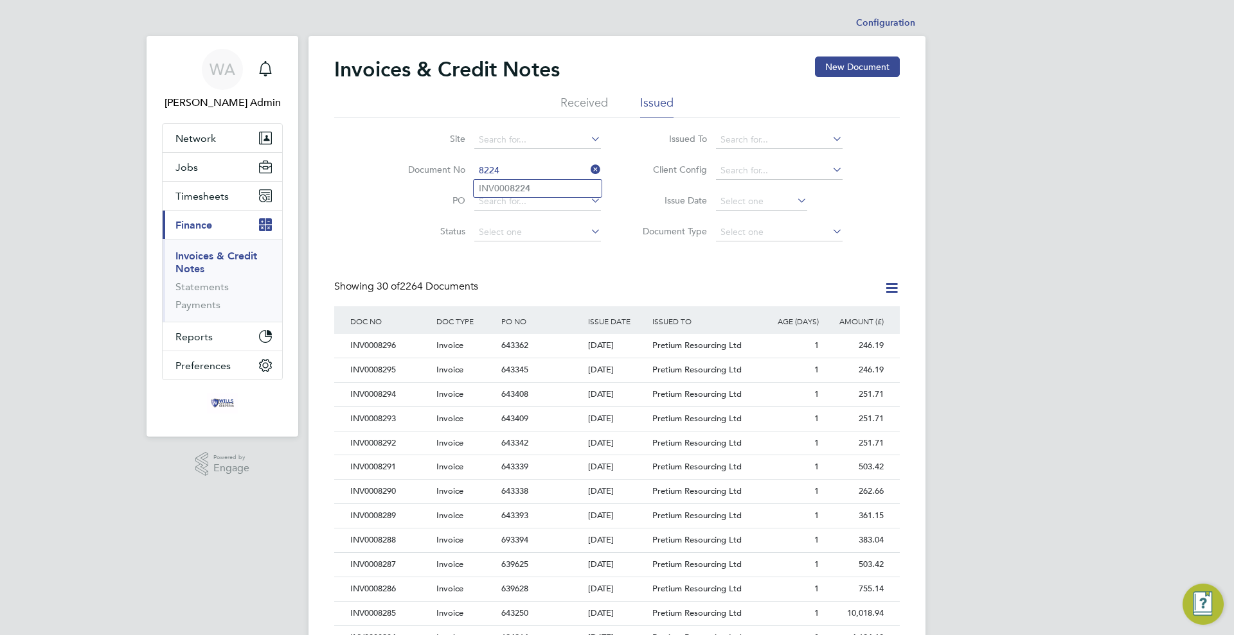
type input "INV0008224"
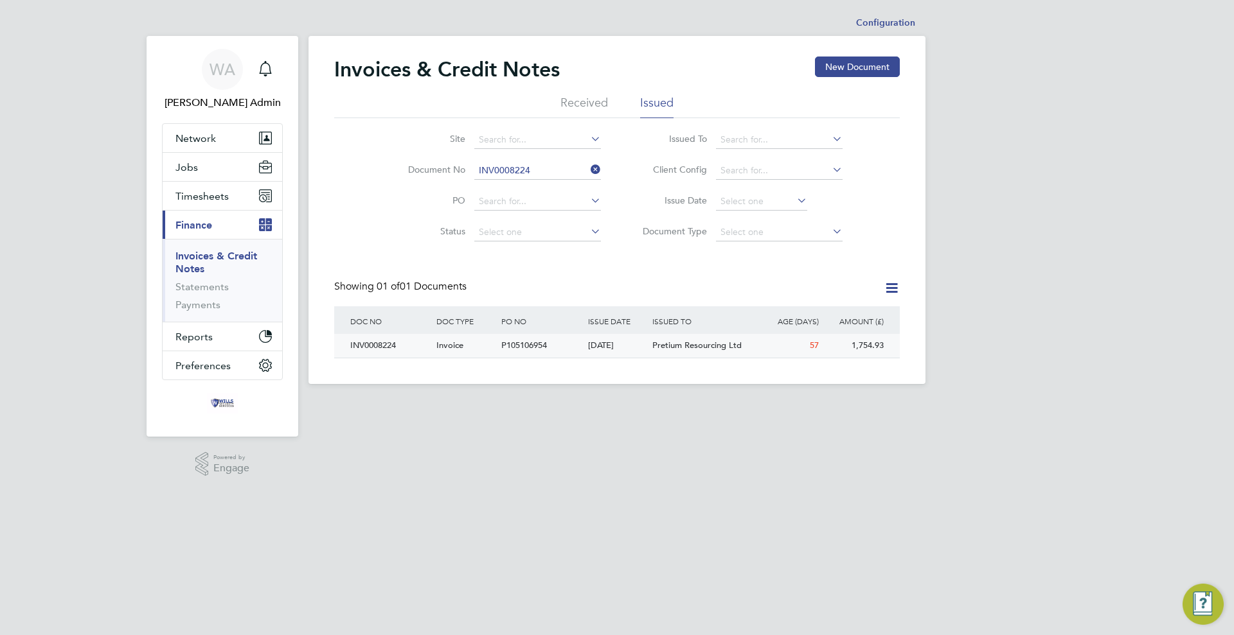
click at [617, 344] on div "[DATE]" at bounding box center [617, 346] width 65 height 24
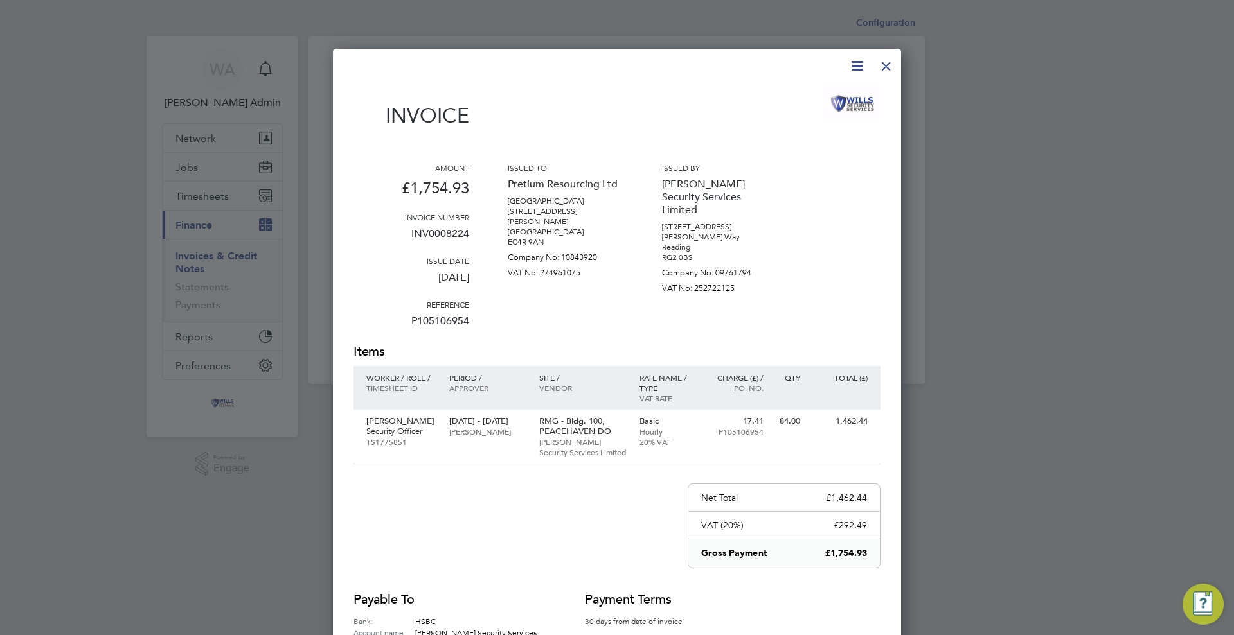
click at [885, 62] on div at bounding box center [885, 62] width 23 height 23
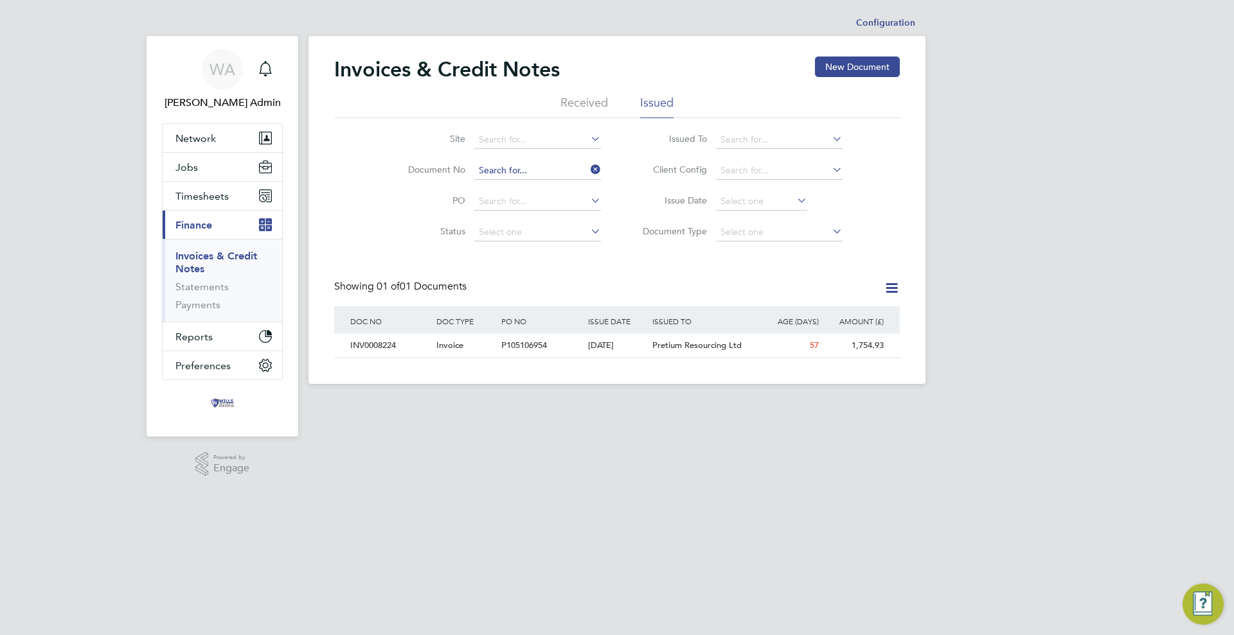
click at [531, 177] on input at bounding box center [537, 171] width 127 height 18
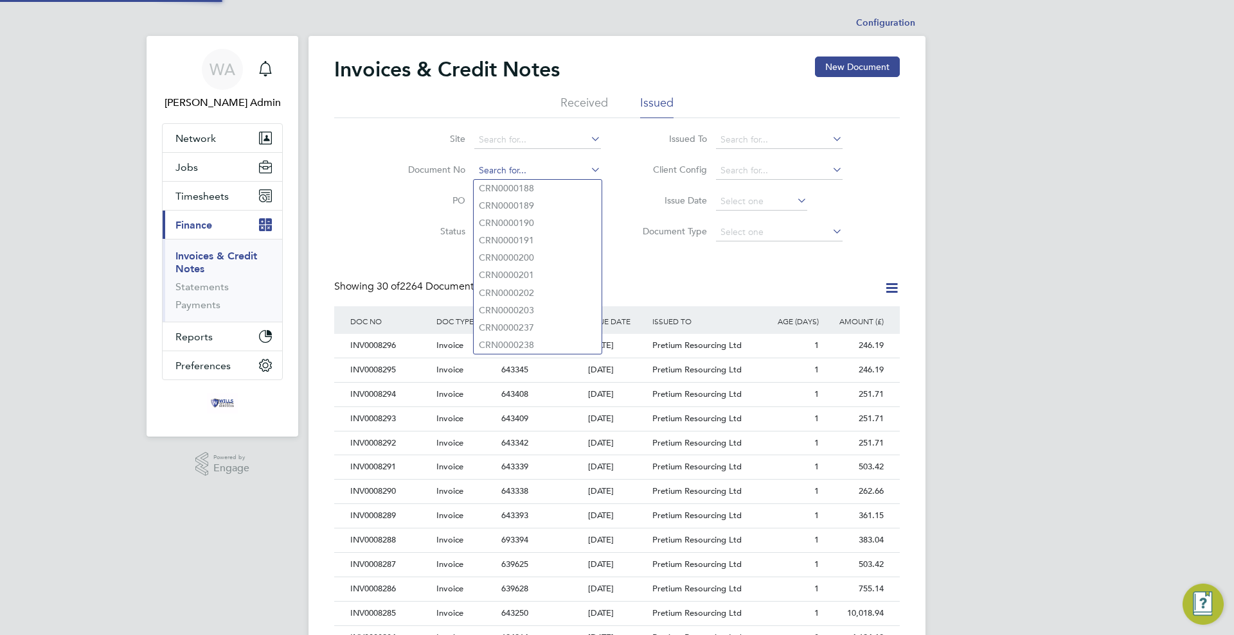
scroll to position [24, 109]
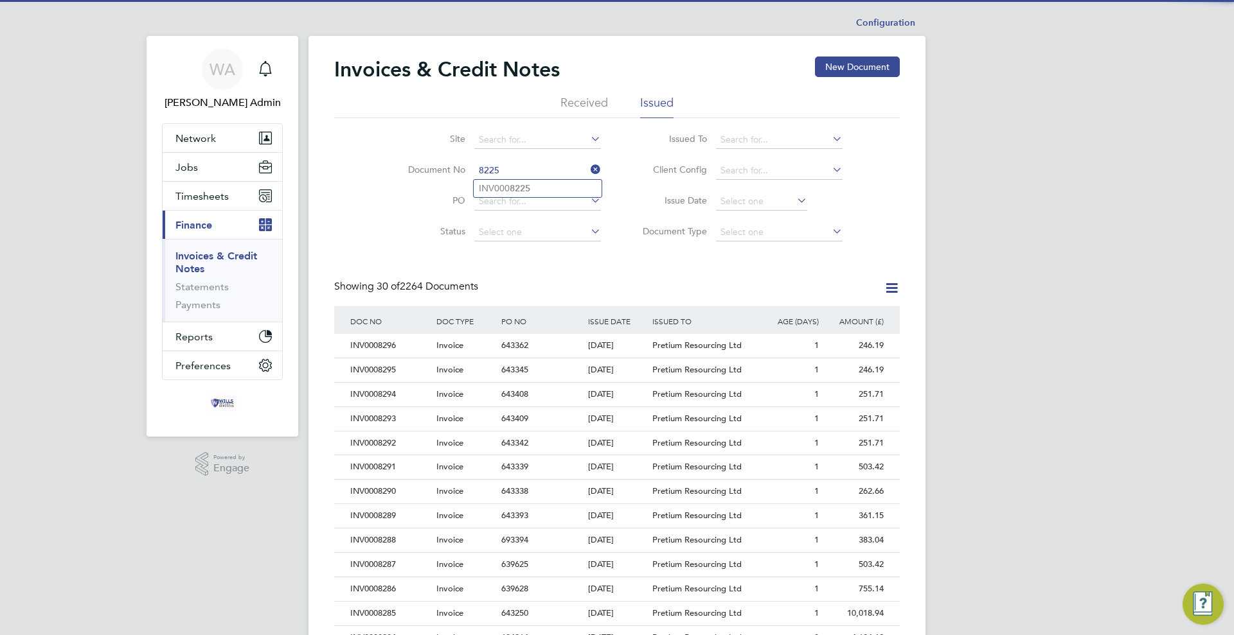
type input "INV0008225"
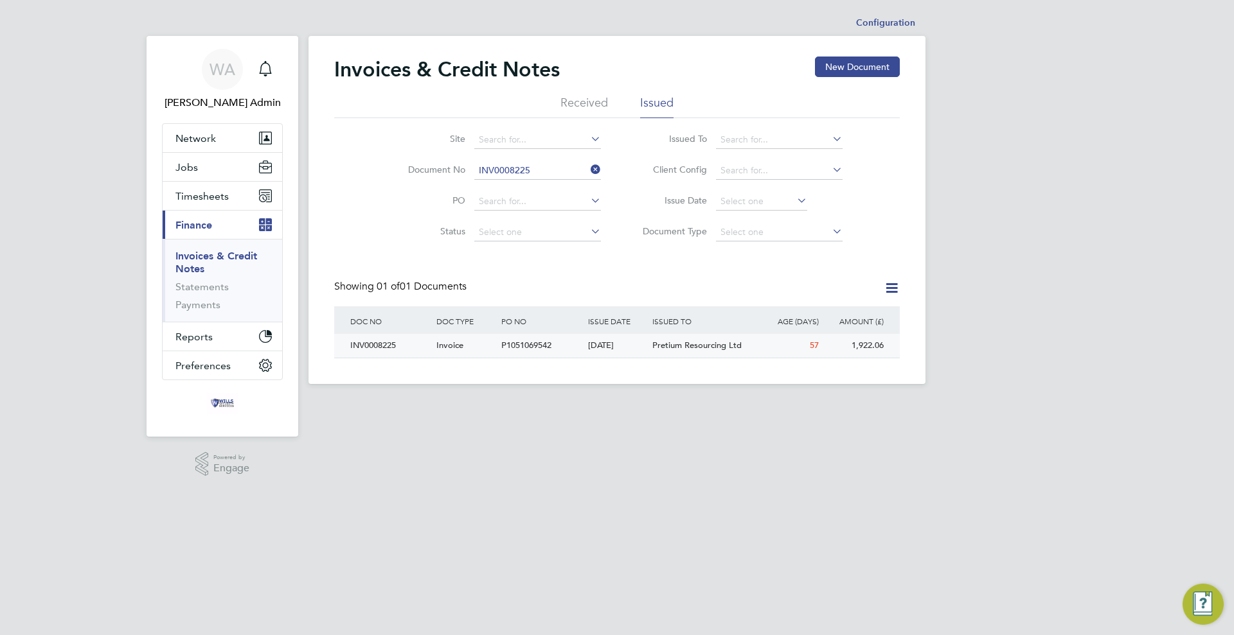
click at [619, 351] on div "[DATE]" at bounding box center [617, 346] width 65 height 24
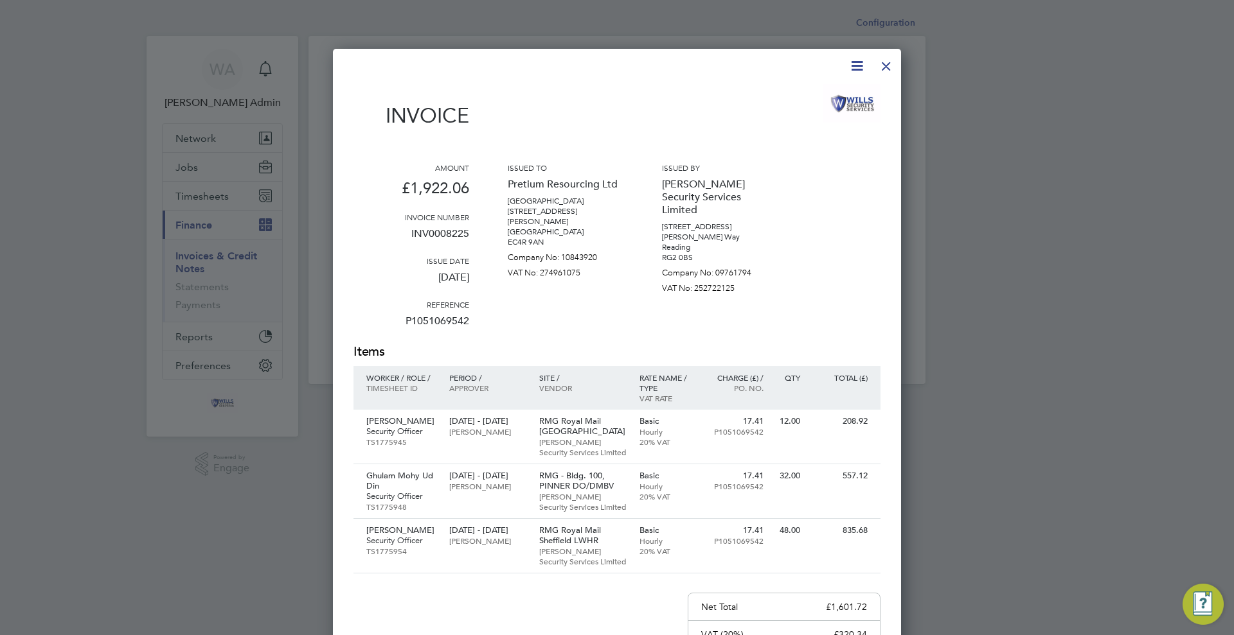
click at [888, 64] on div at bounding box center [885, 62] width 23 height 23
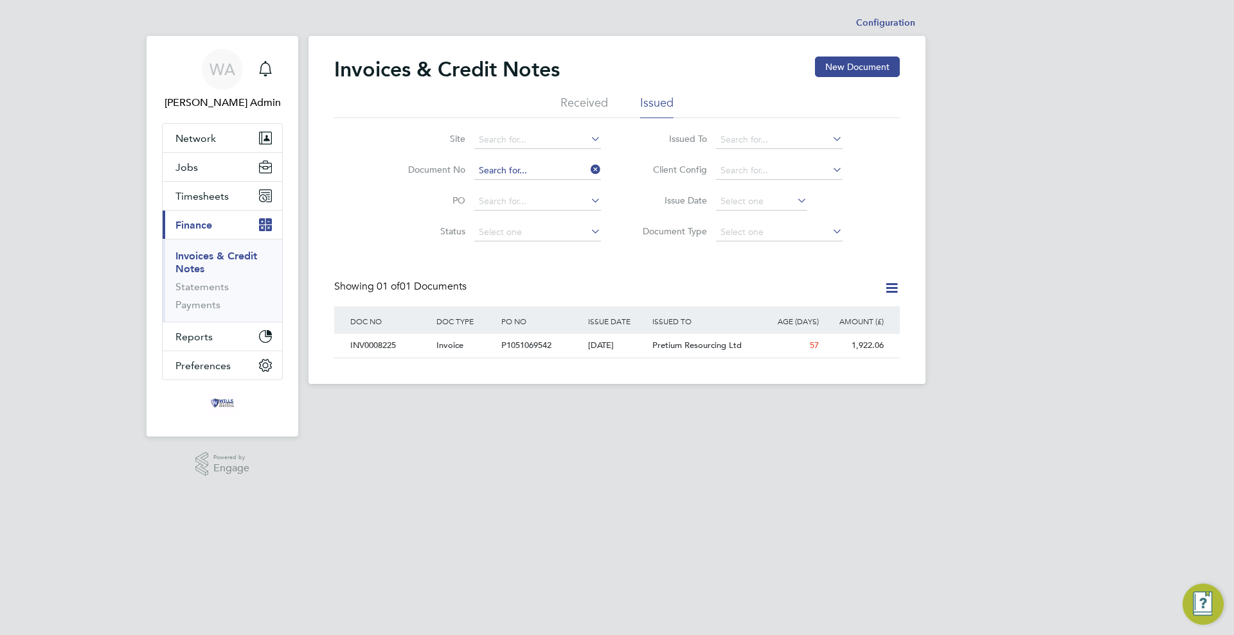
click at [527, 176] on input at bounding box center [537, 171] width 127 height 18
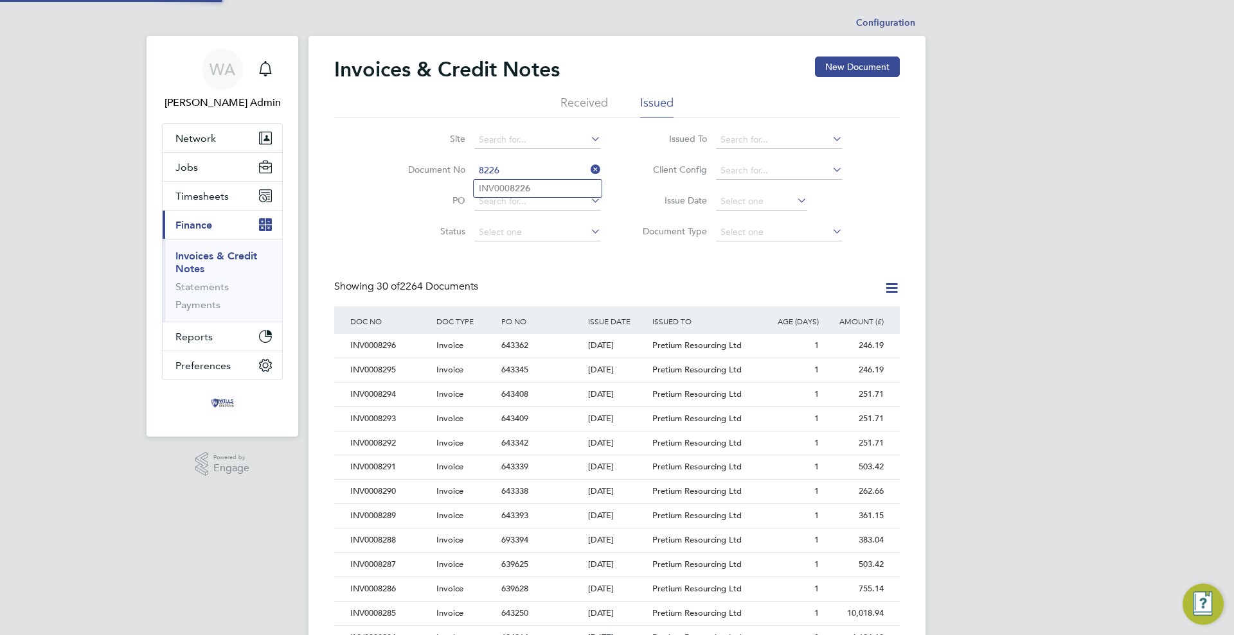
type input "INV0008226"
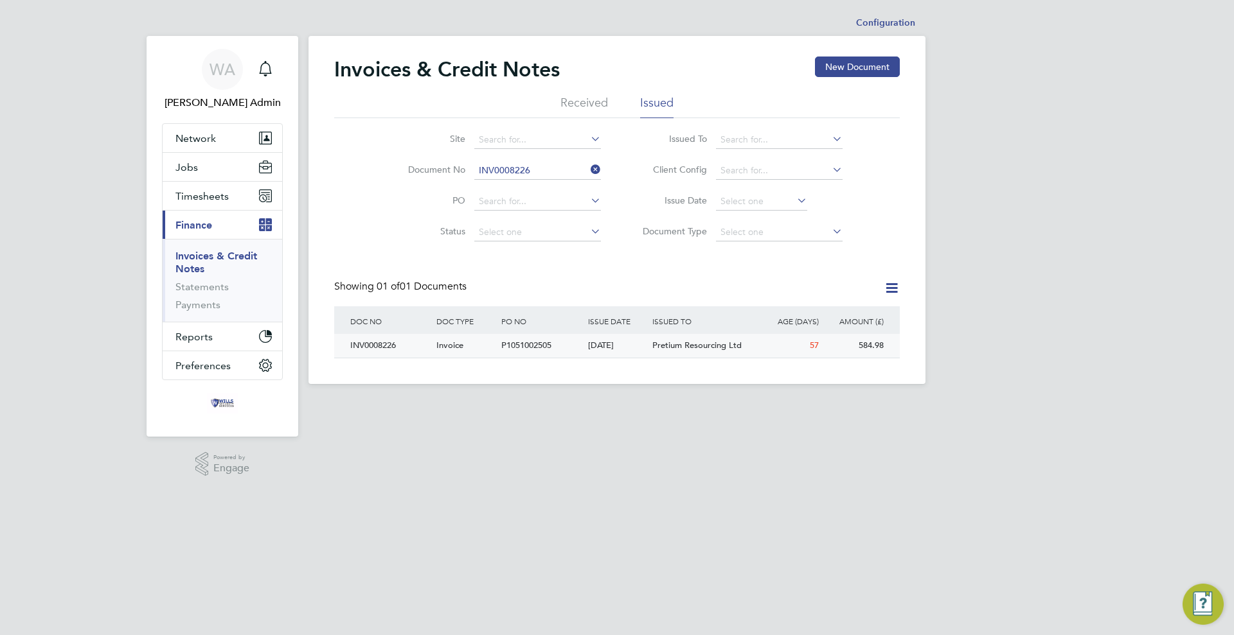
click at [504, 342] on span "P1051002505" at bounding box center [526, 345] width 50 height 11
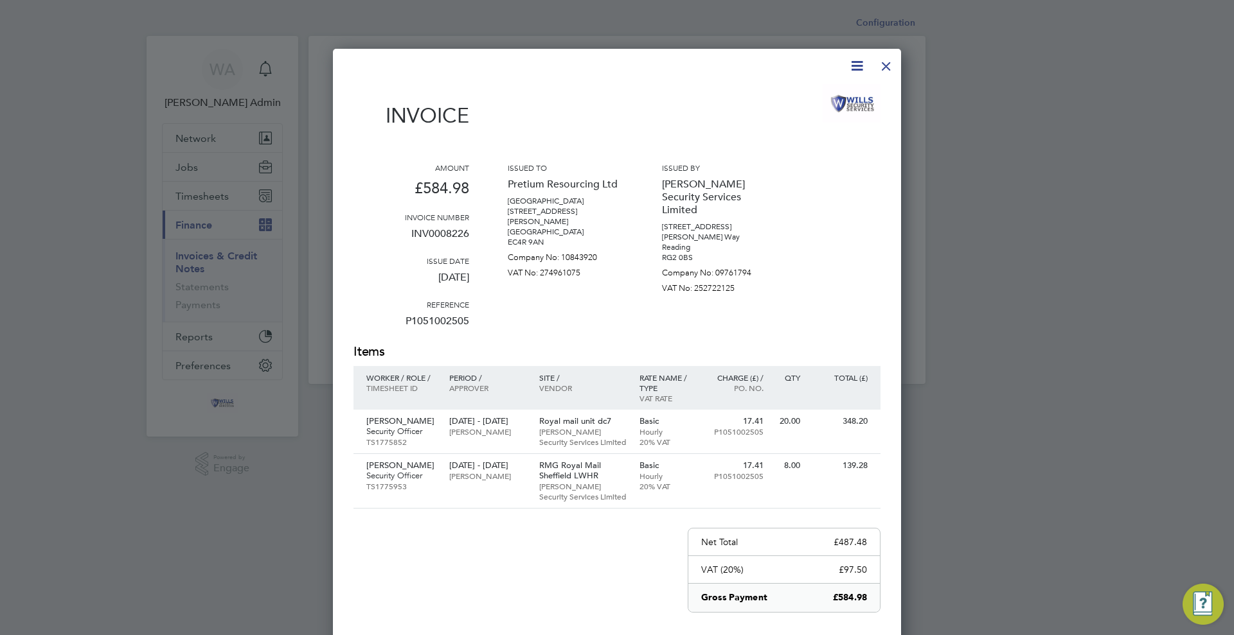
click at [889, 70] on div at bounding box center [885, 62] width 23 height 23
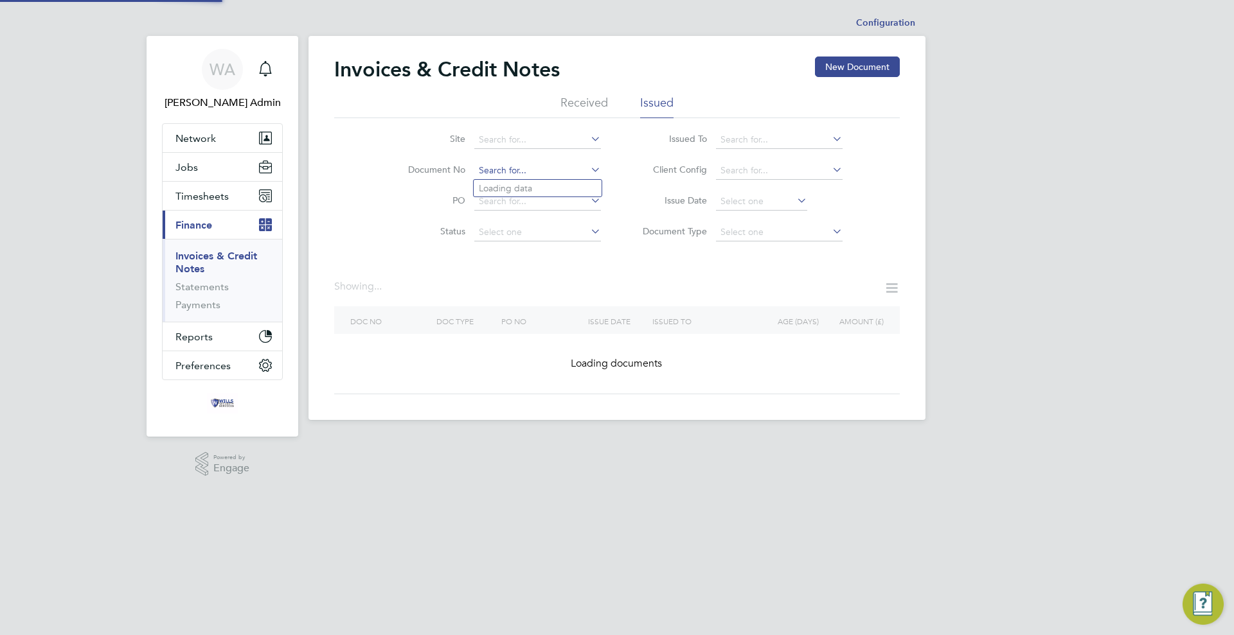
click at [511, 174] on input at bounding box center [537, 171] width 127 height 18
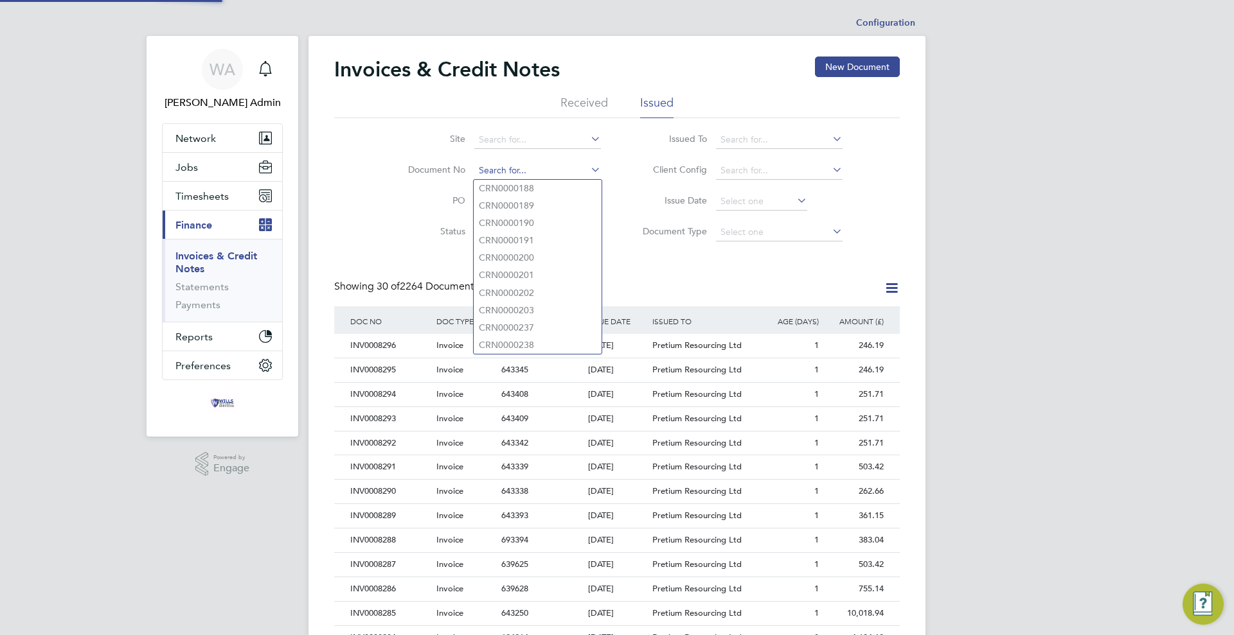
scroll to position [24, 87]
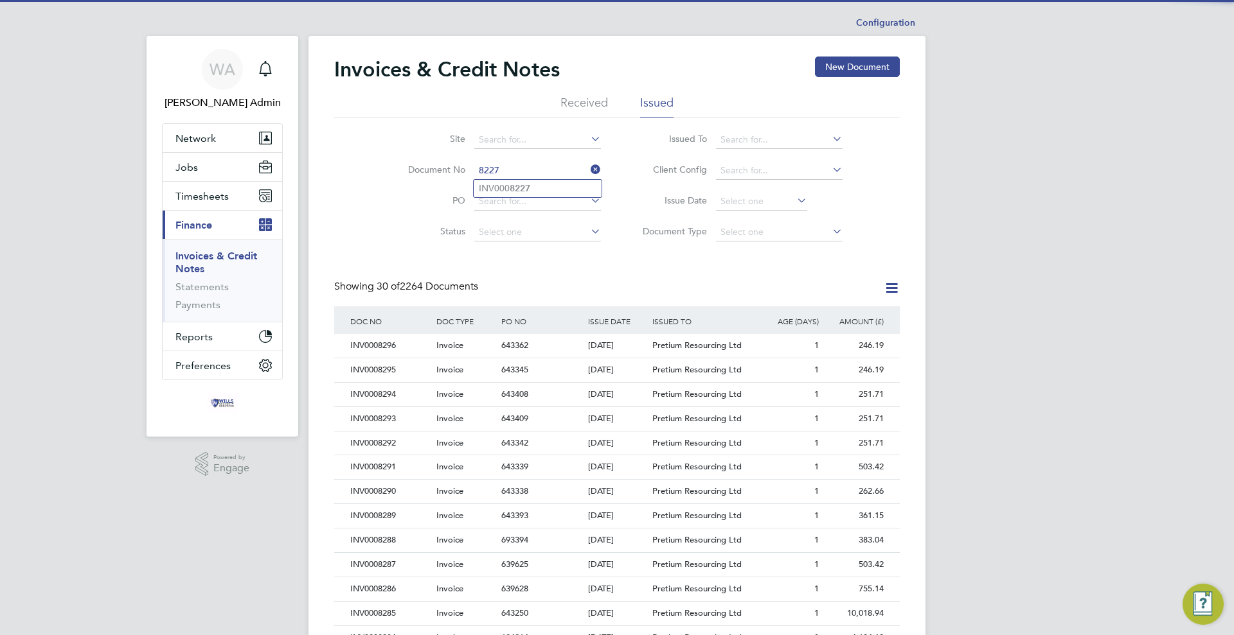
type input "INV0008227"
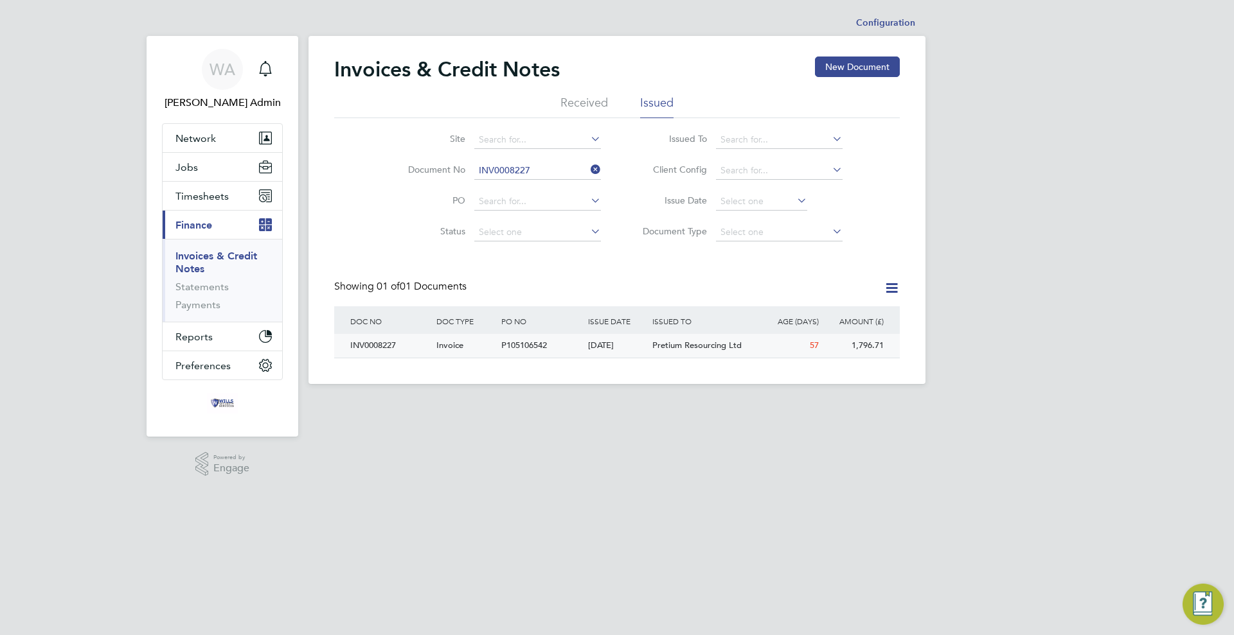
click at [561, 348] on div "P105106542" at bounding box center [541, 346] width 86 height 24
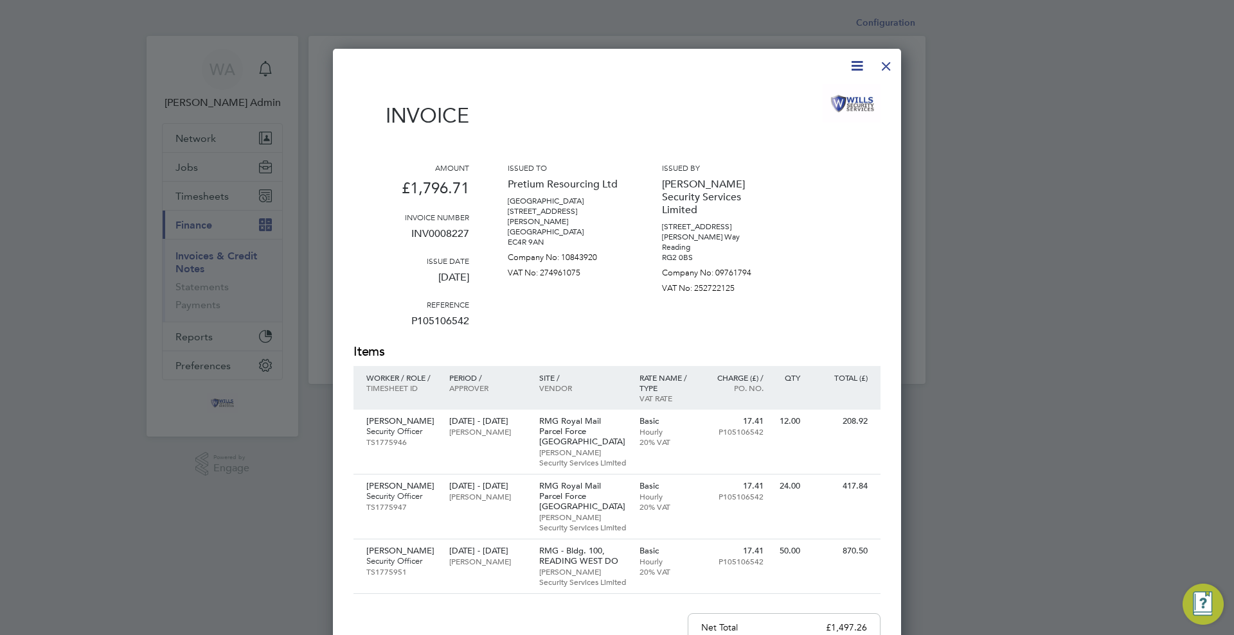
click at [889, 71] on div at bounding box center [885, 62] width 23 height 23
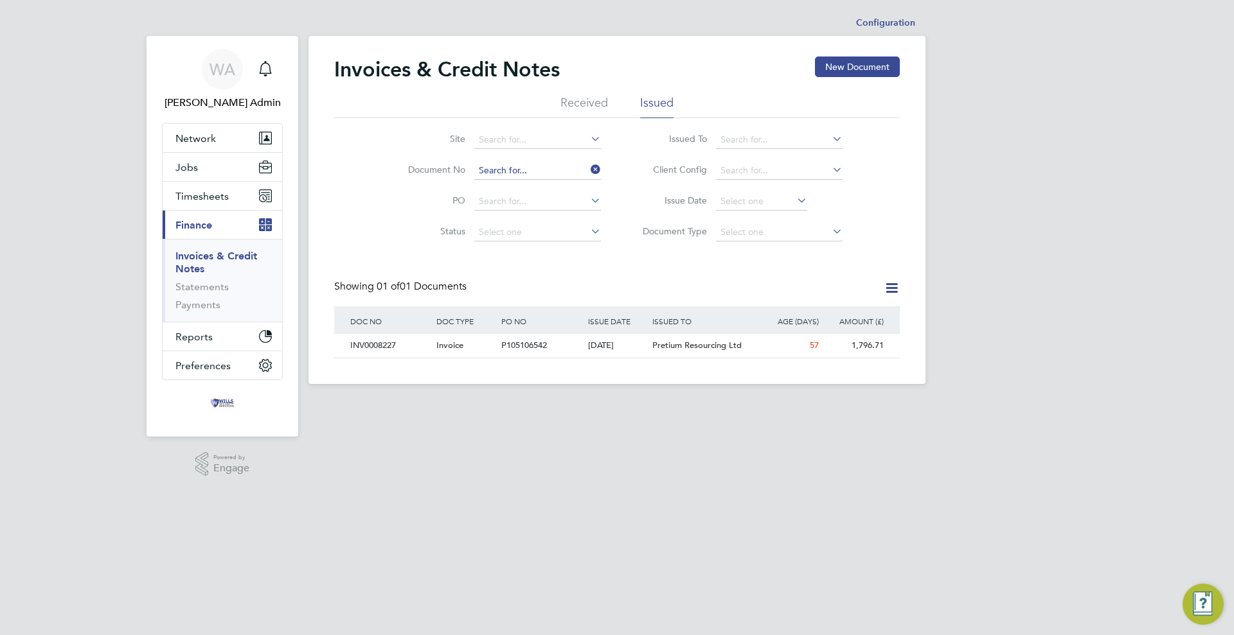
click at [506, 166] on input at bounding box center [537, 171] width 127 height 18
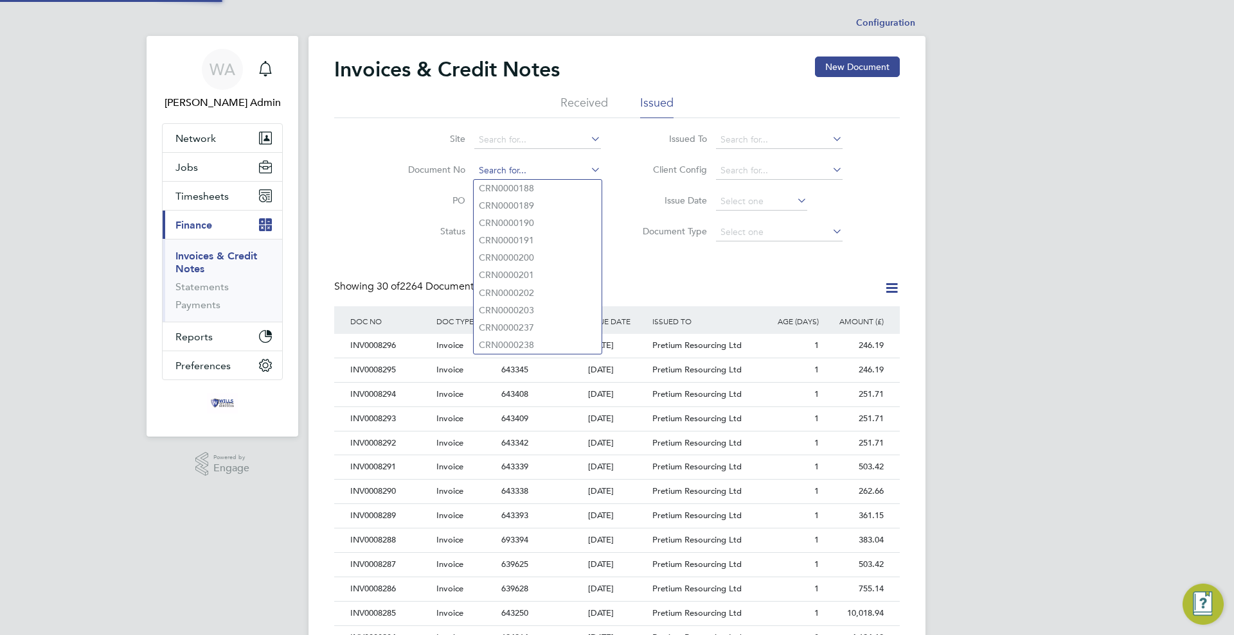
scroll to position [24, 87]
type input "INV0008228"
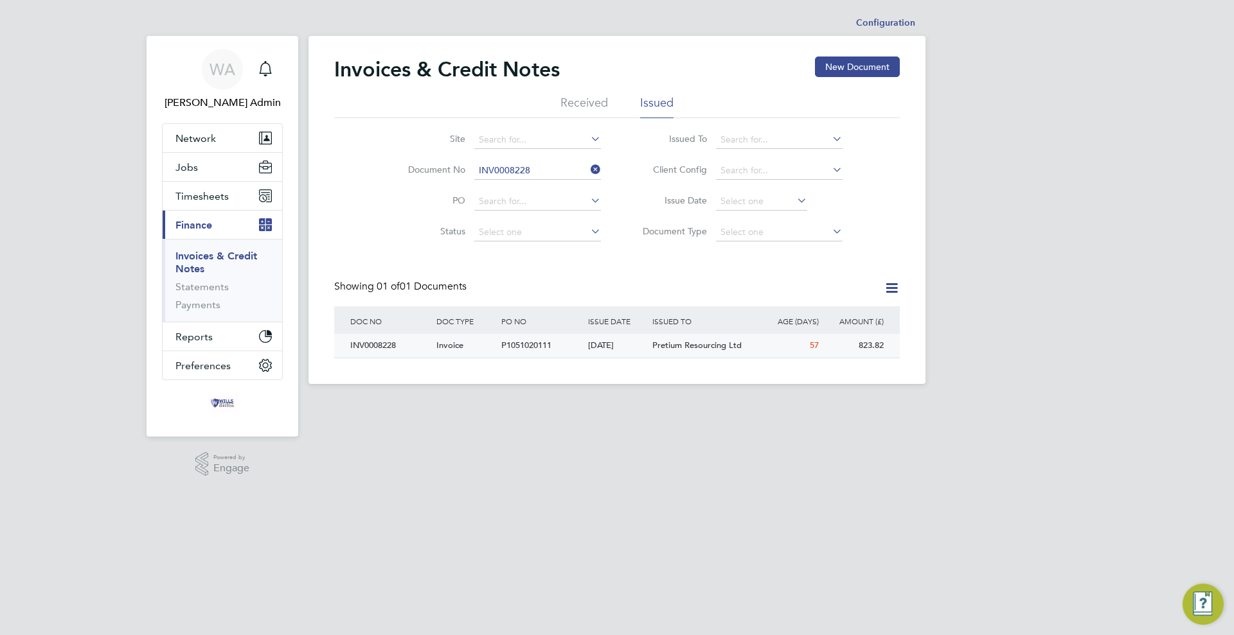
click at [561, 342] on div "P1051020111" at bounding box center [541, 346] width 86 height 24
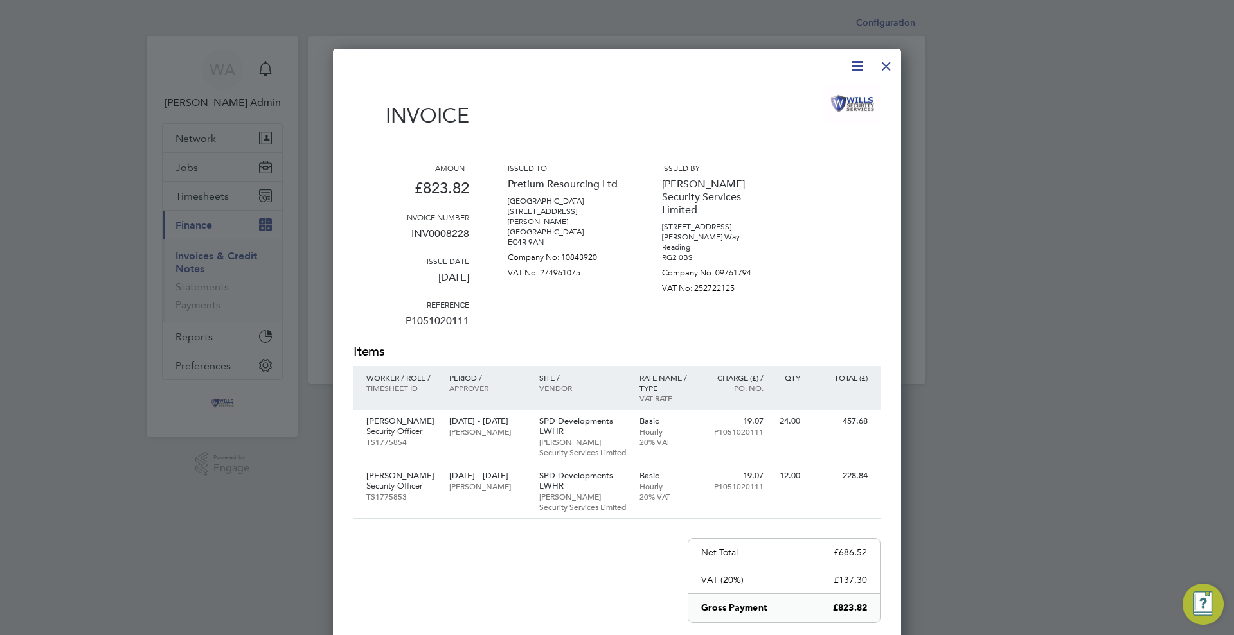
click at [890, 67] on div at bounding box center [885, 62] width 23 height 23
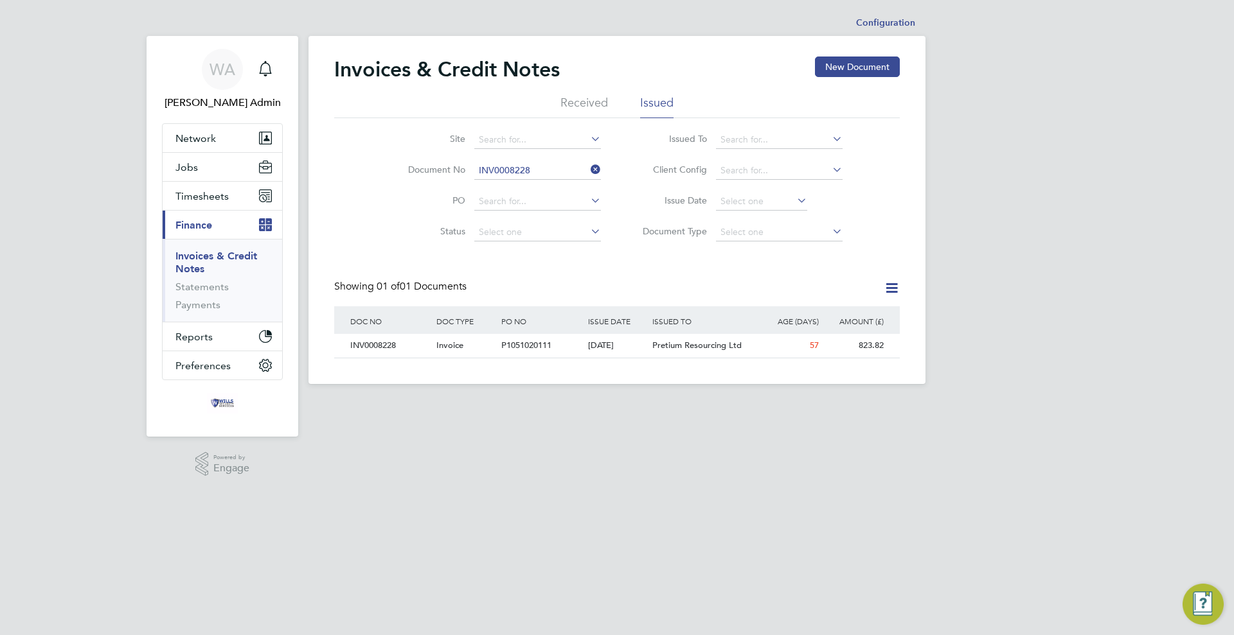
click at [567, 159] on li "Document No INV0008228" at bounding box center [496, 170] width 242 height 31
click at [568, 168] on input at bounding box center [537, 171] width 127 height 18
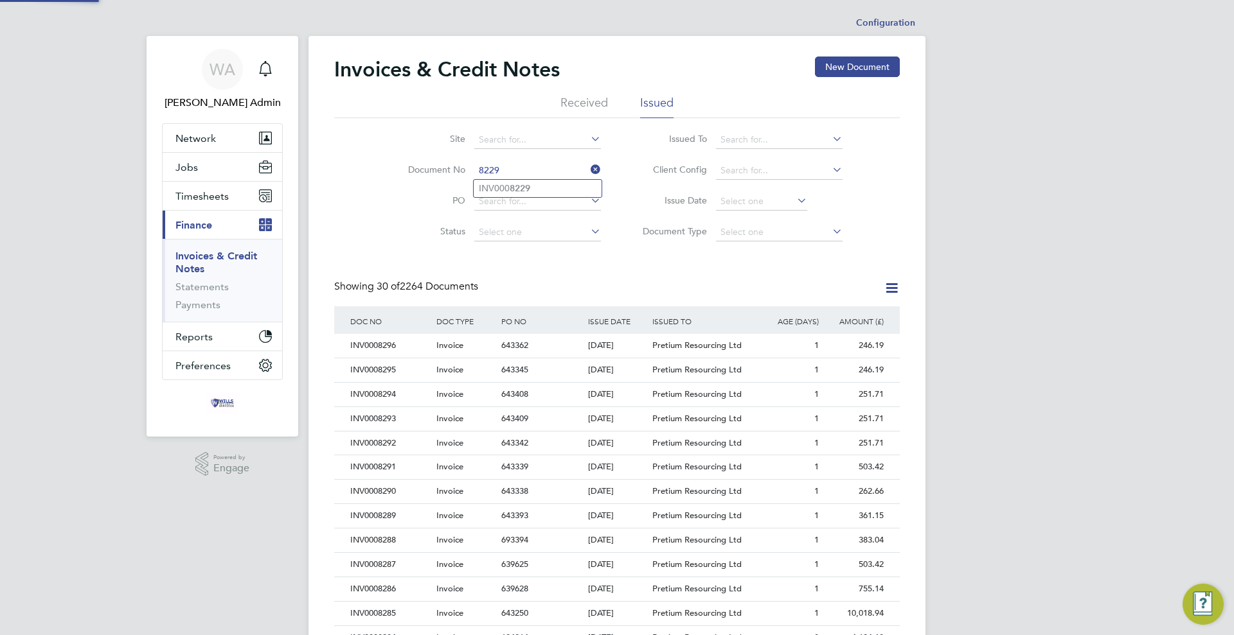
type input "INV0008229"
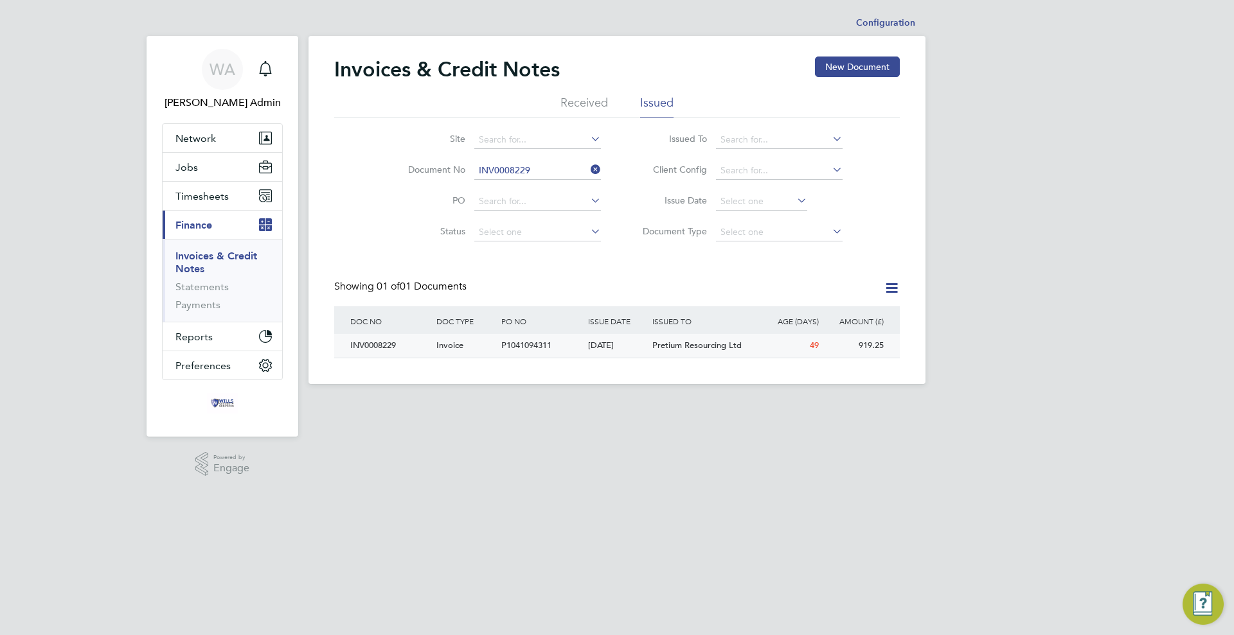
click at [606, 350] on div "[DATE]" at bounding box center [617, 346] width 65 height 24
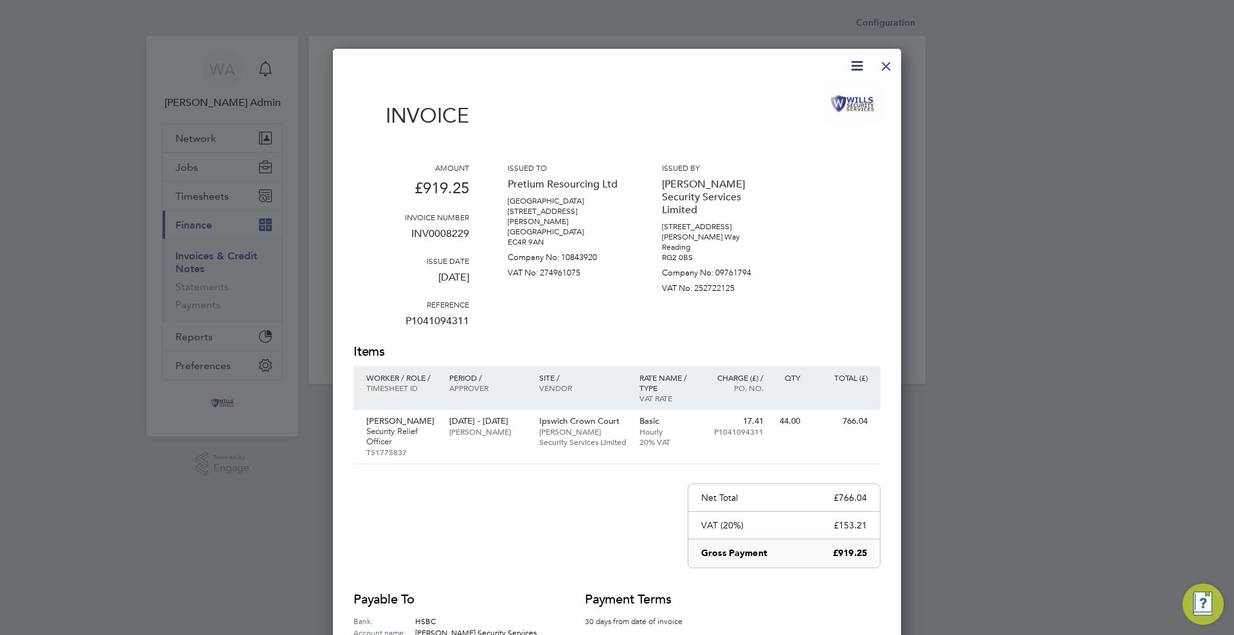
click at [889, 64] on div at bounding box center [885, 62] width 23 height 23
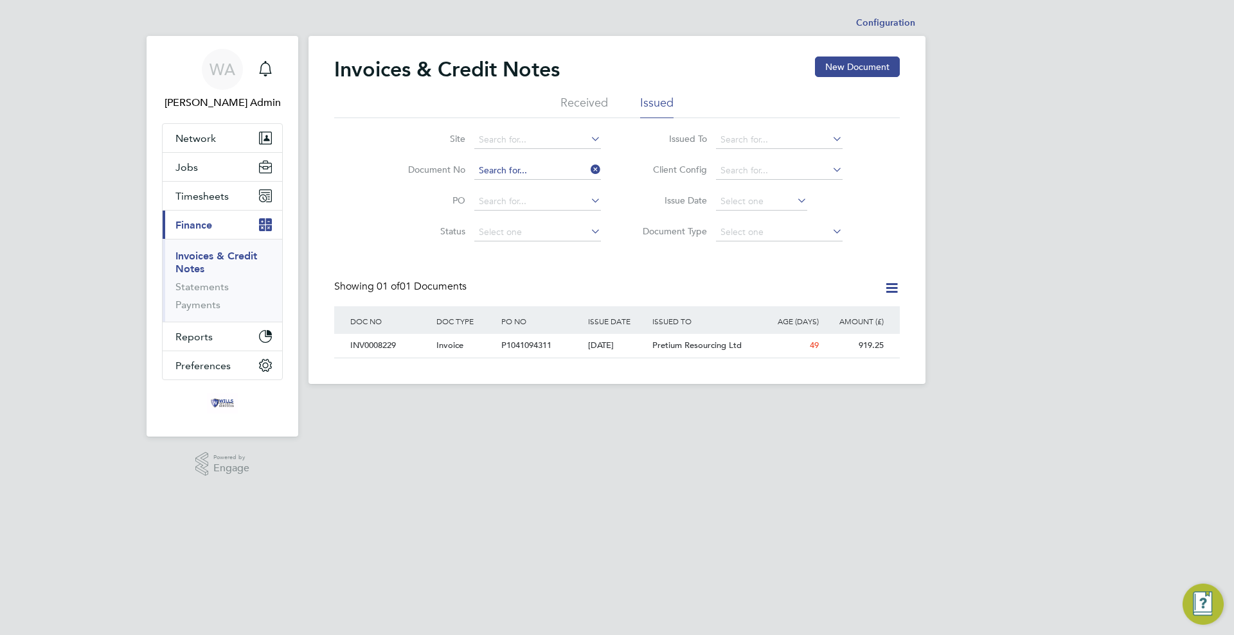
click at [543, 172] on input at bounding box center [537, 171] width 127 height 18
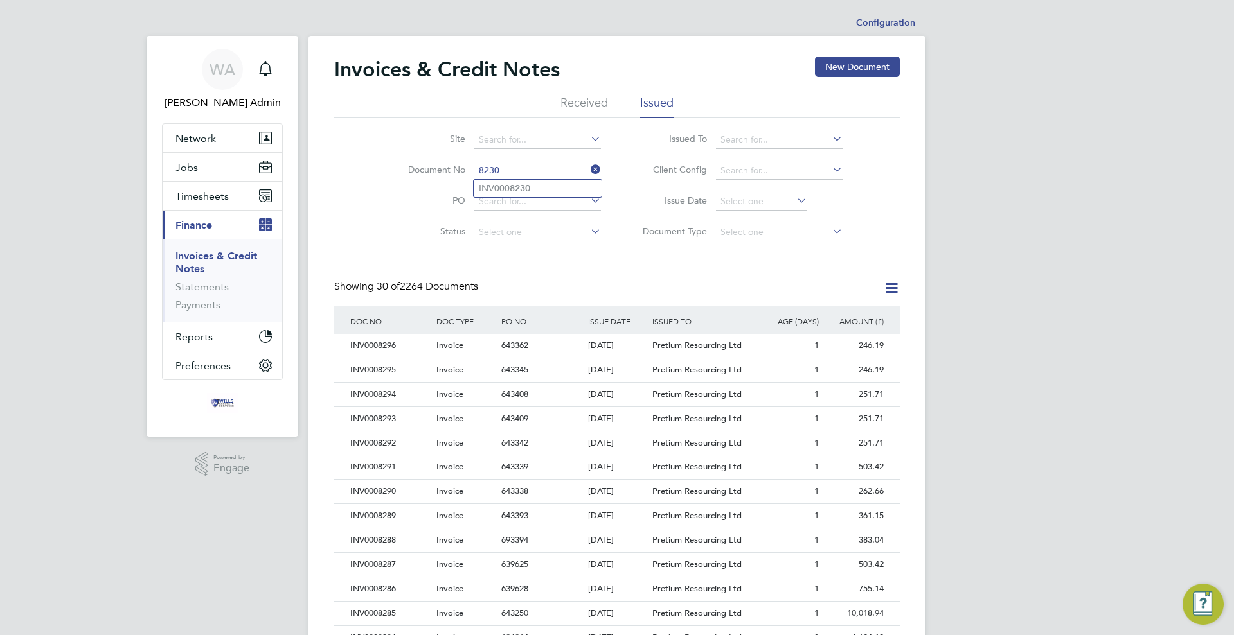
type input "INV0008230"
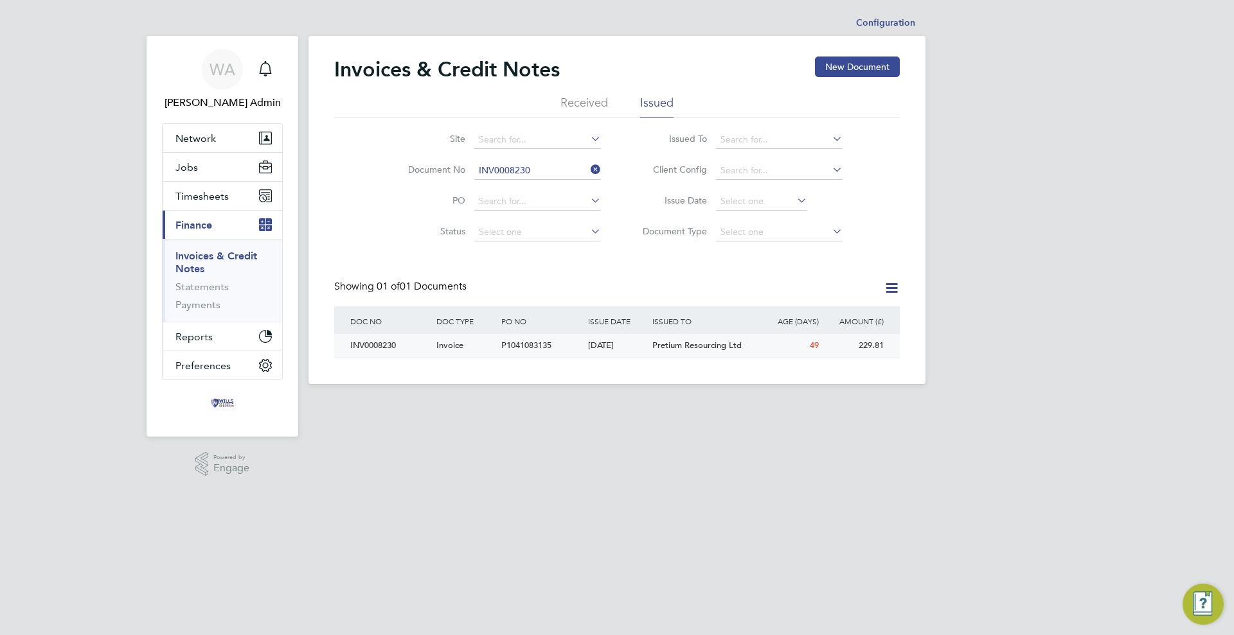
click at [549, 351] on div "P1041083135" at bounding box center [541, 346] width 86 height 24
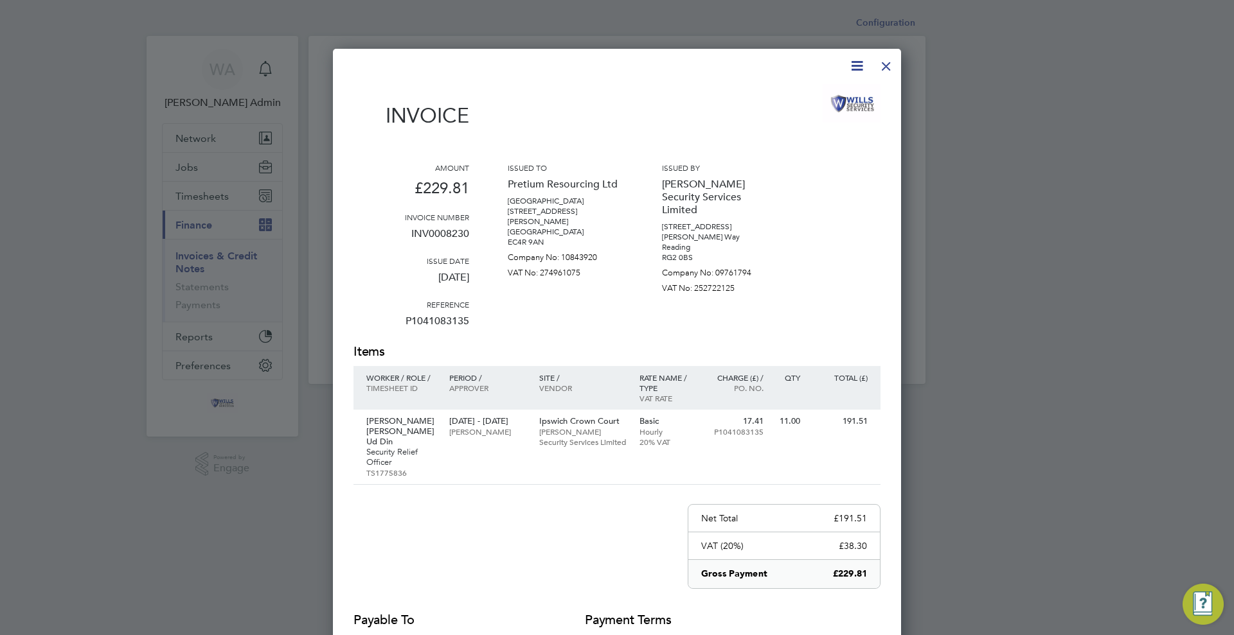
click at [887, 60] on div at bounding box center [885, 62] width 23 height 23
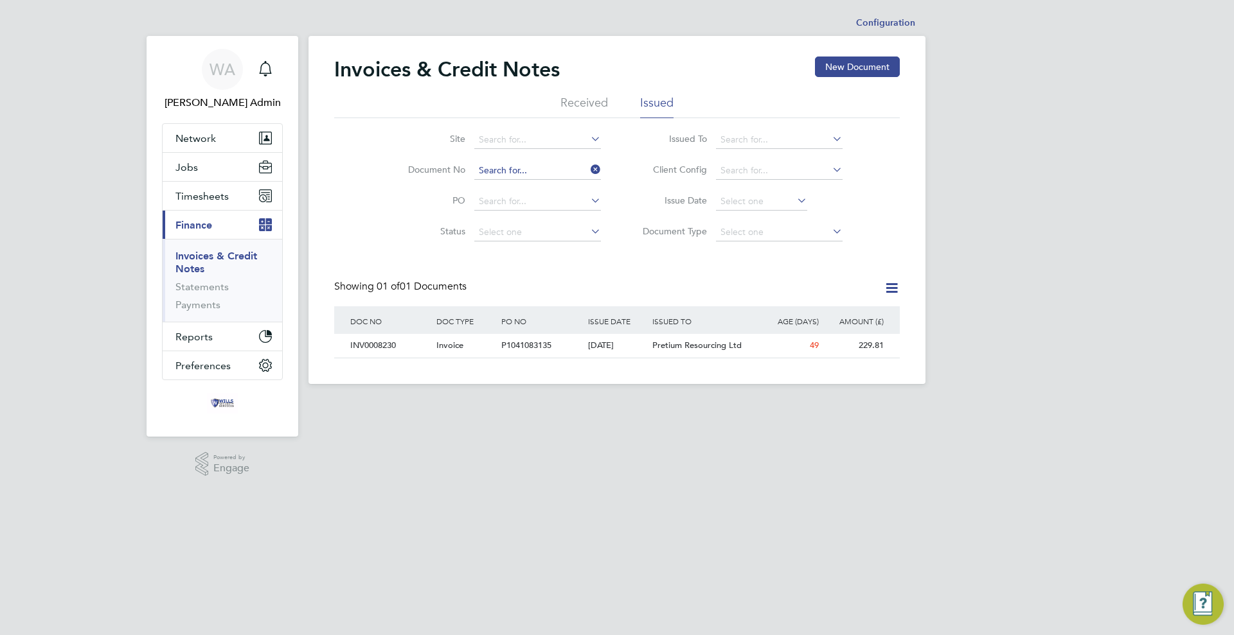
click at [545, 170] on input at bounding box center [537, 171] width 127 height 18
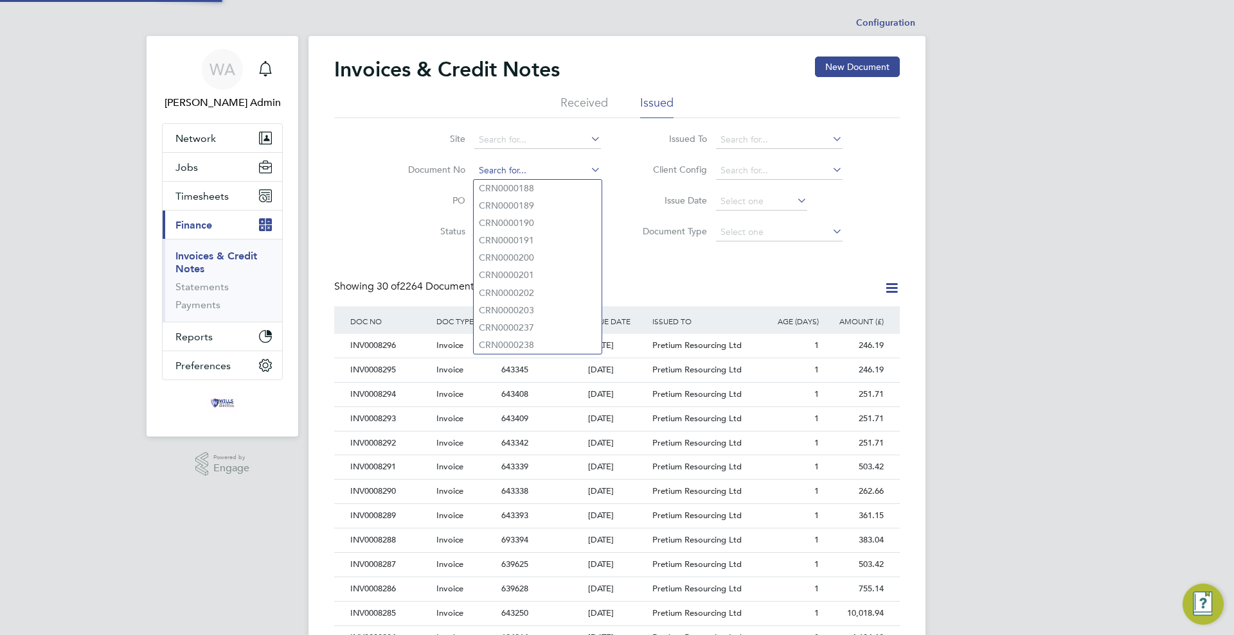
scroll to position [24, 87]
type input "INV0008229"
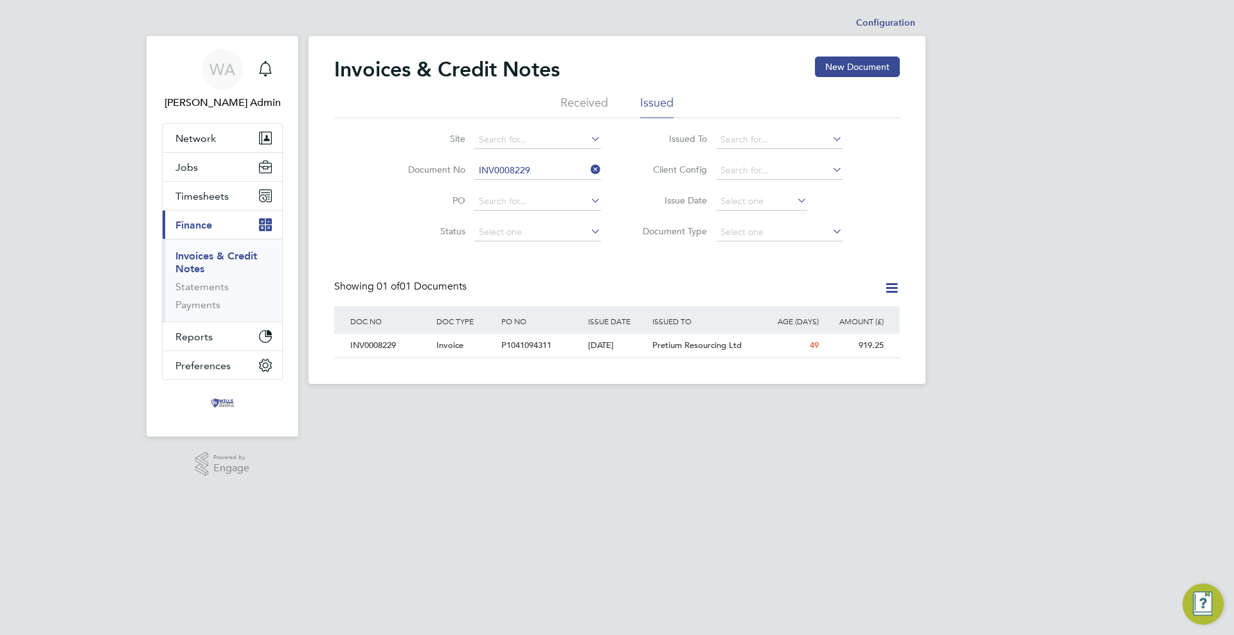
click at [560, 158] on li "Document No INV0008229" at bounding box center [496, 170] width 242 height 31
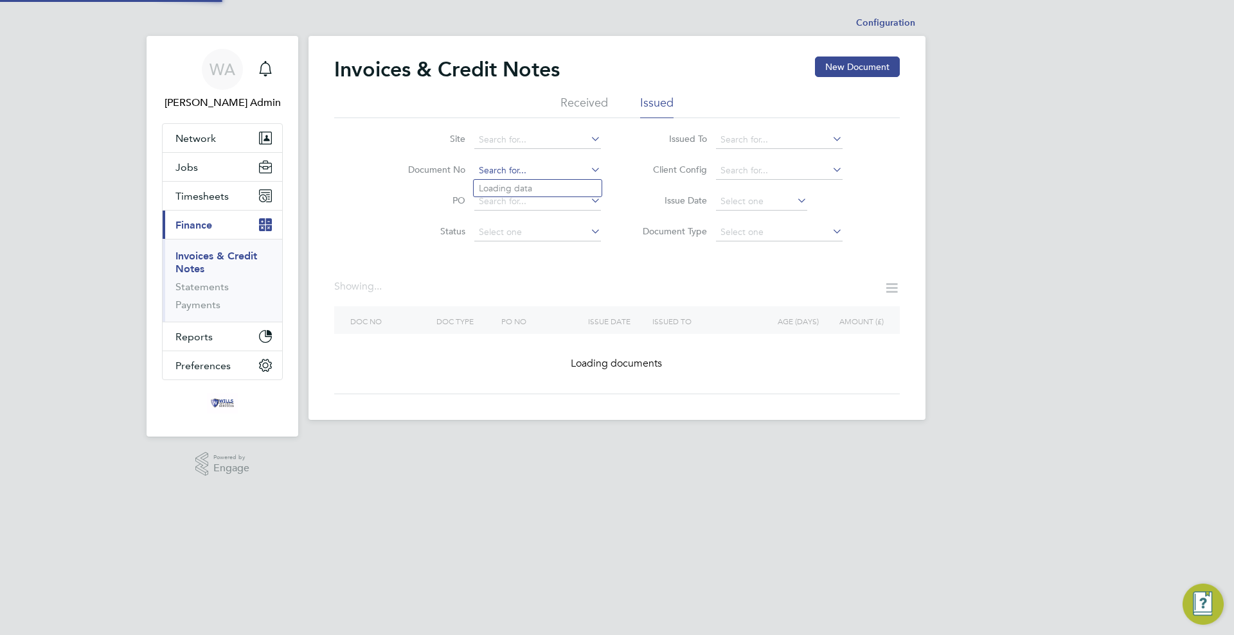
click at [563, 173] on input at bounding box center [537, 171] width 127 height 18
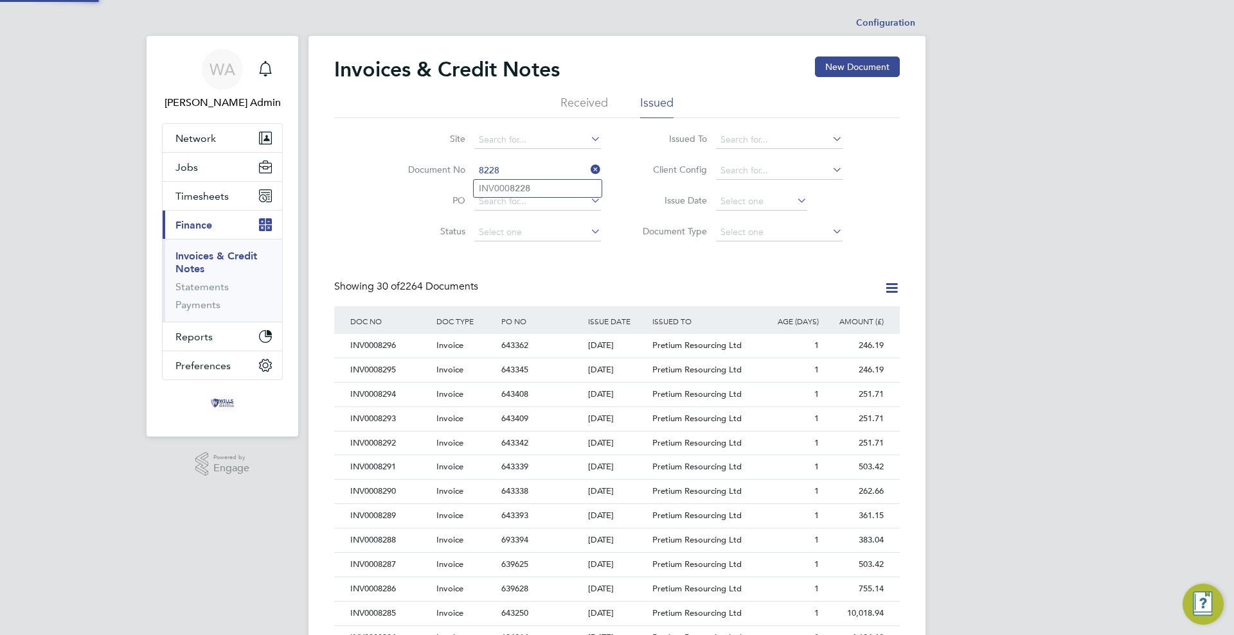
type input "INV0008228"
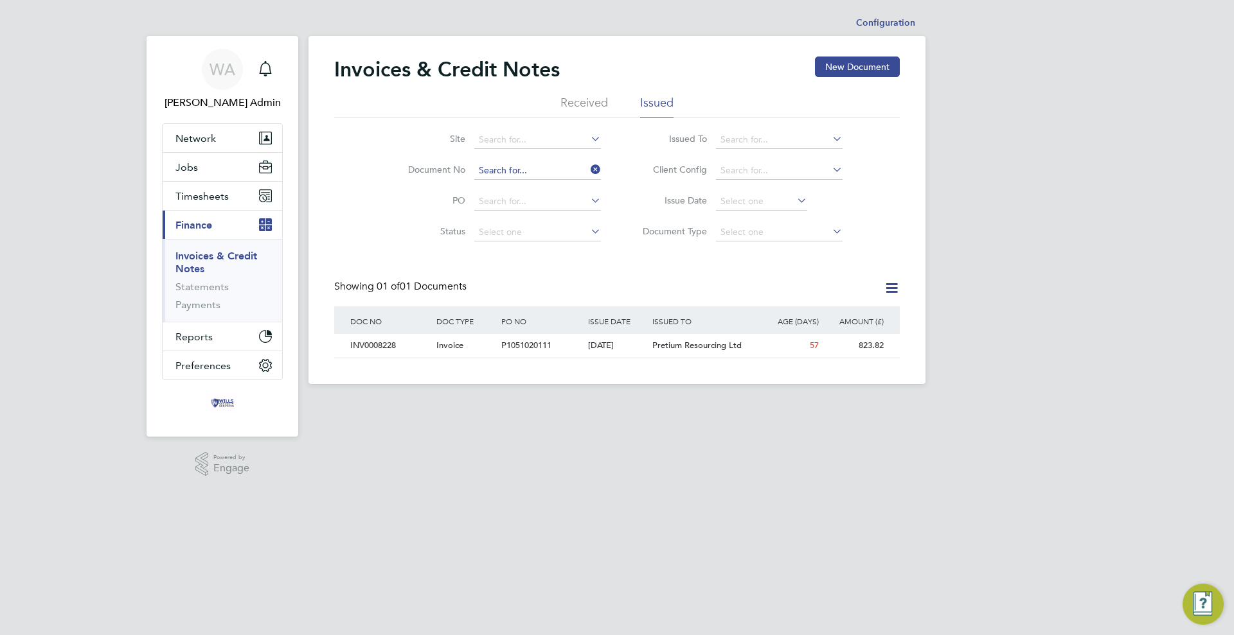
click at [533, 163] on input at bounding box center [537, 171] width 127 height 18
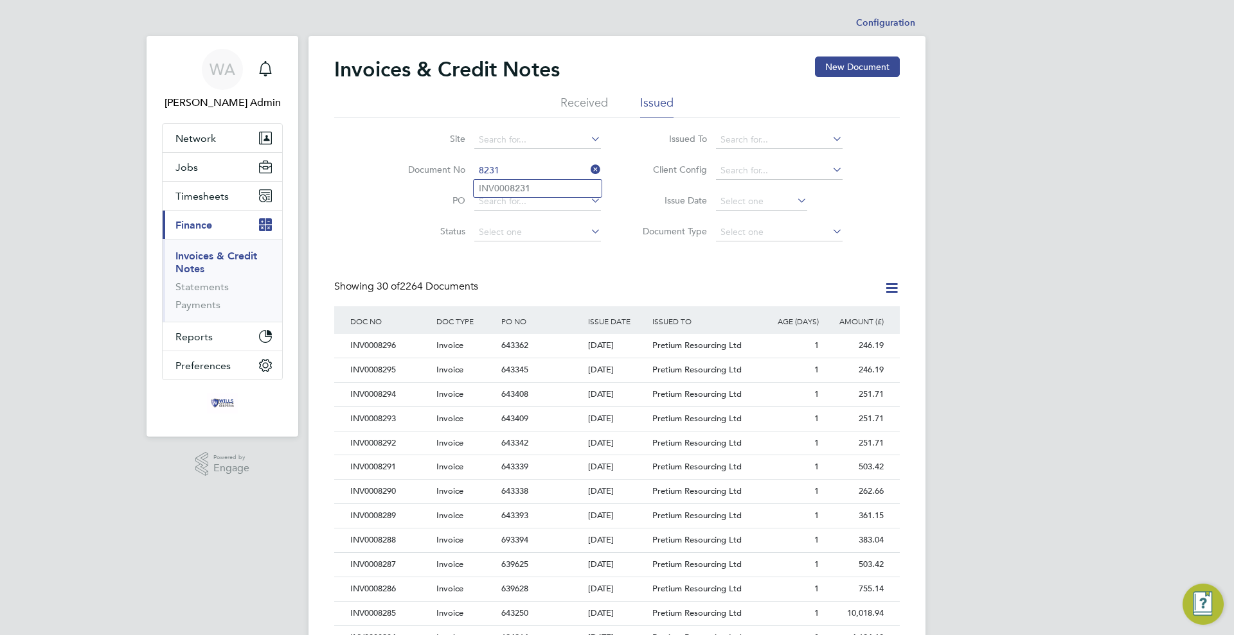
type input "INV0008231"
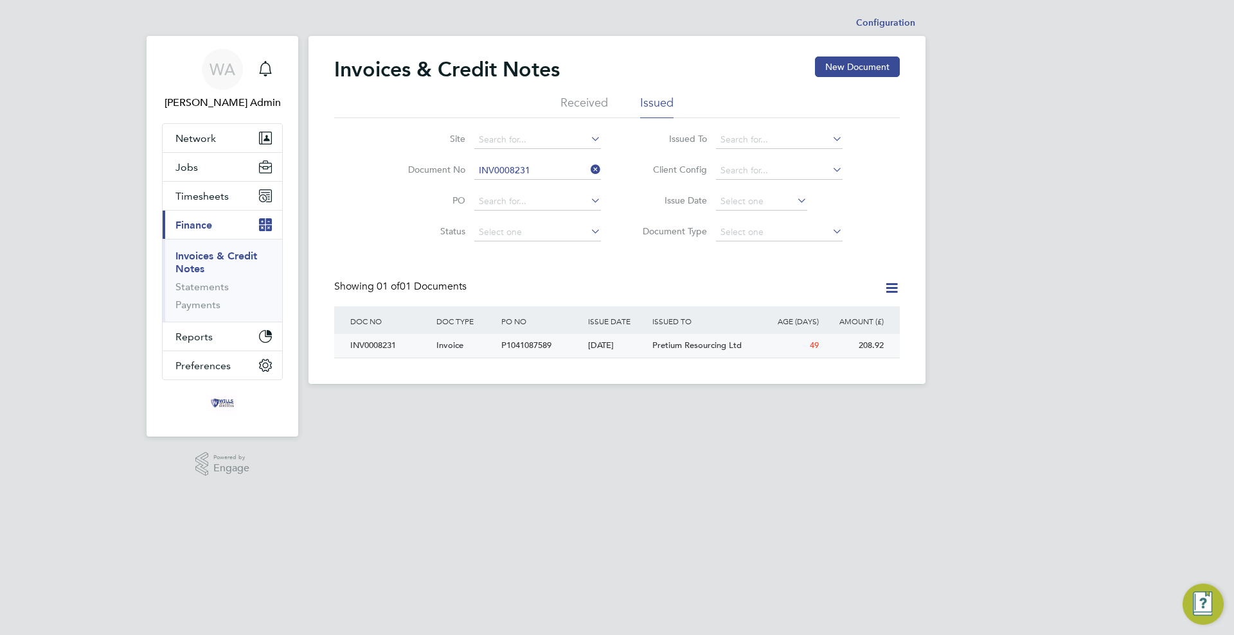
click at [599, 342] on div "[DATE]" at bounding box center [617, 346] width 65 height 24
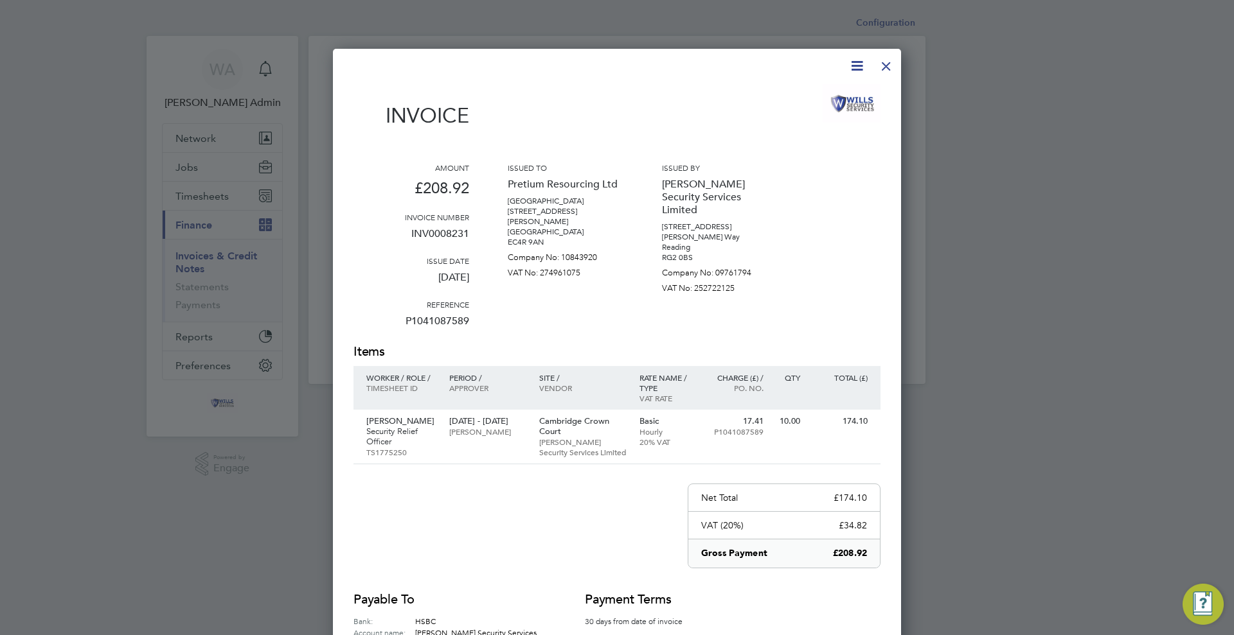
click at [893, 70] on div at bounding box center [885, 62] width 23 height 23
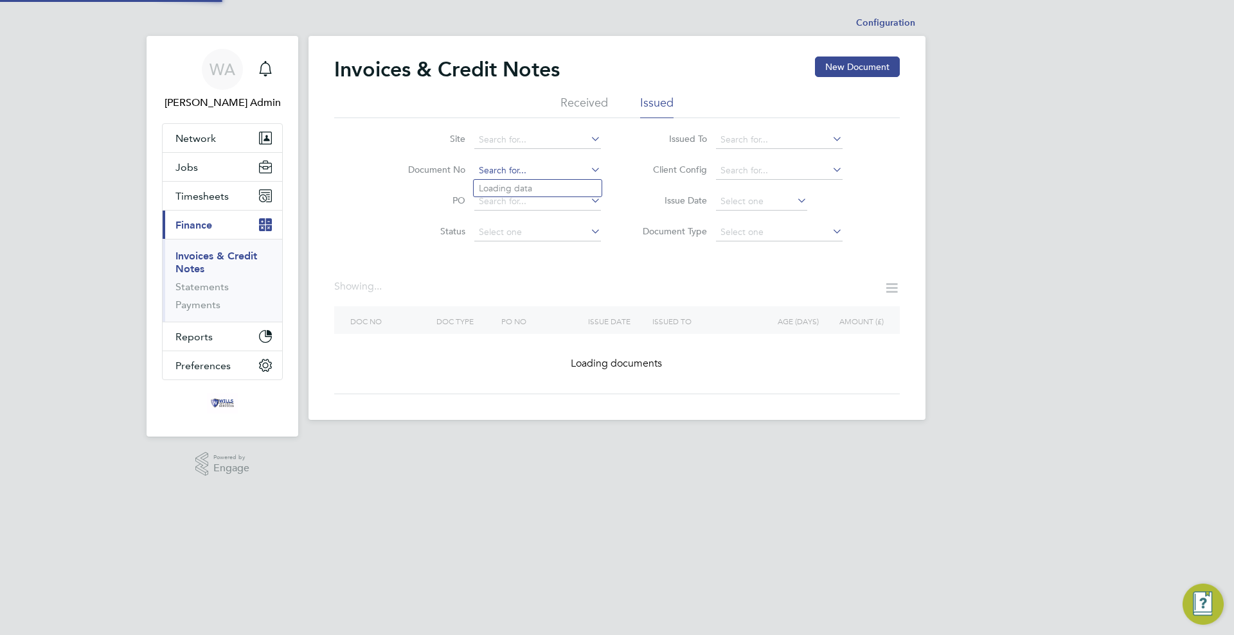
click at [567, 170] on input at bounding box center [537, 171] width 127 height 18
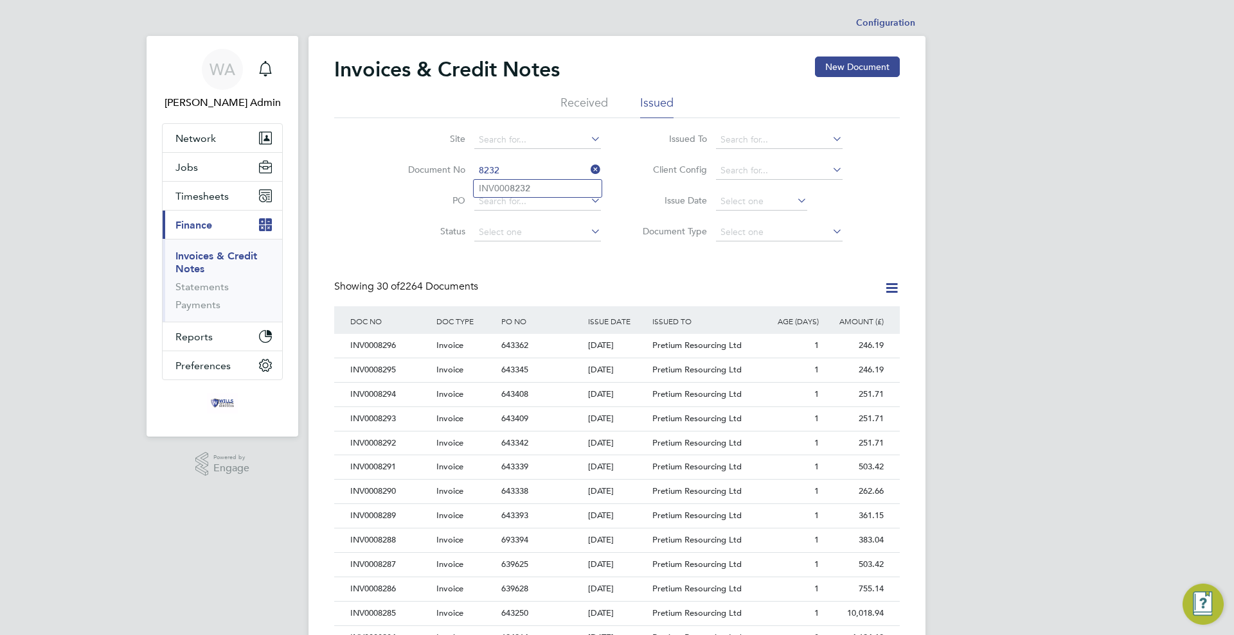
type input "INV0008232"
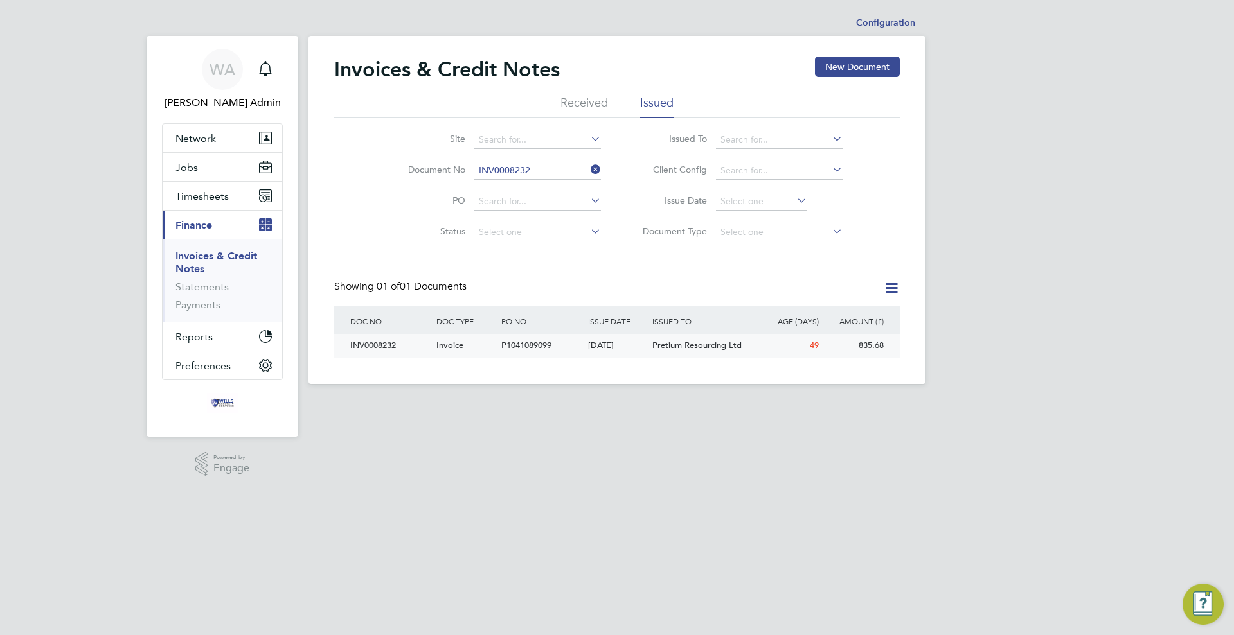
click at [535, 344] on span "P1041089099" at bounding box center [526, 345] width 50 height 11
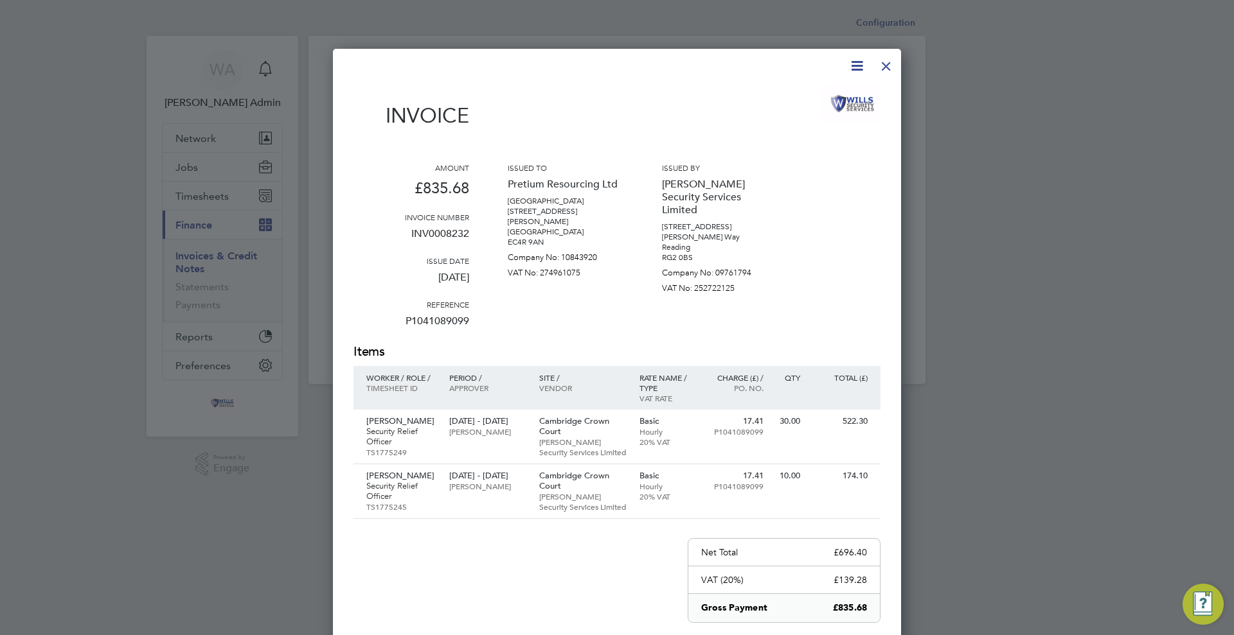
drag, startPoint x: 886, startPoint y: 64, endPoint x: 871, endPoint y: 71, distance: 16.1
click at [886, 64] on div at bounding box center [885, 62] width 23 height 23
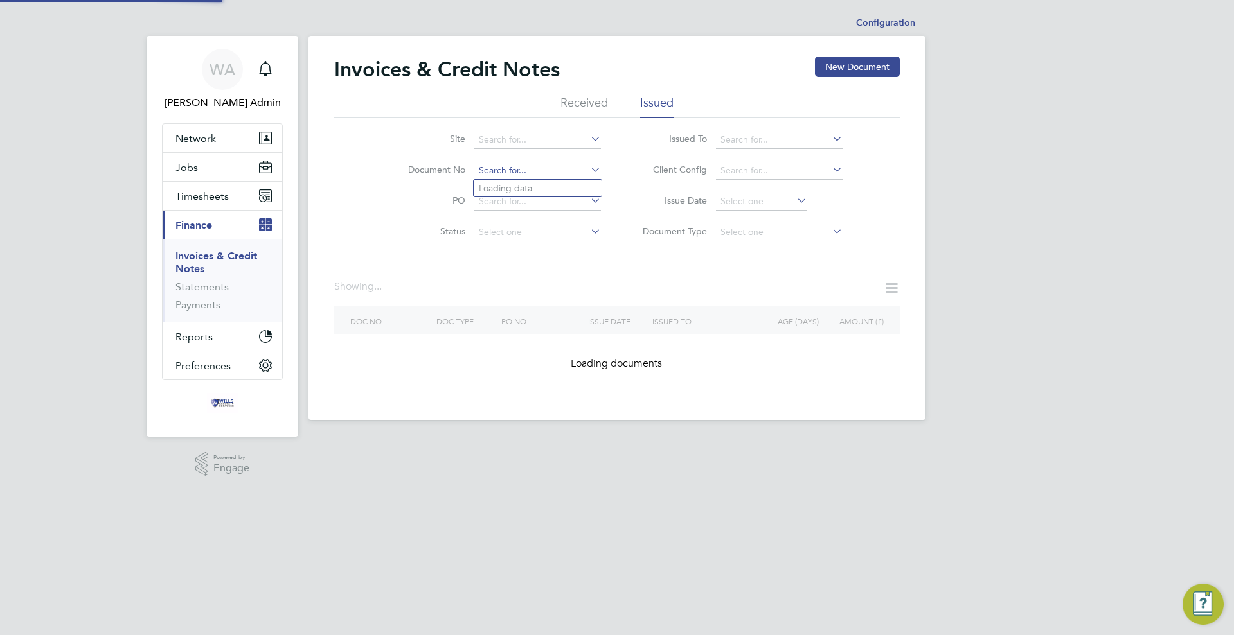
click at [494, 169] on input at bounding box center [537, 171] width 127 height 18
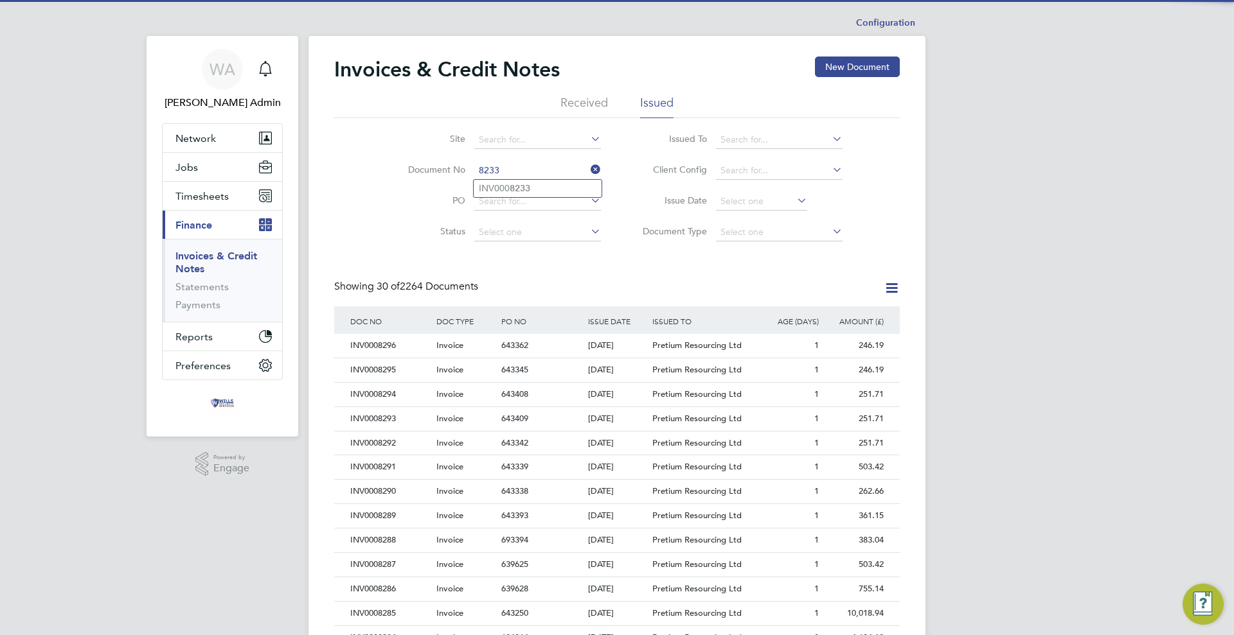
type input "INV0008233"
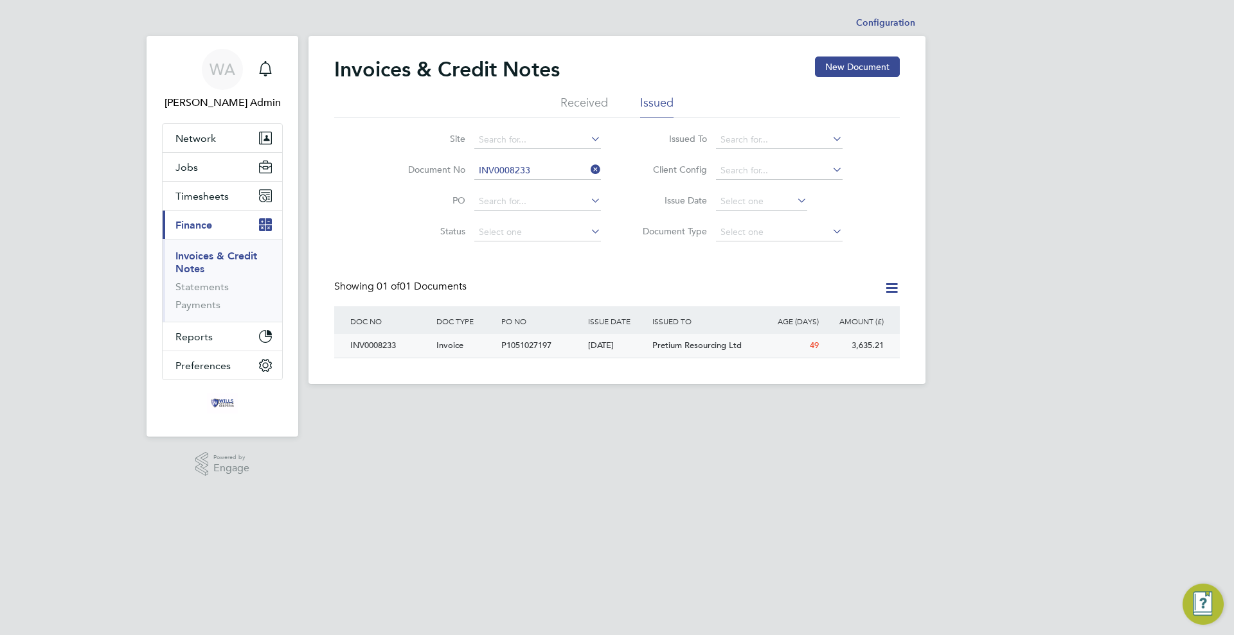
click at [561, 351] on div "P1051027197" at bounding box center [541, 346] width 86 height 24
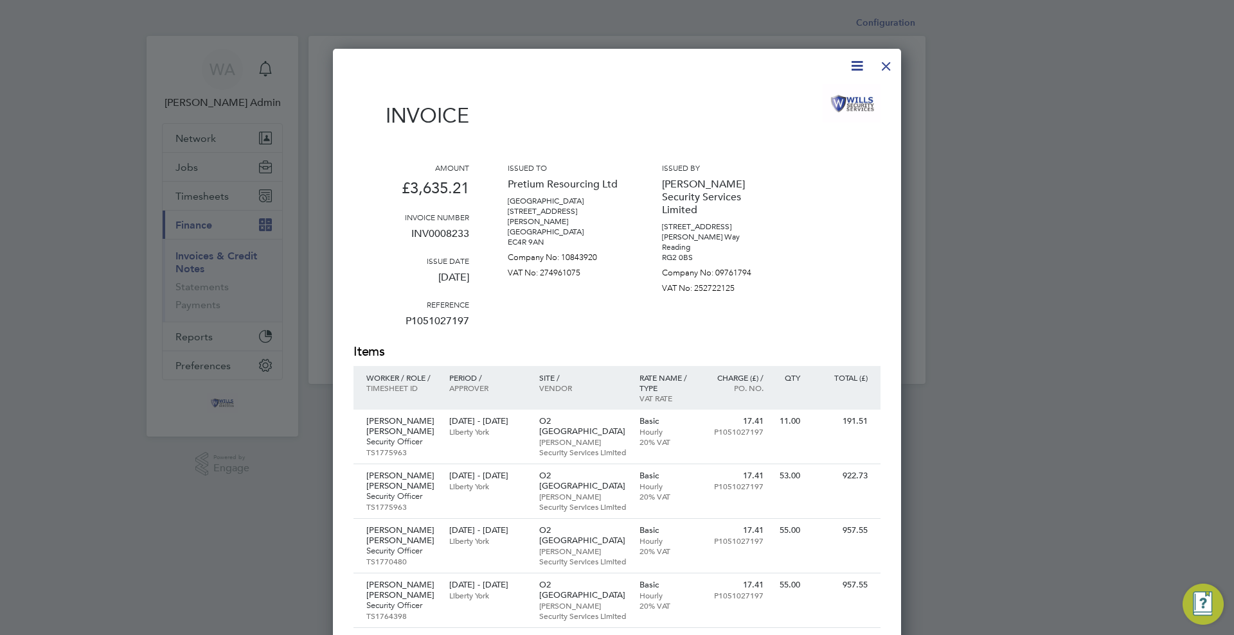
click at [881, 62] on div at bounding box center [885, 62] width 23 height 23
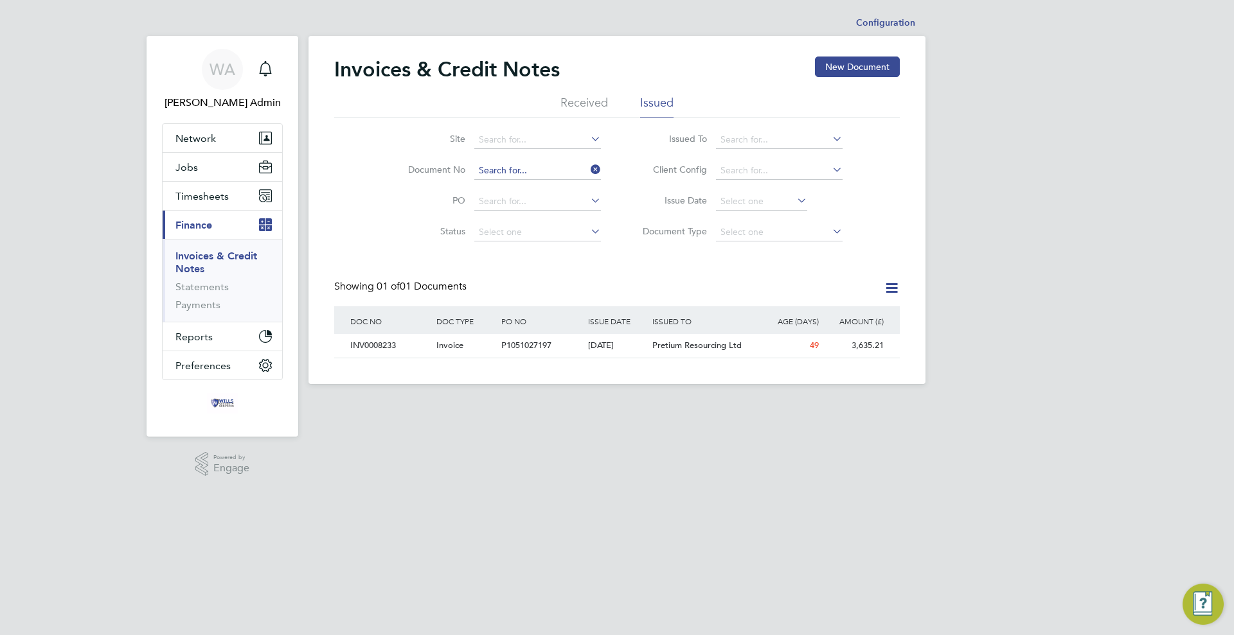
click at [530, 163] on input at bounding box center [537, 171] width 127 height 18
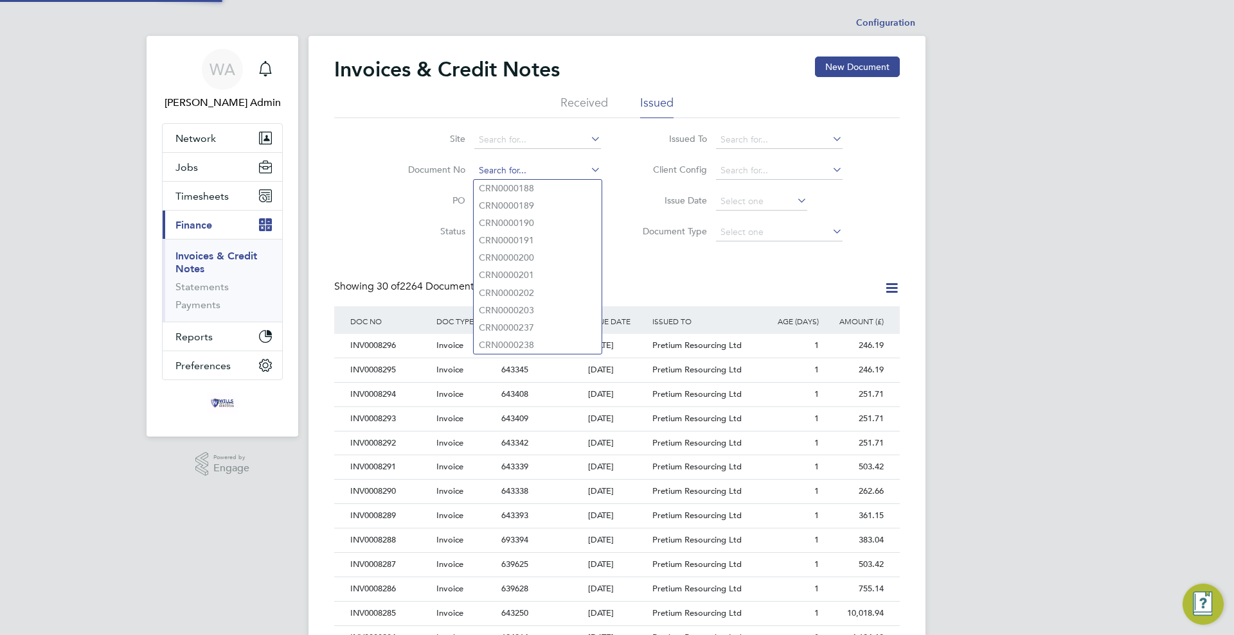
scroll to position [24, 87]
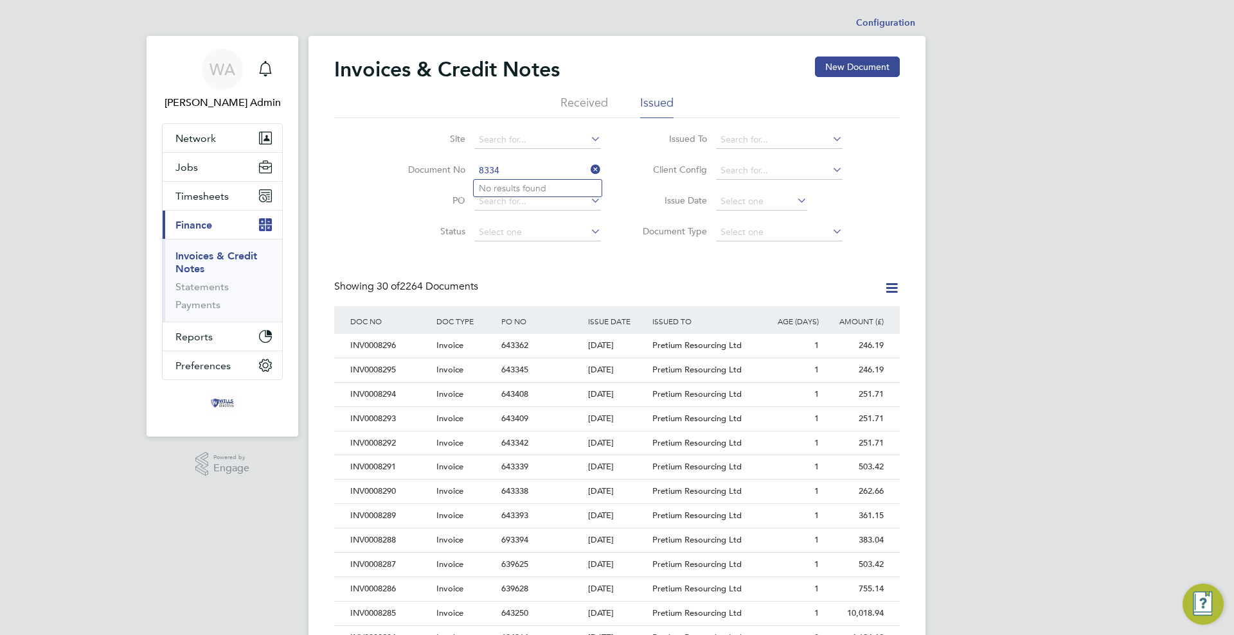
type input "8334"
click at [524, 171] on input at bounding box center [537, 171] width 127 height 18
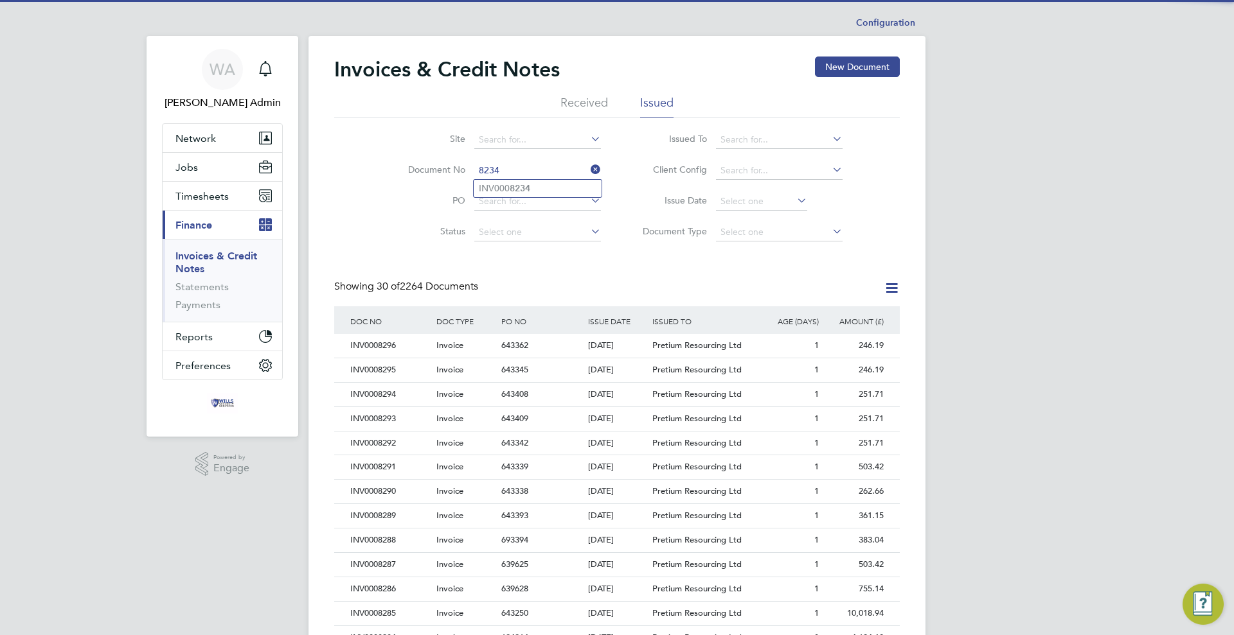
type input "INV0008234"
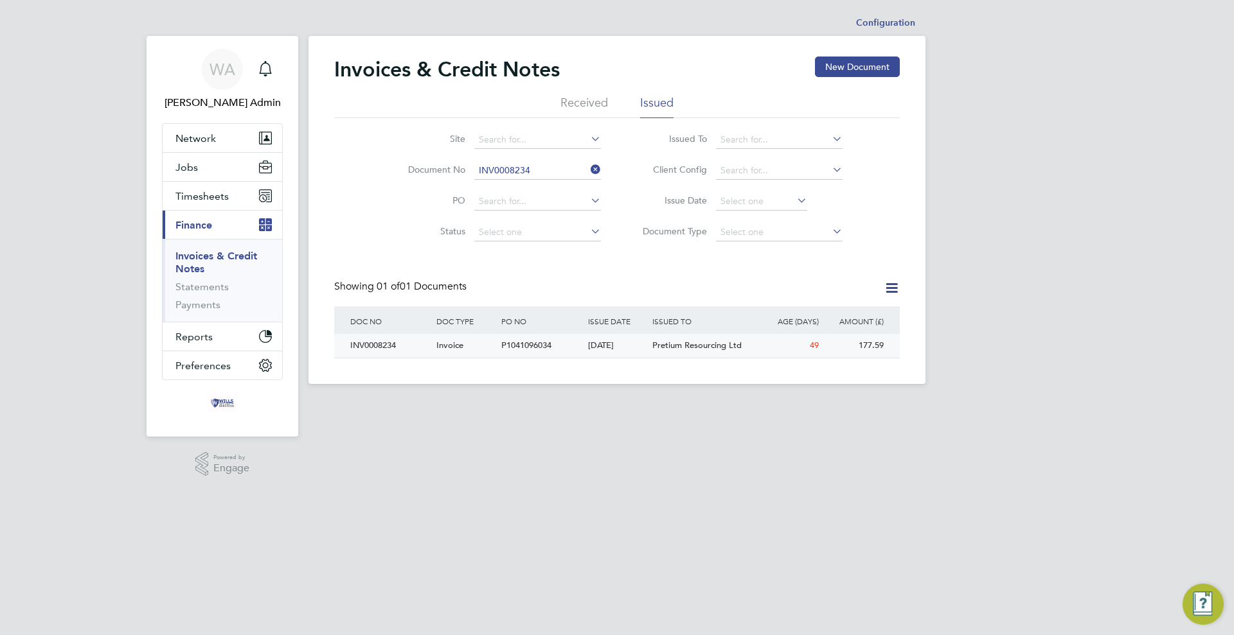
click at [553, 342] on div "P1041096034" at bounding box center [541, 346] width 86 height 24
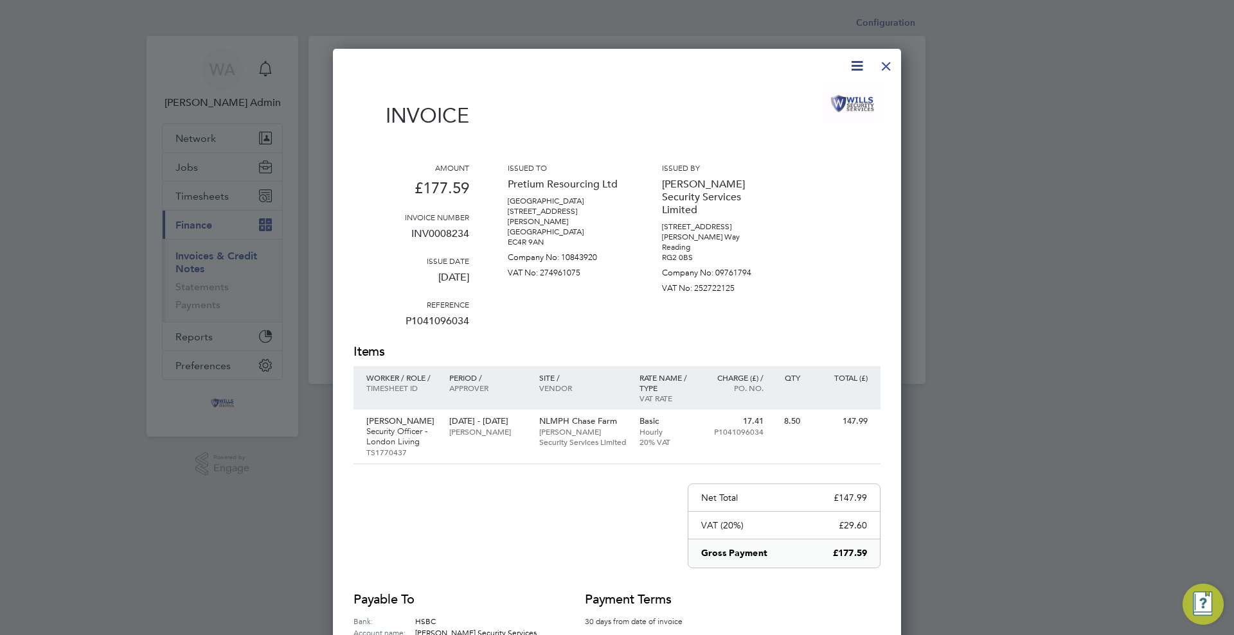
click at [889, 71] on div at bounding box center [885, 62] width 23 height 23
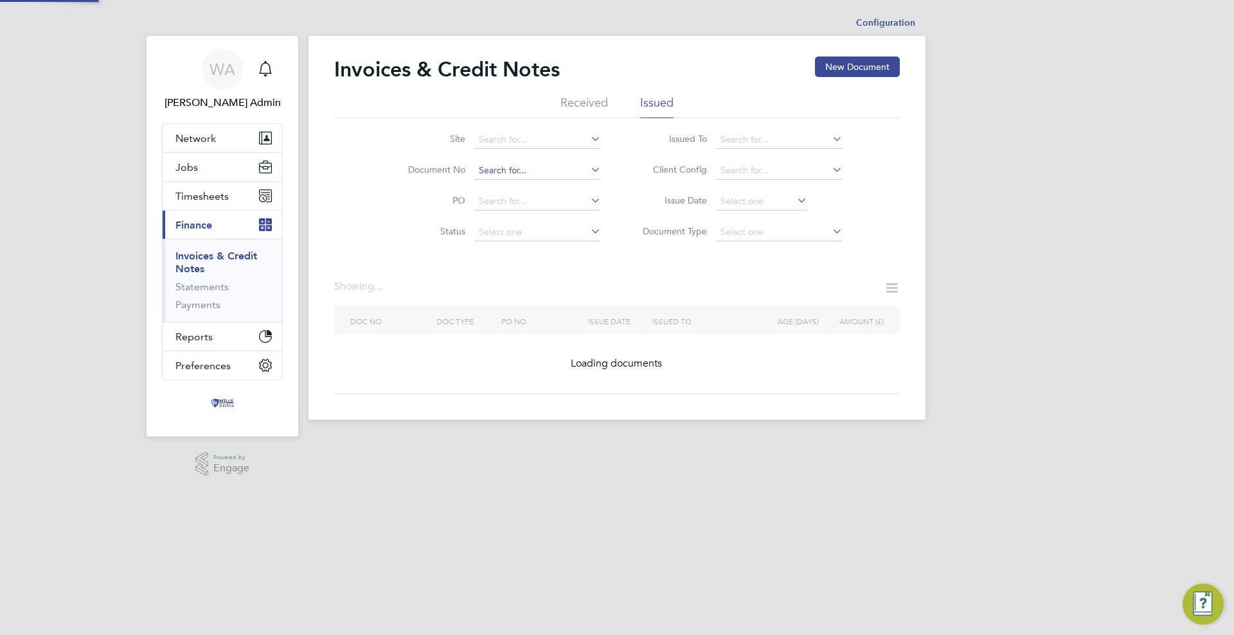
click at [524, 170] on input at bounding box center [537, 171] width 127 height 18
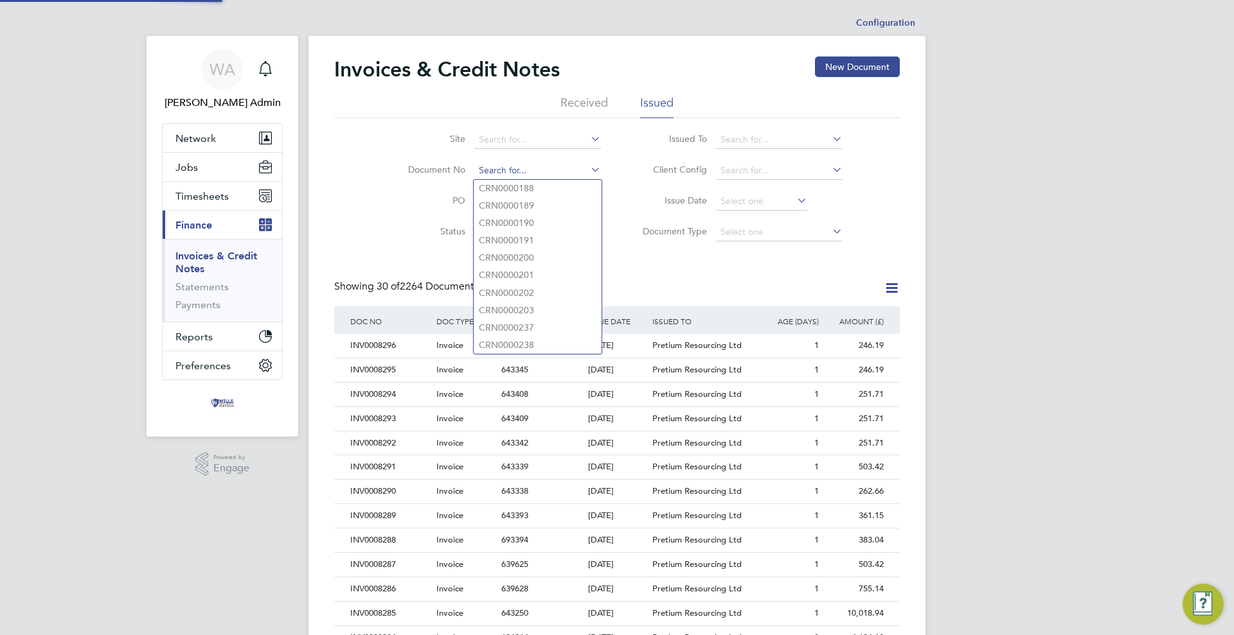
scroll to position [24, 87]
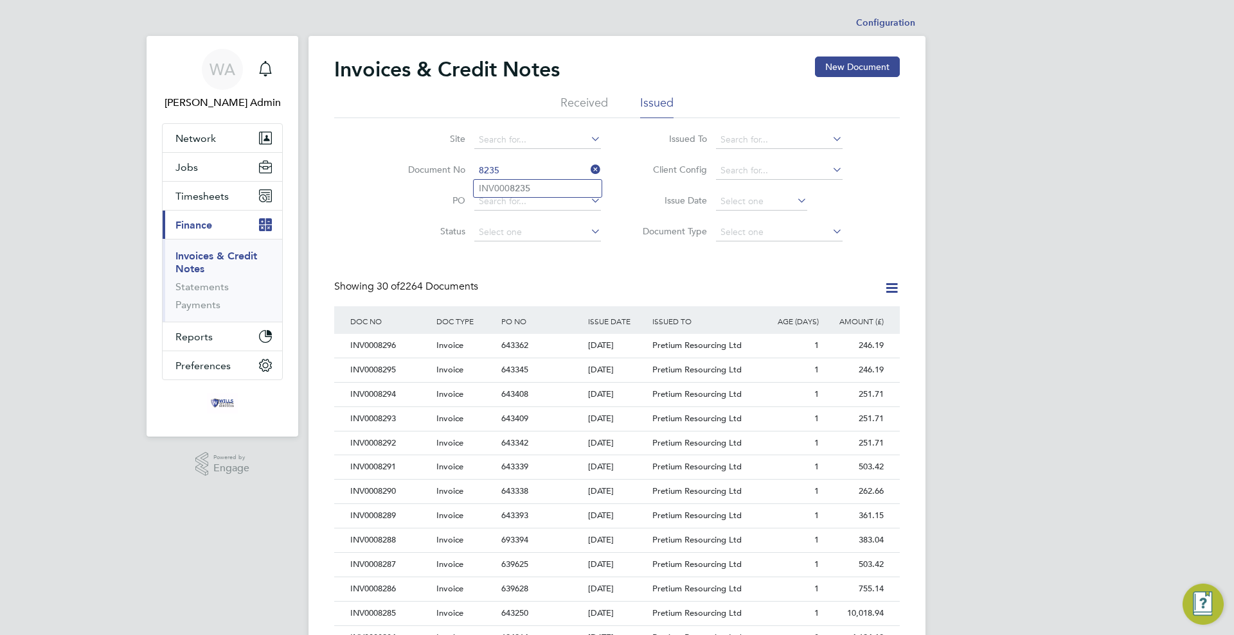
type input "INV0008235"
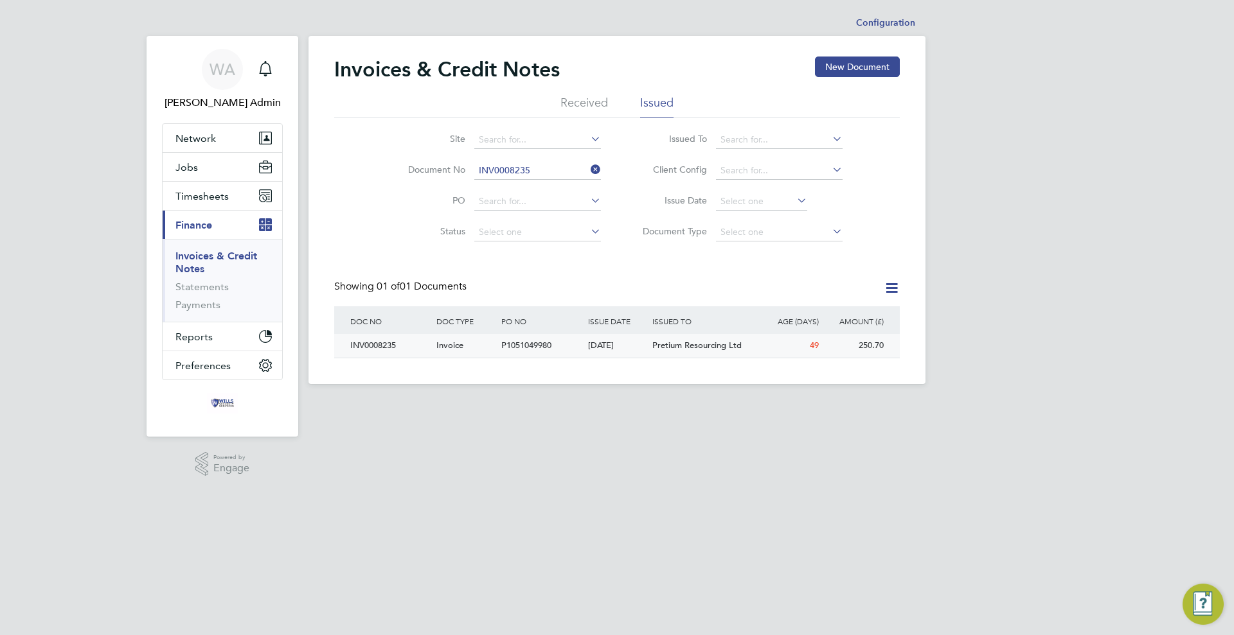
click at [567, 348] on div "P1051049980" at bounding box center [541, 346] width 86 height 24
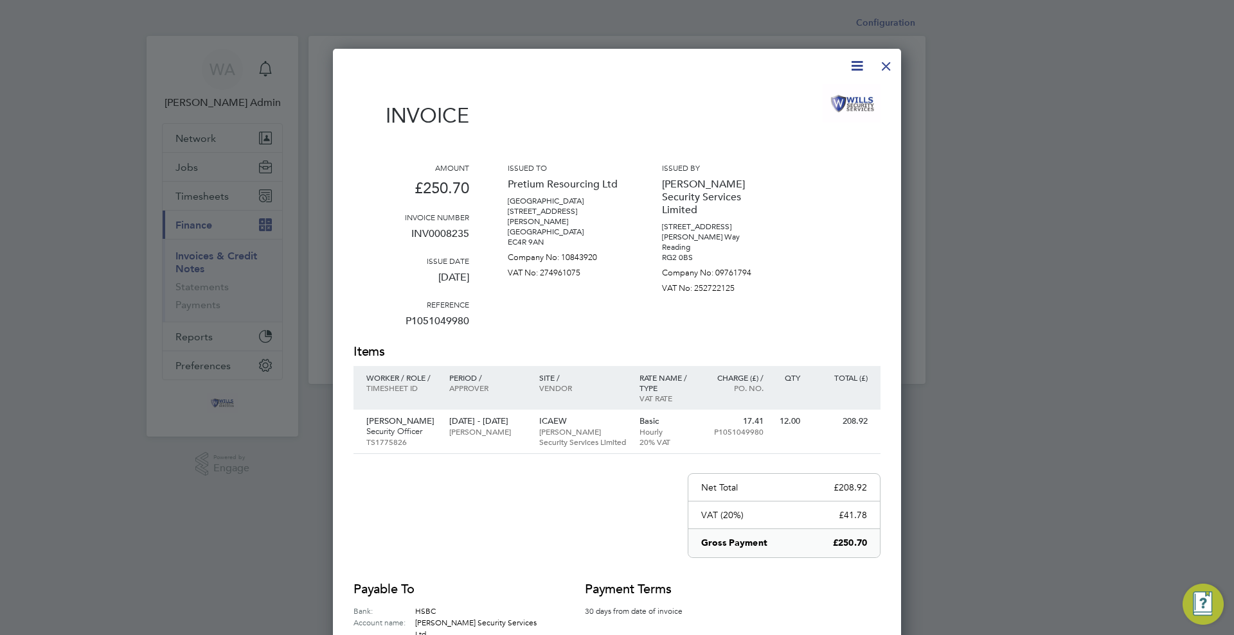
click at [888, 69] on div at bounding box center [885, 62] width 23 height 23
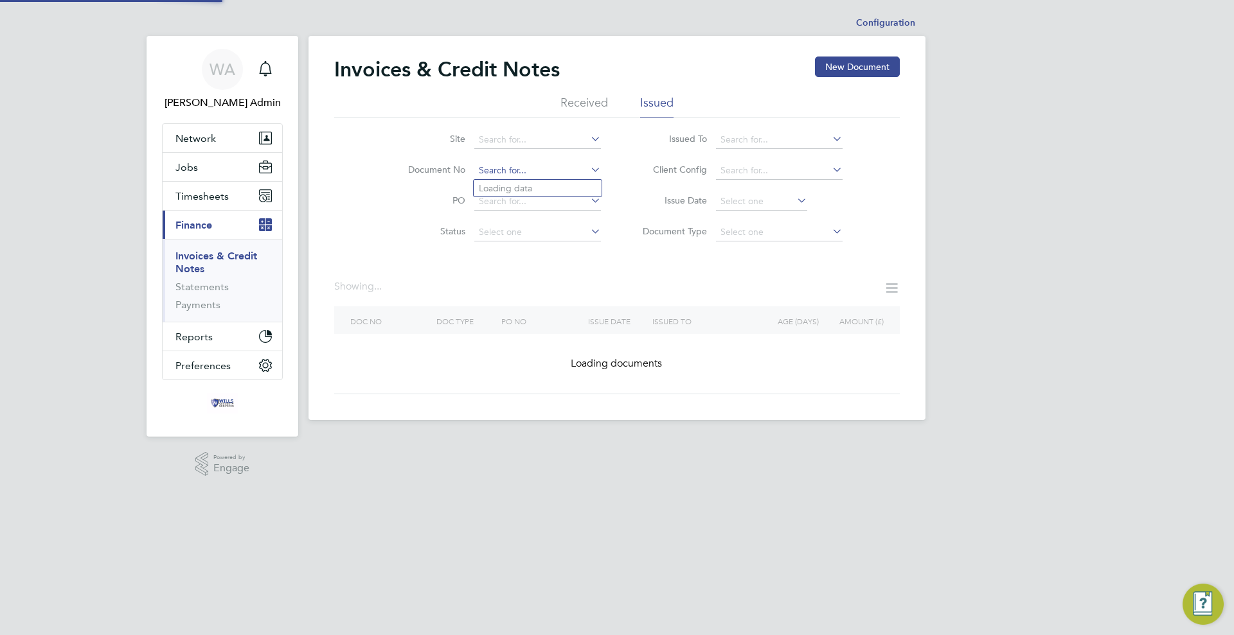
click at [568, 176] on input at bounding box center [537, 171] width 127 height 18
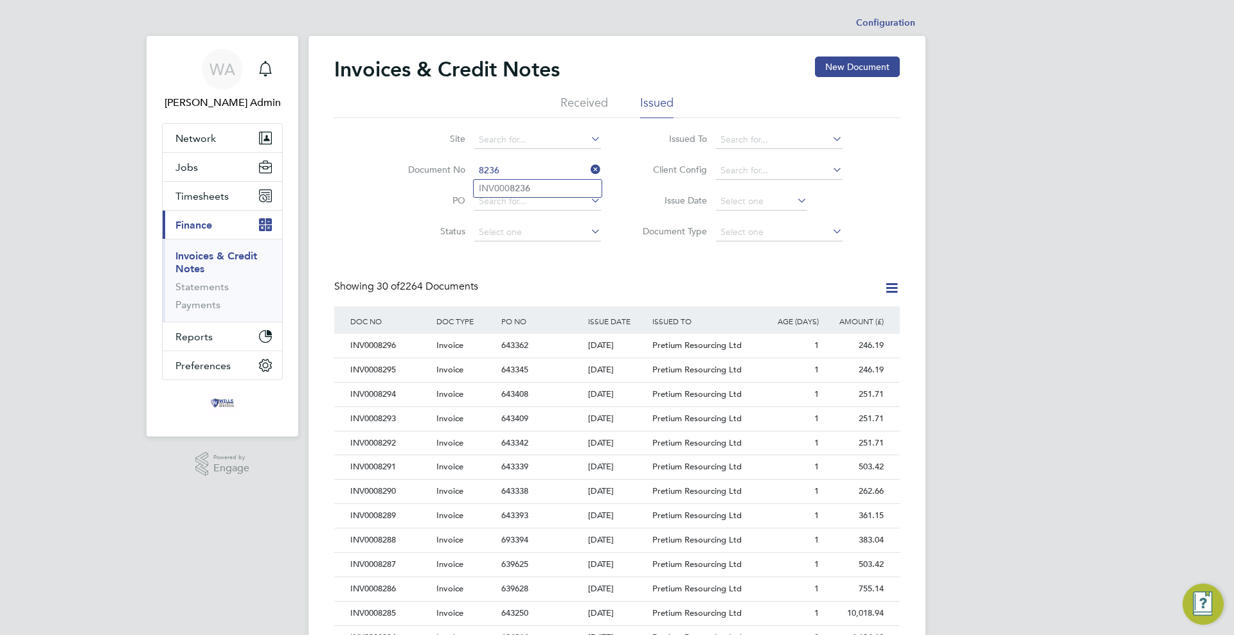
type input "INV0008236"
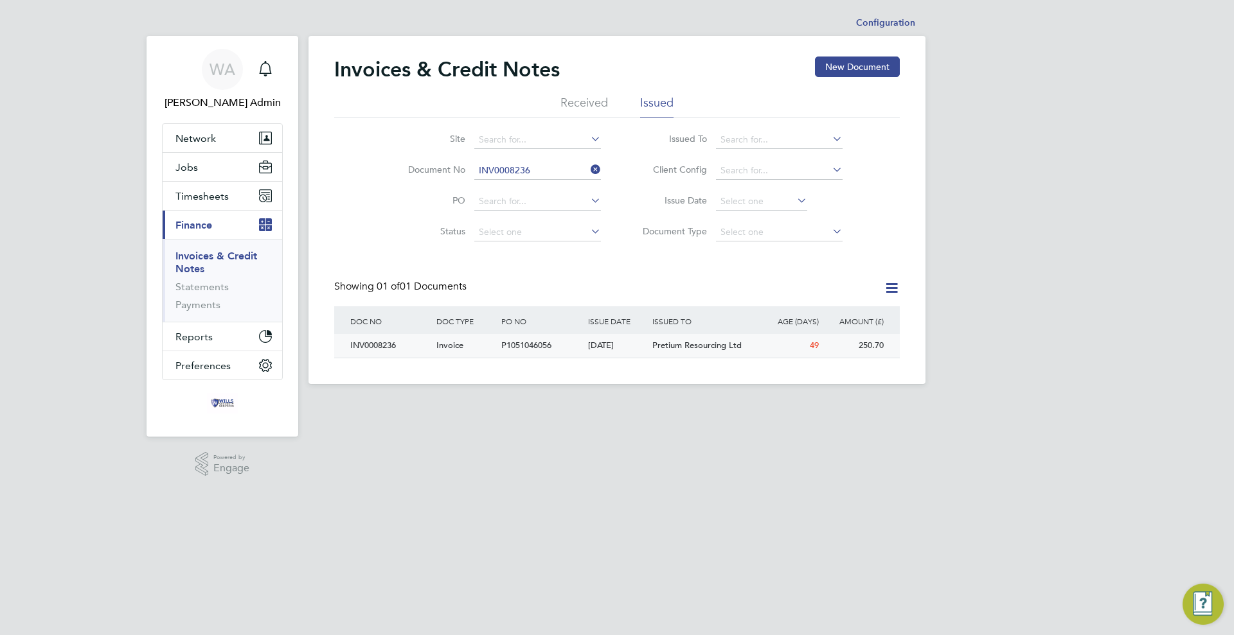
click at [578, 337] on div "P1051046056" at bounding box center [541, 346] width 86 height 24
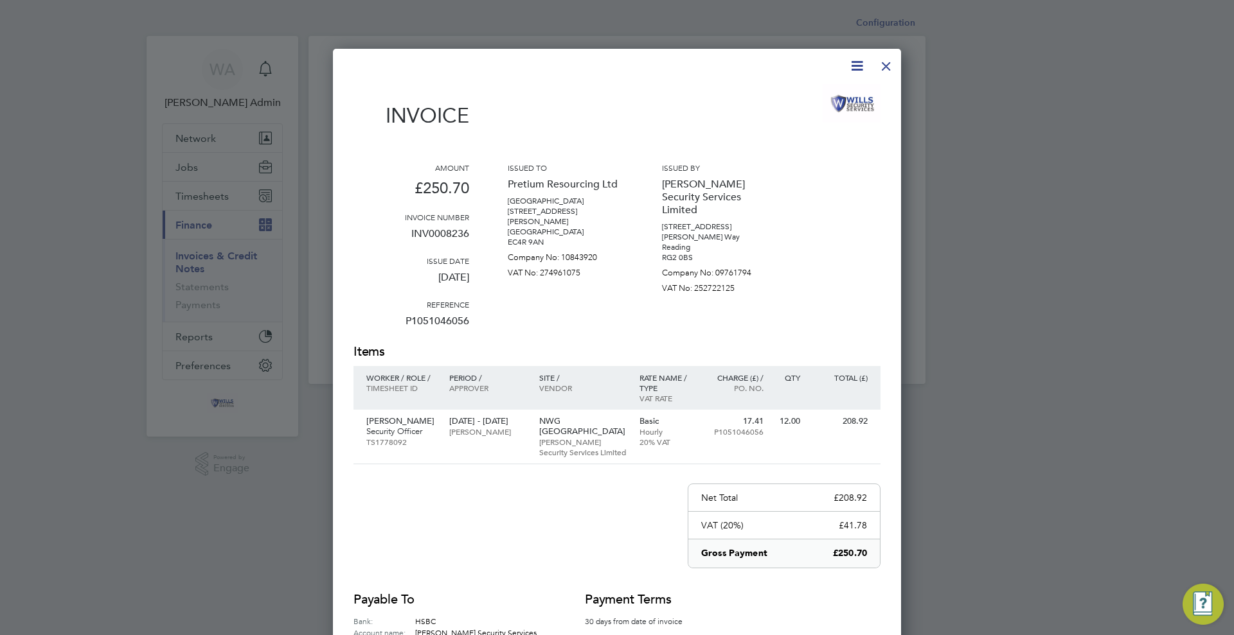
click at [881, 65] on div at bounding box center [885, 62] width 23 height 23
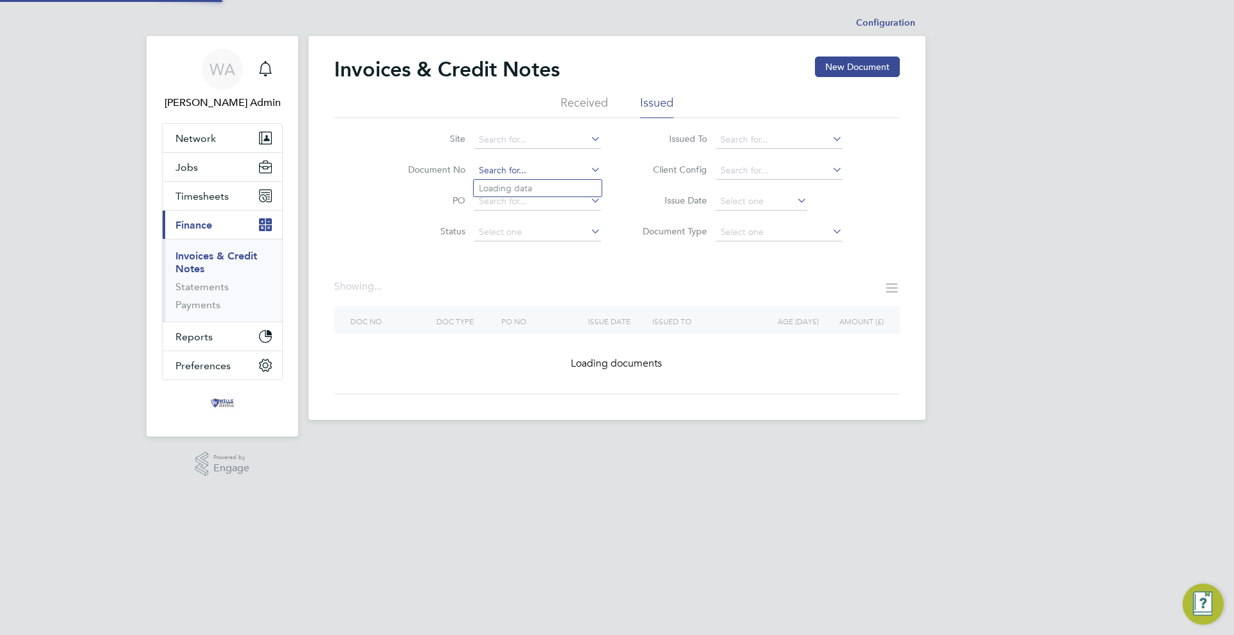
click at [521, 164] on input at bounding box center [537, 171] width 127 height 18
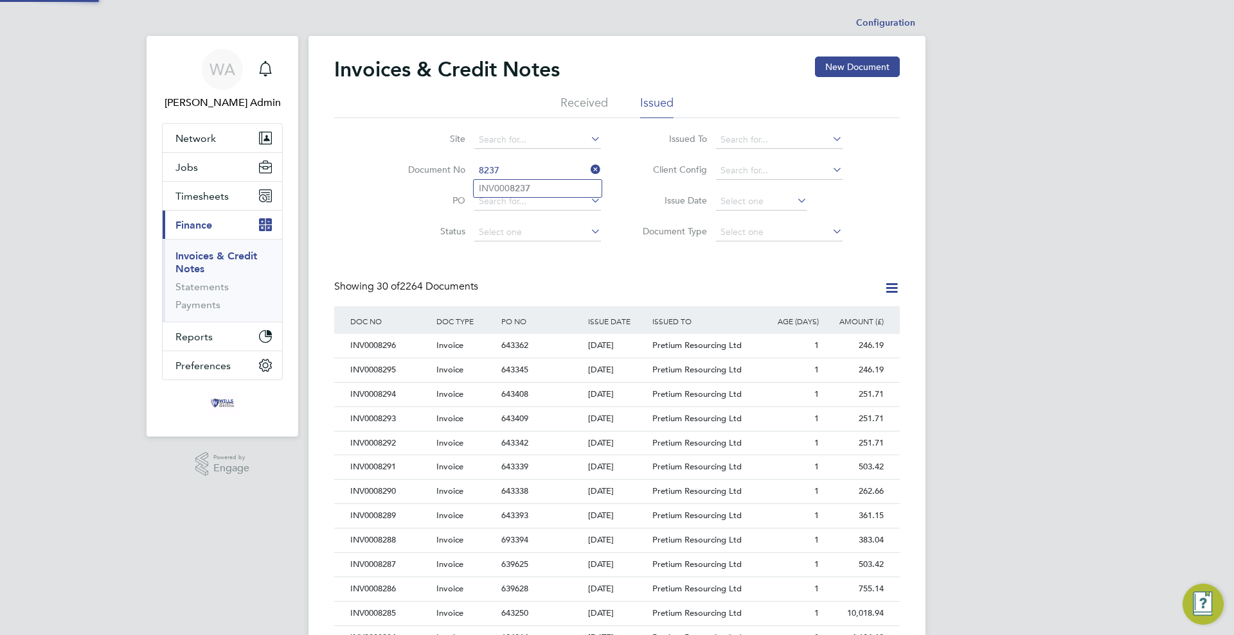
type input "INV0008237"
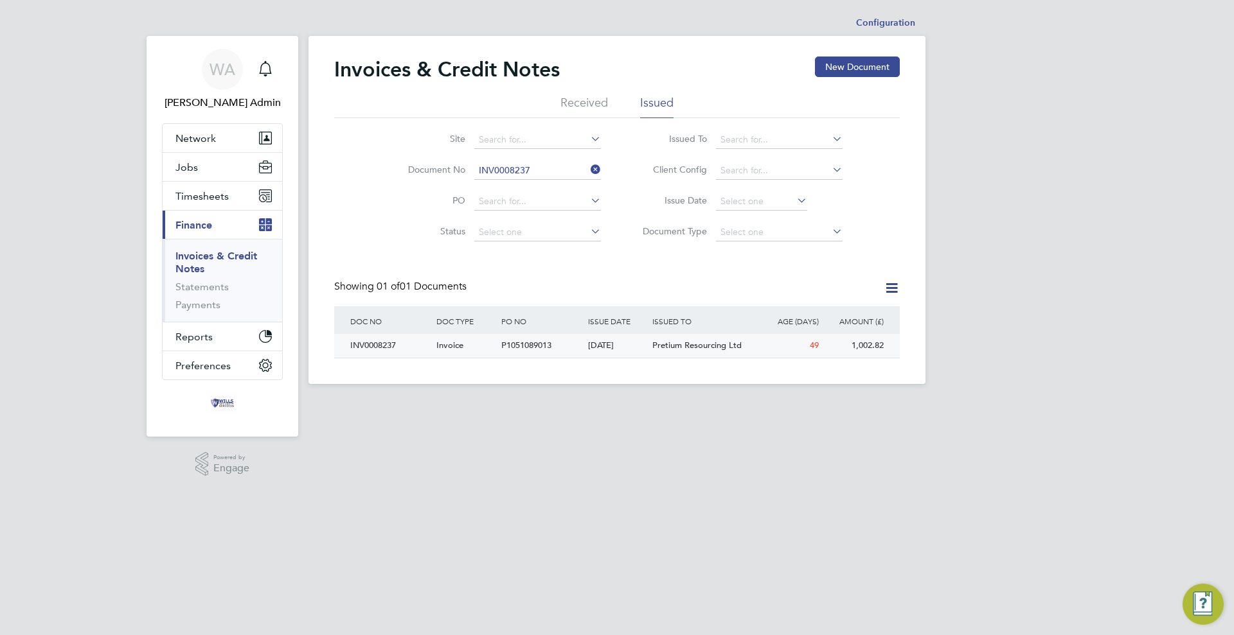
click at [572, 350] on div "P1051089013" at bounding box center [541, 346] width 86 height 24
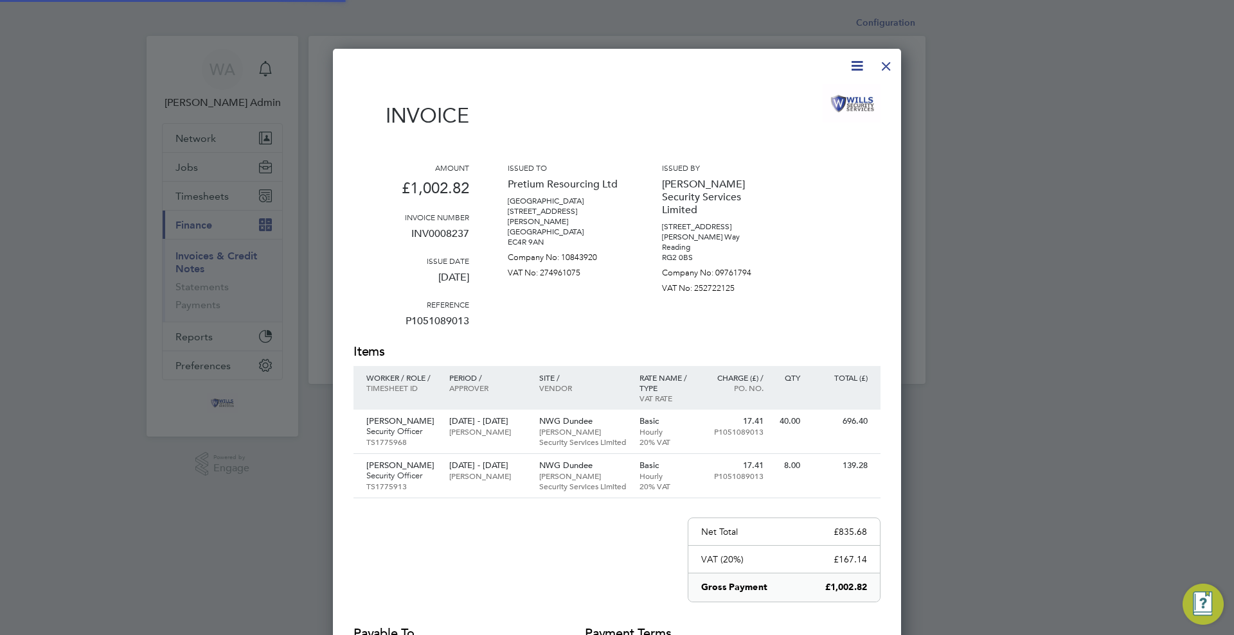
scroll to position [718, 569]
click at [890, 64] on div at bounding box center [885, 62] width 23 height 23
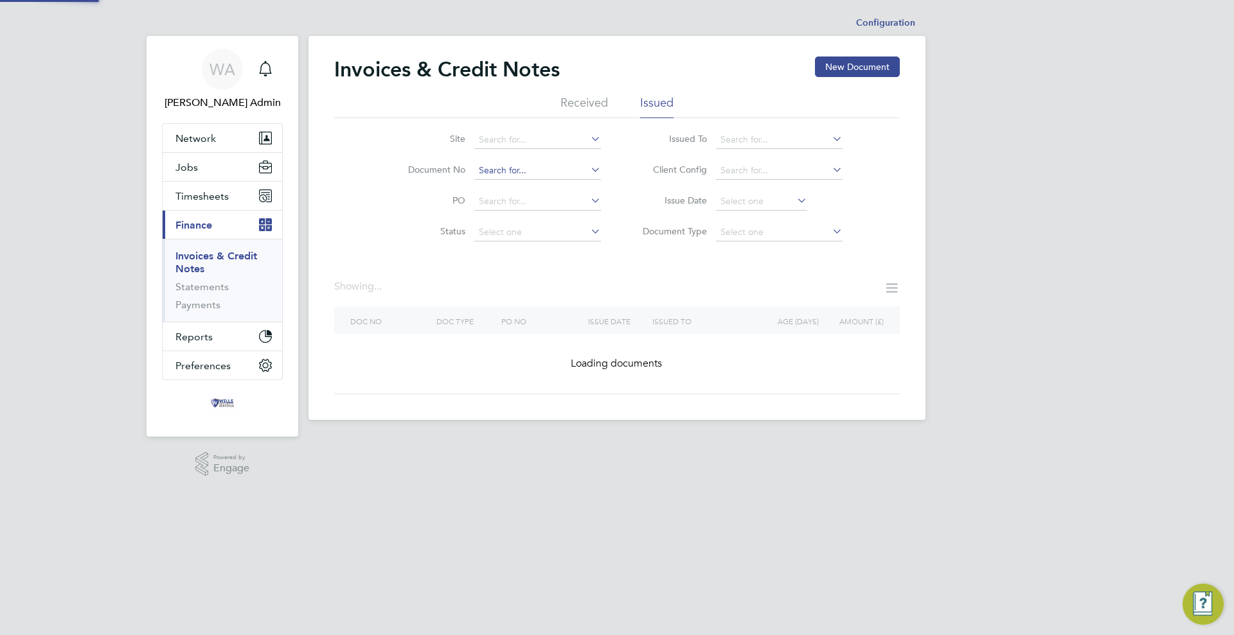
click at [556, 168] on input at bounding box center [537, 171] width 127 height 18
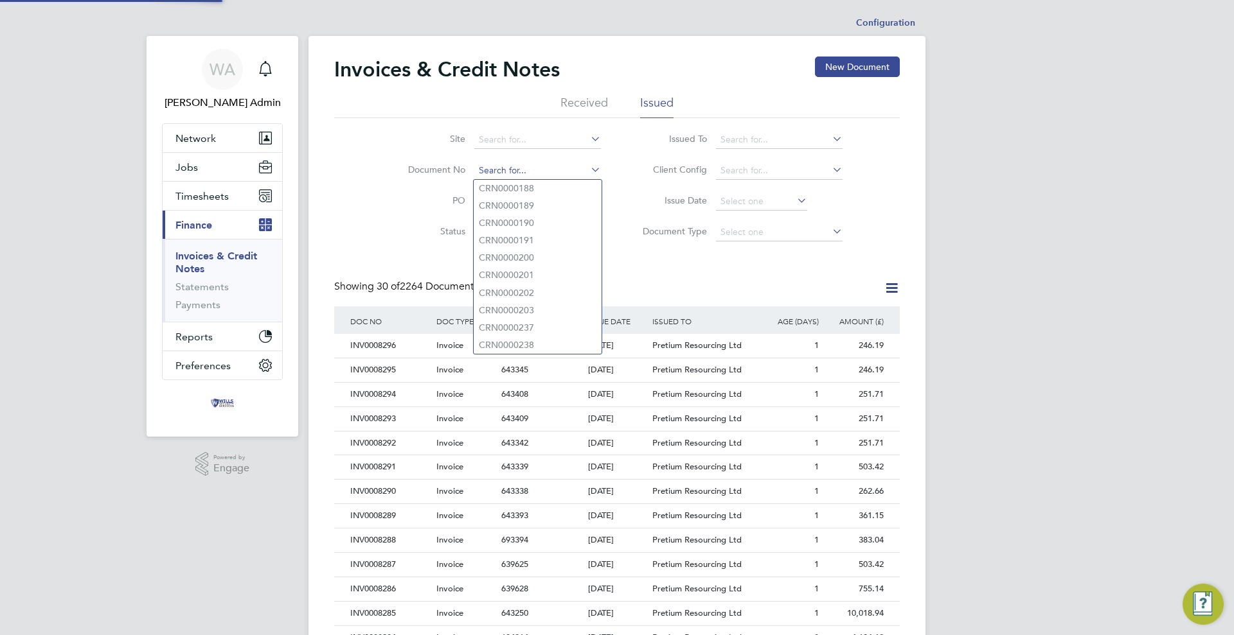
scroll to position [24, 87]
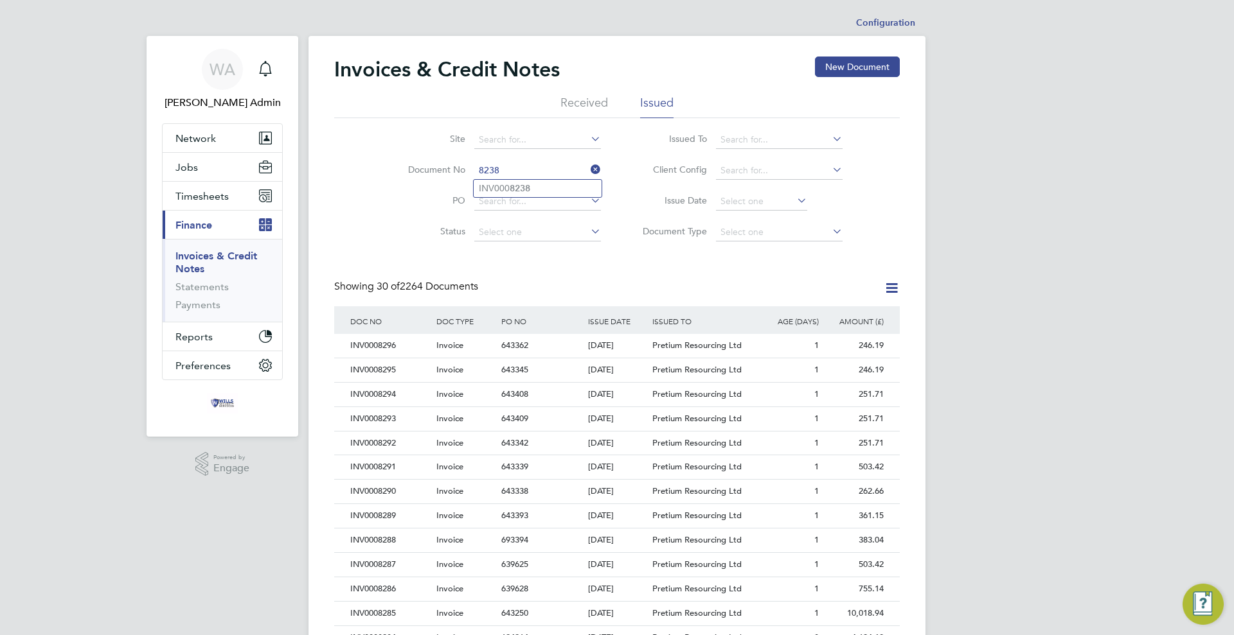
type input "INV0008238"
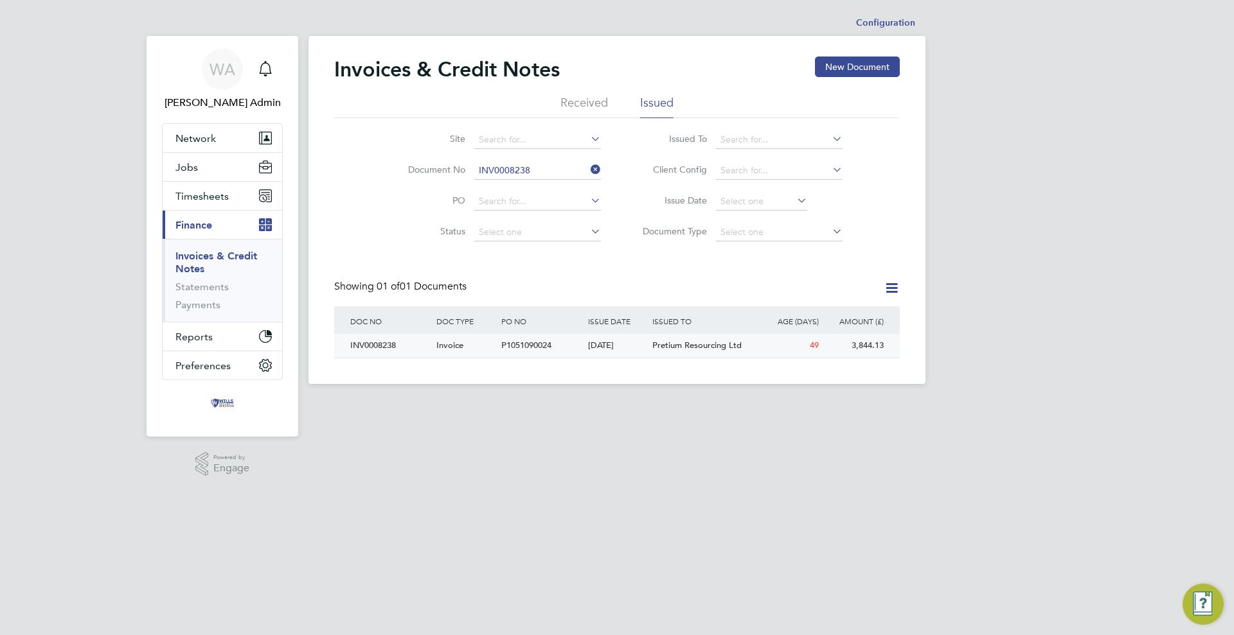
click at [602, 339] on div "[DATE]" at bounding box center [617, 346] width 65 height 24
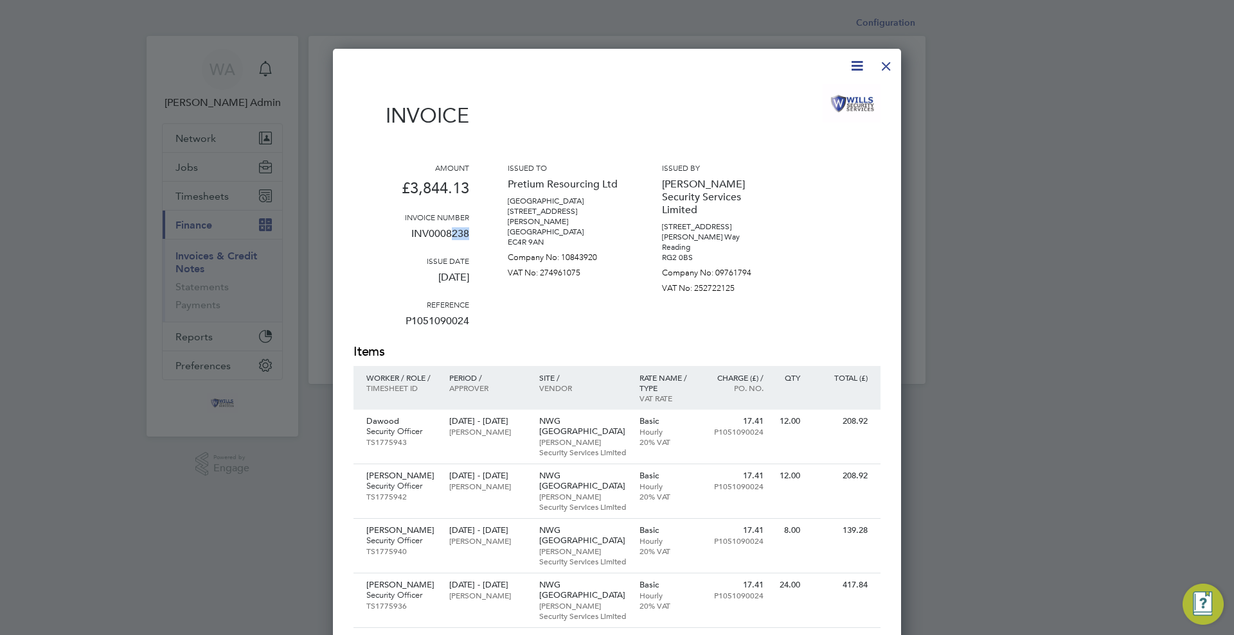
drag, startPoint x: 451, startPoint y: 240, endPoint x: 471, endPoint y: 245, distance: 20.6
click at [471, 245] on div "Amount £3,844.13 Invoice number INV0008238 Issue date [DATE] Reference P1051090…" at bounding box center [616, 253] width 527 height 181
click at [883, 66] on div at bounding box center [885, 62] width 23 height 23
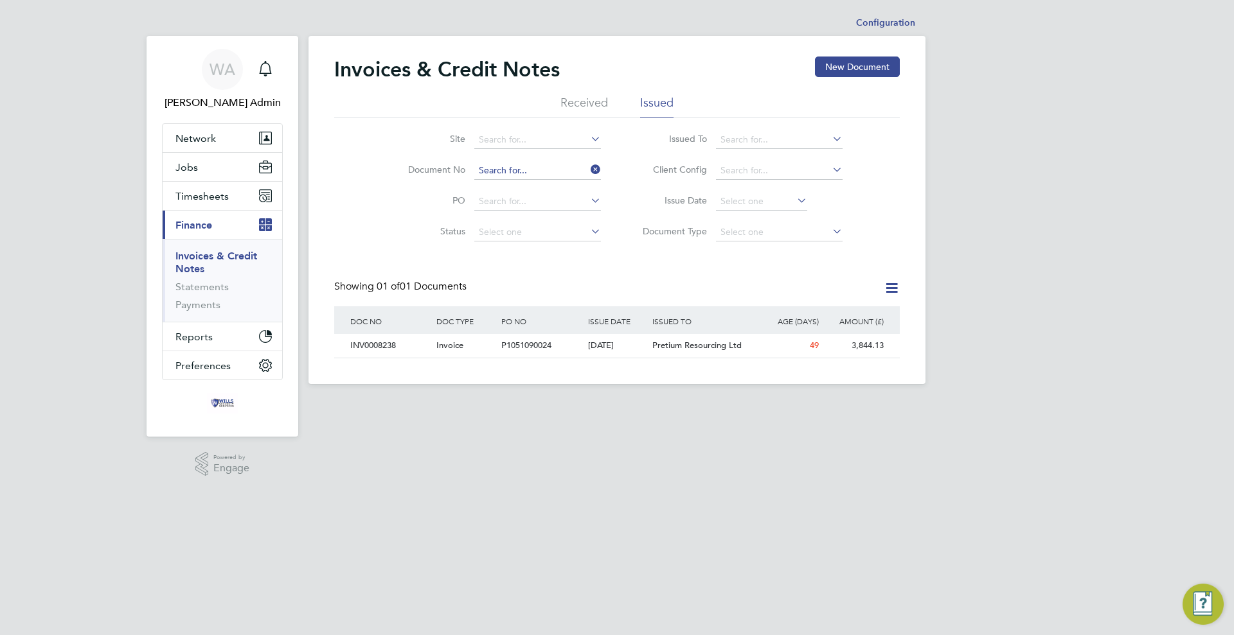
click at [547, 164] on input at bounding box center [537, 171] width 127 height 18
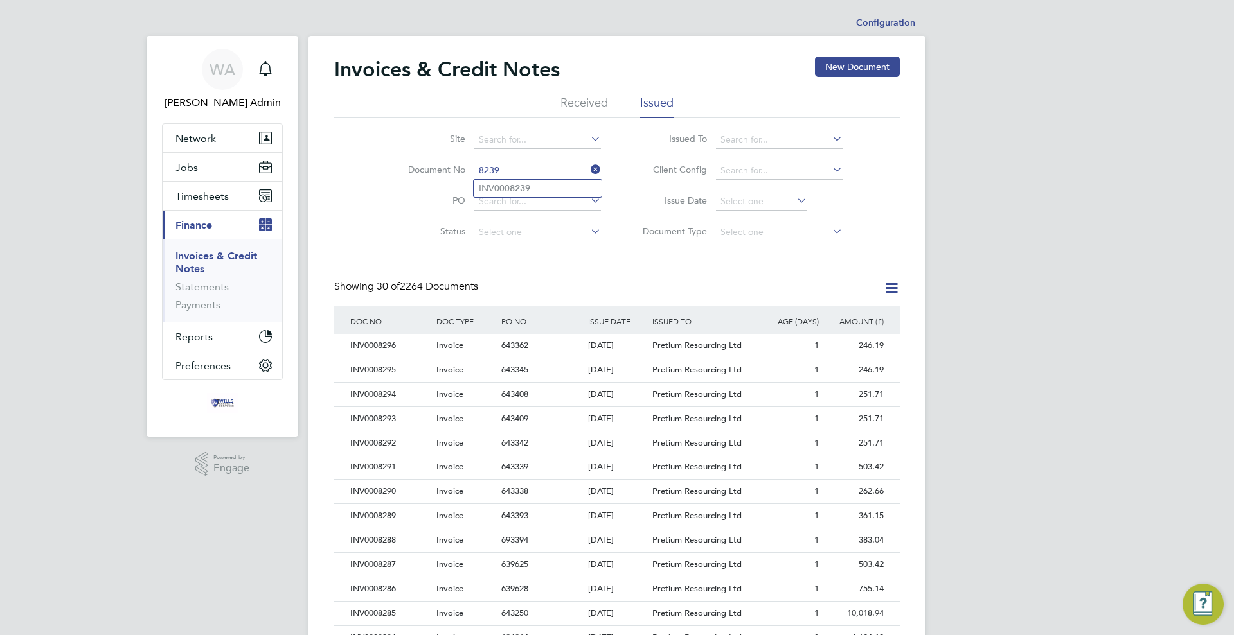
type input "INV0008239"
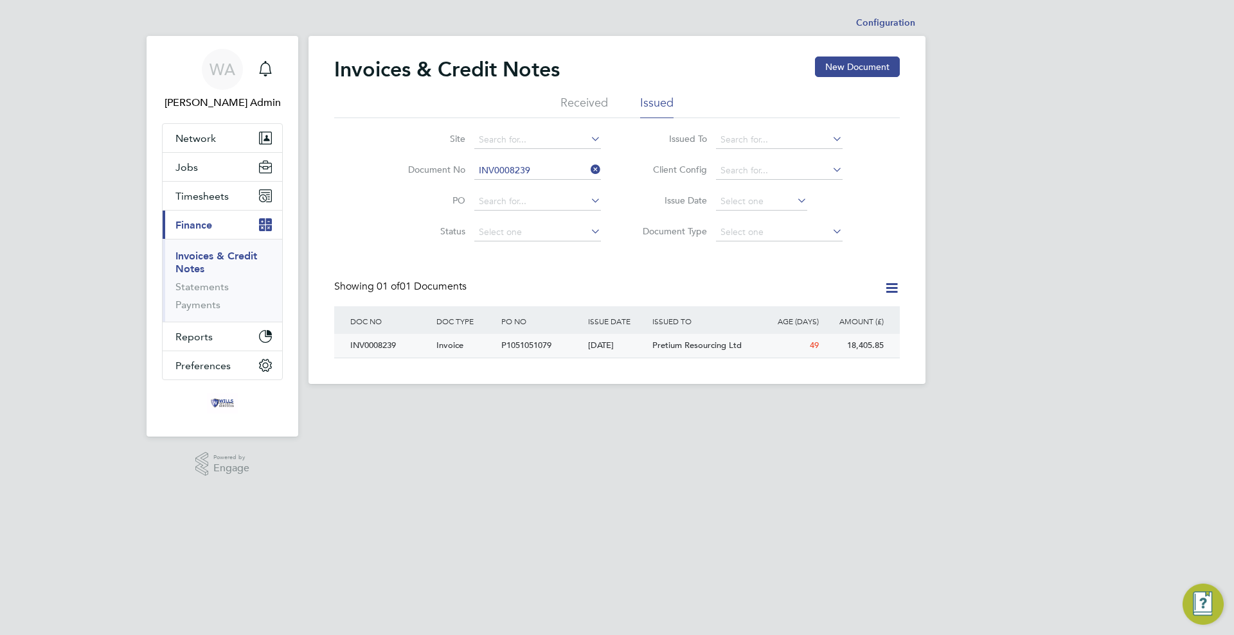
click at [582, 337] on div "P1051051079" at bounding box center [541, 346] width 86 height 24
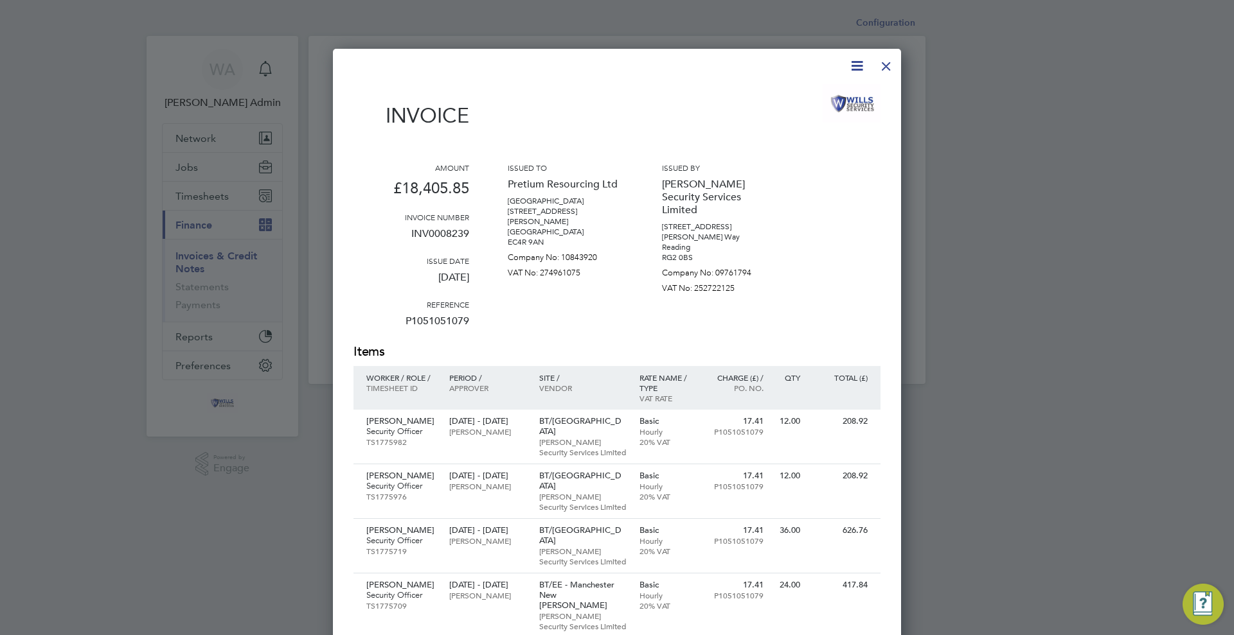
click at [887, 72] on div at bounding box center [885, 62] width 23 height 23
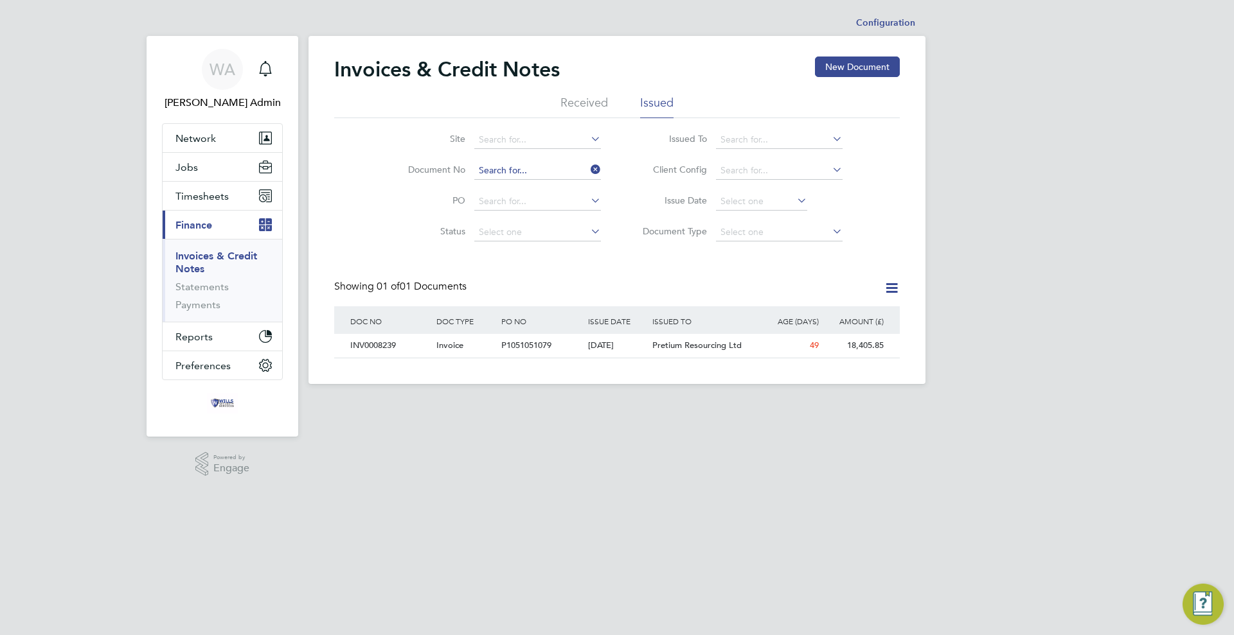
click at [565, 171] on input at bounding box center [537, 171] width 127 height 18
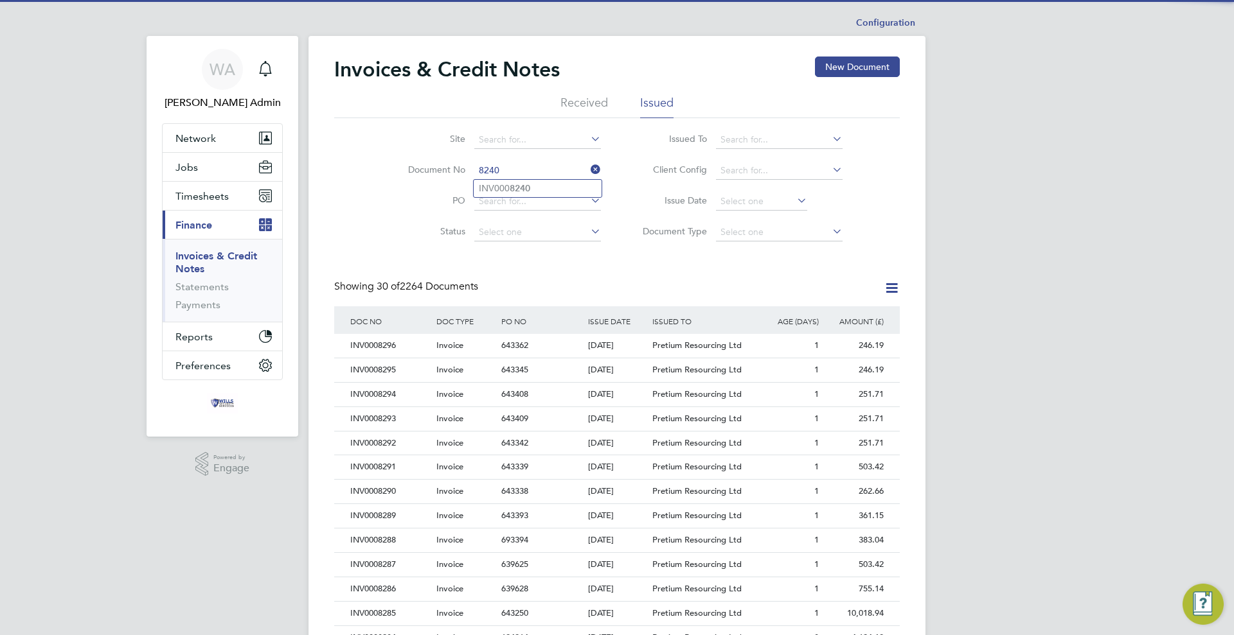
type input "INV0008240"
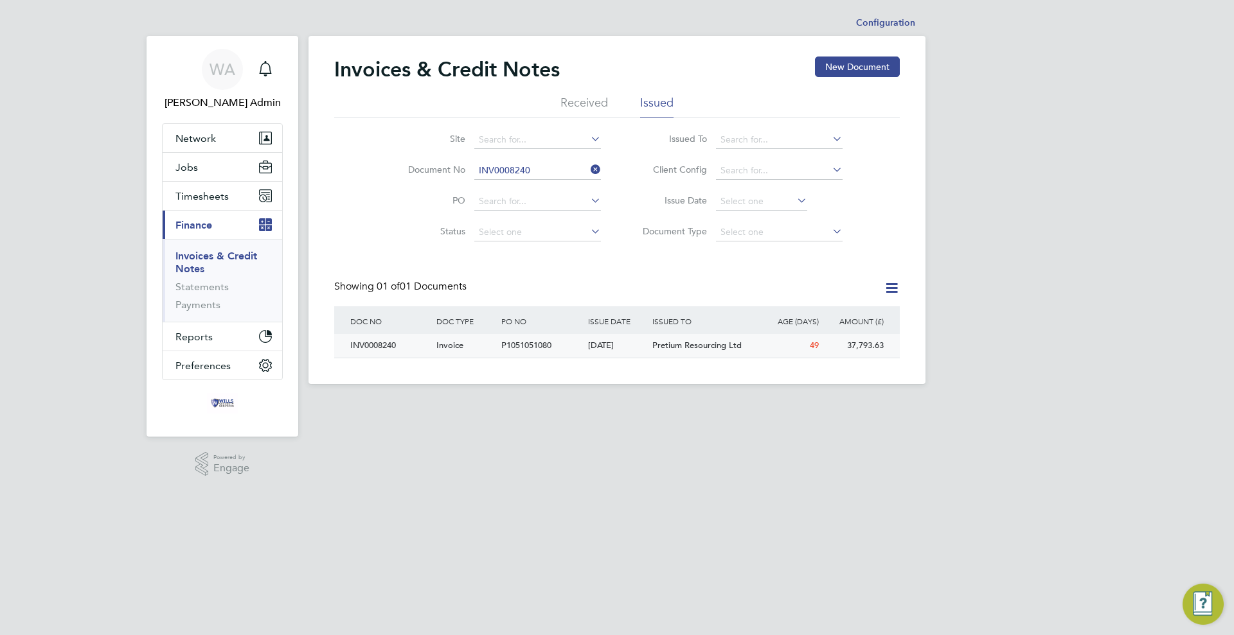
click at [534, 343] on span "P1051051080" at bounding box center [526, 345] width 50 height 11
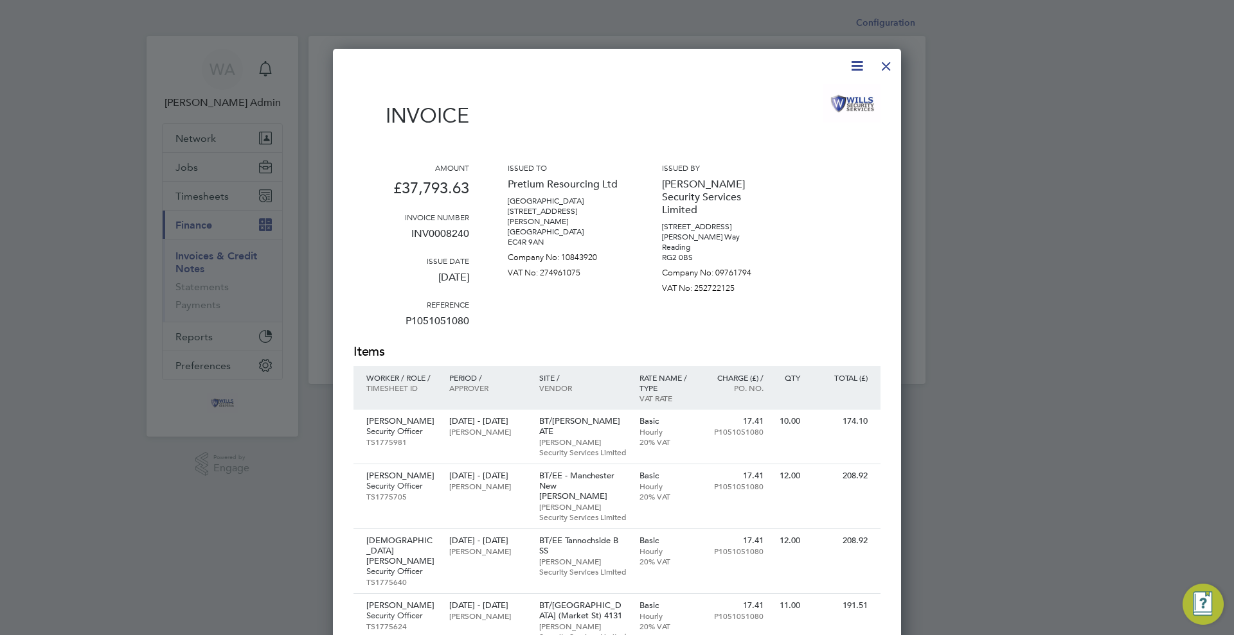
click at [892, 58] on div at bounding box center [885, 62] width 23 height 23
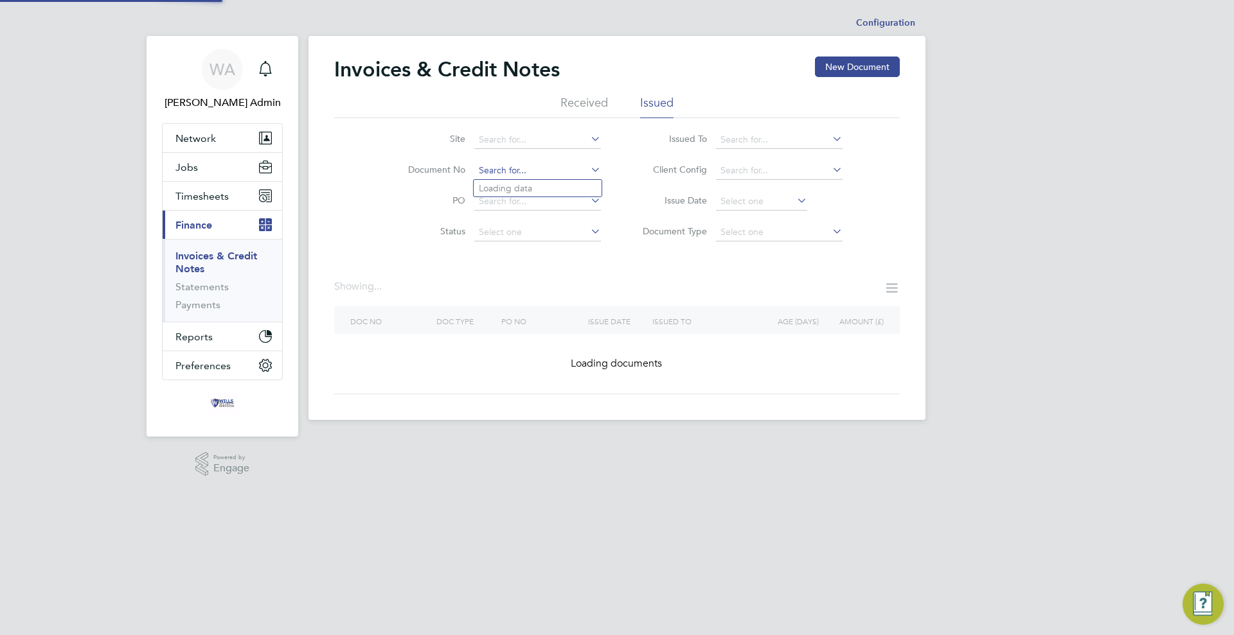
click at [547, 163] on input at bounding box center [537, 171] width 127 height 18
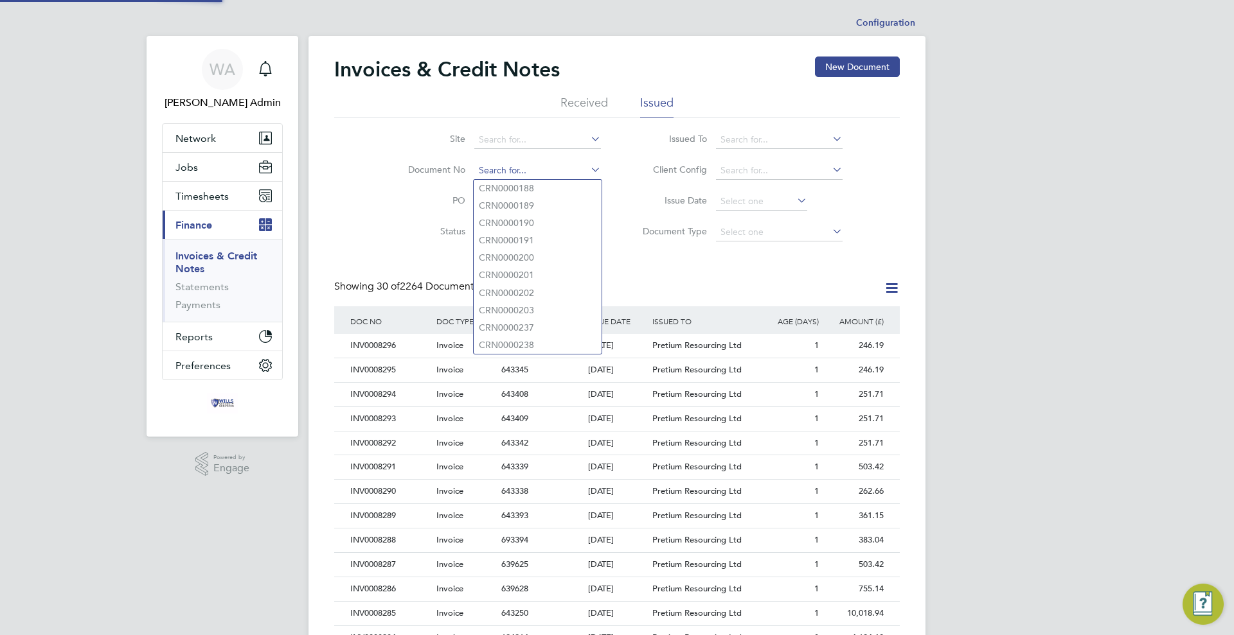
scroll to position [24, 87]
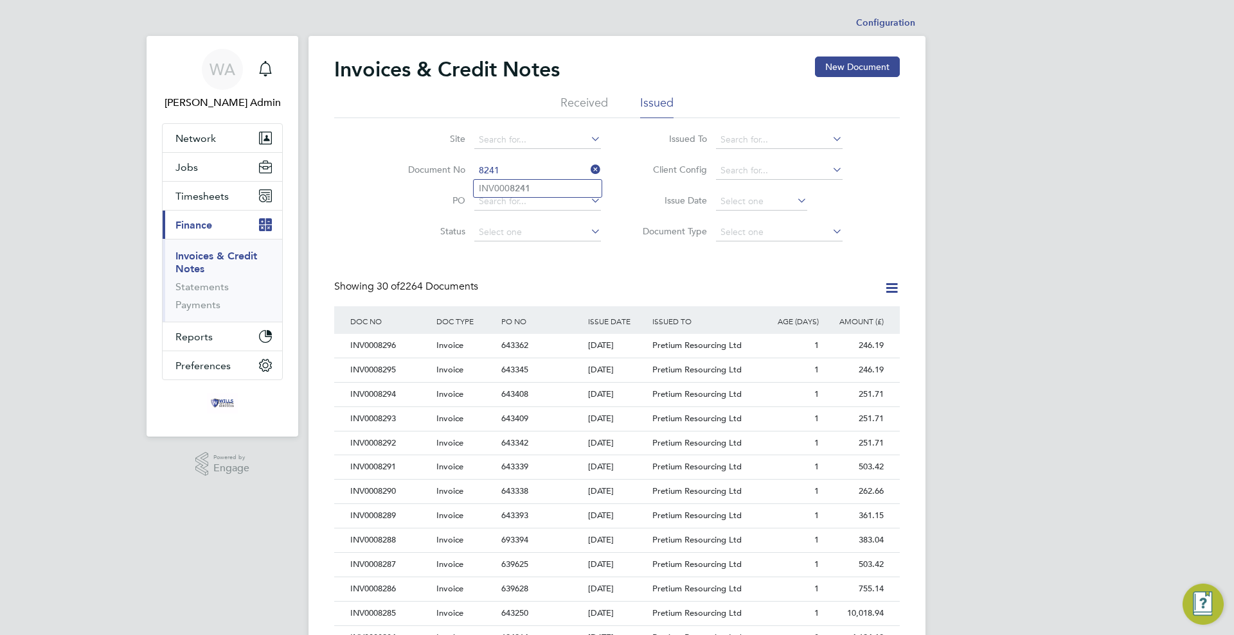
type input "INV0008241"
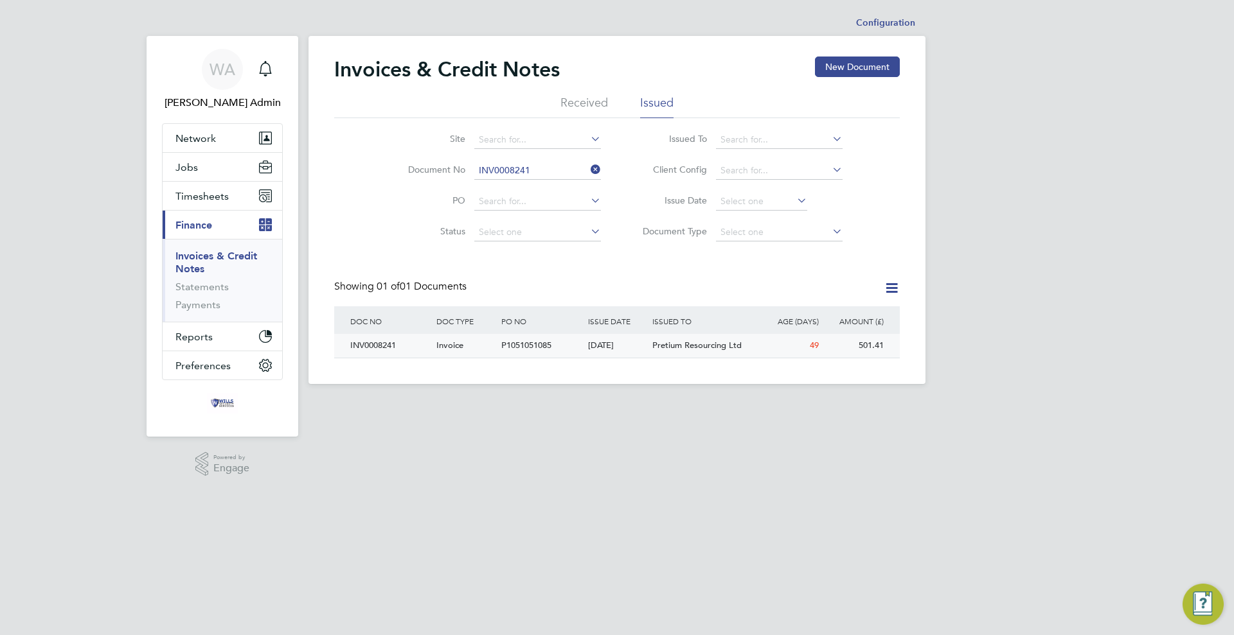
click at [522, 353] on div "P1051051085" at bounding box center [541, 346] width 86 height 24
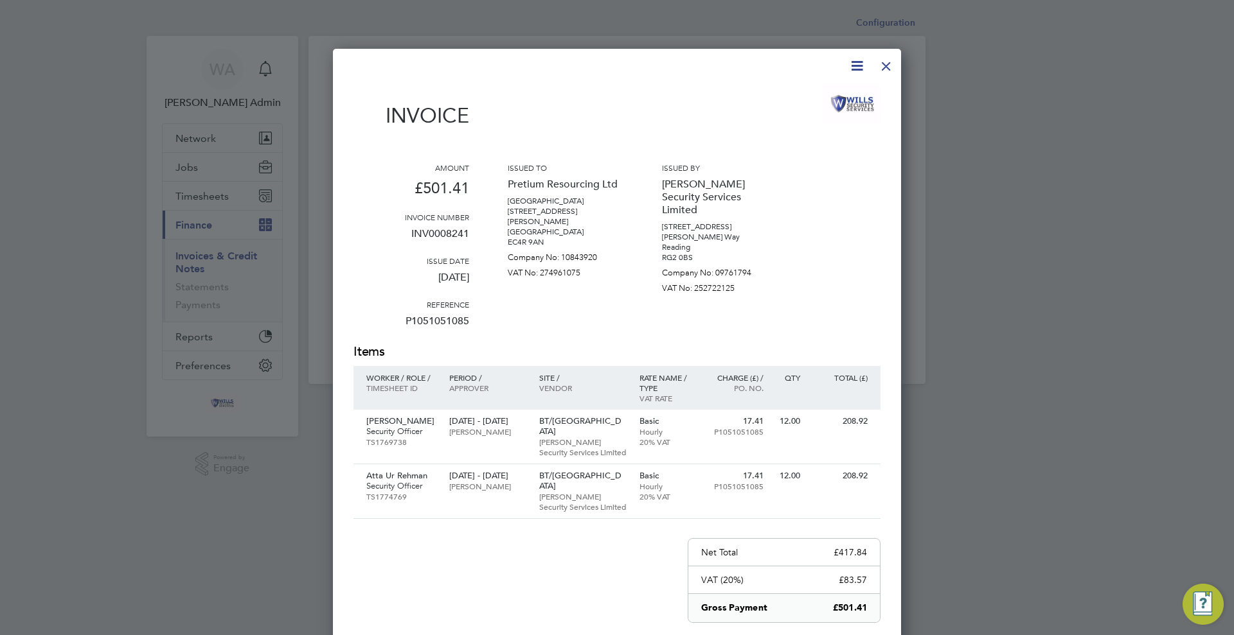
click at [883, 72] on div at bounding box center [885, 62] width 23 height 23
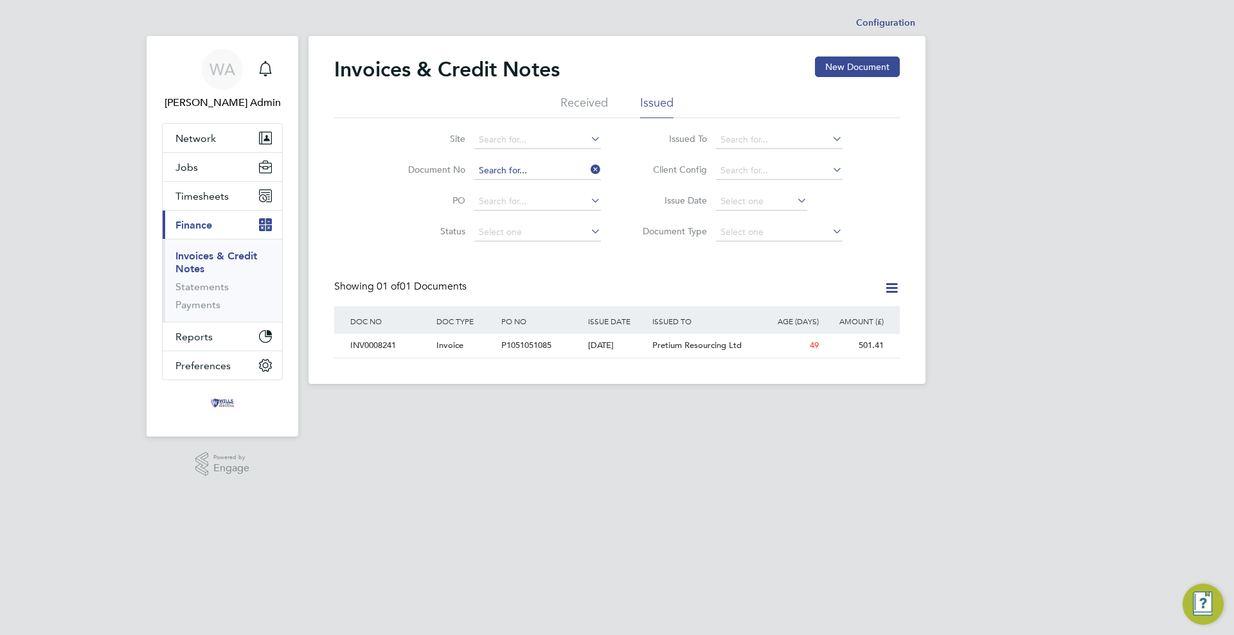
click at [556, 170] on input at bounding box center [537, 171] width 127 height 18
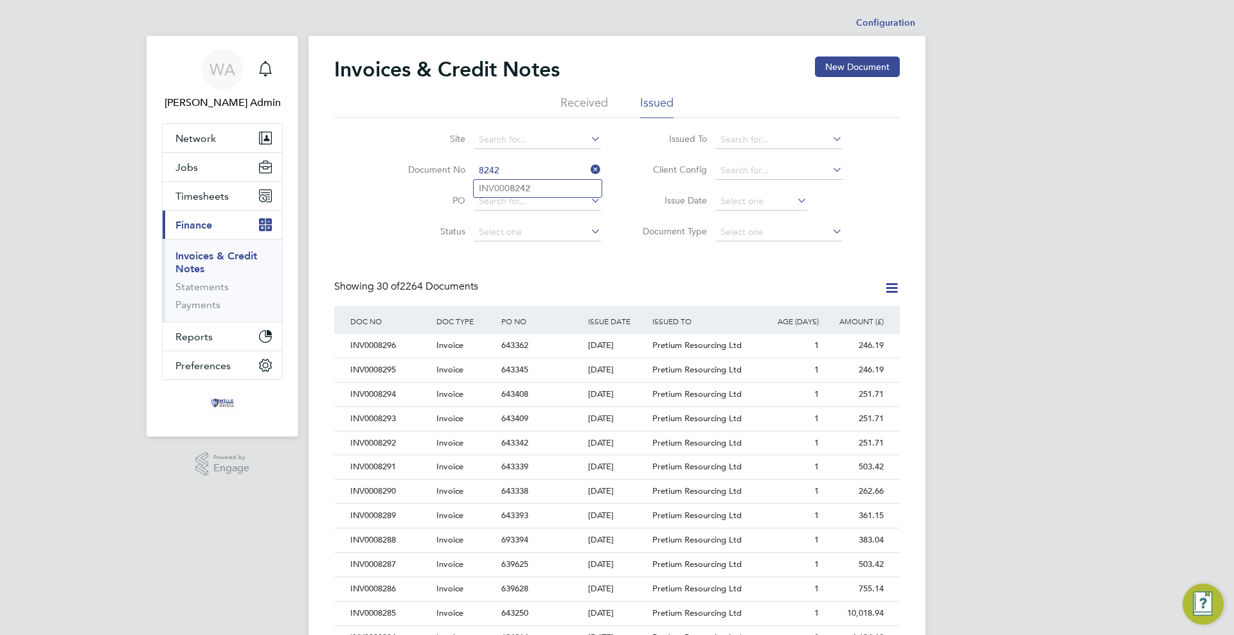
type input "INV0008242"
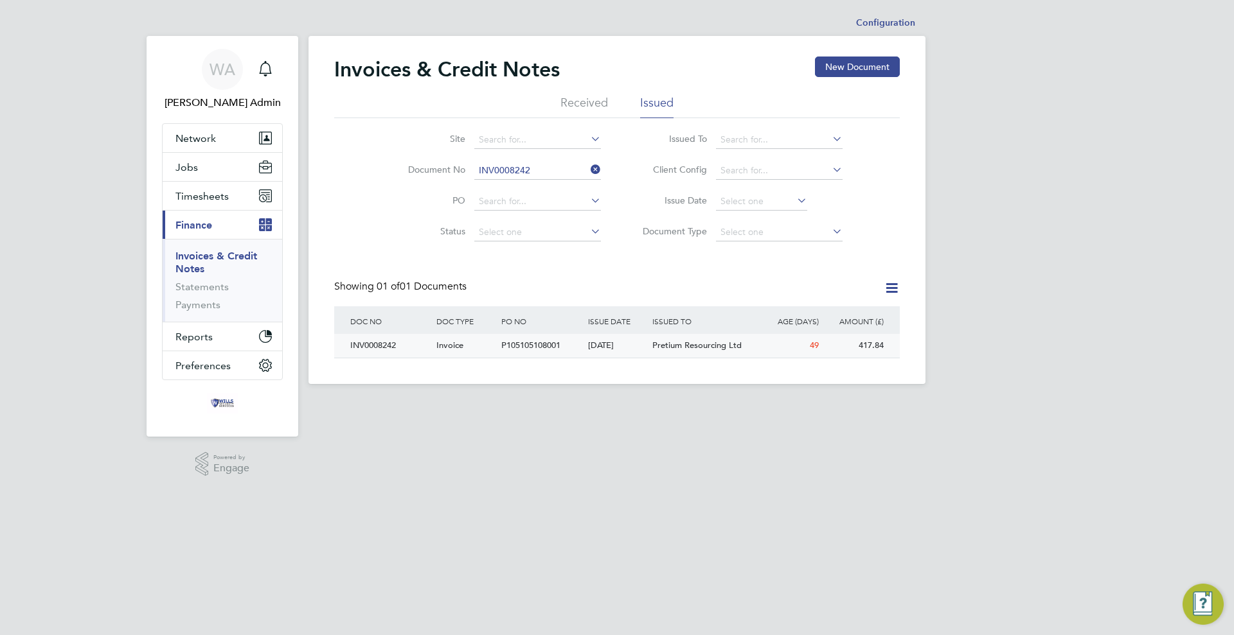
click at [535, 342] on span "P105105108001" at bounding box center [530, 345] width 59 height 11
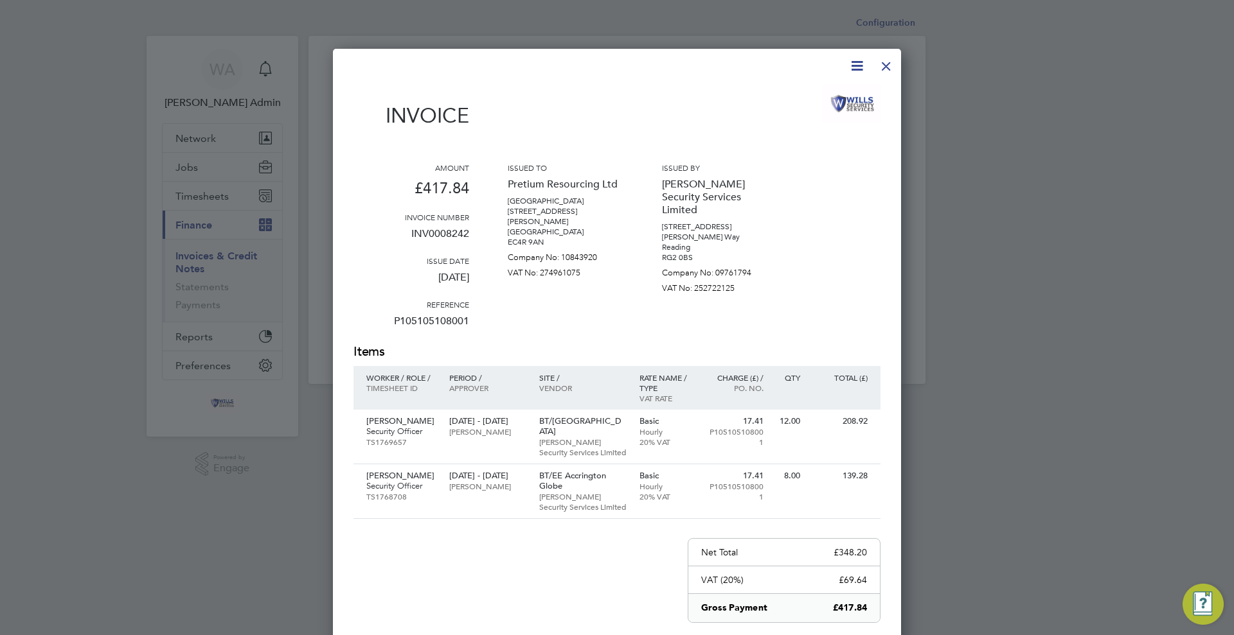
click at [896, 70] on div at bounding box center [885, 62] width 23 height 23
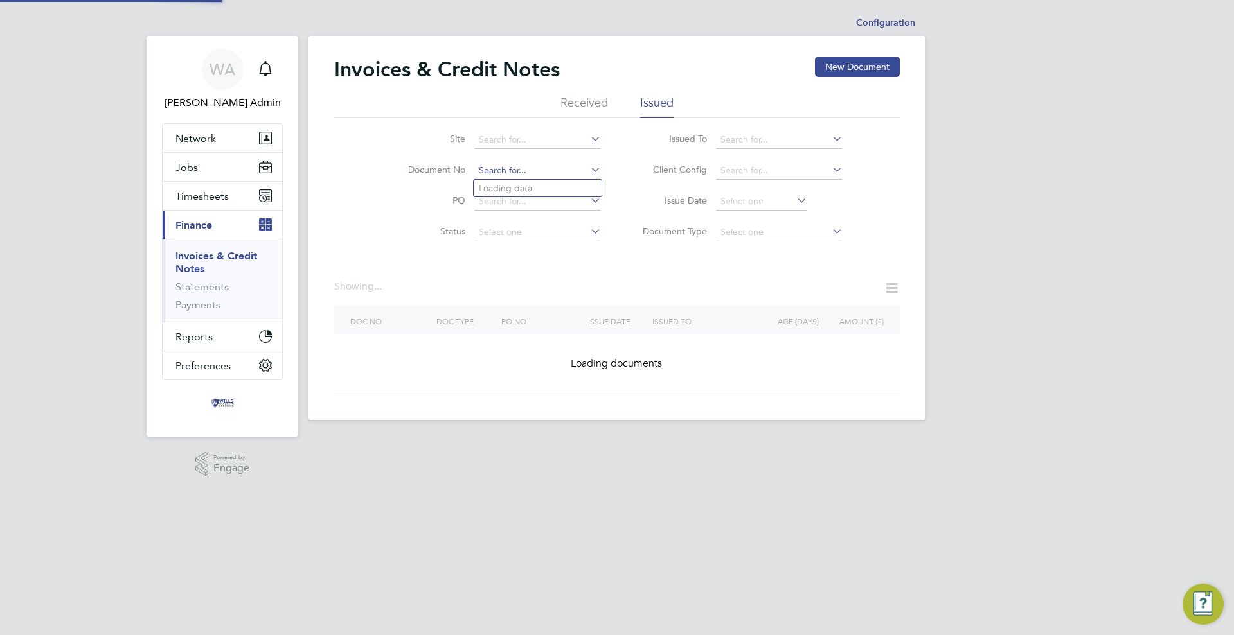
click at [569, 172] on input at bounding box center [537, 171] width 127 height 18
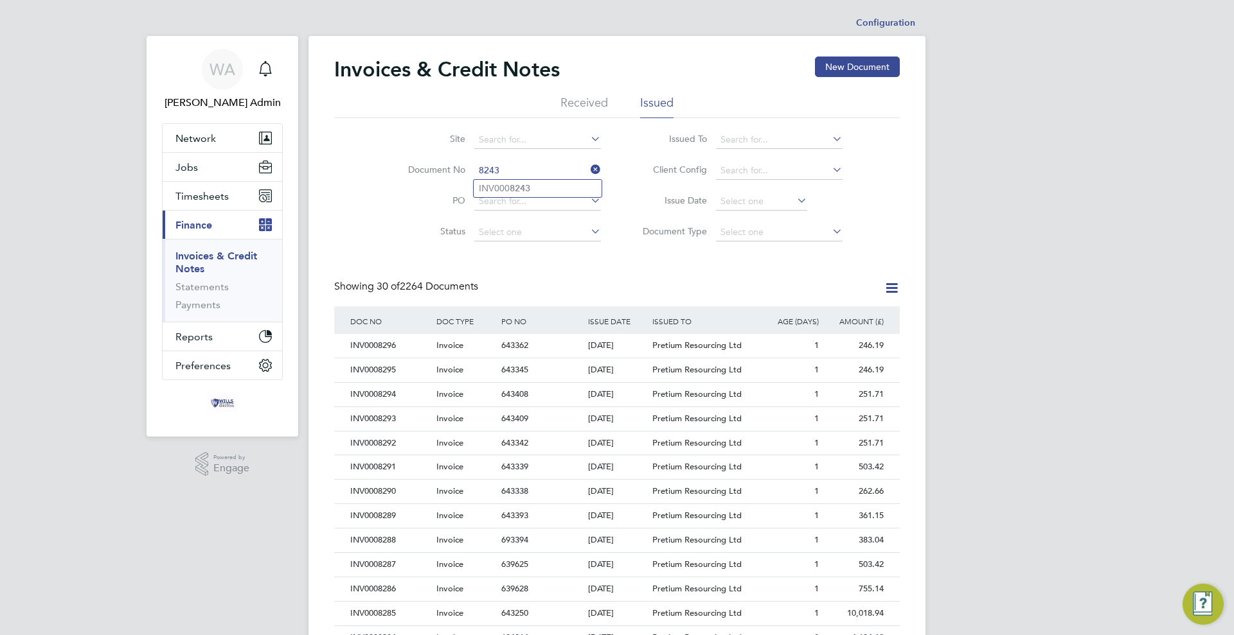
type input "INV0008243"
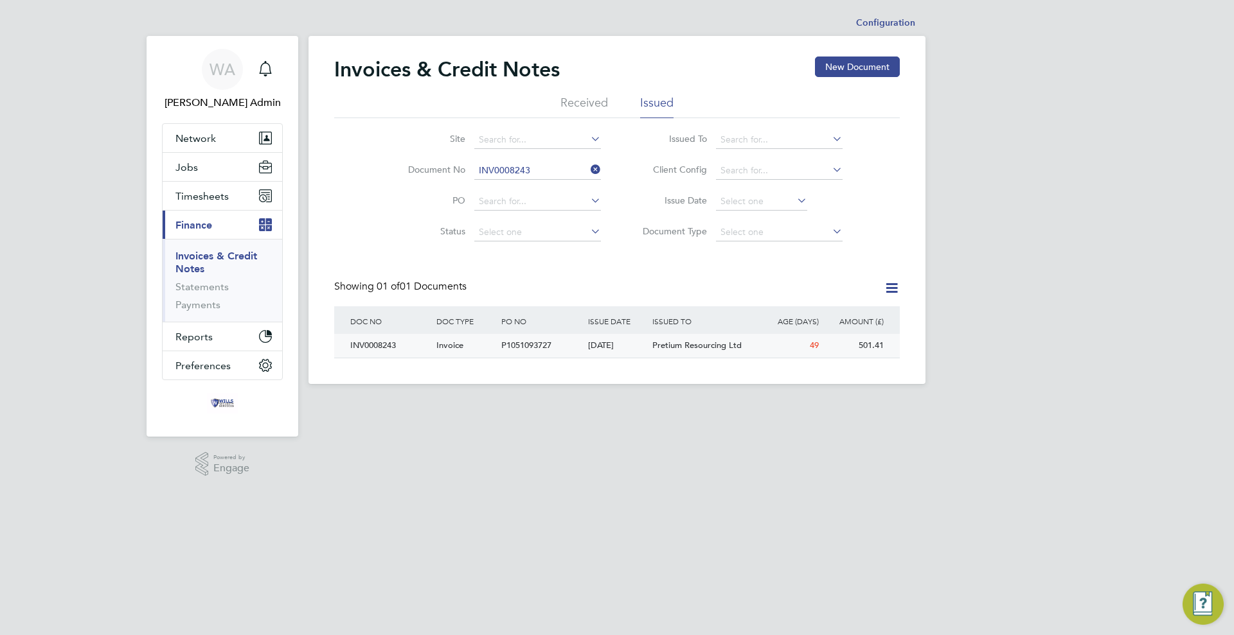
click at [599, 340] on div "[DATE]" at bounding box center [617, 346] width 65 height 24
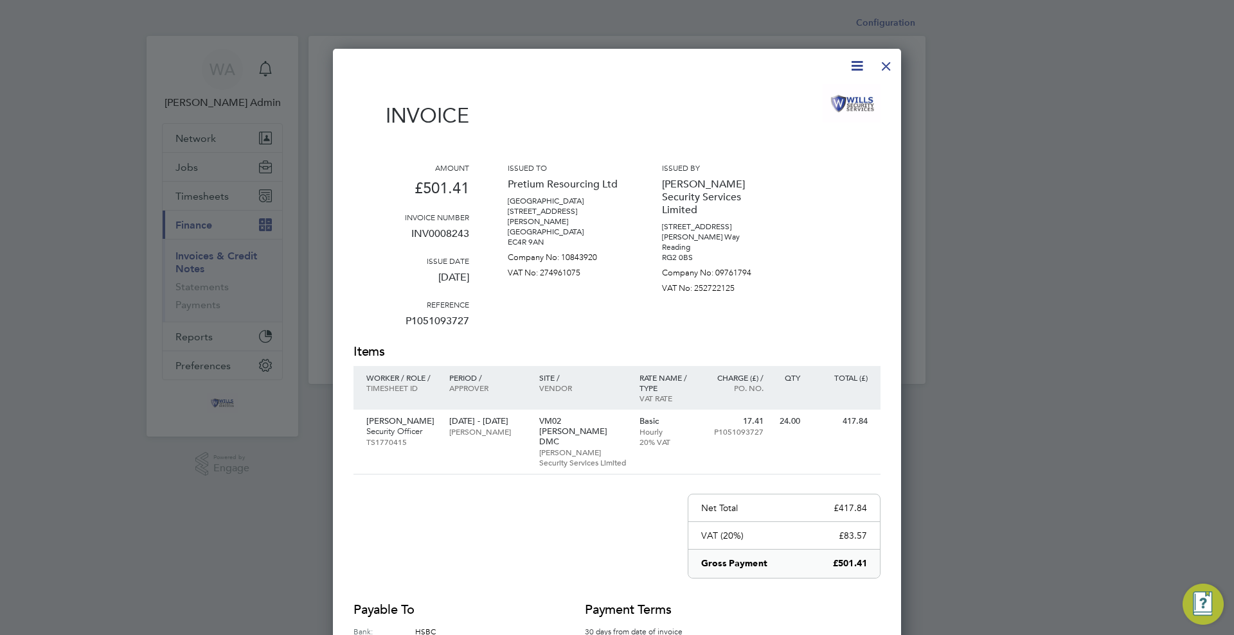
click at [887, 71] on div at bounding box center [885, 62] width 23 height 23
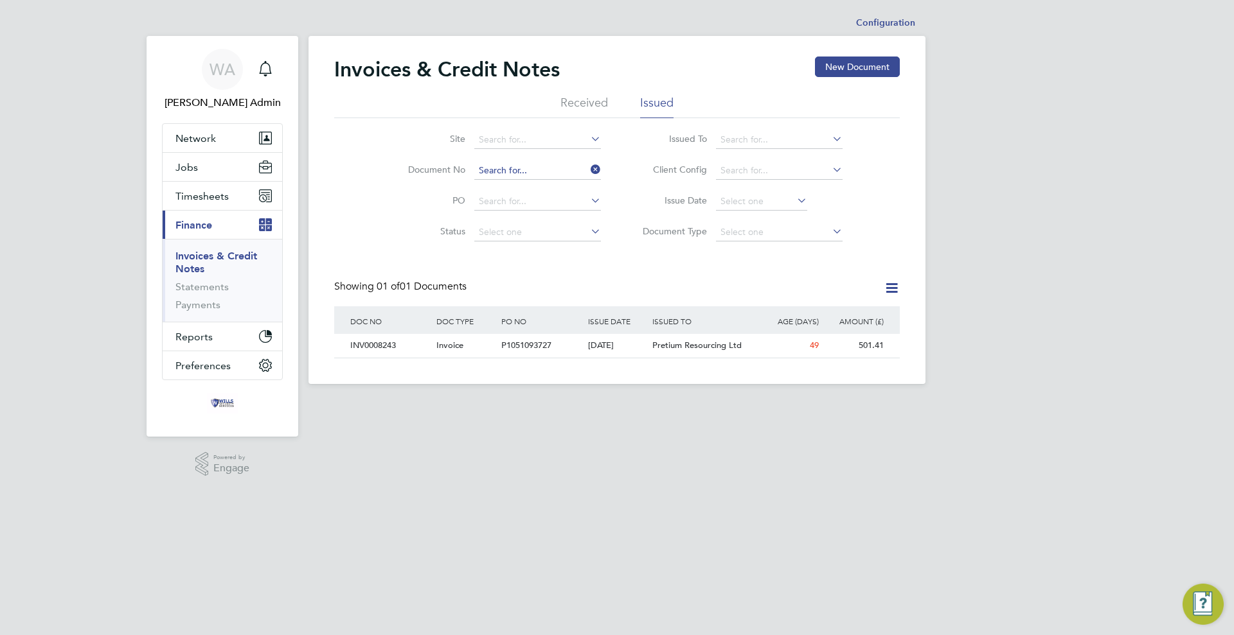
click at [559, 173] on input at bounding box center [537, 171] width 127 height 18
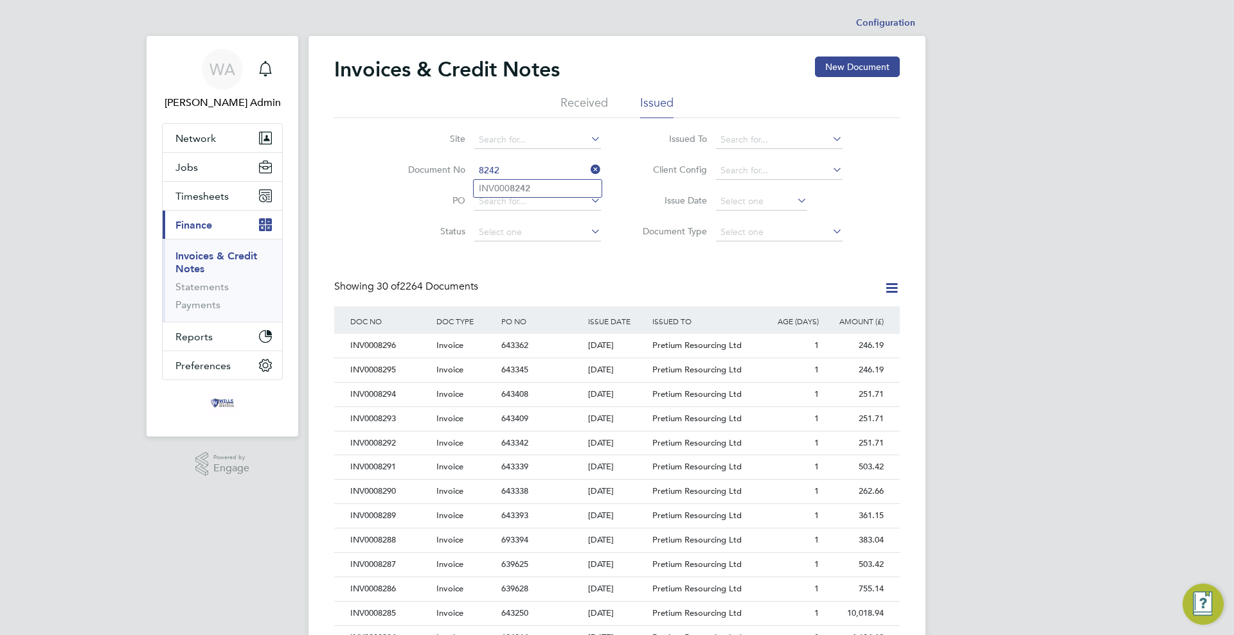
type input "INV0008242"
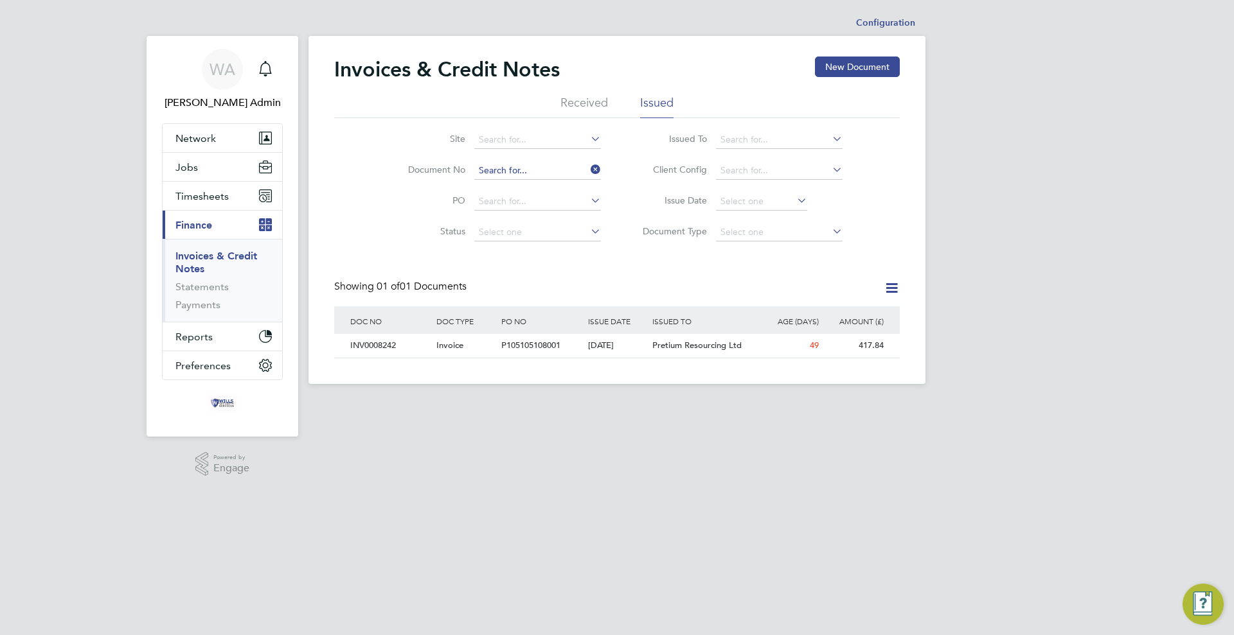
click at [559, 173] on input at bounding box center [537, 171] width 127 height 18
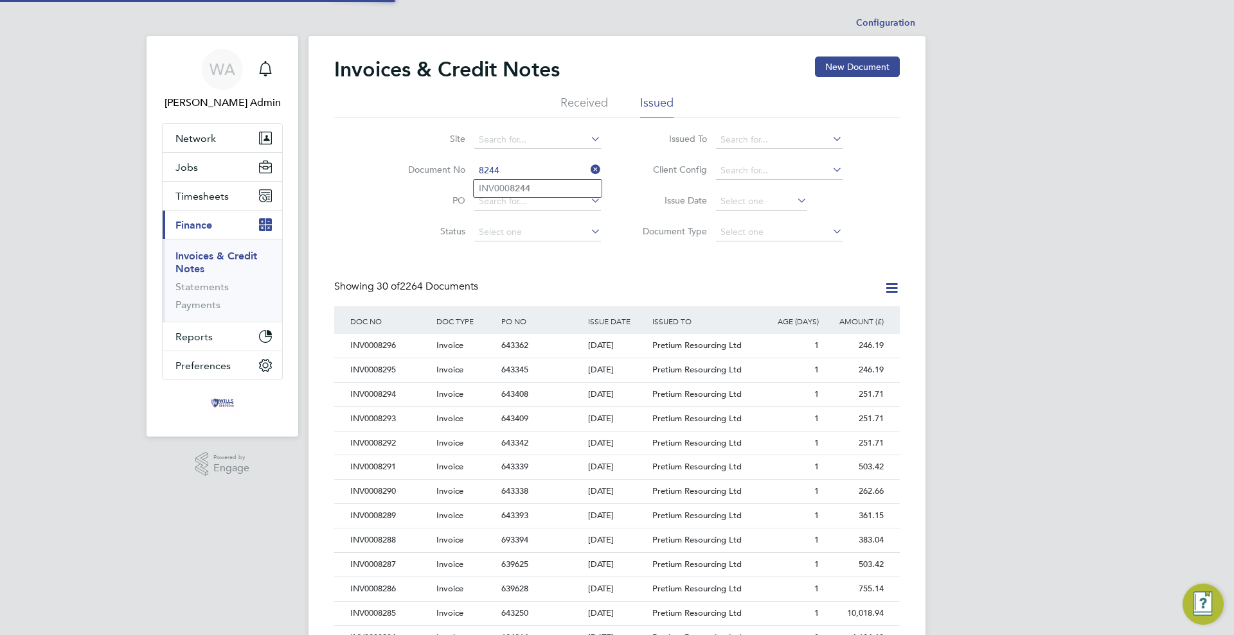
type input "INV0008244"
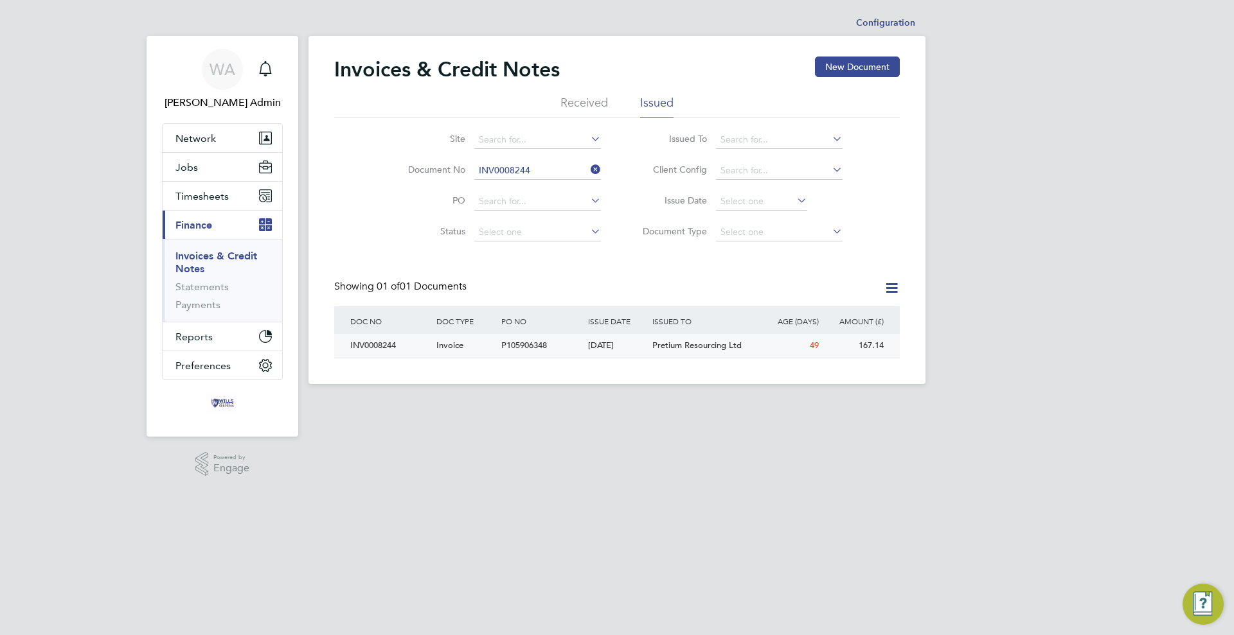
click at [602, 357] on div "[DATE]" at bounding box center [617, 346] width 65 height 24
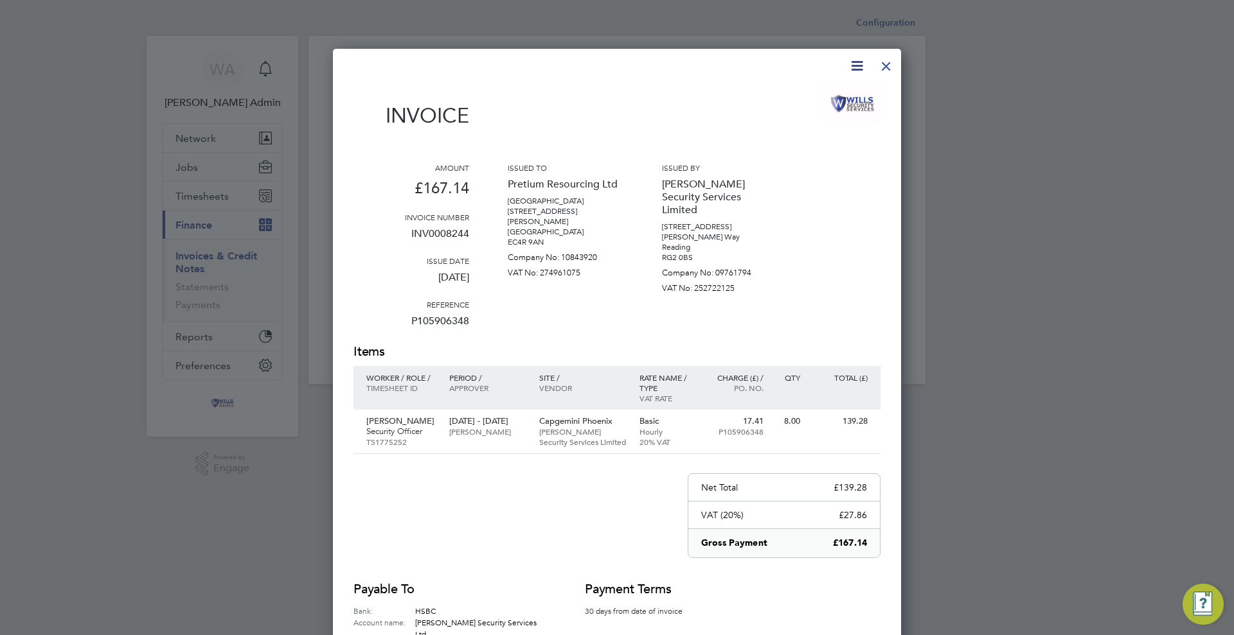
click at [883, 66] on div at bounding box center [885, 62] width 23 height 23
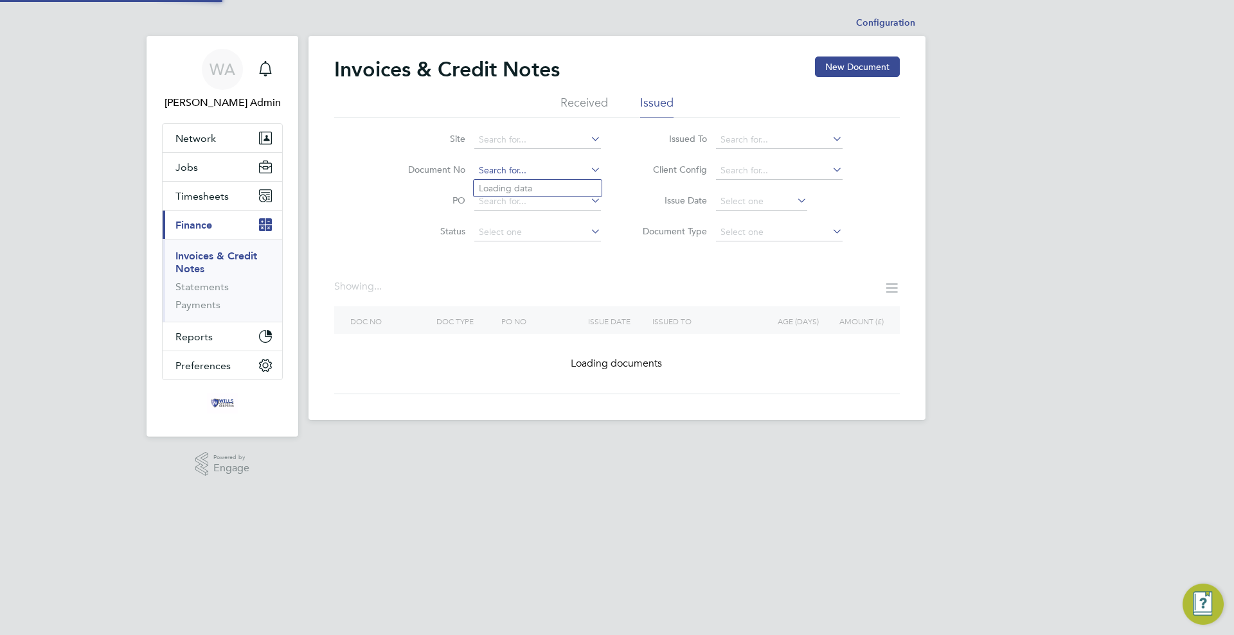
click at [563, 172] on input at bounding box center [537, 171] width 127 height 18
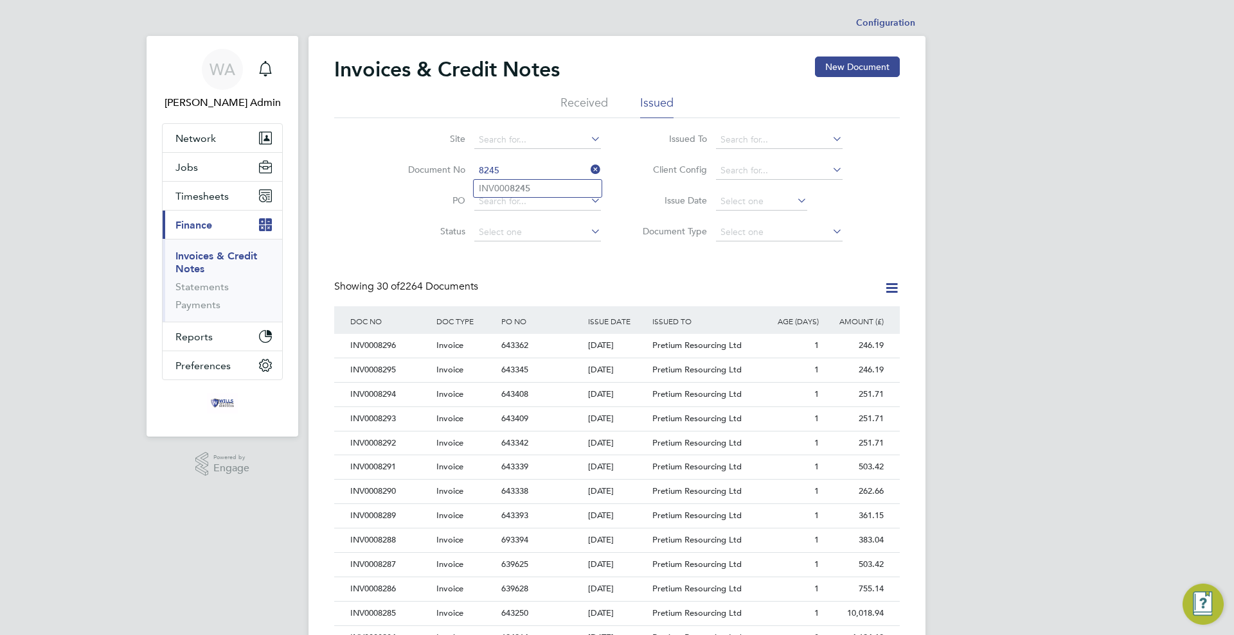
type input "INV0008245"
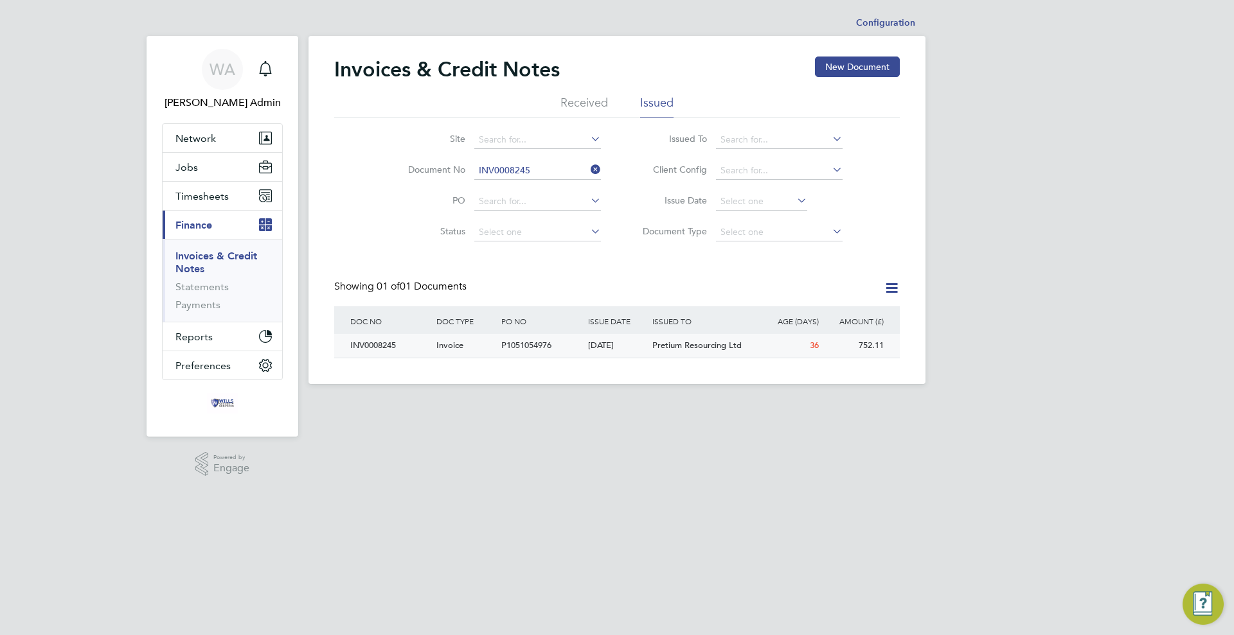
click at [560, 349] on div "P1051054976" at bounding box center [541, 346] width 86 height 24
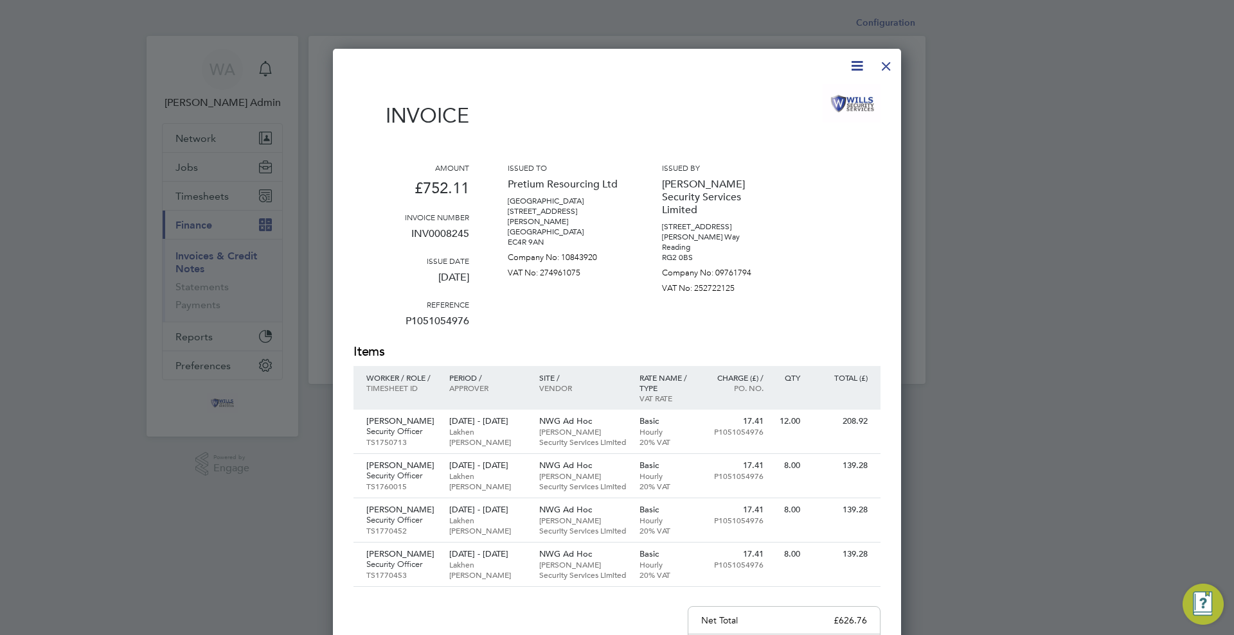
click at [892, 67] on div at bounding box center [885, 62] width 23 height 23
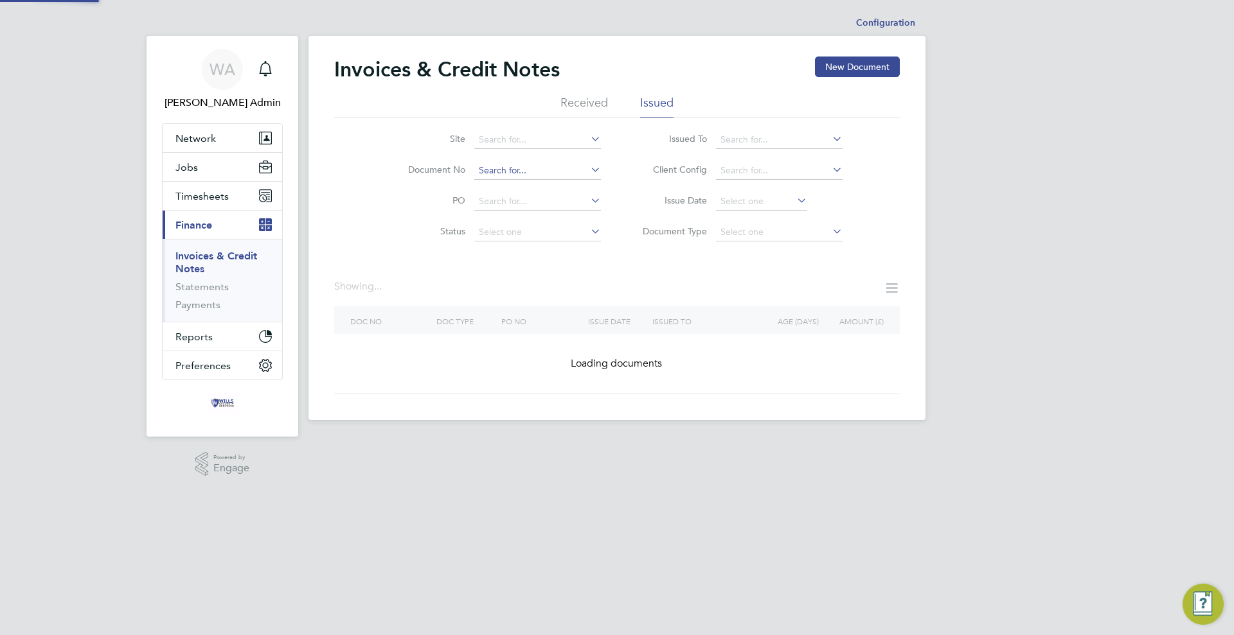
click at [569, 168] on input at bounding box center [537, 171] width 127 height 18
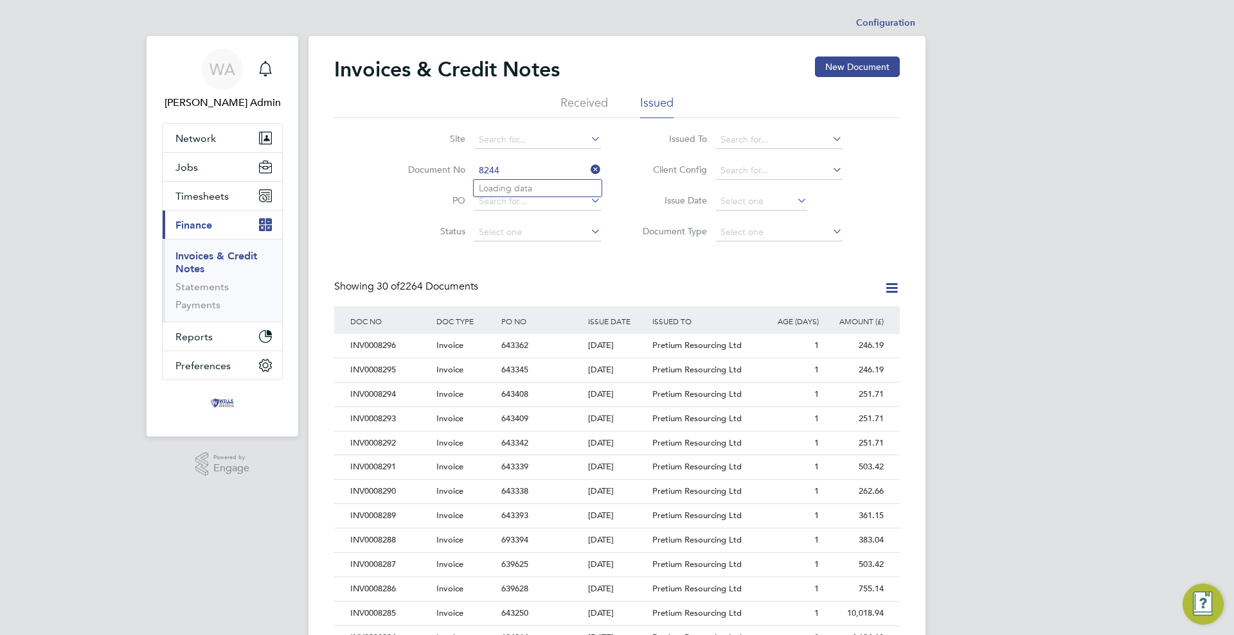
type input "CRN0000188"
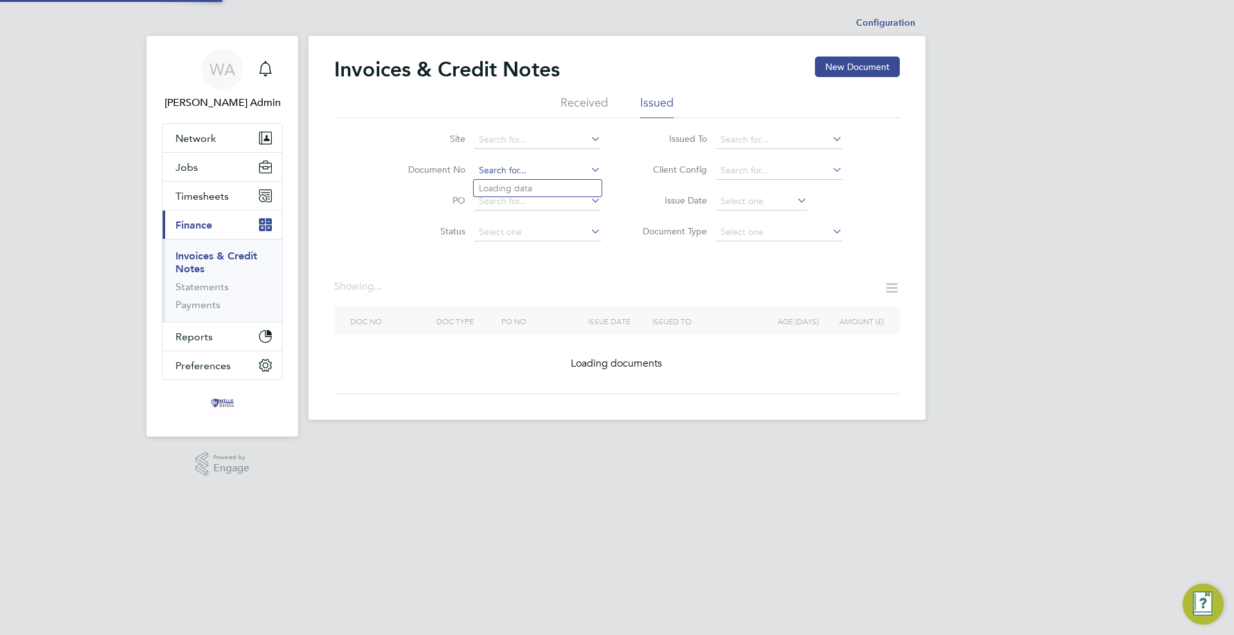
click at [569, 168] on input at bounding box center [537, 171] width 127 height 18
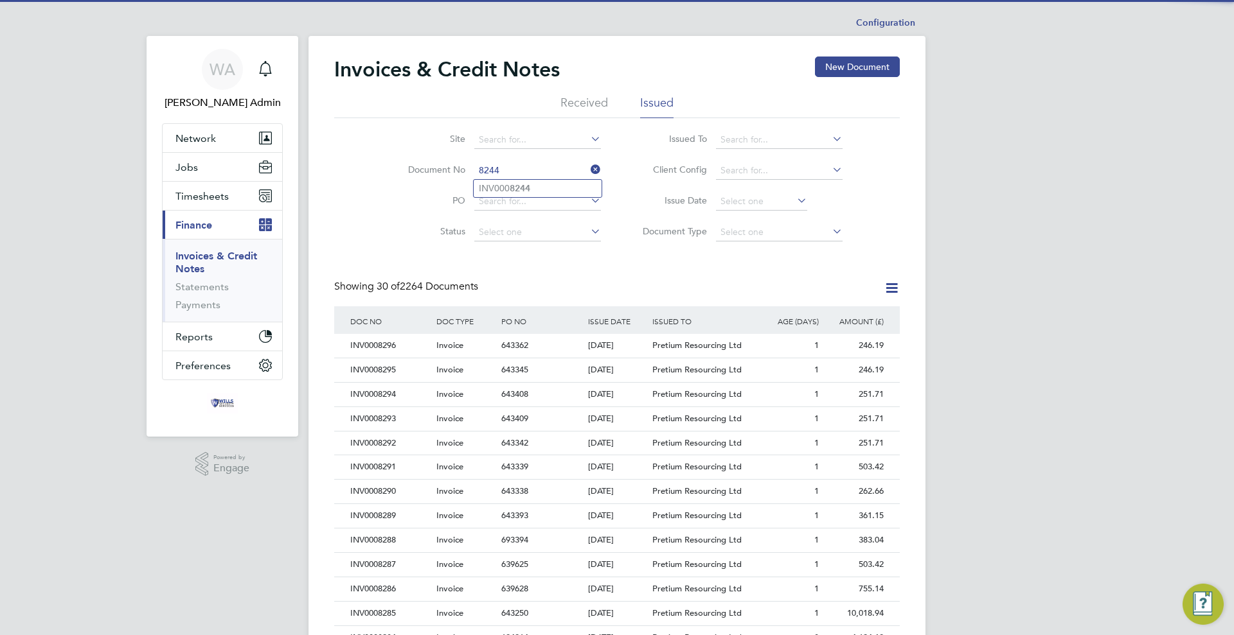
type input "INV0008244"
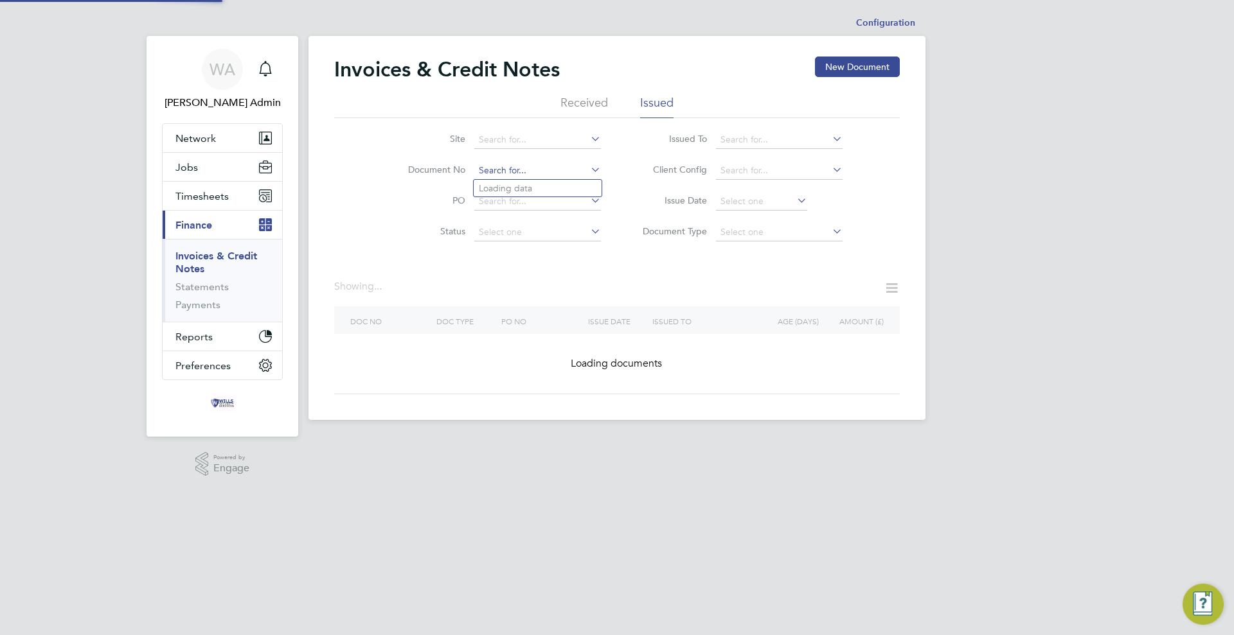
click at [569, 168] on input at bounding box center [537, 171] width 127 height 18
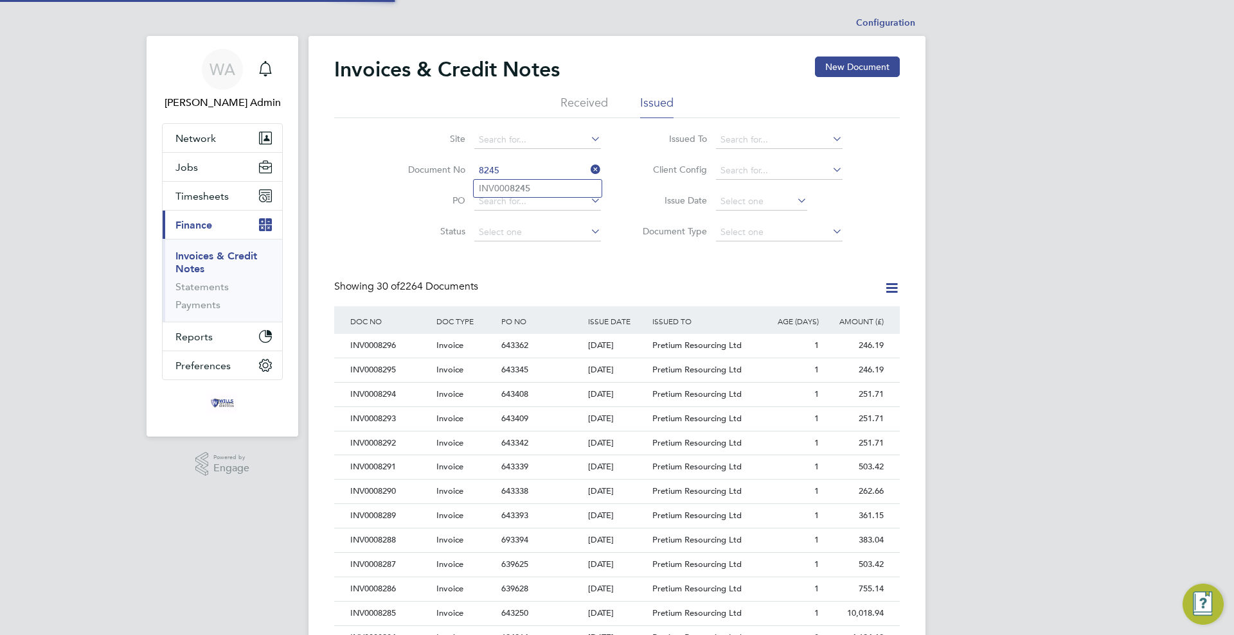
type input "INV0008245"
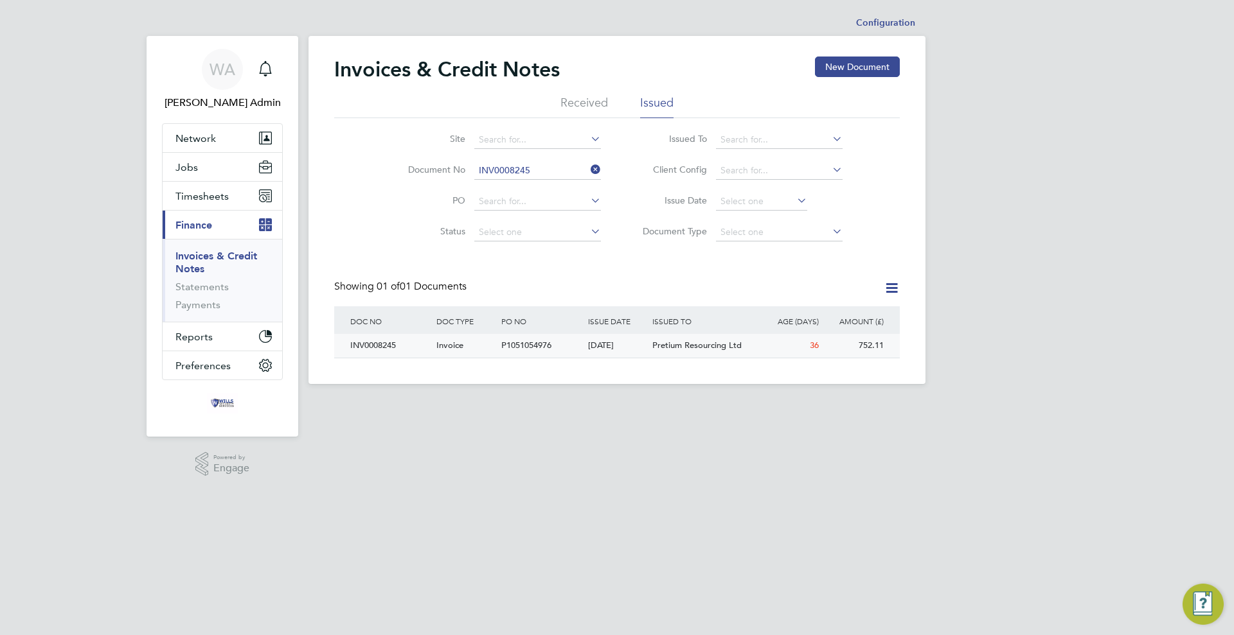
click at [597, 346] on div "[DATE]" at bounding box center [617, 346] width 65 height 24
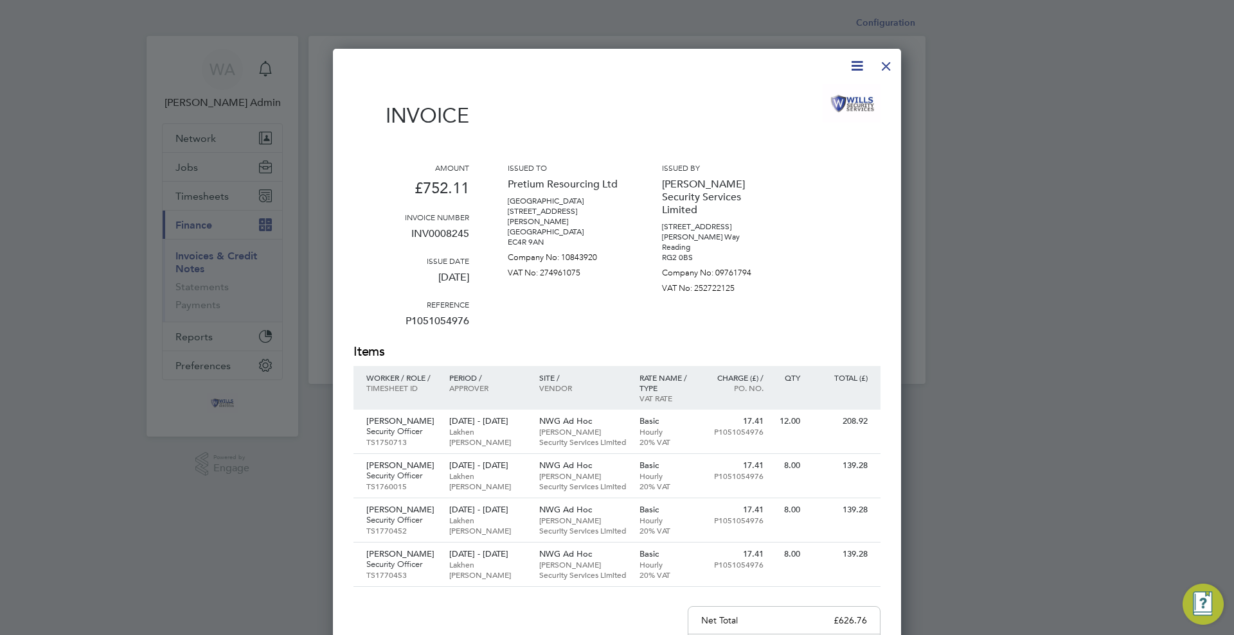
drag, startPoint x: 887, startPoint y: 64, endPoint x: 883, endPoint y: 91, distance: 27.3
click at [887, 64] on div at bounding box center [885, 62] width 23 height 23
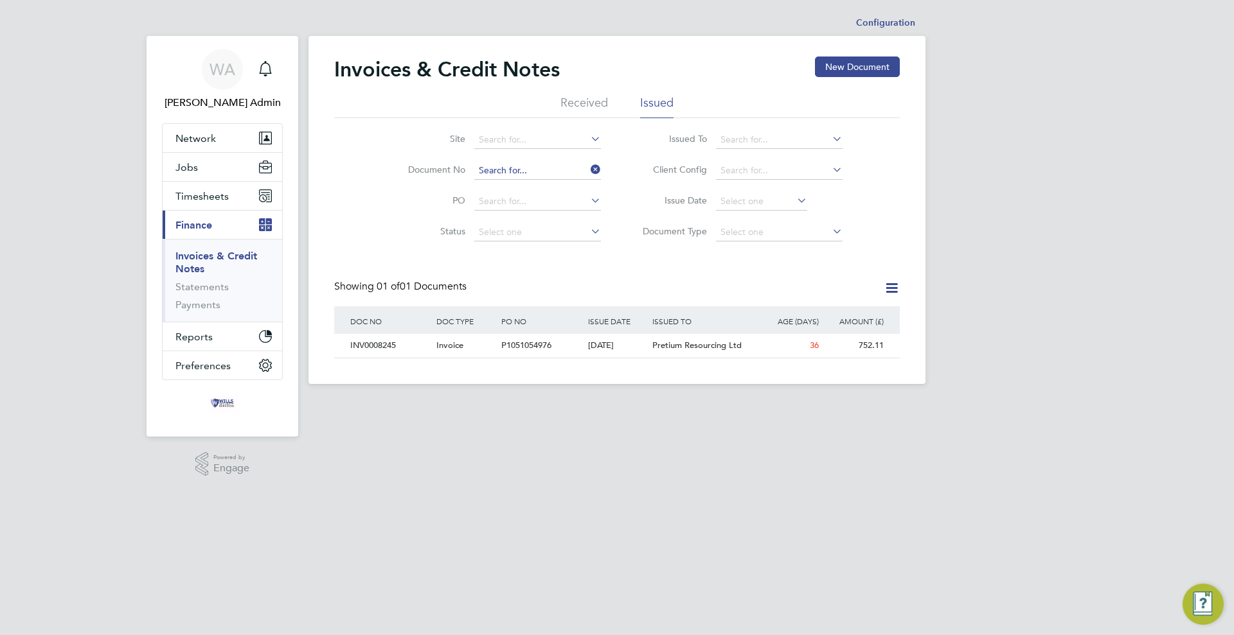
click at [486, 168] on input at bounding box center [537, 171] width 127 height 18
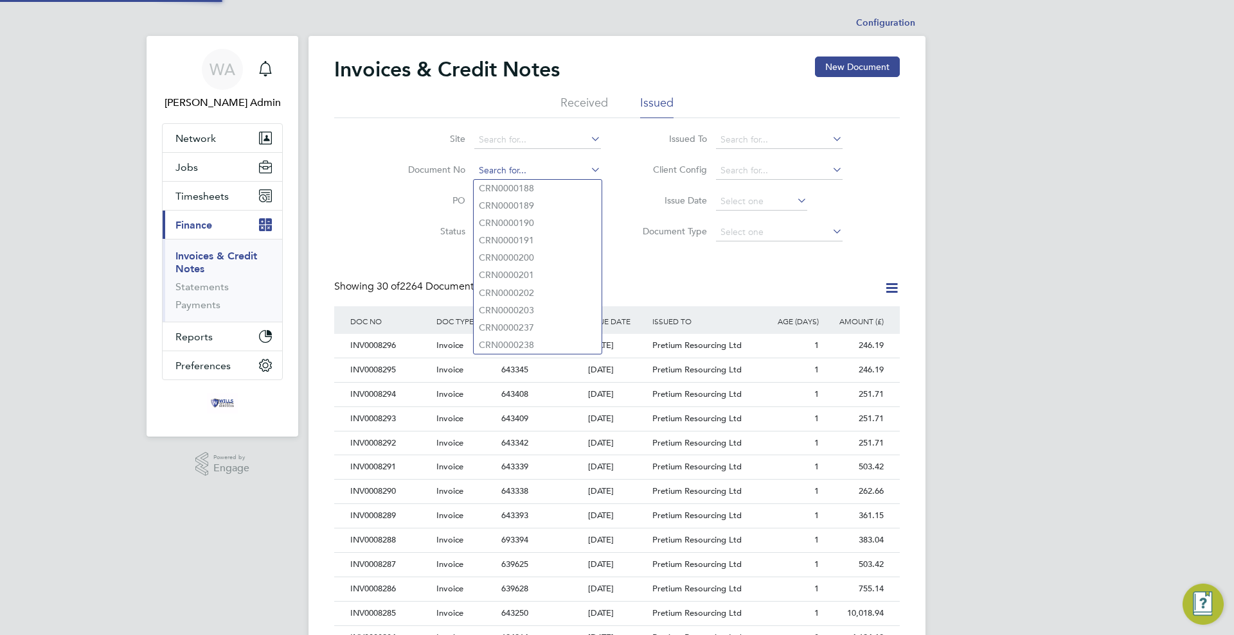
scroll to position [24, 109]
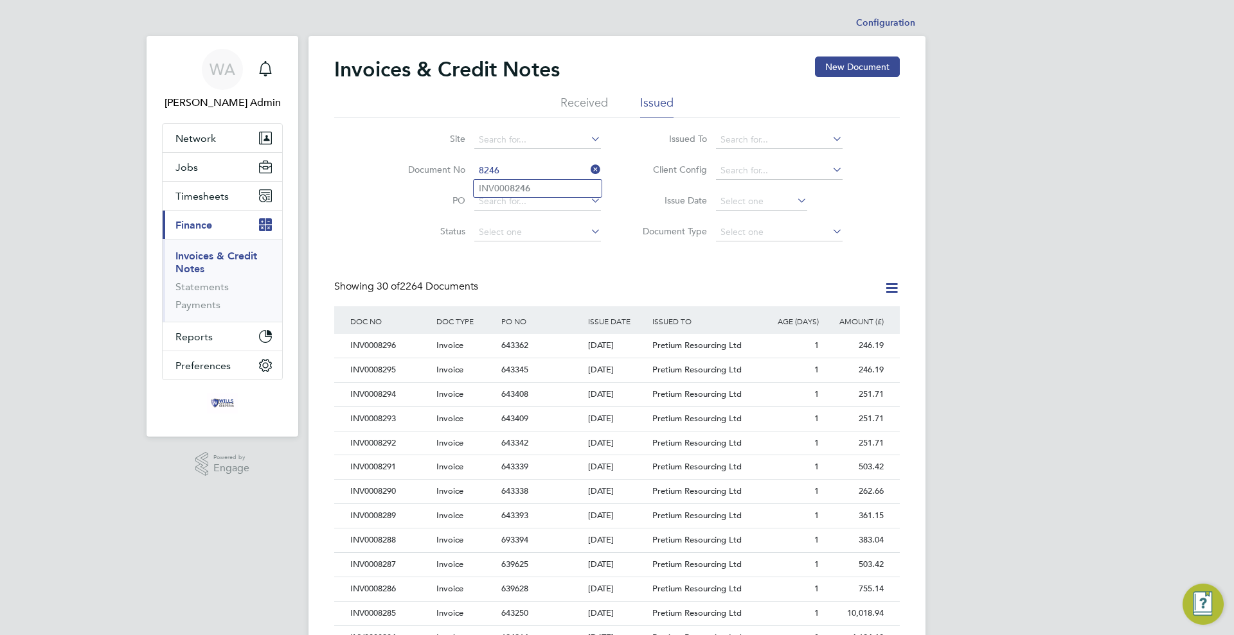
type input "INV0008246"
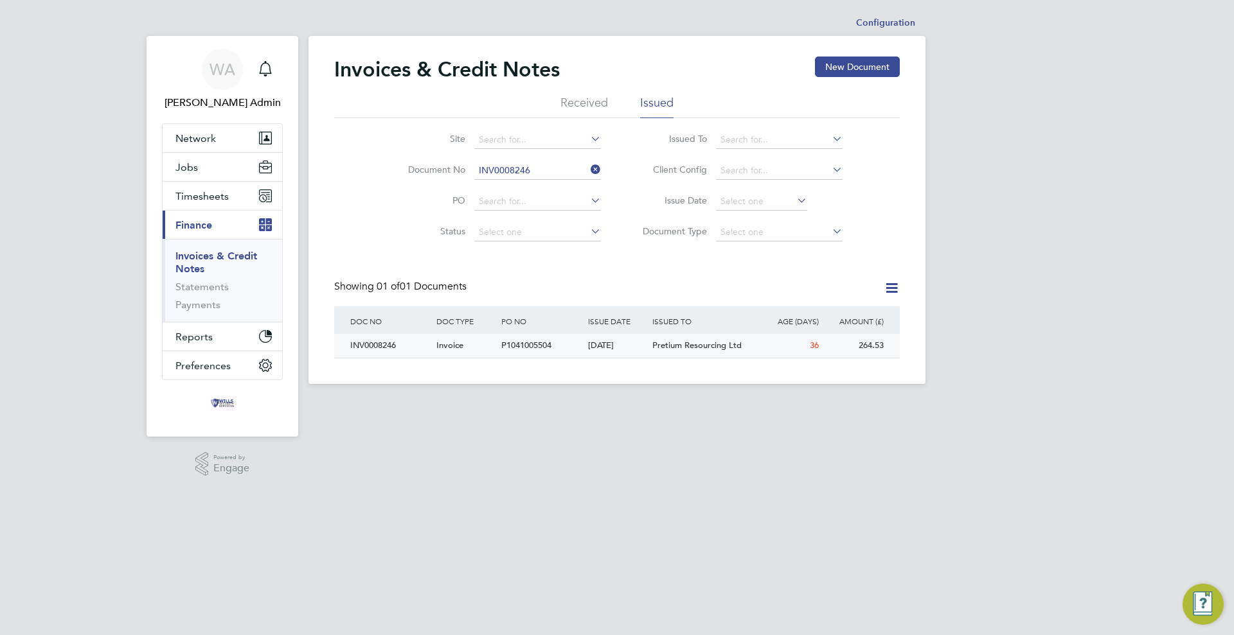
click at [533, 339] on div "P1041005504" at bounding box center [541, 346] width 86 height 24
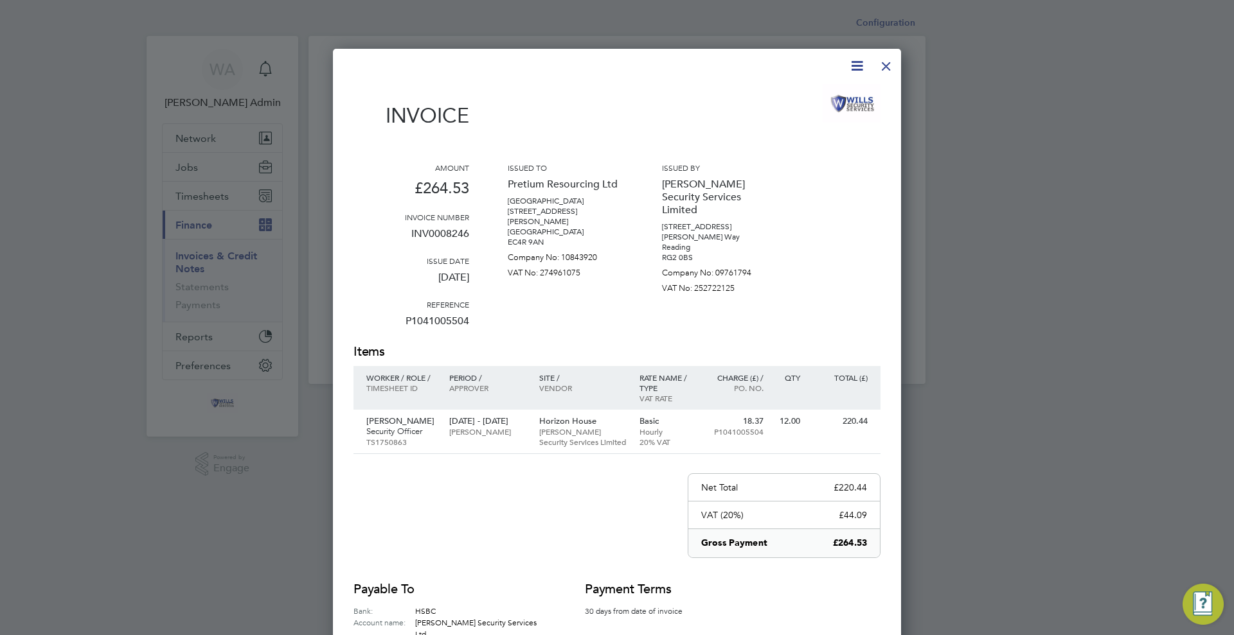
click at [884, 63] on div at bounding box center [885, 62] width 23 height 23
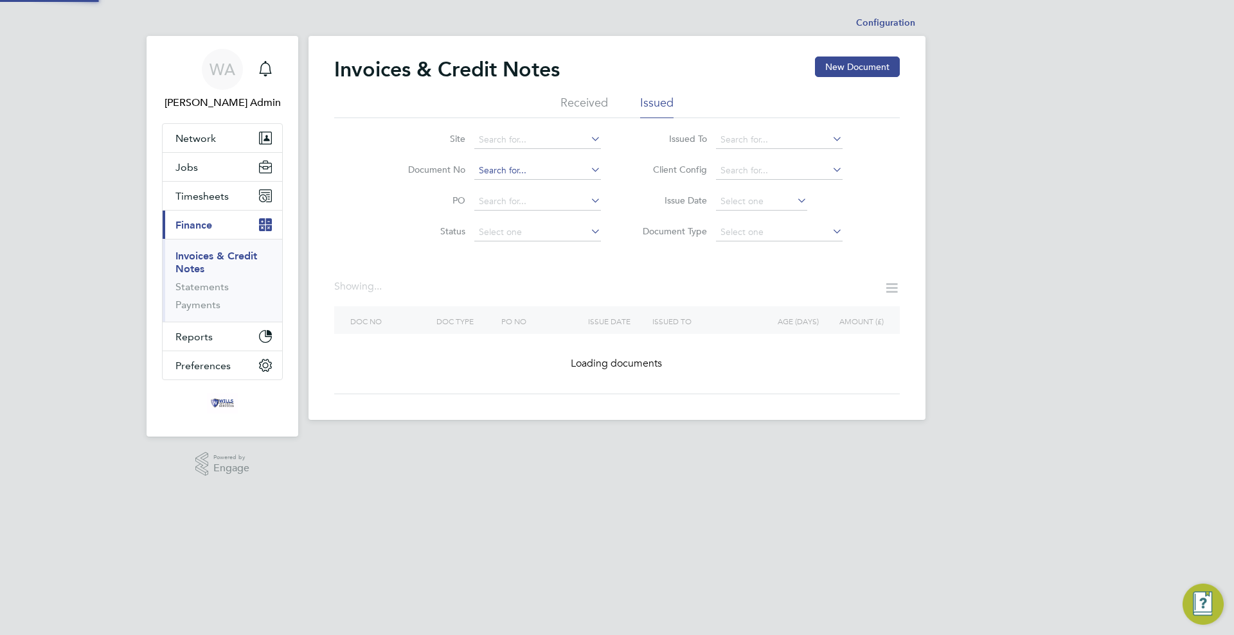
click at [535, 175] on input at bounding box center [537, 171] width 127 height 18
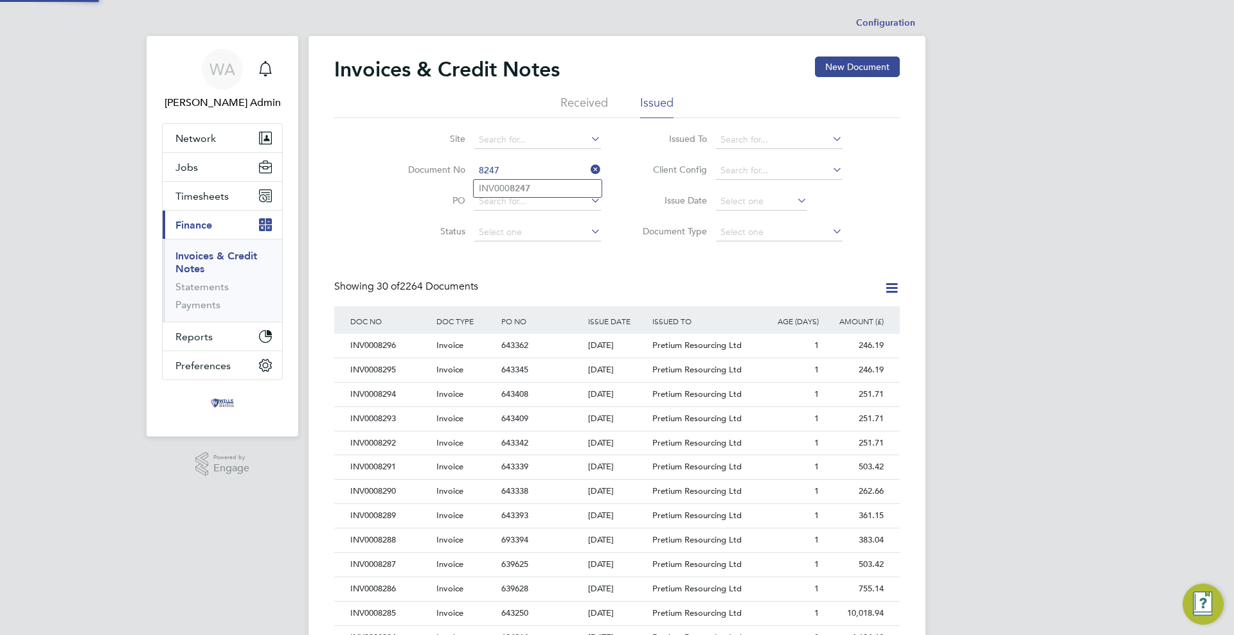
type input "INV0008247"
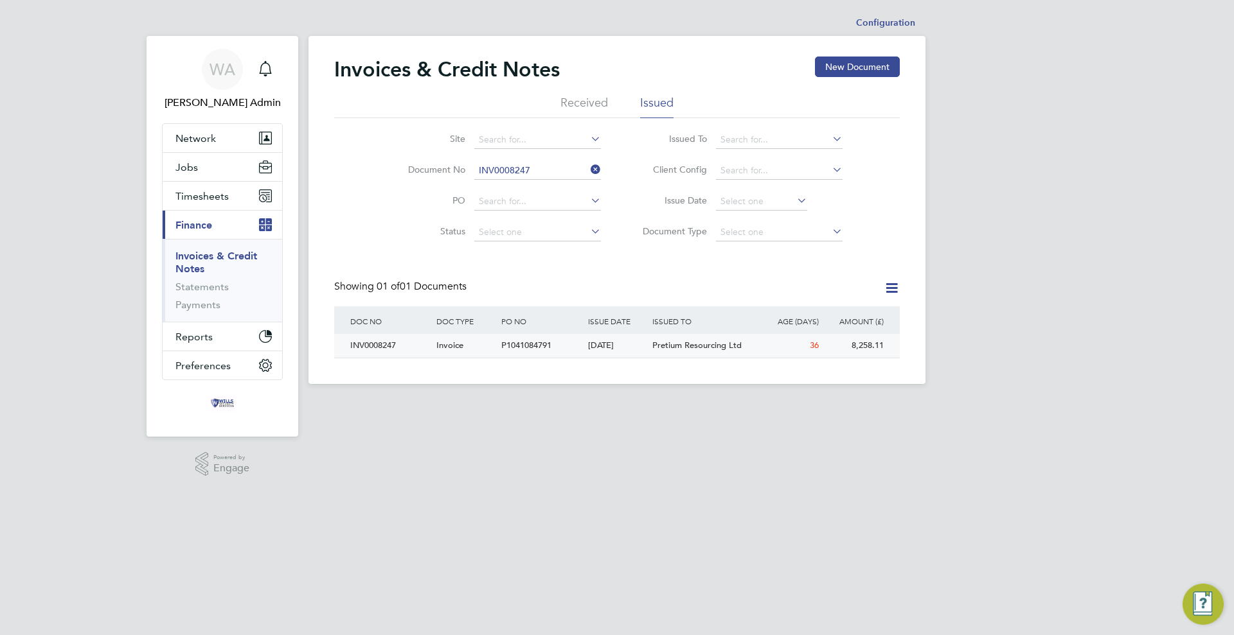
click at [639, 353] on div "[DATE]" at bounding box center [617, 346] width 65 height 24
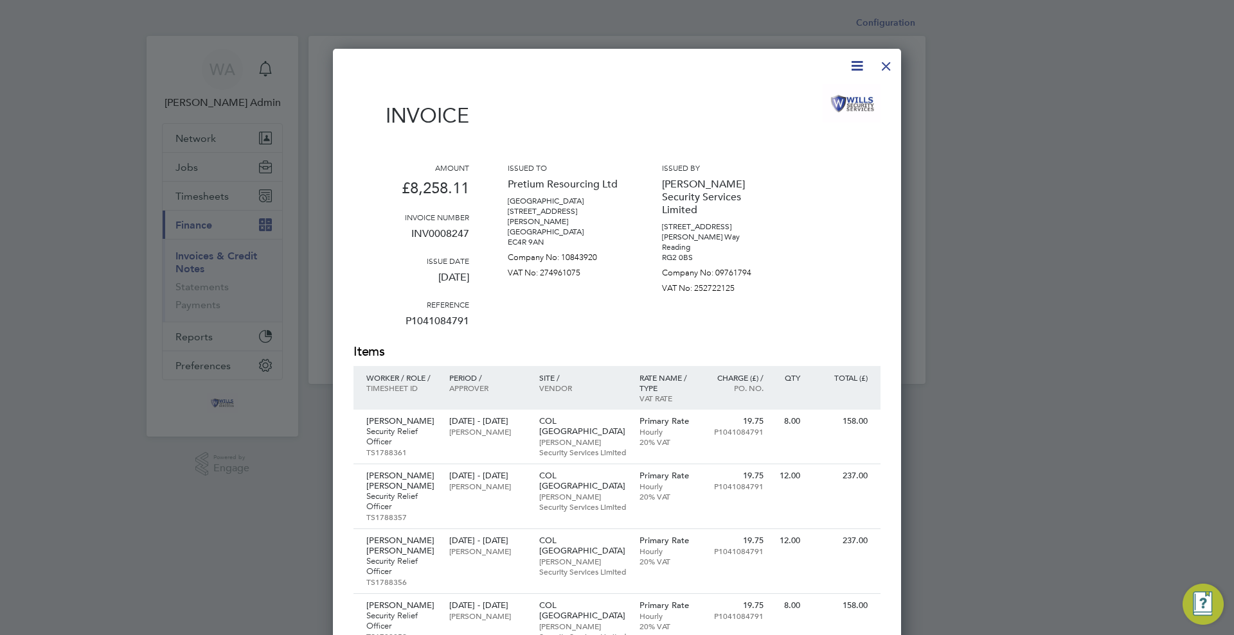
click at [887, 66] on div at bounding box center [885, 62] width 23 height 23
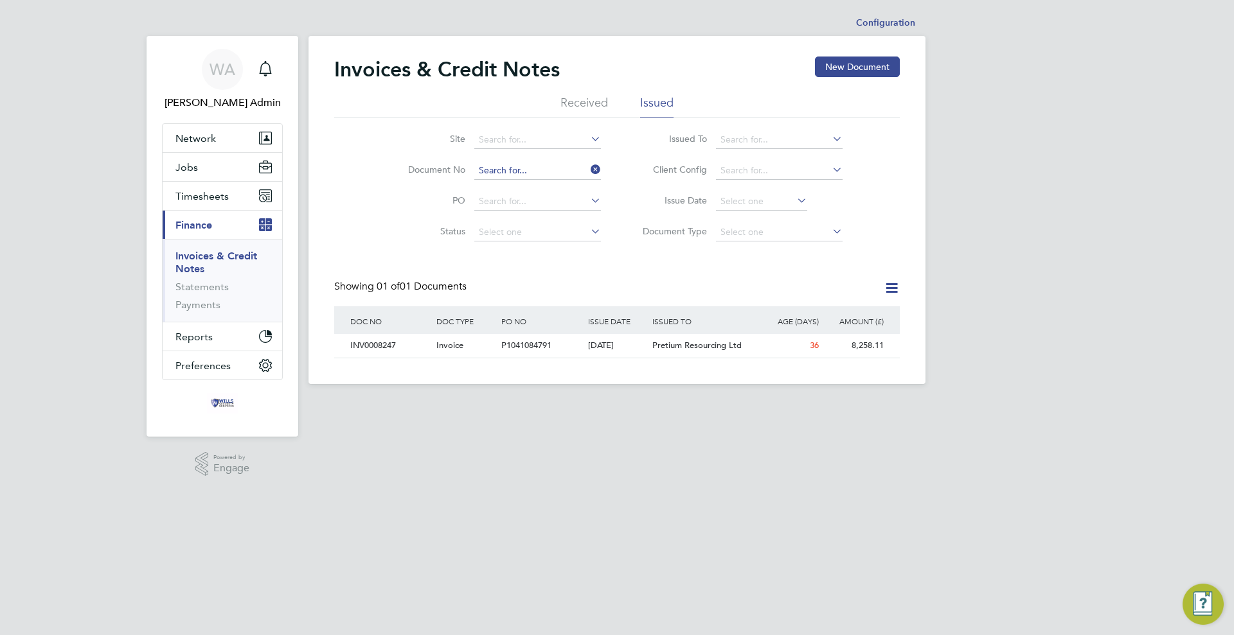
click at [551, 171] on input at bounding box center [537, 171] width 127 height 18
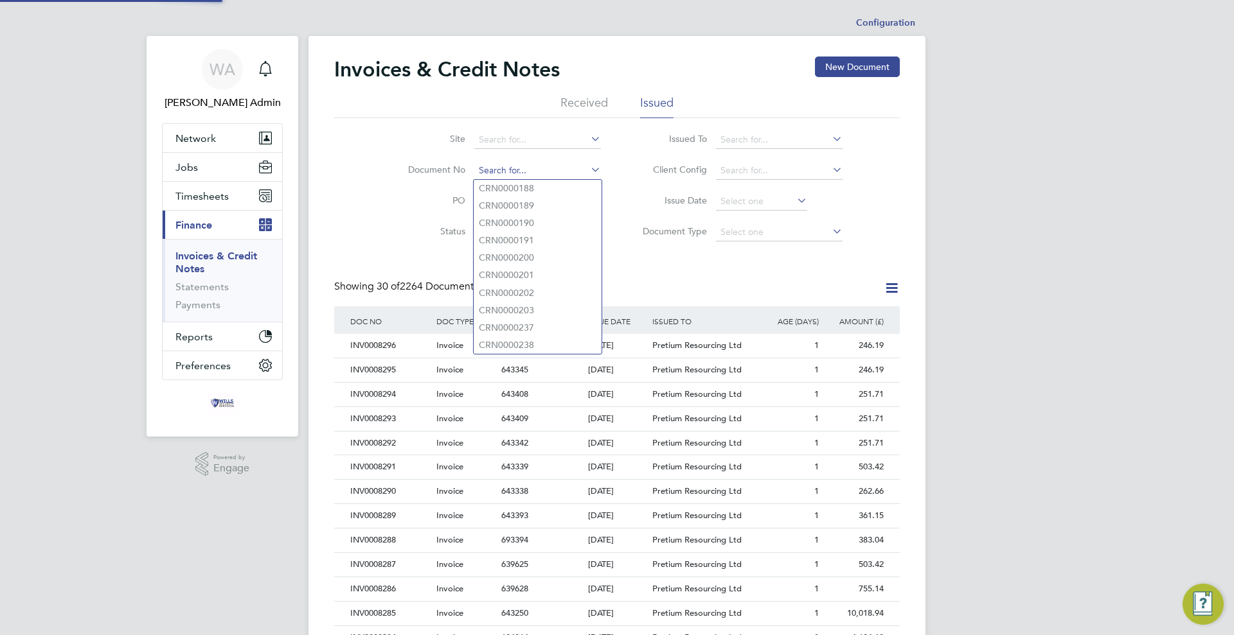
scroll to position [24, 109]
type input "INV0008248"
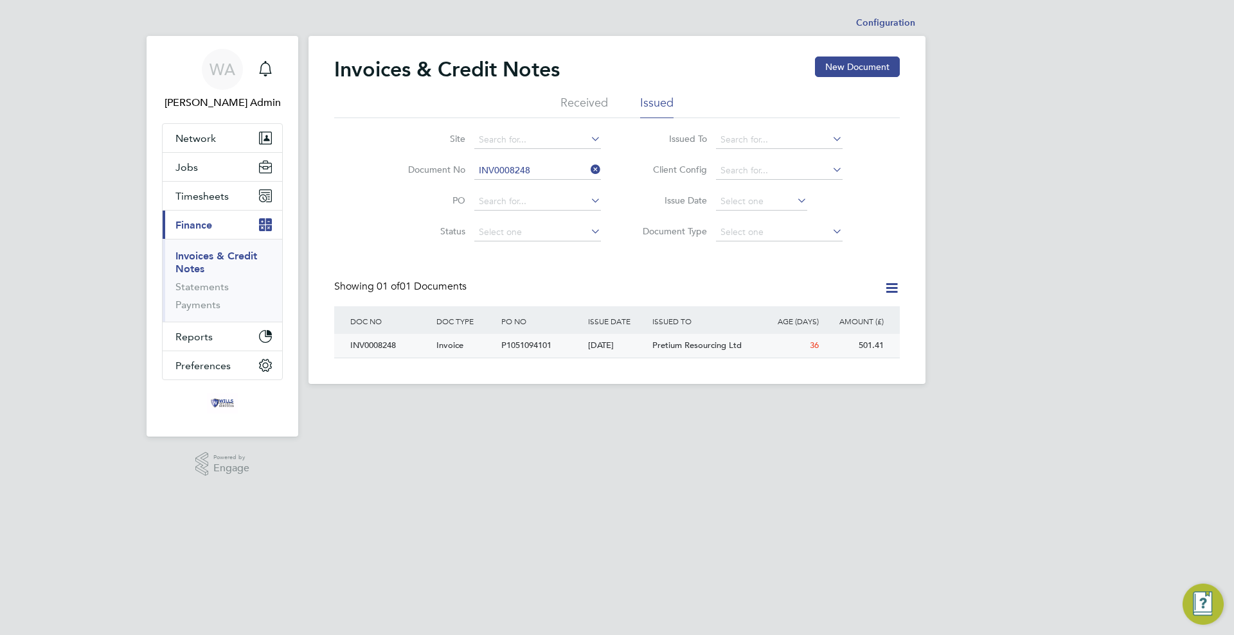
click at [555, 344] on div "P1051094101" at bounding box center [541, 346] width 86 height 24
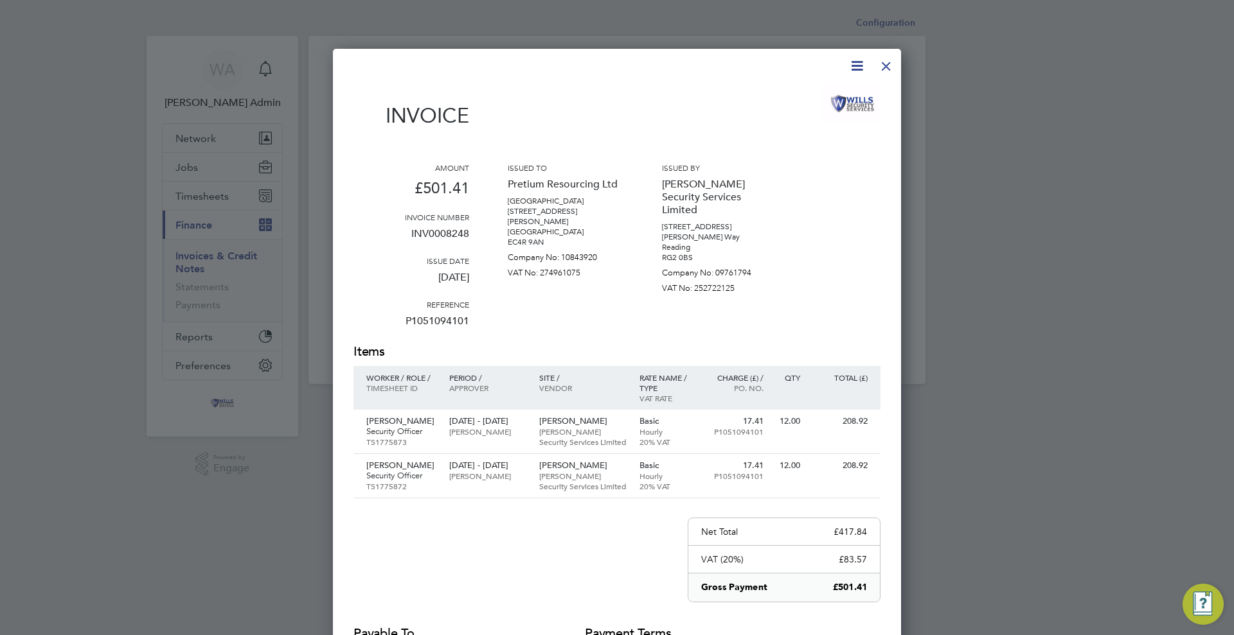
click at [883, 68] on div at bounding box center [885, 62] width 23 height 23
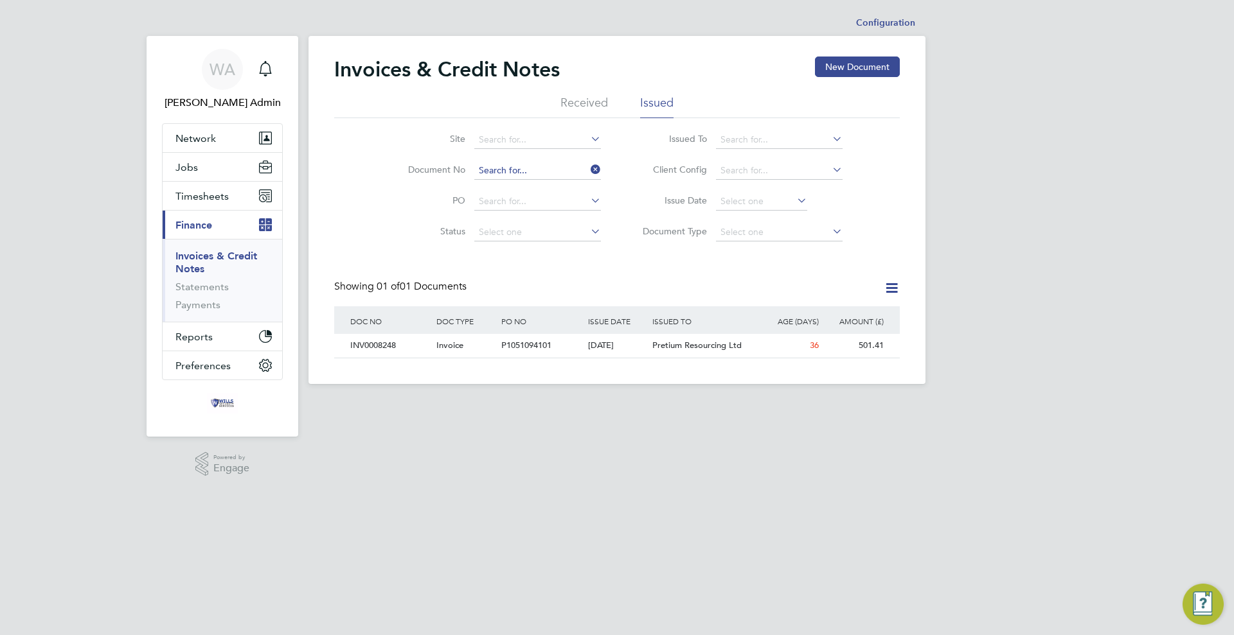
click at [545, 172] on input at bounding box center [537, 171] width 127 height 18
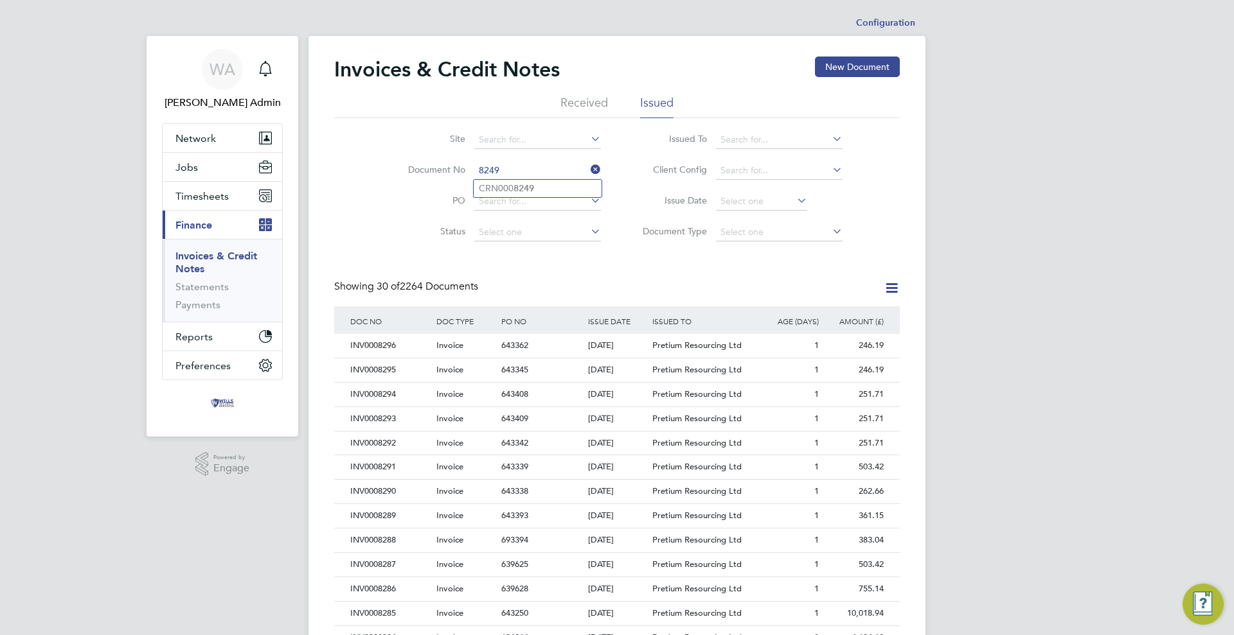
type input "CRN0008249"
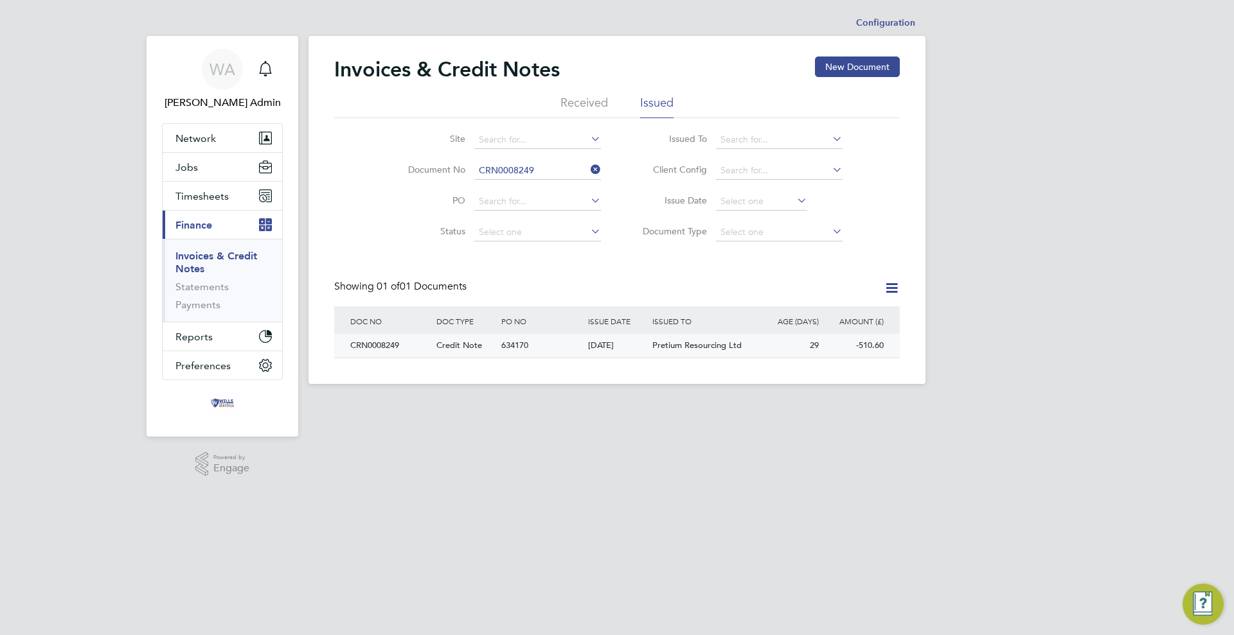
click at [601, 344] on div "[DATE]" at bounding box center [617, 346] width 65 height 24
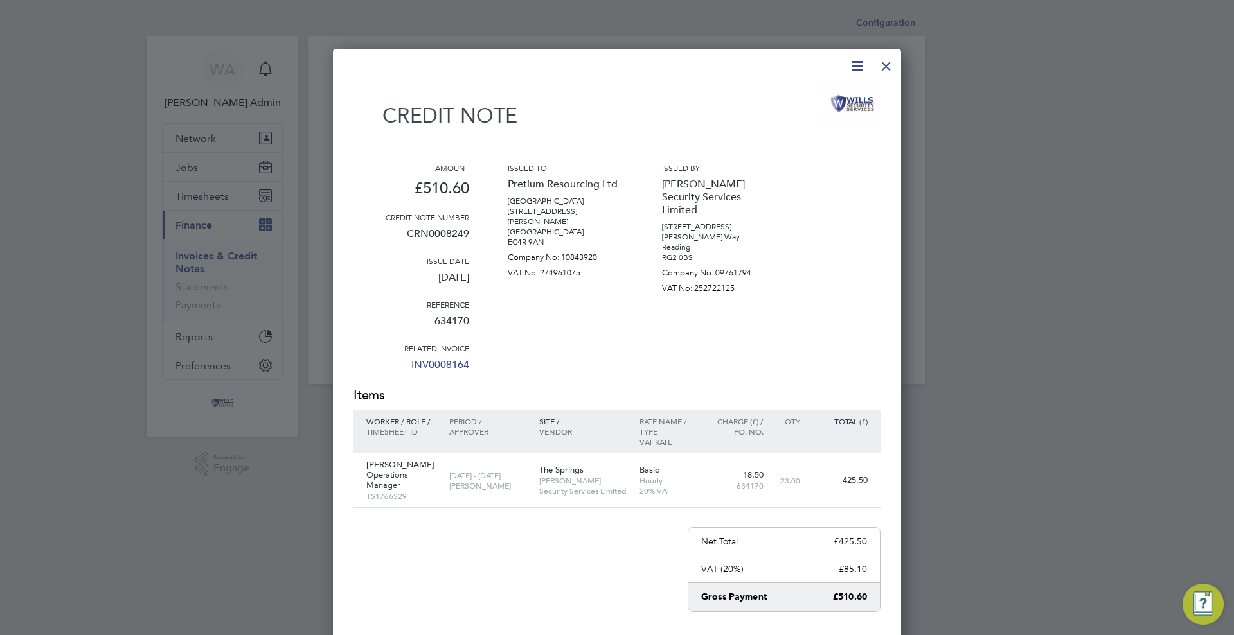
click at [893, 69] on div at bounding box center [885, 62] width 23 height 23
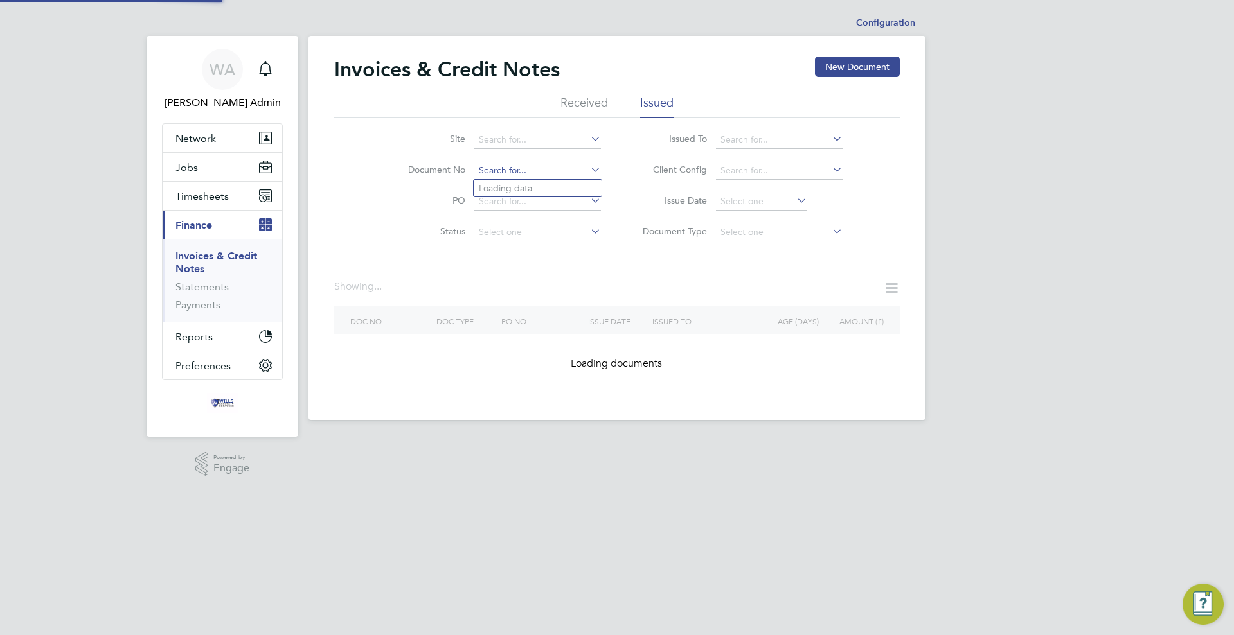
click at [536, 169] on input at bounding box center [537, 171] width 127 height 18
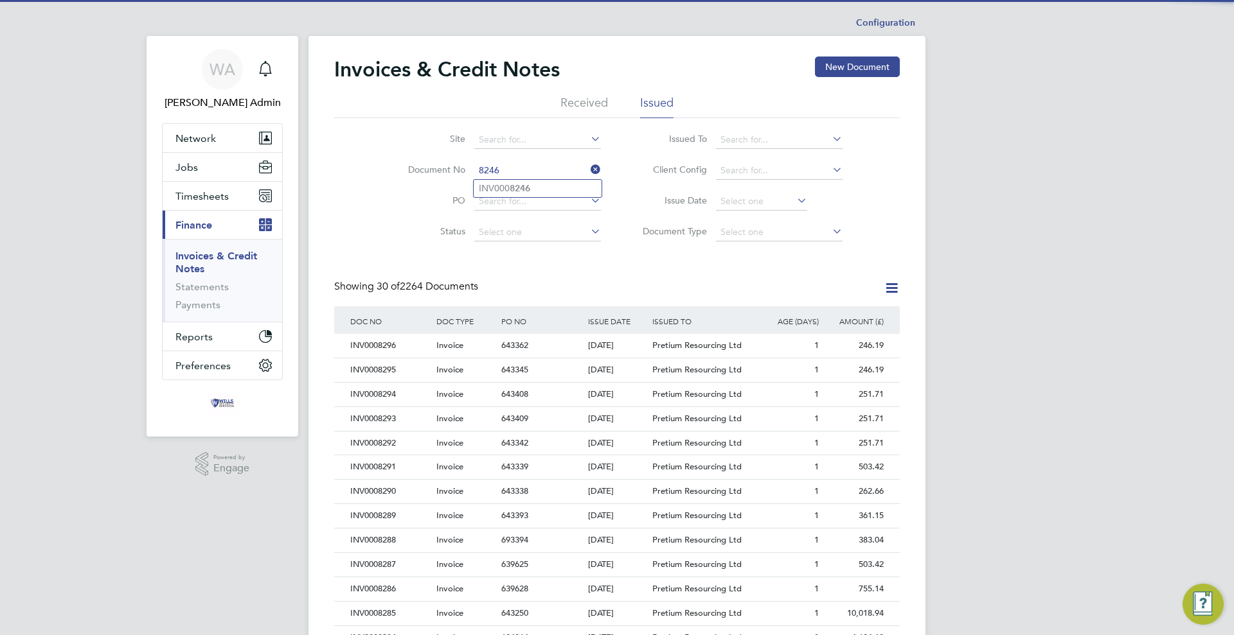
type input "INV0008246"
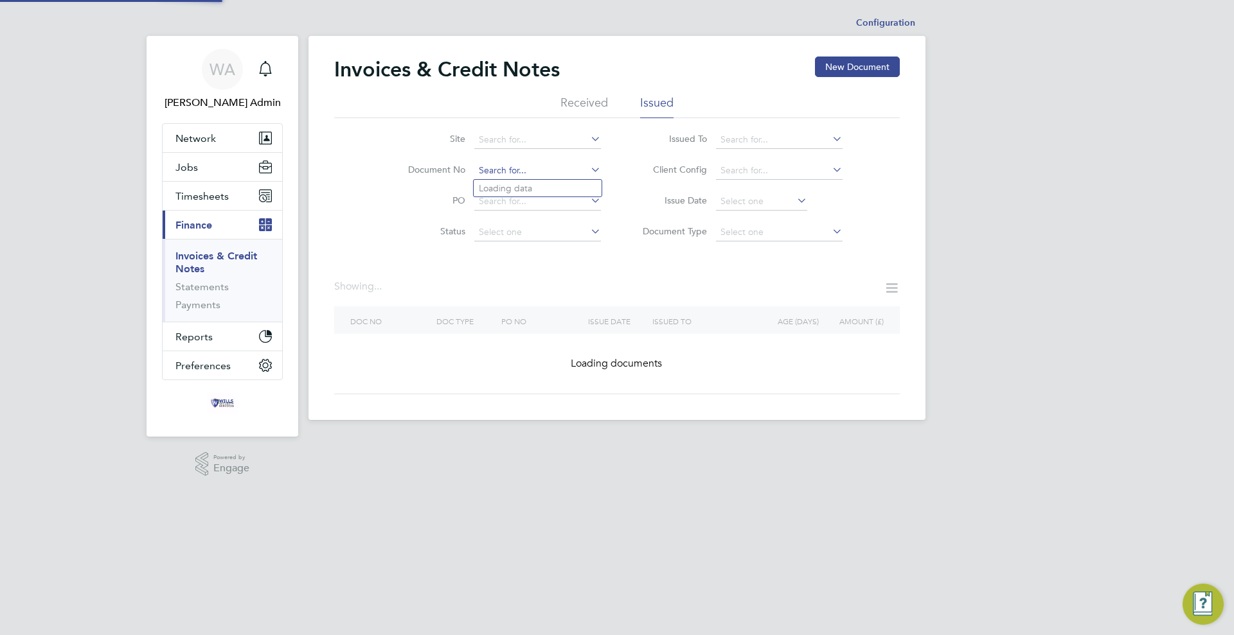
click at [537, 169] on input at bounding box center [537, 171] width 127 height 18
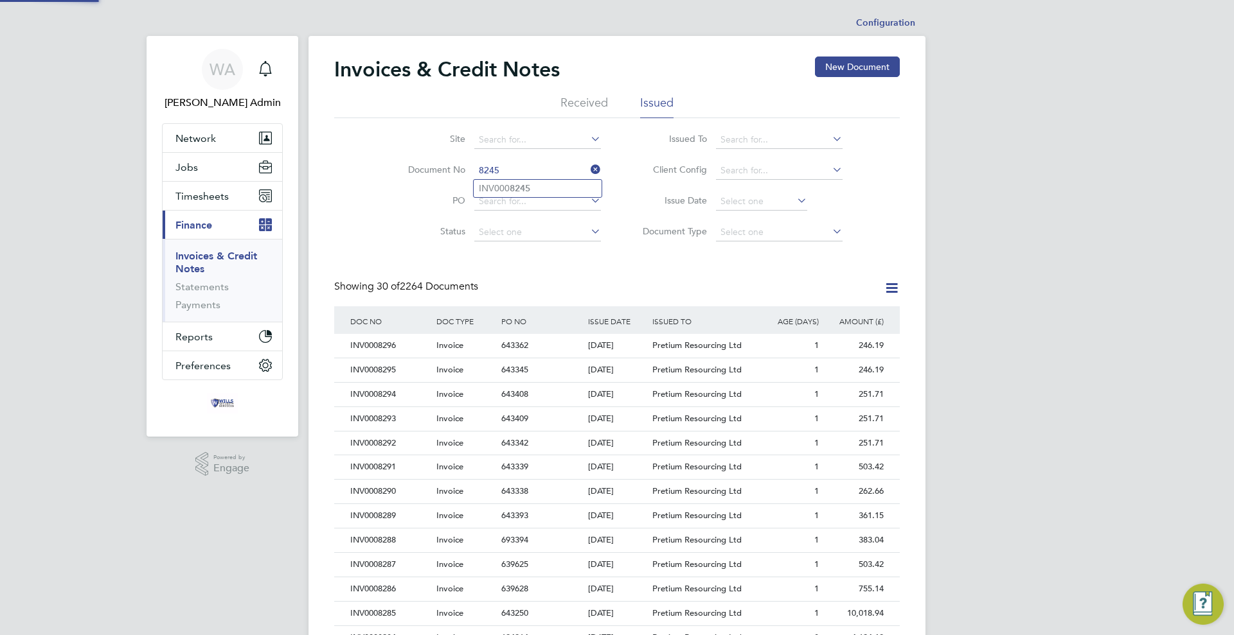
type input "INV0008245"
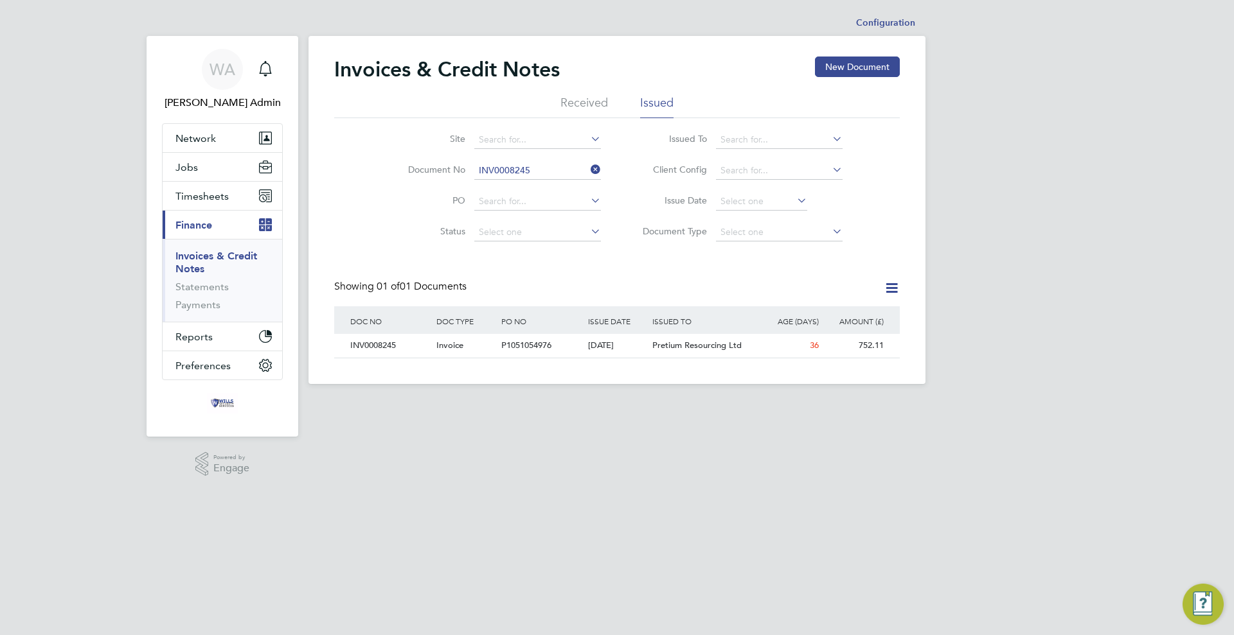
click at [544, 160] on li "Document No INV0008245" at bounding box center [496, 170] width 242 height 31
click at [548, 164] on input at bounding box center [537, 171] width 127 height 18
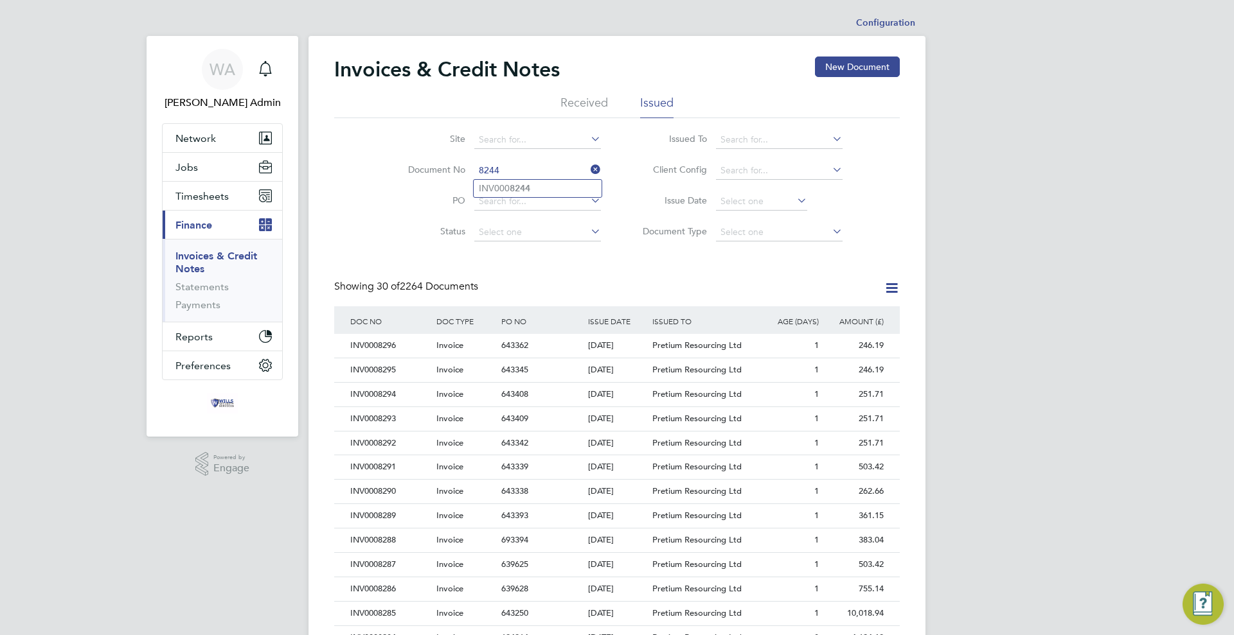
type input "INV0008244"
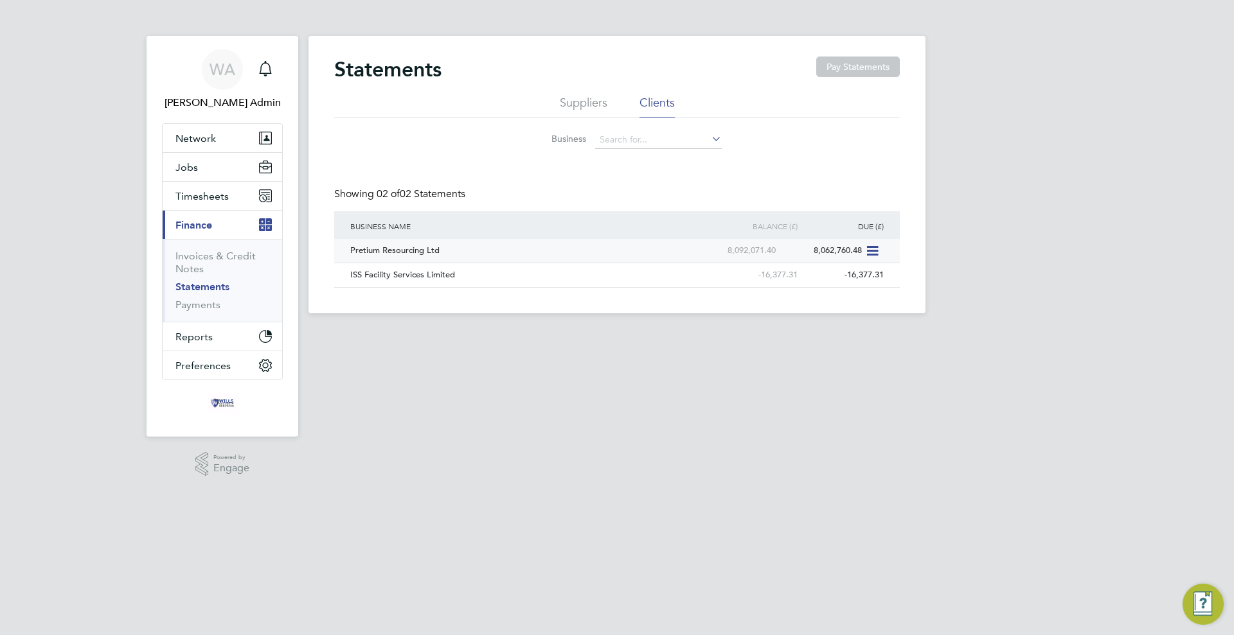
click at [875, 252] on icon at bounding box center [871, 250] width 13 height 15
click at [842, 283] on li "Download statement" at bounding box center [826, 281] width 102 height 18
